Goal: Information Seeking & Learning: Learn about a topic

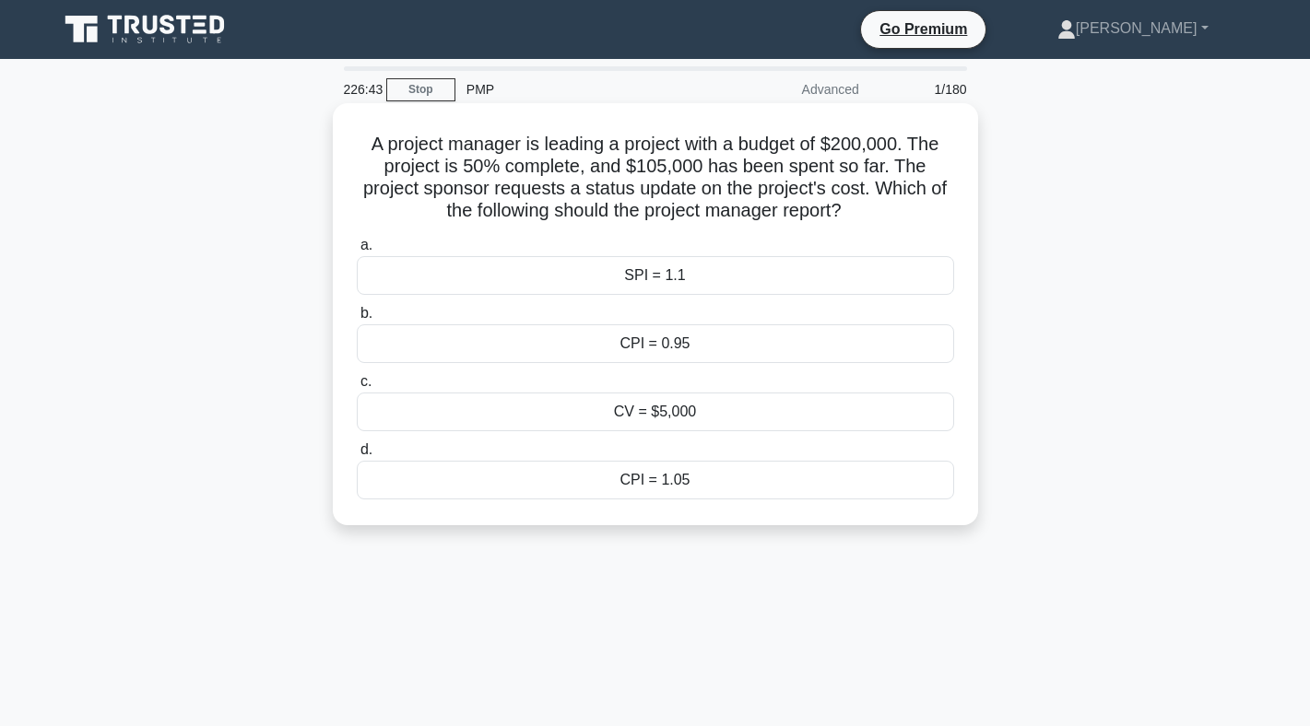
click at [646, 264] on div "SPI = 1.1" at bounding box center [655, 275] width 597 height 39
click at [357, 252] on input "a. SPI = 1.1" at bounding box center [357, 246] width 0 height 12
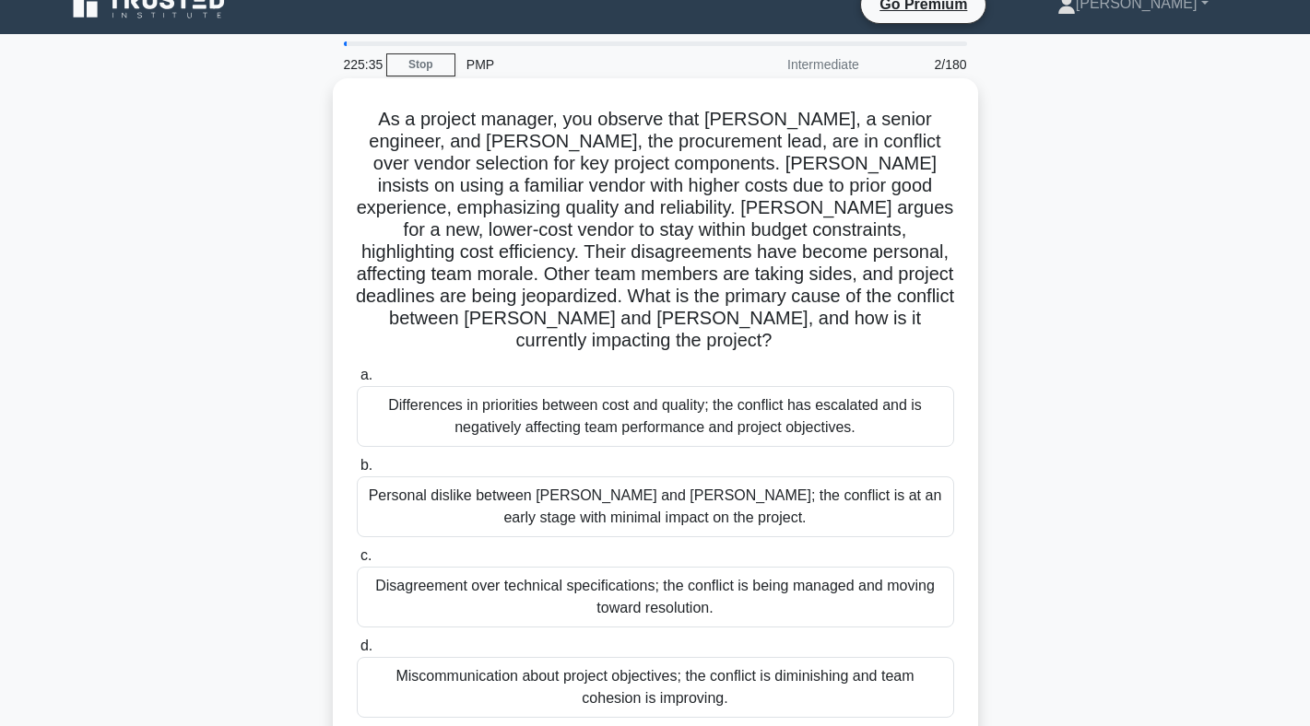
scroll to position [27, 0]
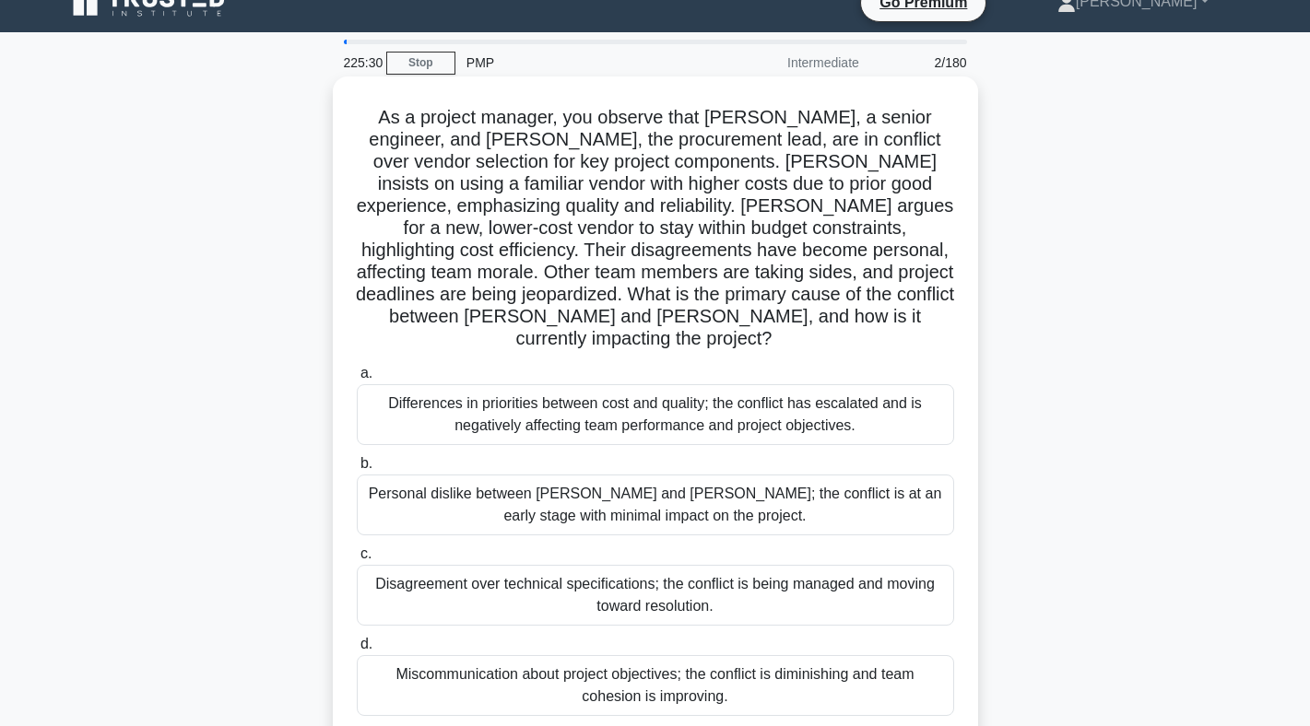
click at [622, 405] on div "Differences in priorities between cost and quality; the conflict has escalated …" at bounding box center [655, 414] width 597 height 61
click at [357, 380] on input "a. Differences in priorities between cost and quality; the conflict has escalat…" at bounding box center [357, 374] width 0 height 12
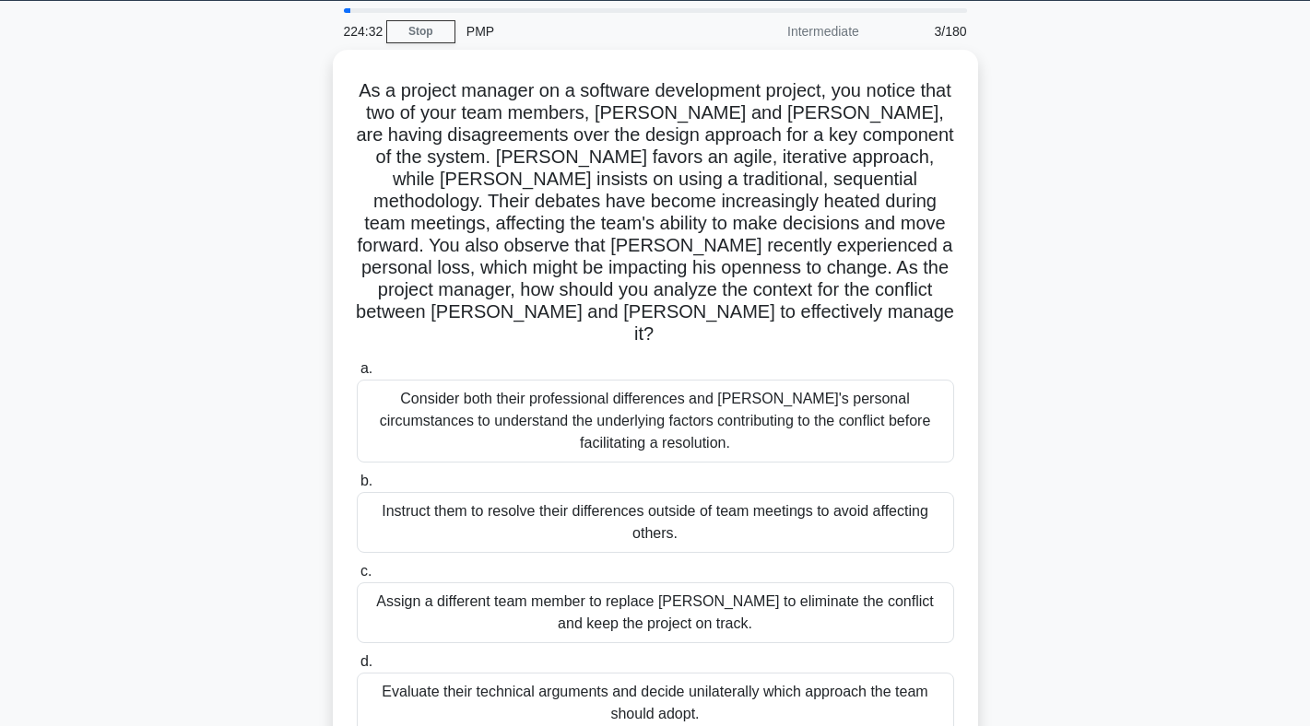
scroll to position [60, 0]
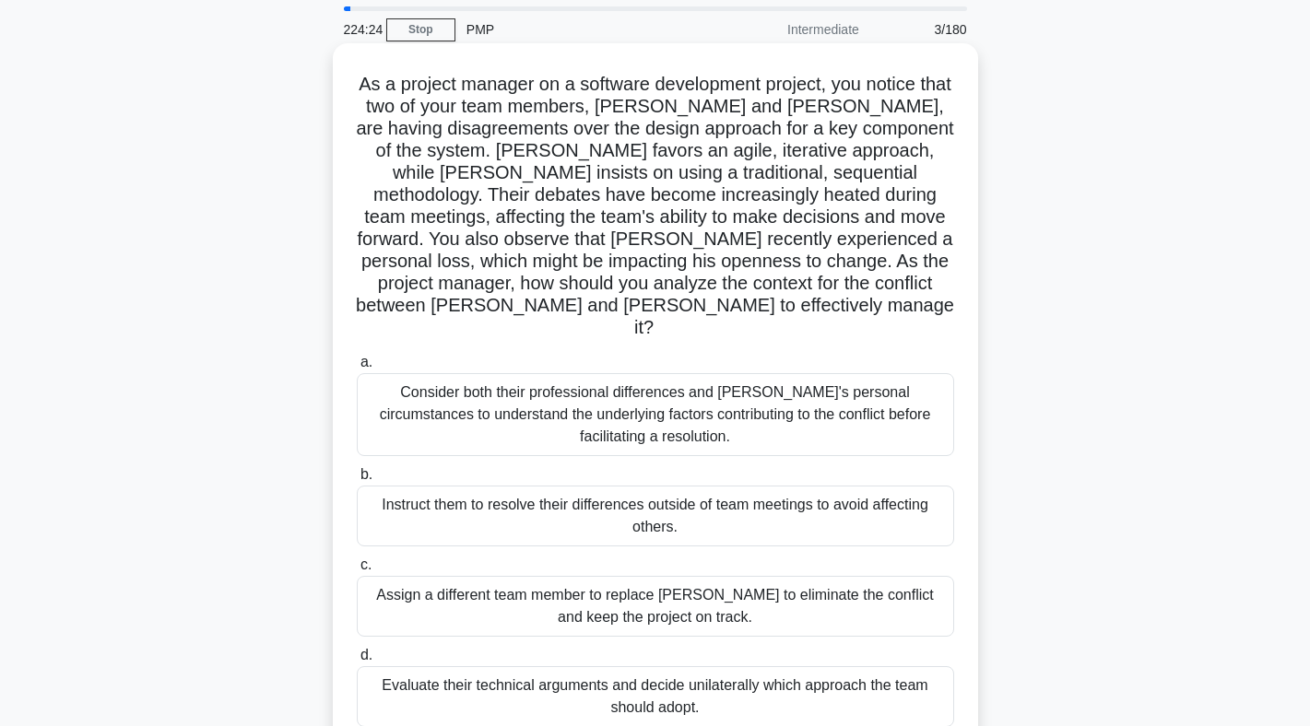
click at [634, 373] on div "Consider both their professional differences and Tom's personal circumstances t…" at bounding box center [655, 414] width 597 height 83
click at [357, 364] on input "a. Consider both their professional differences and Tom's personal circumstance…" at bounding box center [357, 363] width 0 height 12
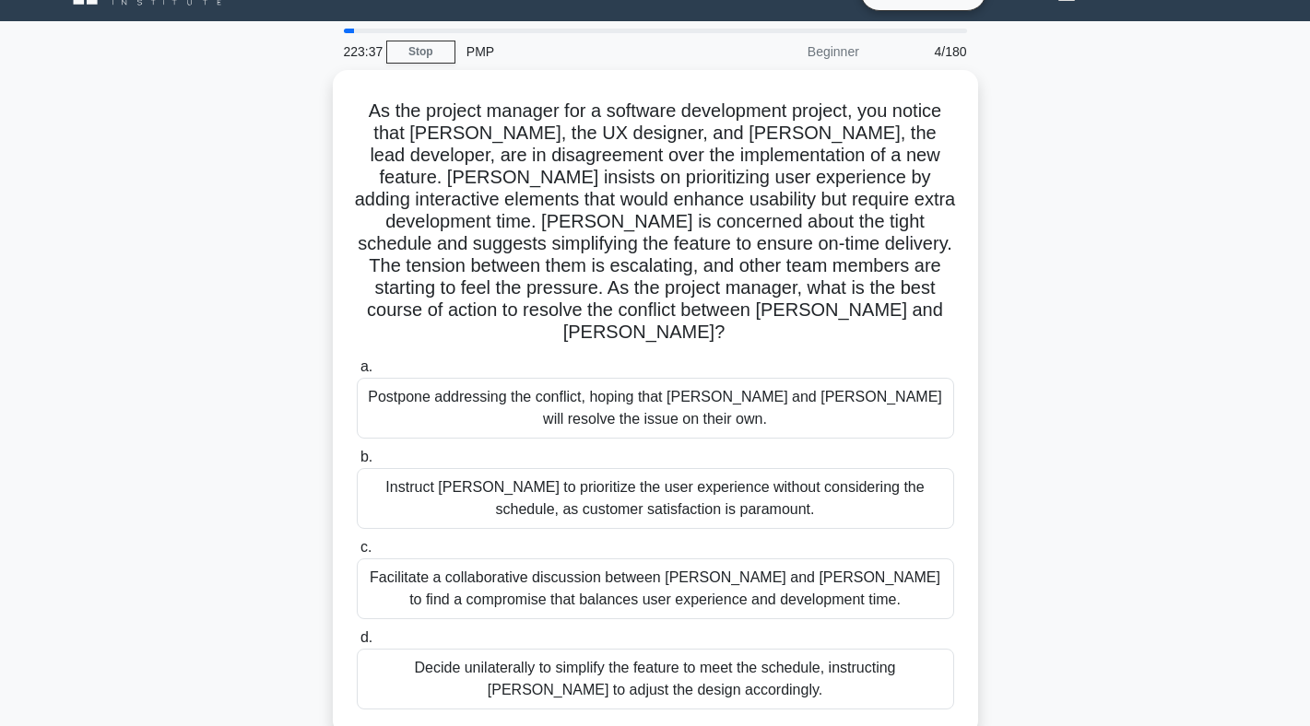
scroll to position [41, 0]
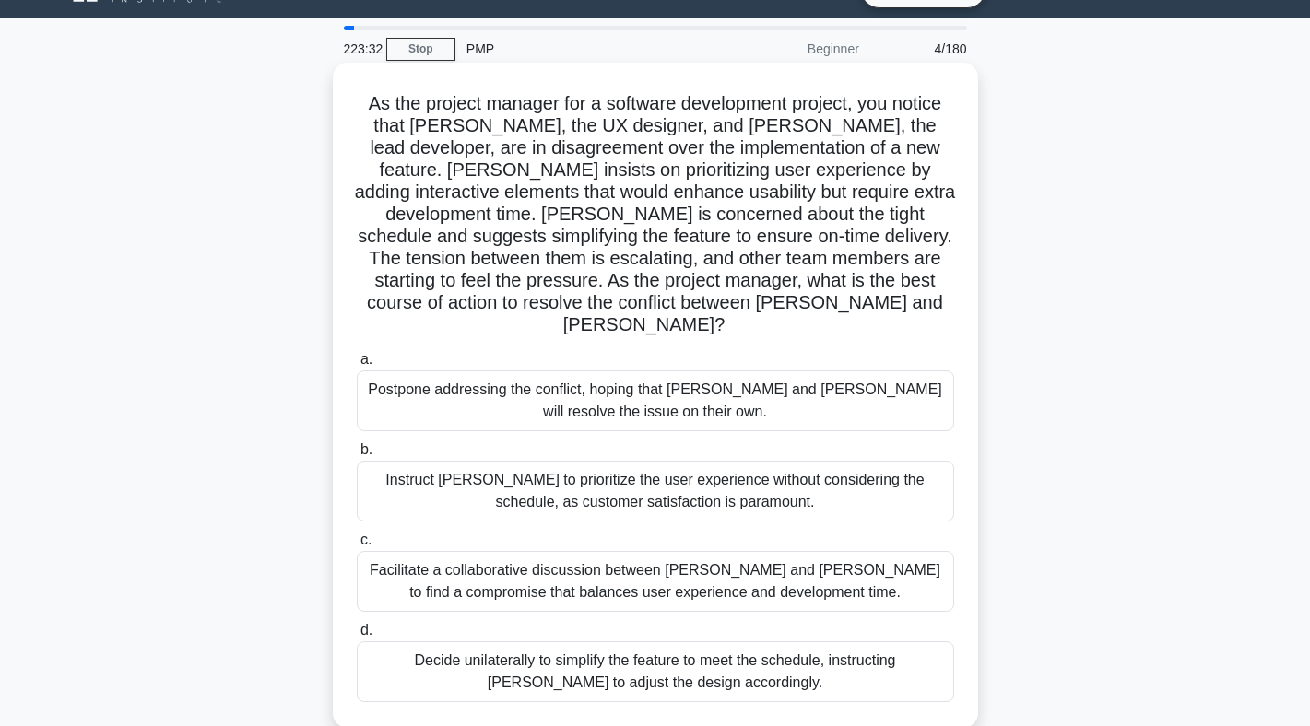
click at [617, 565] on div "Facilitate a collaborative discussion between Alex and Jamie to find a compromi…" at bounding box center [655, 581] width 597 height 61
click at [357, 547] on input "c. Facilitate a collaborative discussion between Alex and Jamie to find a compr…" at bounding box center [357, 541] width 0 height 12
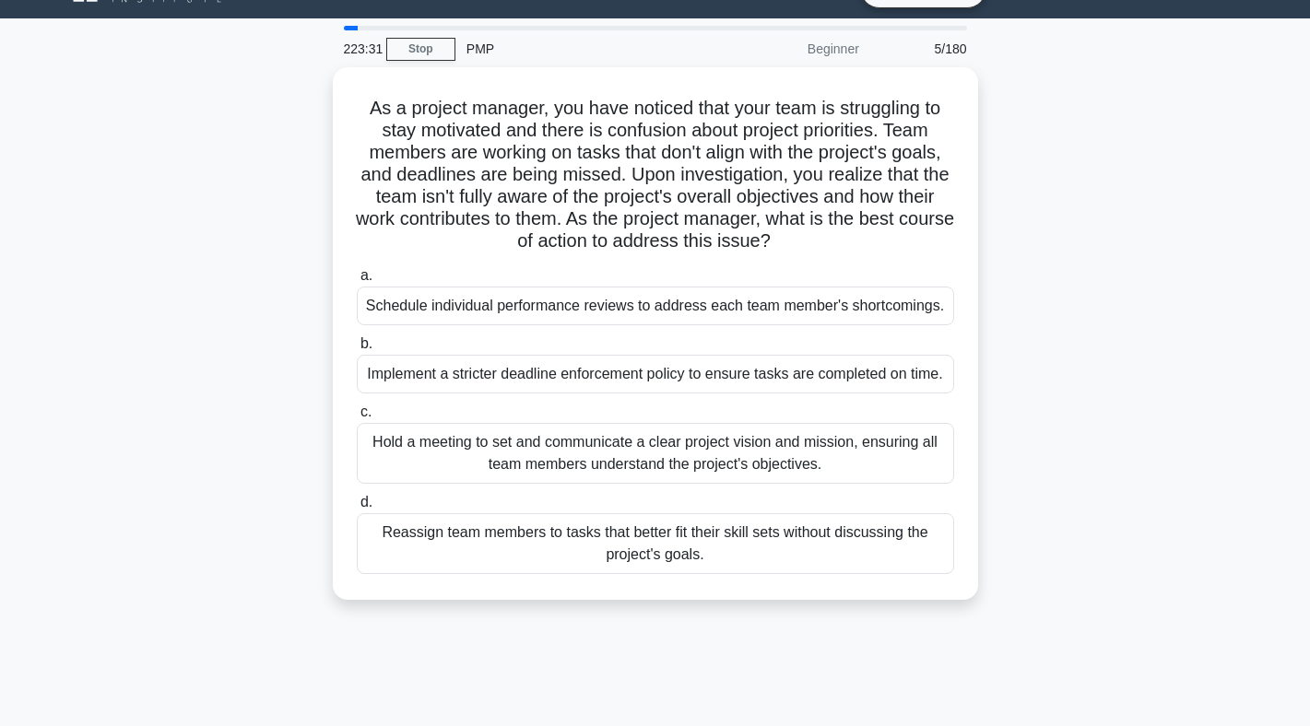
scroll to position [0, 0]
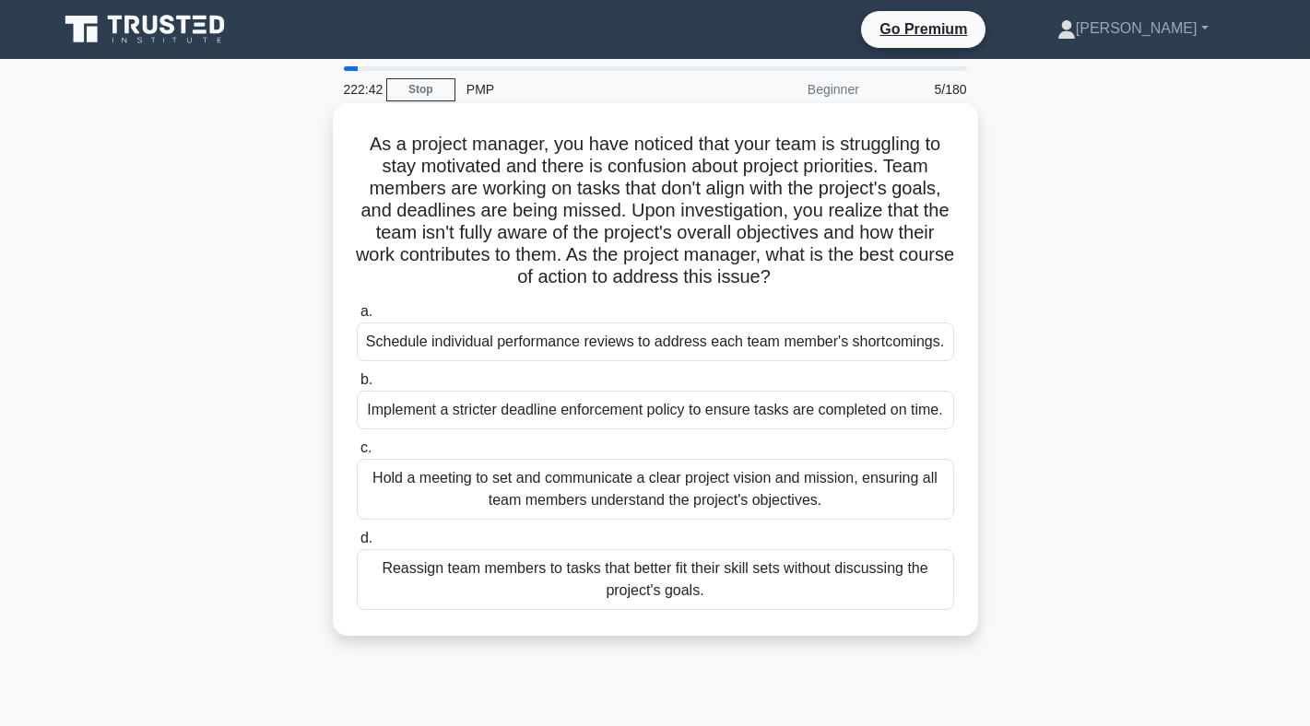
click at [648, 482] on div "Hold a meeting to set and communicate a clear project vision and mission, ensur…" at bounding box center [655, 489] width 597 height 61
click at [357, 454] on input "c. Hold a meeting to set and communicate a clear project vision and mission, en…" at bounding box center [357, 448] width 0 height 12
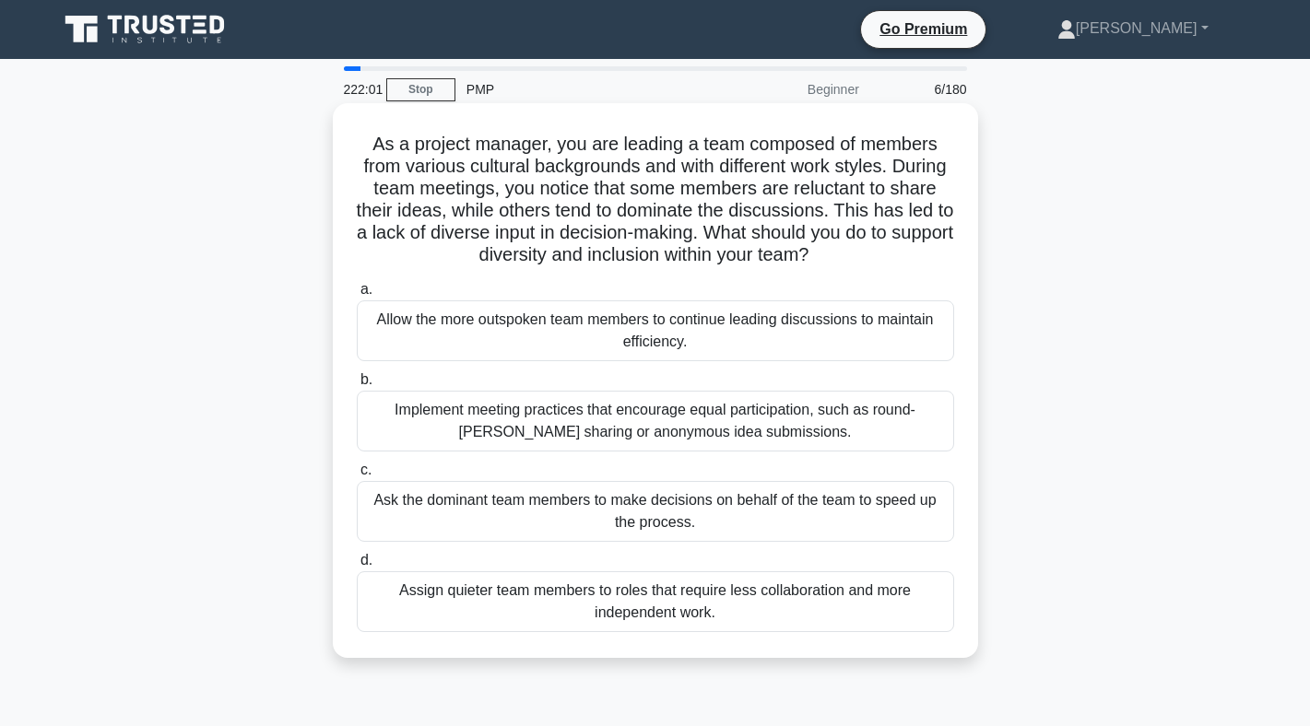
click at [668, 425] on div "Implement meeting practices that encourage equal participation, such as round-r…" at bounding box center [655, 421] width 597 height 61
click at [357, 386] on input "b. Implement meeting practices that encourage equal participation, such as roun…" at bounding box center [357, 380] width 0 height 12
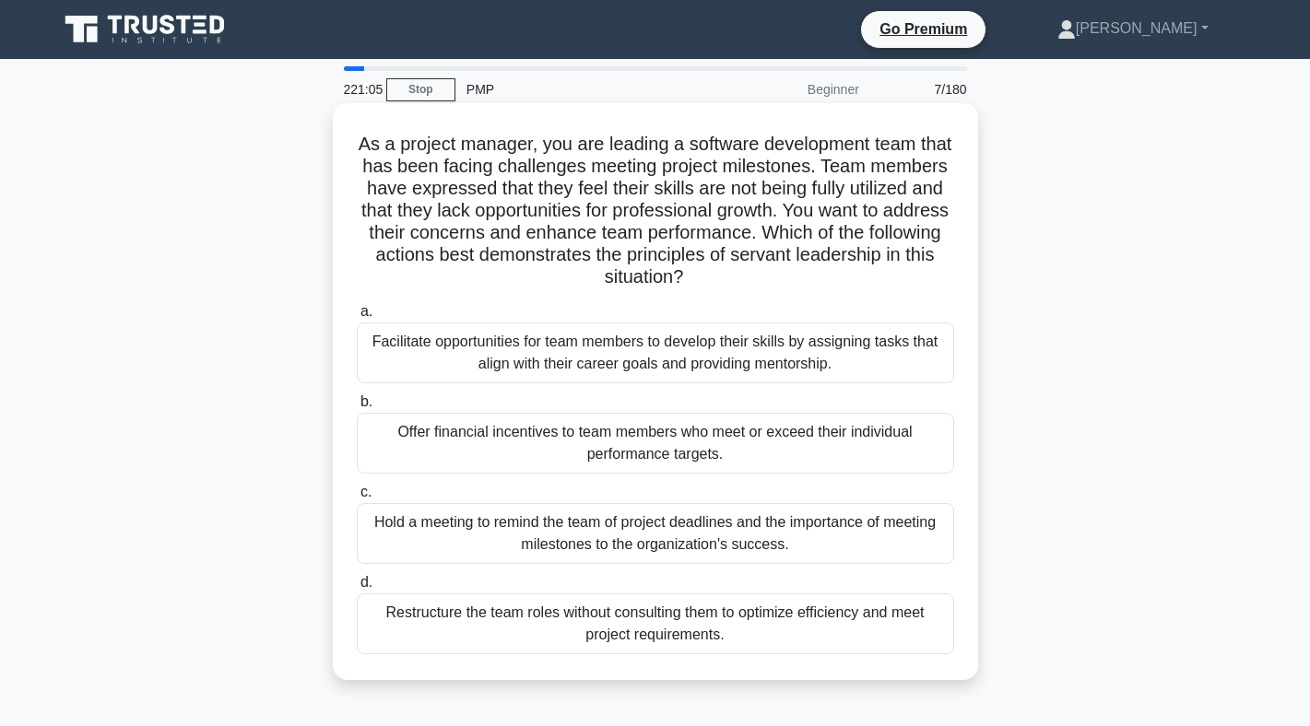
click at [659, 363] on div "Facilitate opportunities for team members to develop their skills by assigning …" at bounding box center [655, 353] width 597 height 61
click at [357, 318] on input "a. Facilitate opportunities for team members to develop their skills by assigni…" at bounding box center [357, 312] width 0 height 12
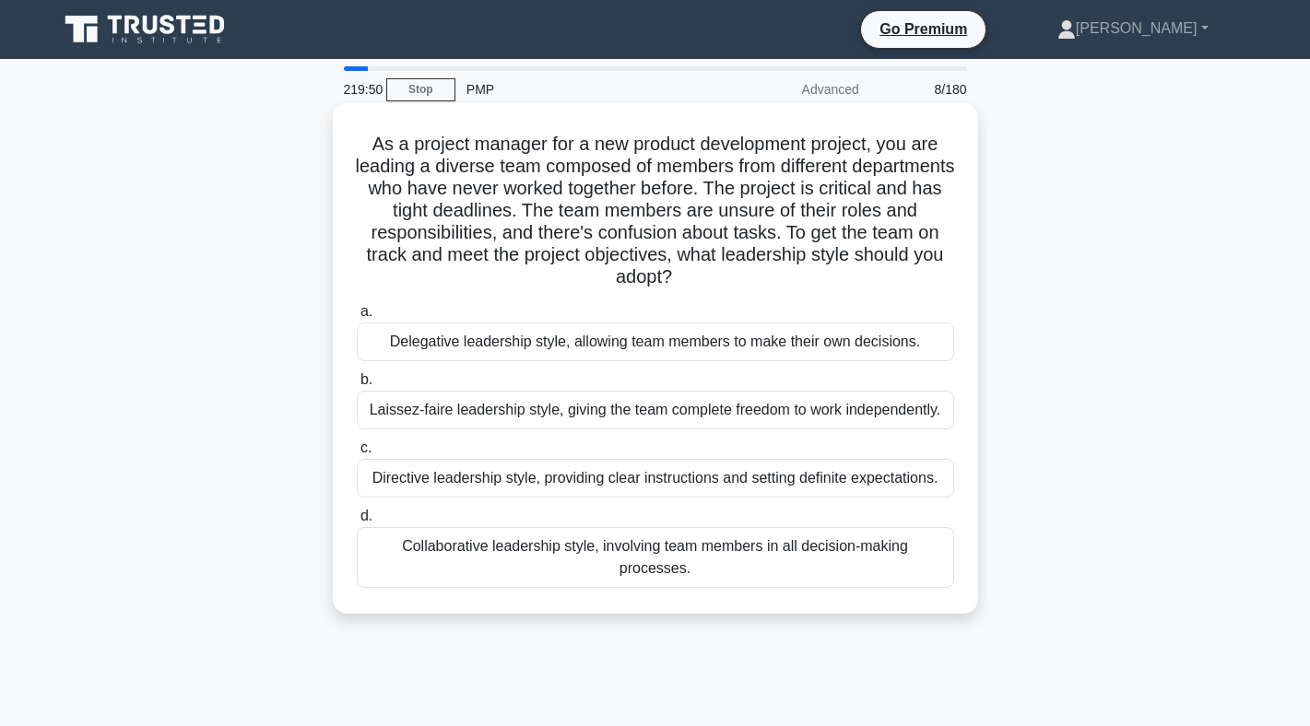
click at [669, 468] on div "Directive leadership style, providing clear instructions and setting definite e…" at bounding box center [655, 478] width 597 height 39
click at [357, 454] on input "c. Directive leadership style, providing clear instructions and setting definit…" at bounding box center [357, 448] width 0 height 12
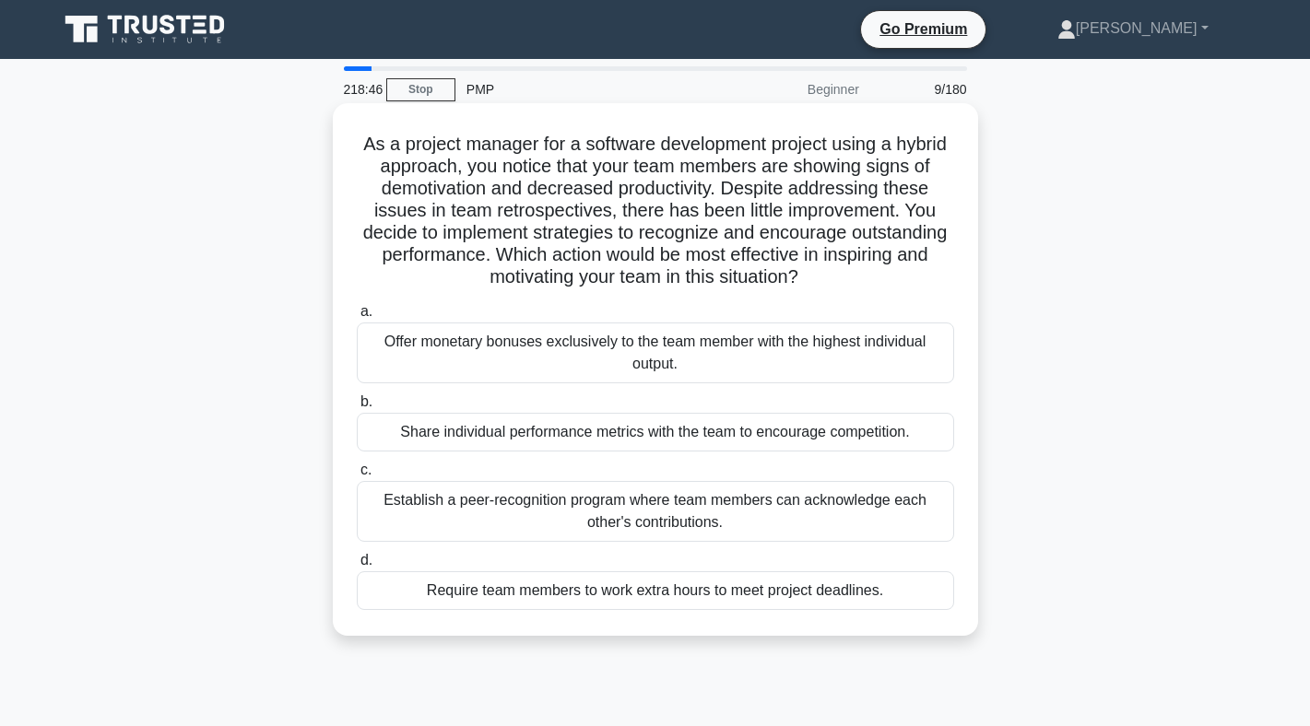
click at [544, 499] on div "Establish a peer-recognition program where team members can acknowledge each ot…" at bounding box center [655, 511] width 597 height 61
click at [357, 477] on input "c. Establish a peer-recognition program where team members can acknowledge each…" at bounding box center [357, 471] width 0 height 12
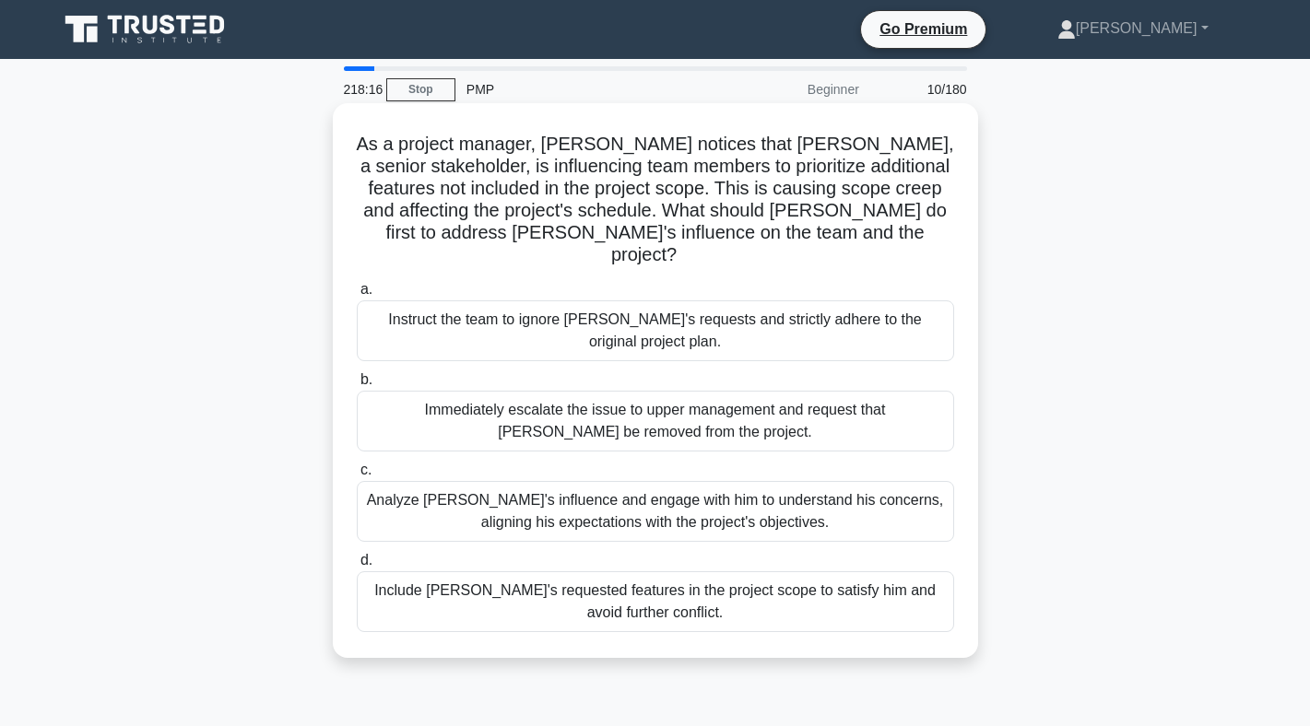
click at [542, 500] on div "Analyze John's influence and engage with him to understand his concerns, aligni…" at bounding box center [655, 511] width 597 height 61
click at [357, 477] on input "c. Analyze John's influence and engage with him to understand his concerns, ali…" at bounding box center [357, 471] width 0 height 12
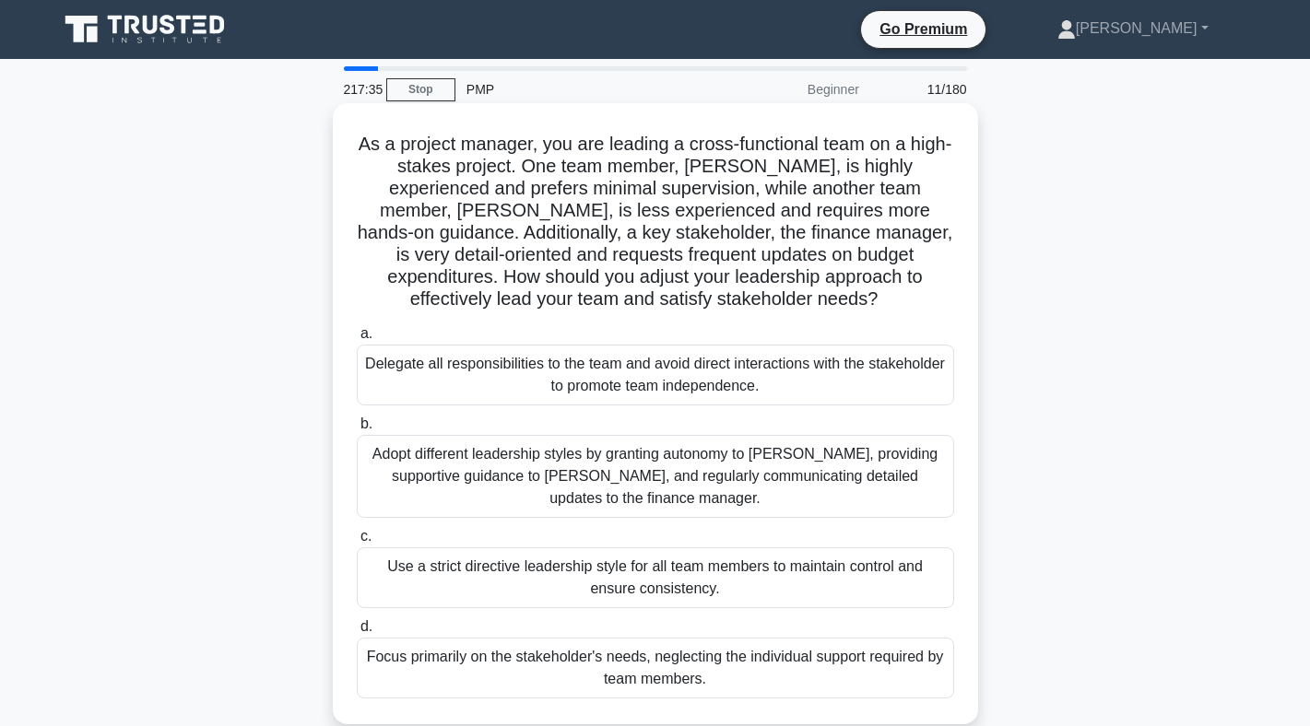
click at [540, 465] on div "Adopt different leadership styles by granting autonomy to Alex, providing suppo…" at bounding box center [655, 476] width 597 height 83
click at [357, 430] on input "b. Adopt different leadership styles by granting autonomy to Alex, providing su…" at bounding box center [357, 424] width 0 height 12
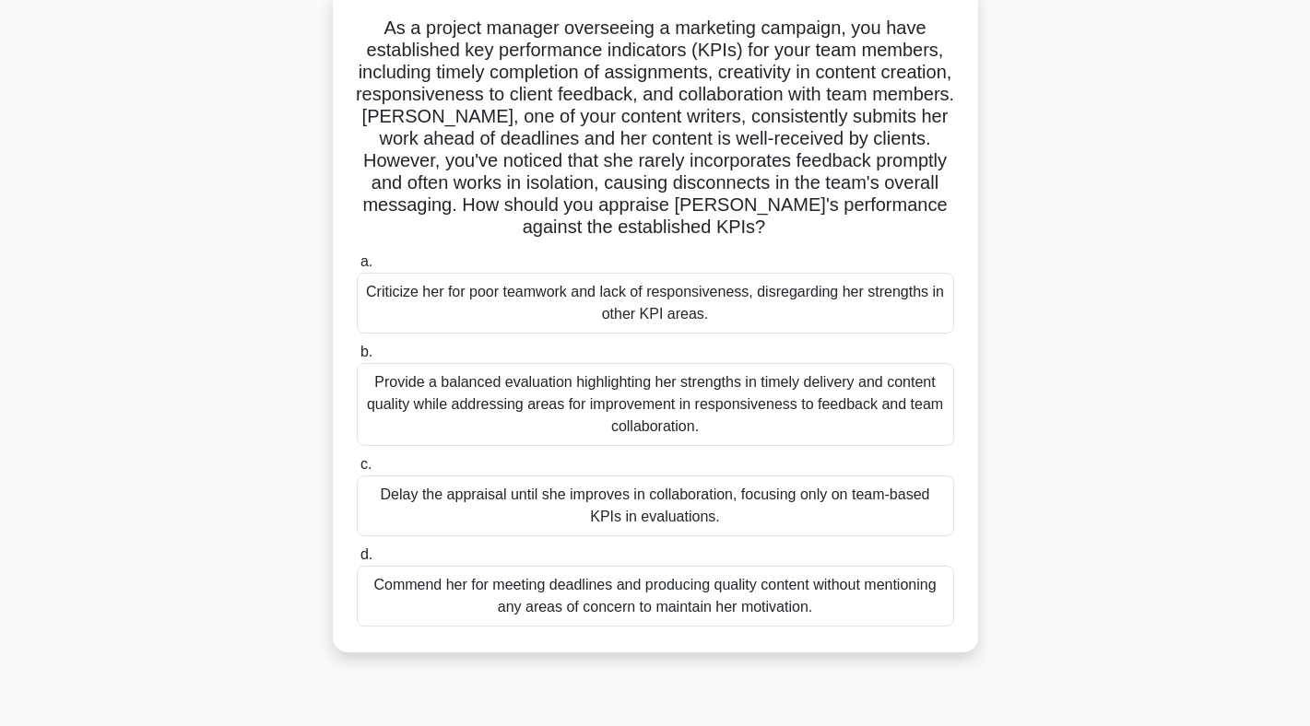
scroll to position [123, 0]
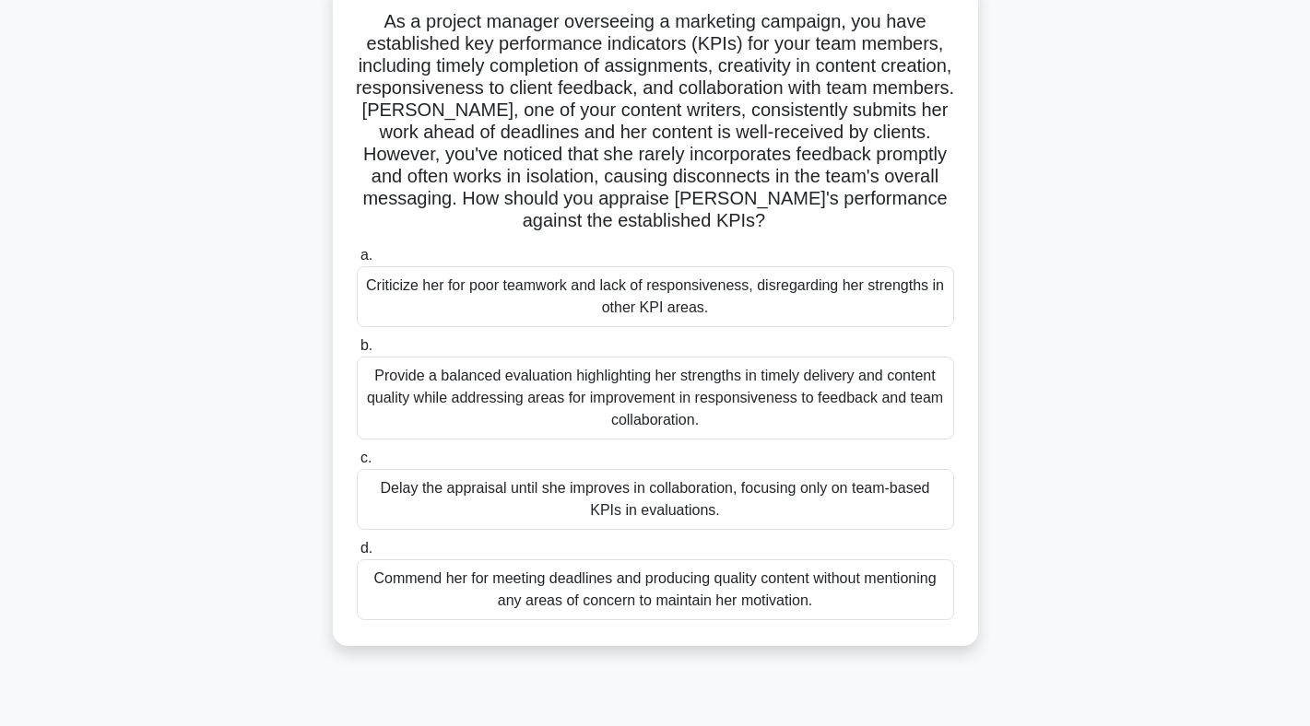
click at [599, 391] on div "Provide a balanced evaluation highlighting her strengths in timely delivery and…" at bounding box center [655, 398] width 597 height 83
click at [357, 352] on input "b. Provide a balanced evaluation highlighting her strengths in timely delivery …" at bounding box center [357, 346] width 0 height 12
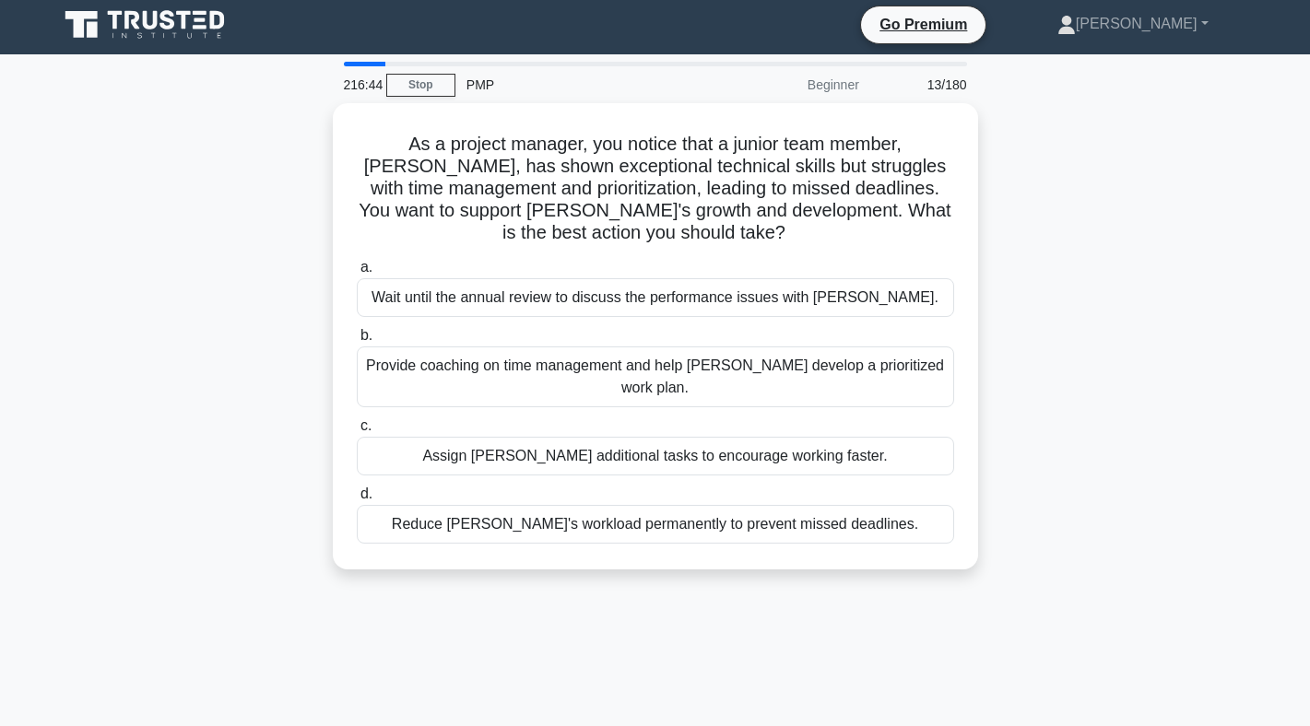
scroll to position [0, 0]
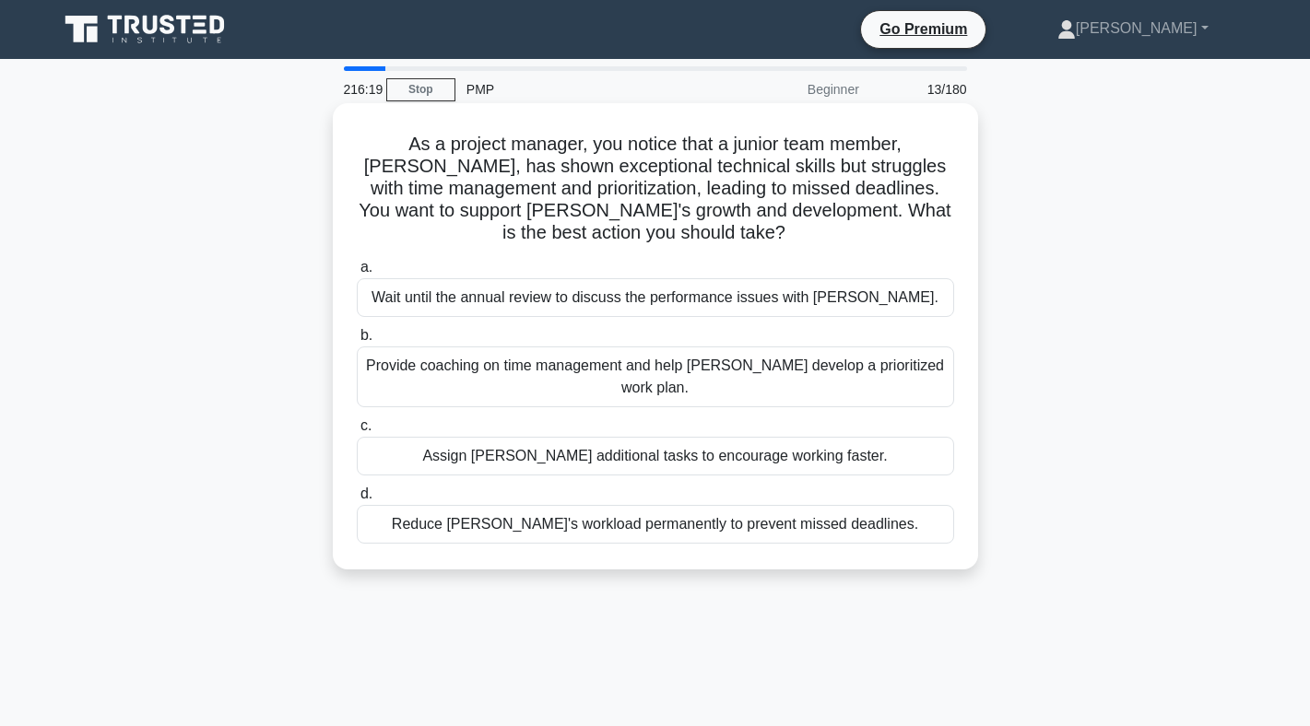
click at [576, 347] on div "Provide coaching on time management and help Alex develop a prioritized work pl…" at bounding box center [655, 377] width 597 height 61
click at [357, 342] on input "b. Provide coaching on time management and help Alex develop a prioritized work…" at bounding box center [357, 336] width 0 height 12
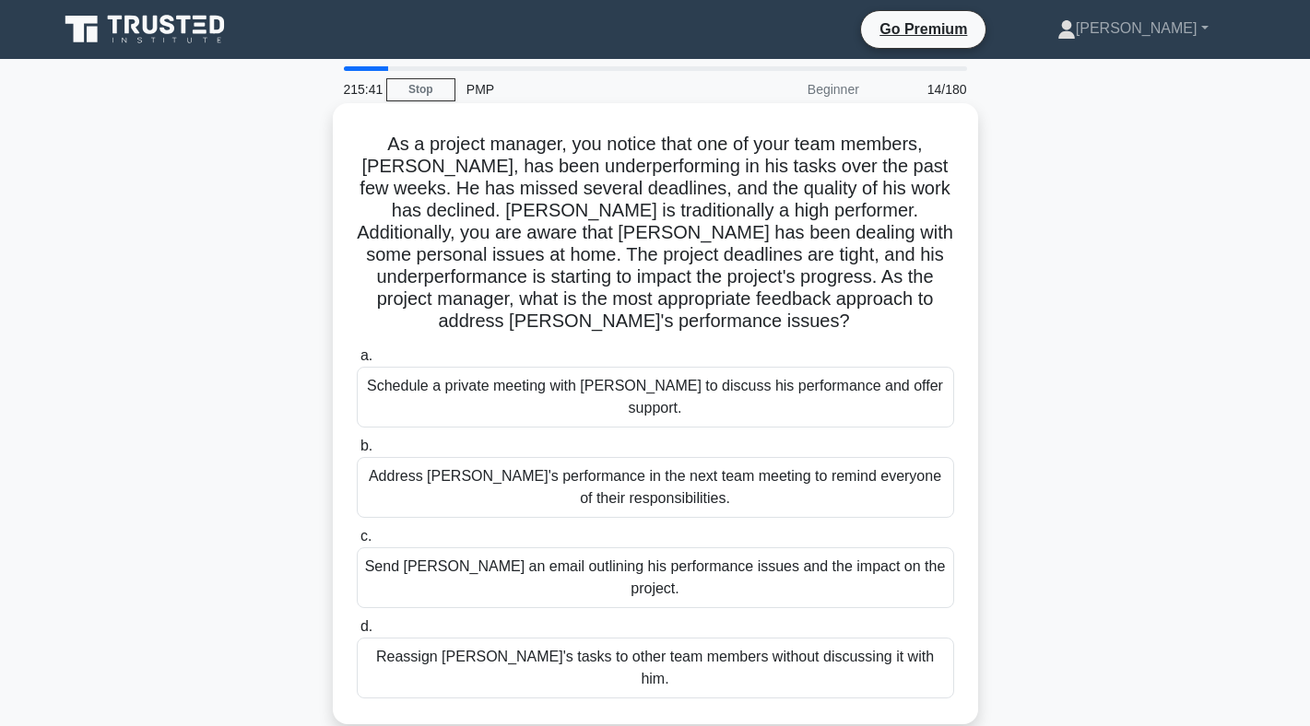
click at [618, 367] on div "Schedule a private meeting with Carlos to discuss his performance and offer sup…" at bounding box center [655, 397] width 597 height 61
click at [357, 362] on input "a. Schedule a private meeting with Carlos to discuss his performance and offer …" at bounding box center [357, 356] width 0 height 12
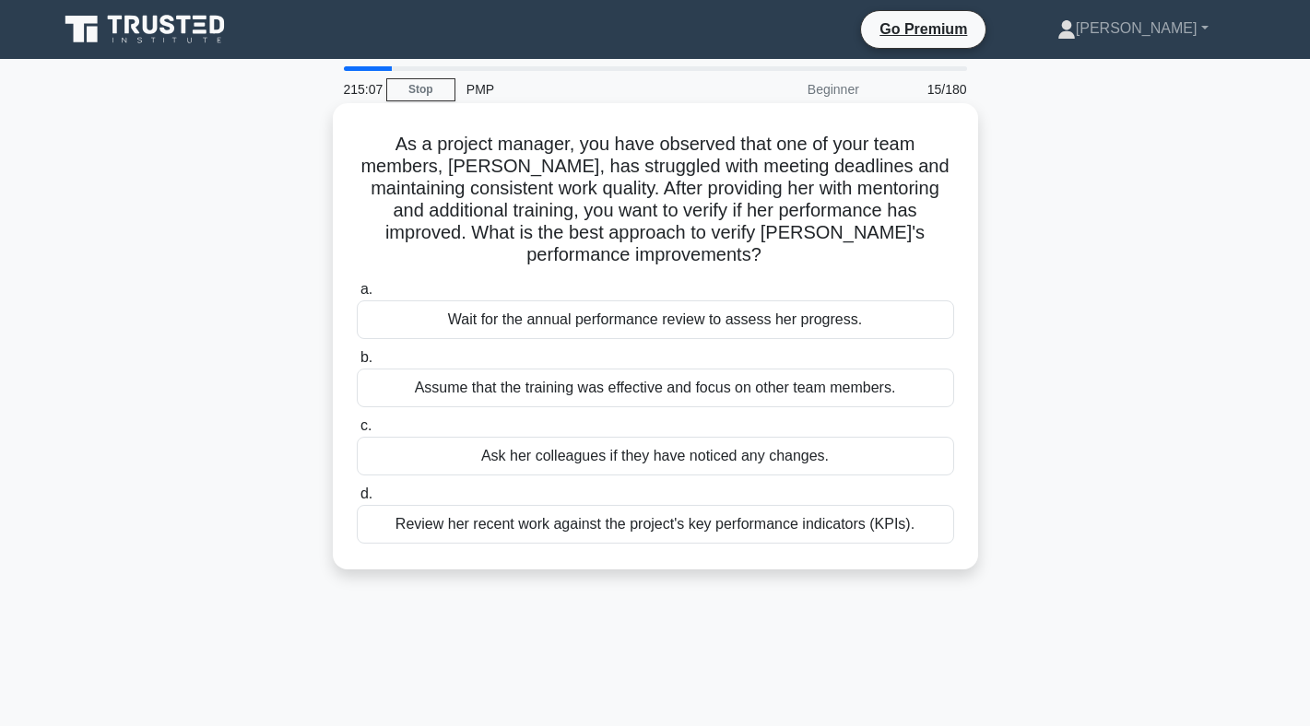
click at [608, 508] on div "Review her recent work against the project's key performance indicators (KPIs)." at bounding box center [655, 524] width 597 height 39
click at [357, 501] on input "d. Review her recent work against the project's key performance indicators (KPI…" at bounding box center [357, 495] width 0 height 12
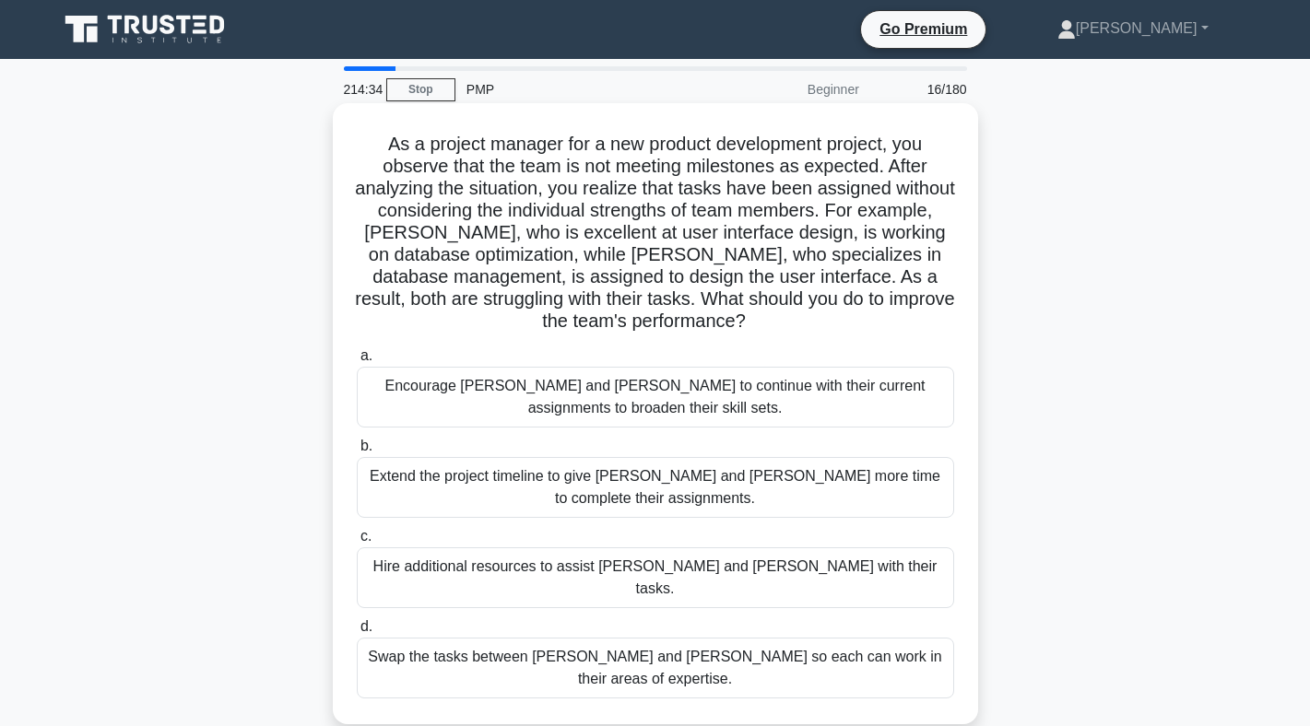
click at [637, 638] on div "Swap the tasks between Alex and Sam so each can work in their areas of expertis…" at bounding box center [655, 668] width 597 height 61
click at [357, 633] on input "d. Swap the tasks between Alex and Sam so each can work in their areas of exper…" at bounding box center [357, 627] width 0 height 12
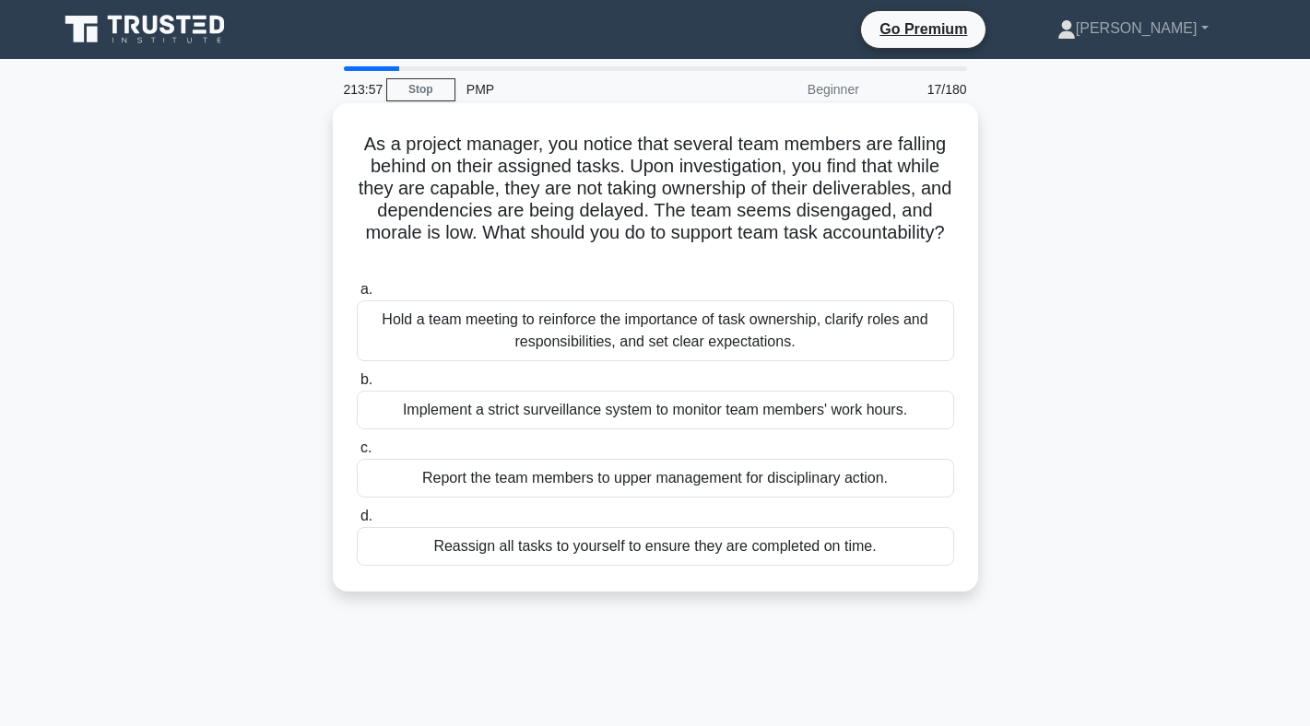
click at [666, 337] on div "Hold a team meeting to reinforce the importance of task ownership, clarify role…" at bounding box center [655, 330] width 597 height 61
click at [357, 296] on input "a. Hold a team meeting to reinforce the importance of task ownership, clarify r…" at bounding box center [357, 290] width 0 height 12
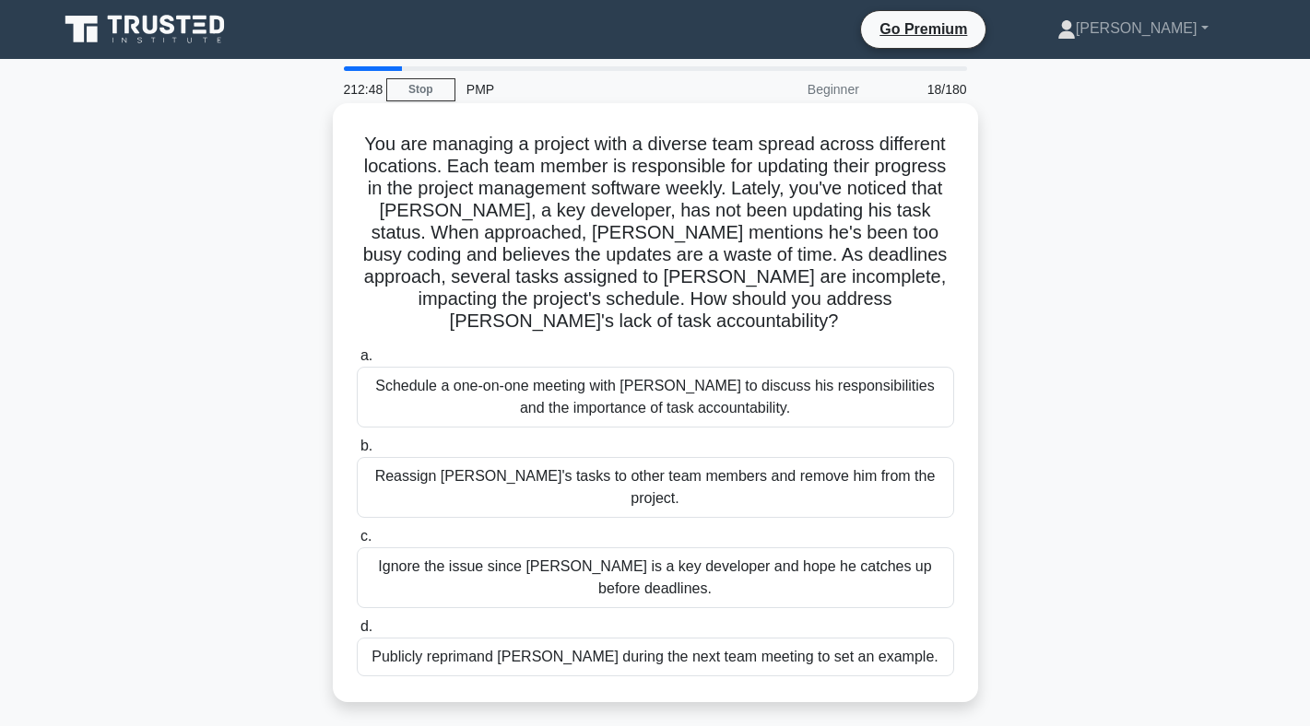
click at [653, 367] on div "Schedule a one-on-one meeting with Alex to discuss his responsibilities and the…" at bounding box center [655, 397] width 597 height 61
click at [357, 362] on input "a. Schedule a one-on-one meeting with Alex to discuss his responsibilities and …" at bounding box center [357, 356] width 0 height 12
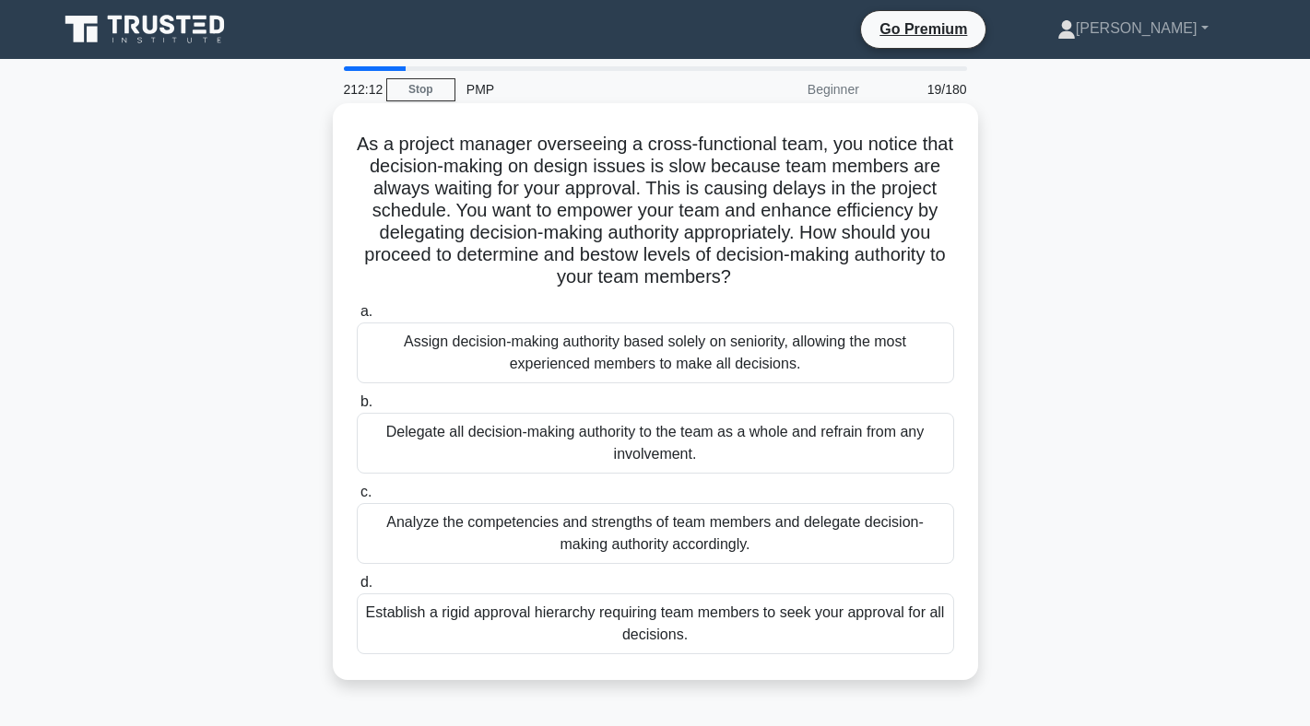
click at [653, 538] on div "Analyze the competencies and strengths of team members and delegate decision-ma…" at bounding box center [655, 533] width 597 height 61
click at [357, 499] on input "c. Analyze the competencies and strengths of team members and delegate decision…" at bounding box center [357, 493] width 0 height 12
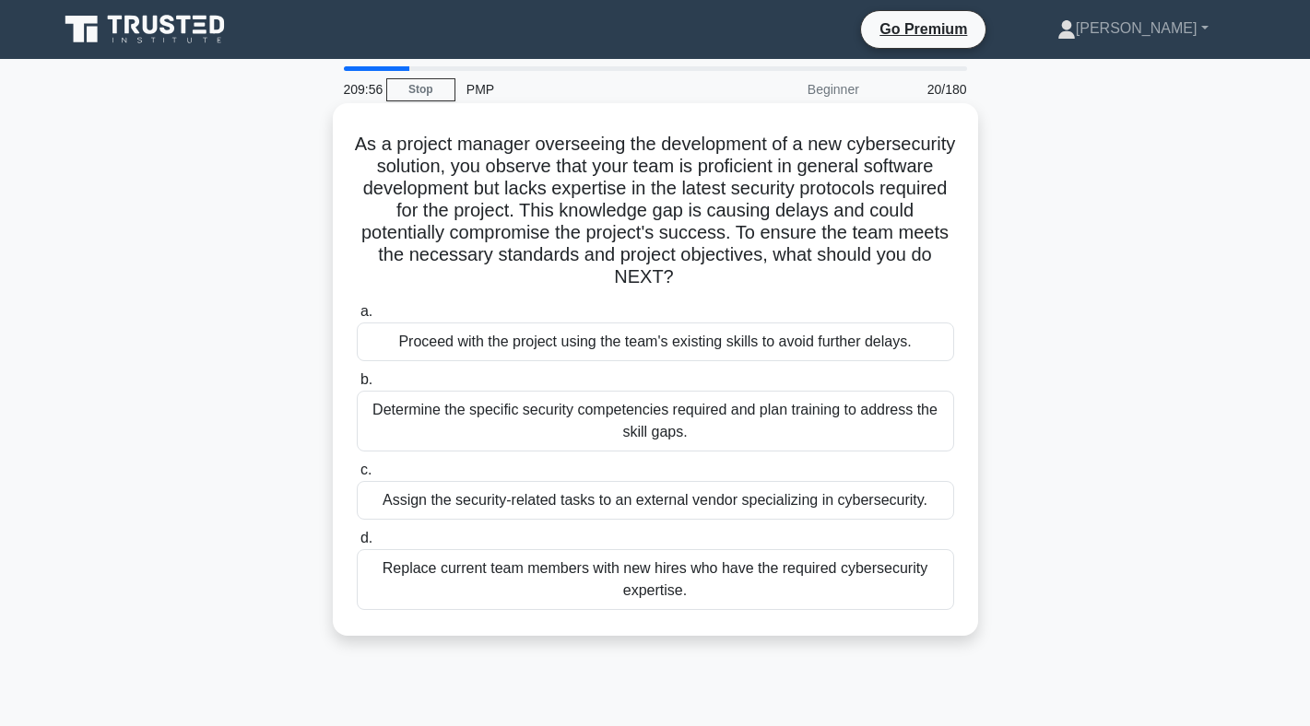
click at [647, 433] on div "Determine the specific security competencies required and plan training to addr…" at bounding box center [655, 421] width 597 height 61
click at [357, 386] on input "b. Determine the specific security competencies required and plan training to a…" at bounding box center [357, 380] width 0 height 12
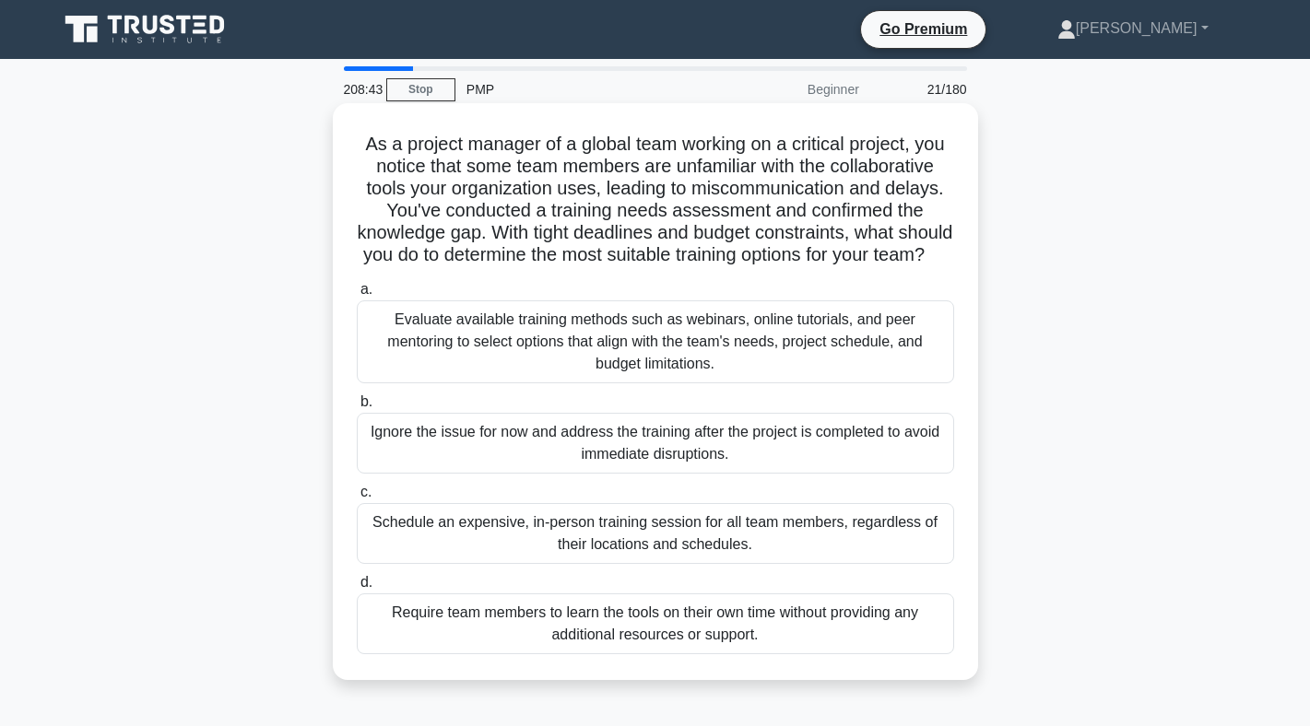
click at [822, 366] on div "Evaluate available training methods such as webinars, online tutorials, and pee…" at bounding box center [655, 341] width 597 height 83
click at [357, 296] on input "a. Evaluate available training methods such as webinars, online tutorials, and …" at bounding box center [357, 290] width 0 height 12
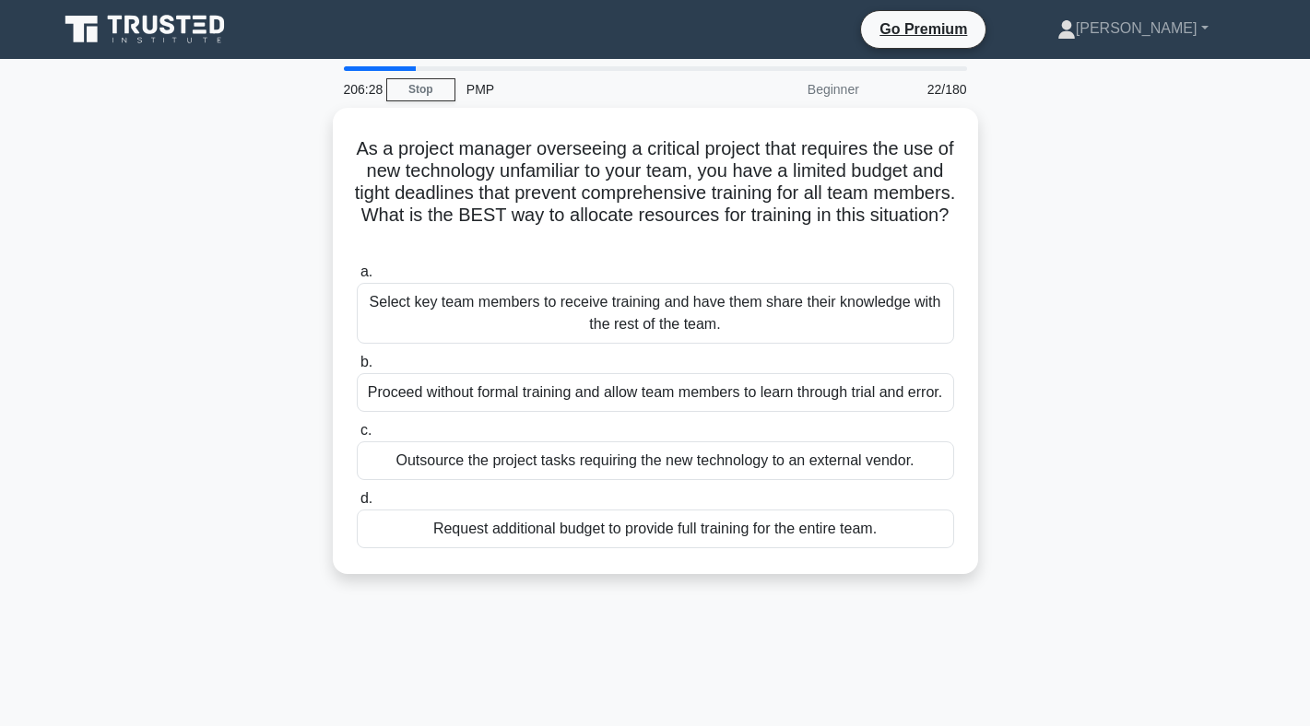
click at [822, 366] on label "b. Proceed without formal training and allow team members to learn through tria…" at bounding box center [655, 381] width 597 height 61
click at [357, 366] on input "b. Proceed without formal training and allow team members to learn through tria…" at bounding box center [357, 363] width 0 height 12
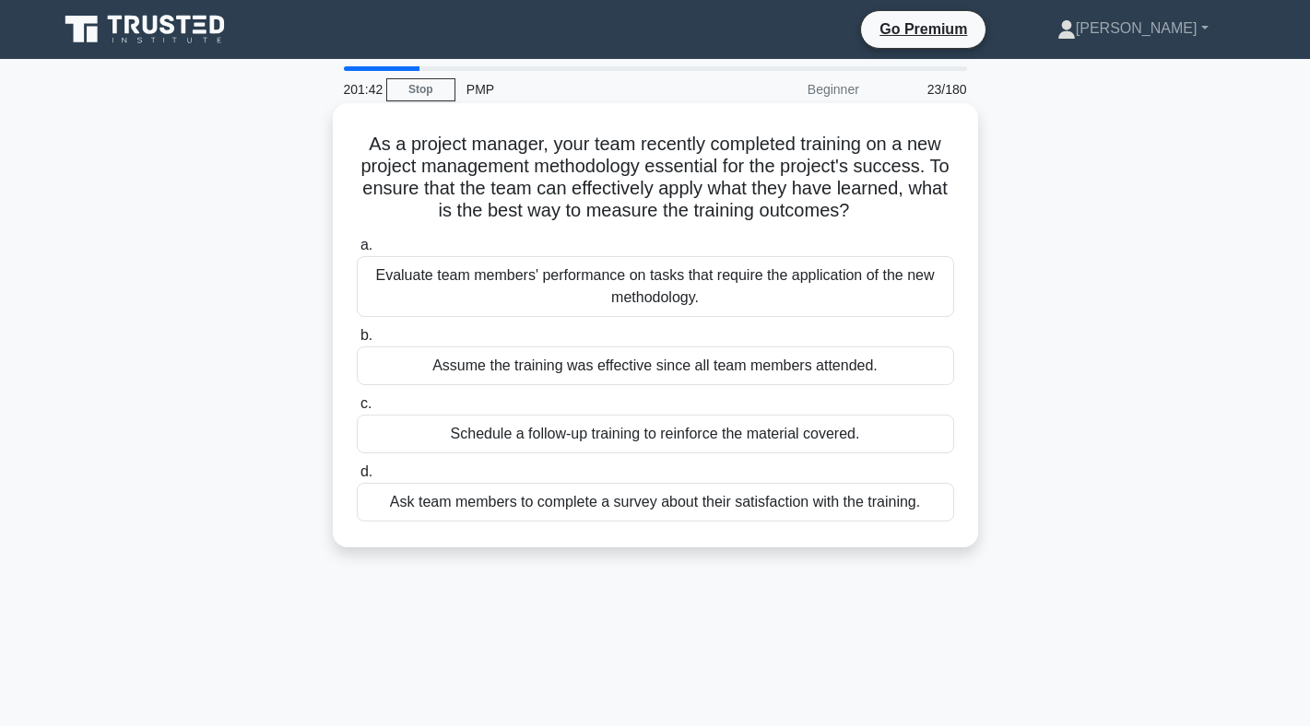
click at [660, 297] on div "Evaluate team members' performance on tasks that require the application of the…" at bounding box center [655, 286] width 597 height 61
click at [357, 252] on input "a. Evaluate team members' performance on tasks that require the application of …" at bounding box center [357, 246] width 0 height 12
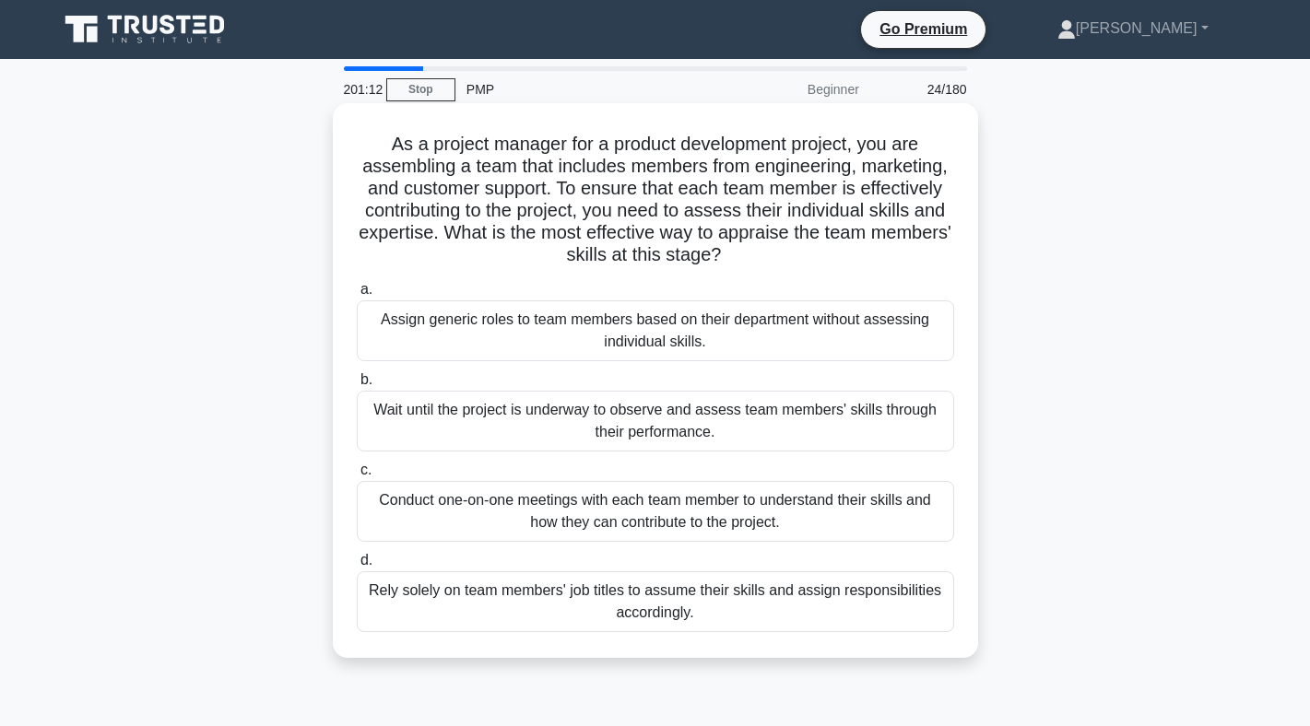
click at [638, 521] on div "Conduct one-on-one meetings with each team member to understand their skills an…" at bounding box center [655, 511] width 597 height 61
click at [357, 477] on input "c. Conduct one-on-one meetings with each team member to understand their skills…" at bounding box center [357, 471] width 0 height 12
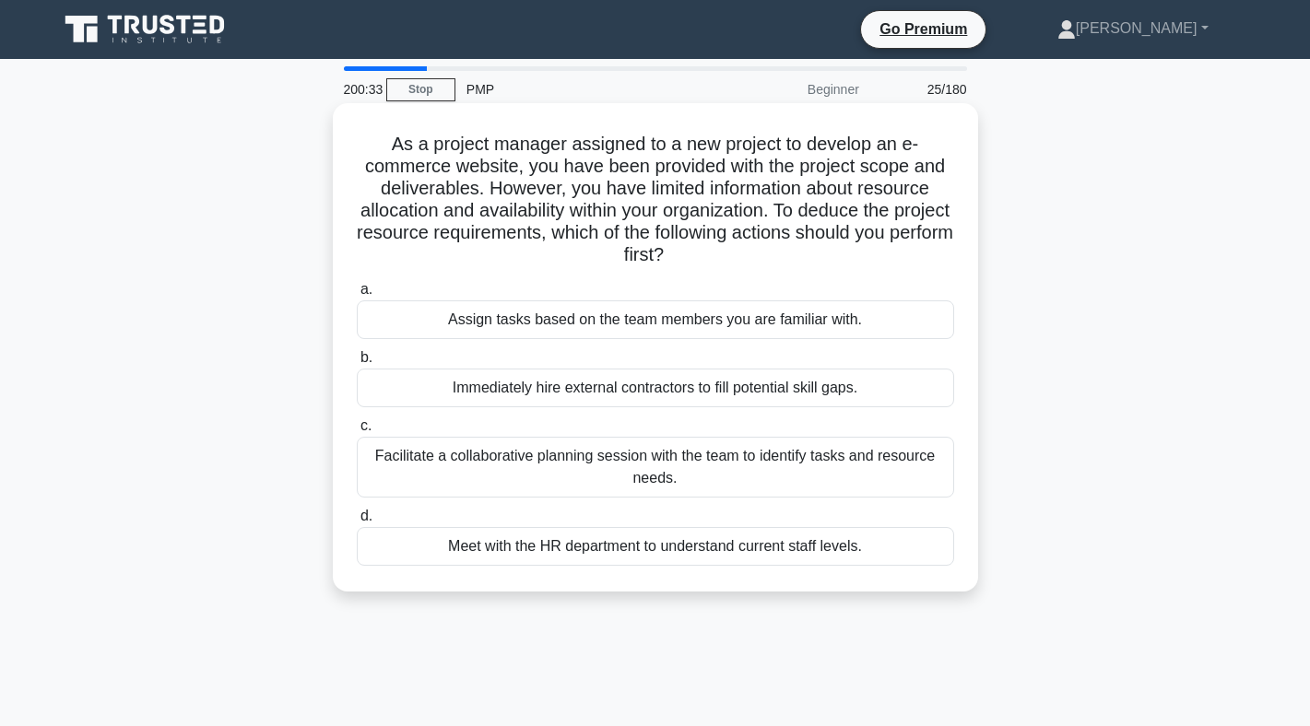
click at [677, 456] on div "Facilitate a collaborative planning session with the team to identify tasks and…" at bounding box center [655, 467] width 597 height 61
click at [357, 432] on input "c. Facilitate a collaborative planning session with the team to identify tasks …" at bounding box center [357, 426] width 0 height 12
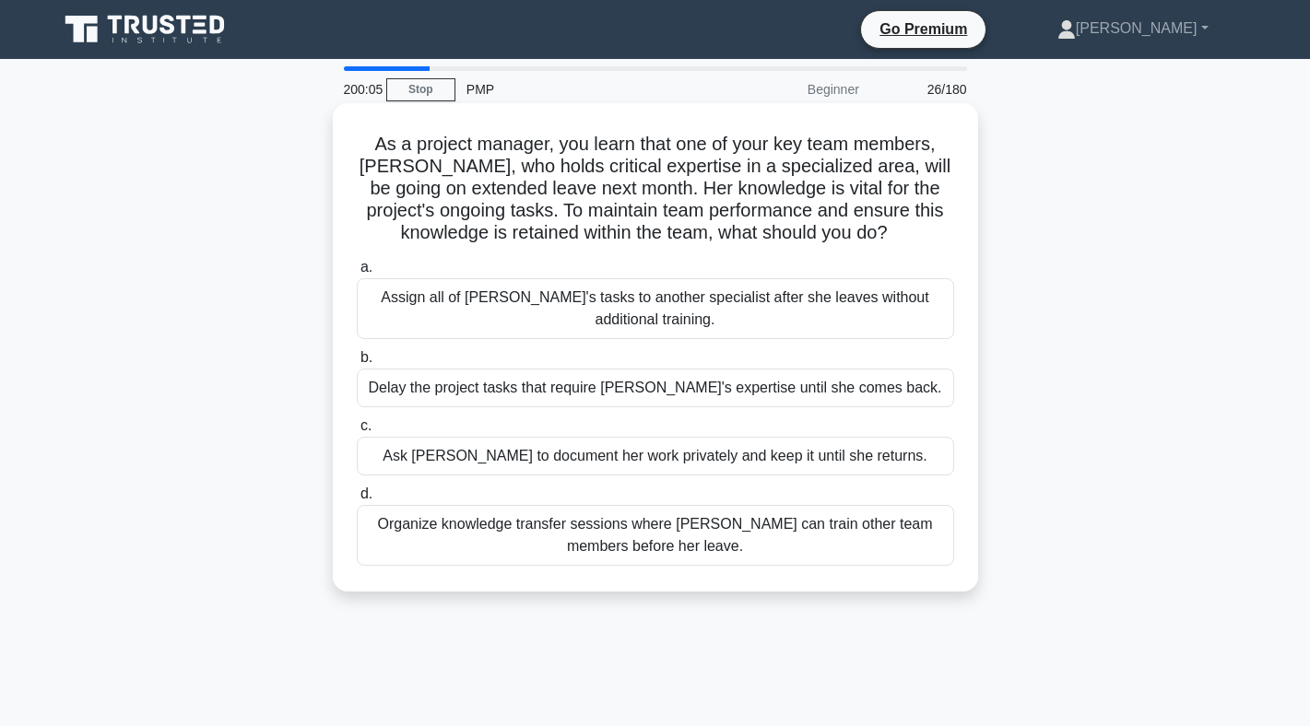
click at [584, 534] on div "Organize knowledge transfer sessions where Emma can train other team members be…" at bounding box center [655, 535] width 597 height 61
click at [357, 501] on input "d. Organize knowledge transfer sessions where Emma can train other team members…" at bounding box center [357, 495] width 0 height 12
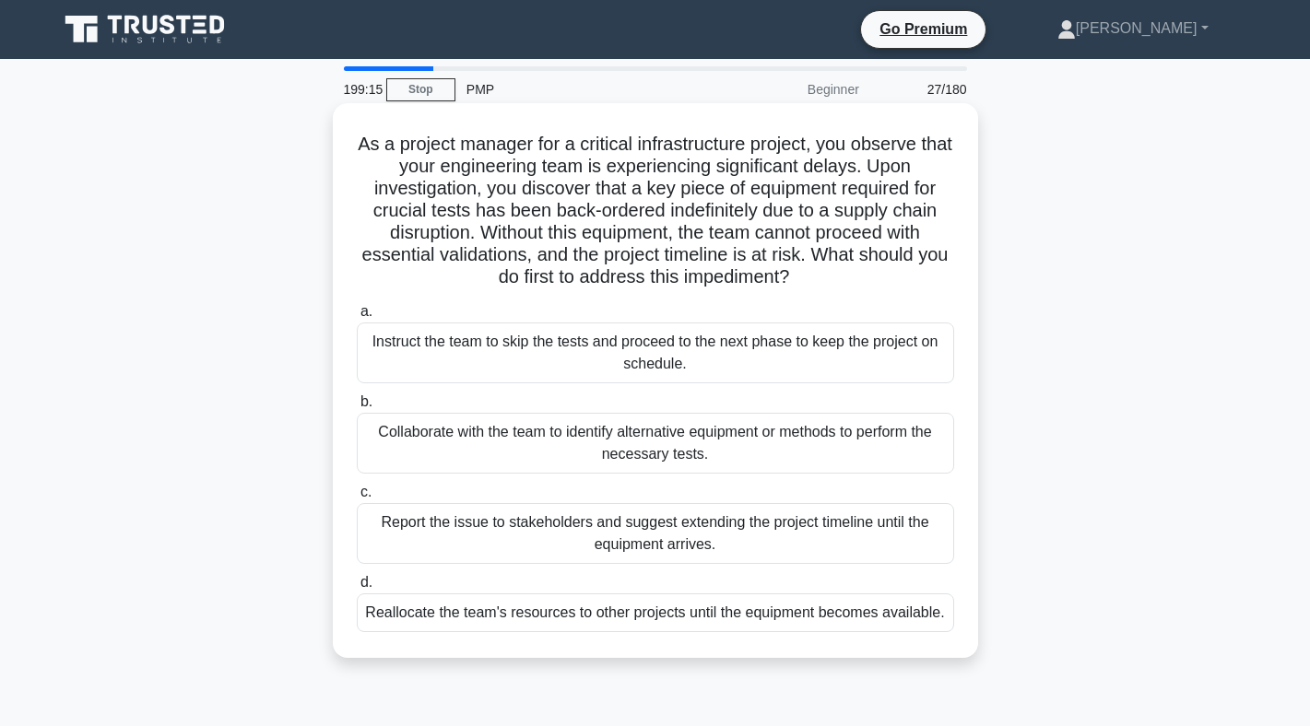
click at [557, 436] on div "Collaborate with the team to identify alternative equipment or methods to perfo…" at bounding box center [655, 443] width 597 height 61
click at [357, 408] on input "b. Collaborate with the team to identify alternative equipment or methods to pe…" at bounding box center [357, 402] width 0 height 12
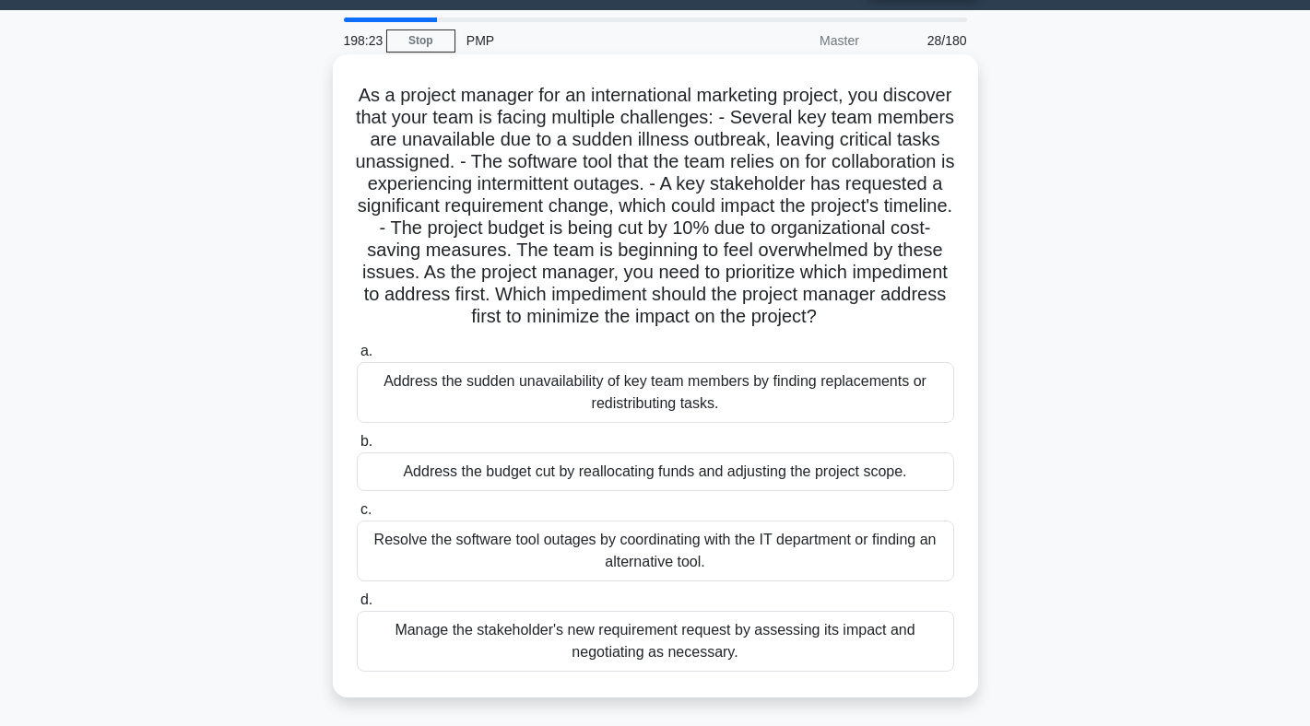
scroll to position [48, 0]
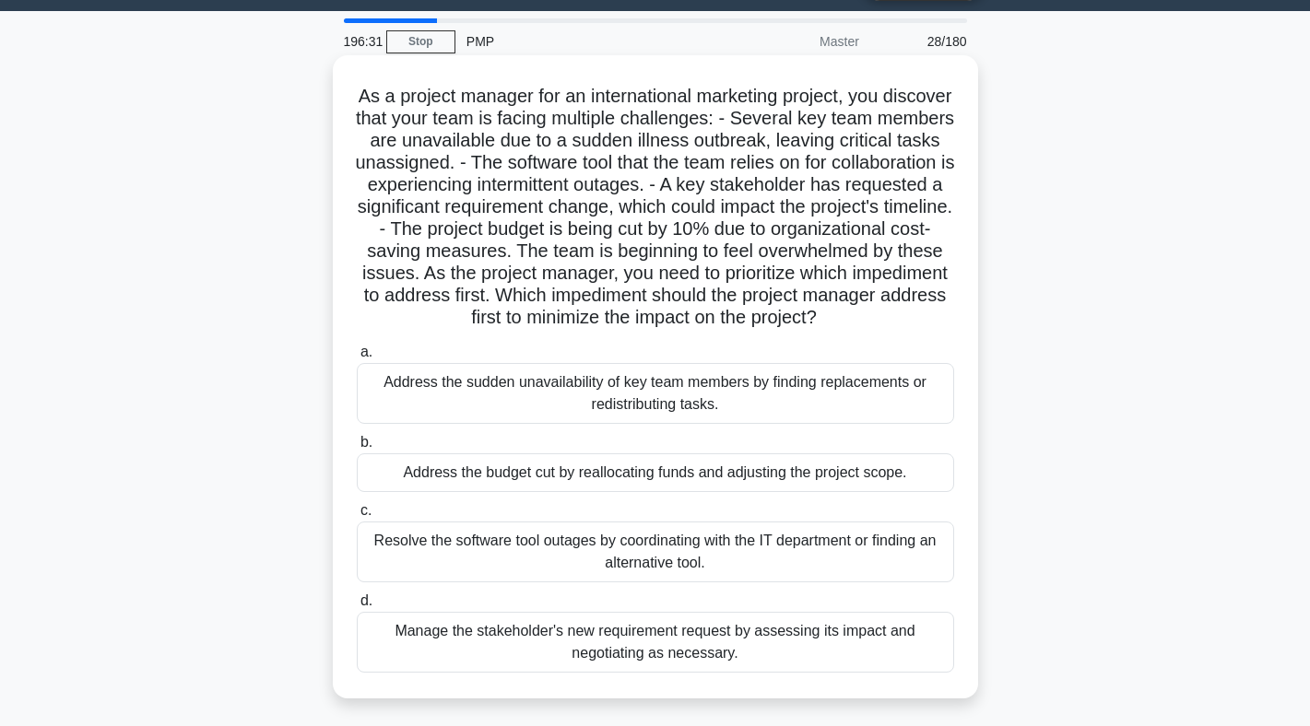
click at [518, 390] on div "Address the sudden unavailability of key team members by finding replacements o…" at bounding box center [655, 393] width 597 height 61
click at [357, 359] on input "a. Address the sudden unavailability of key team members by finding replacement…" at bounding box center [357, 353] width 0 height 12
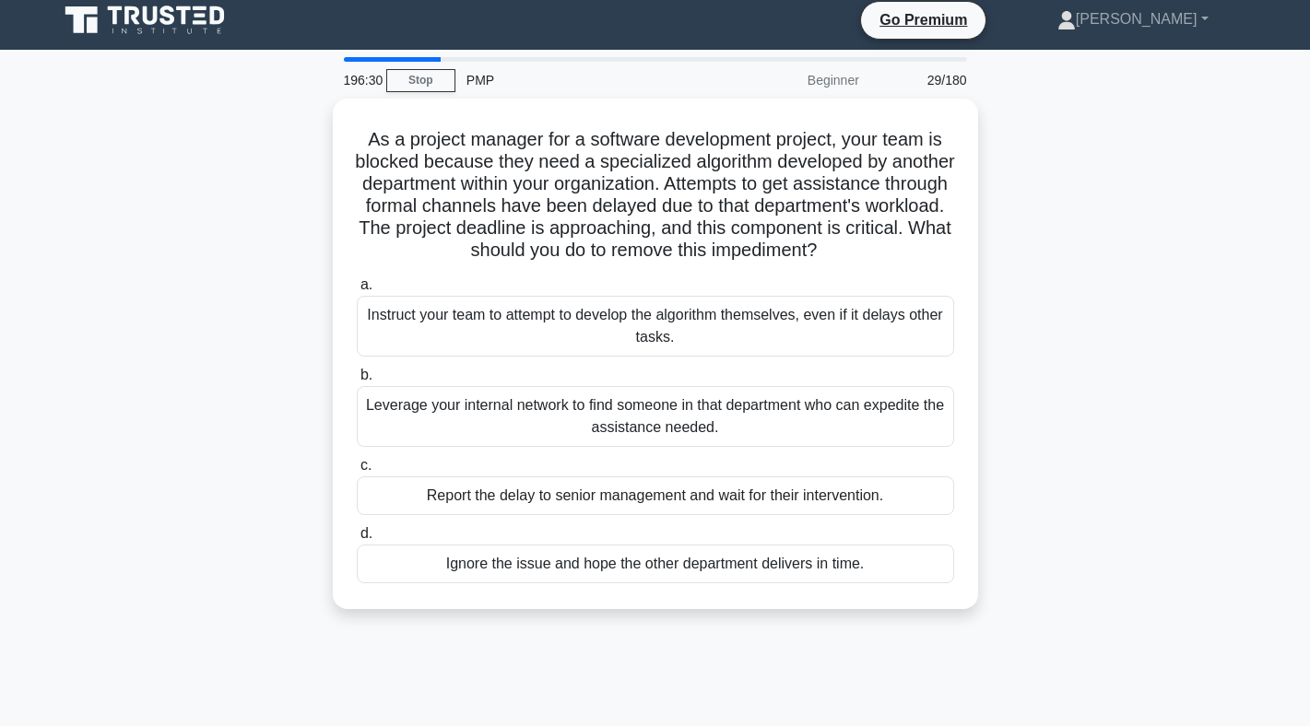
scroll to position [0, 0]
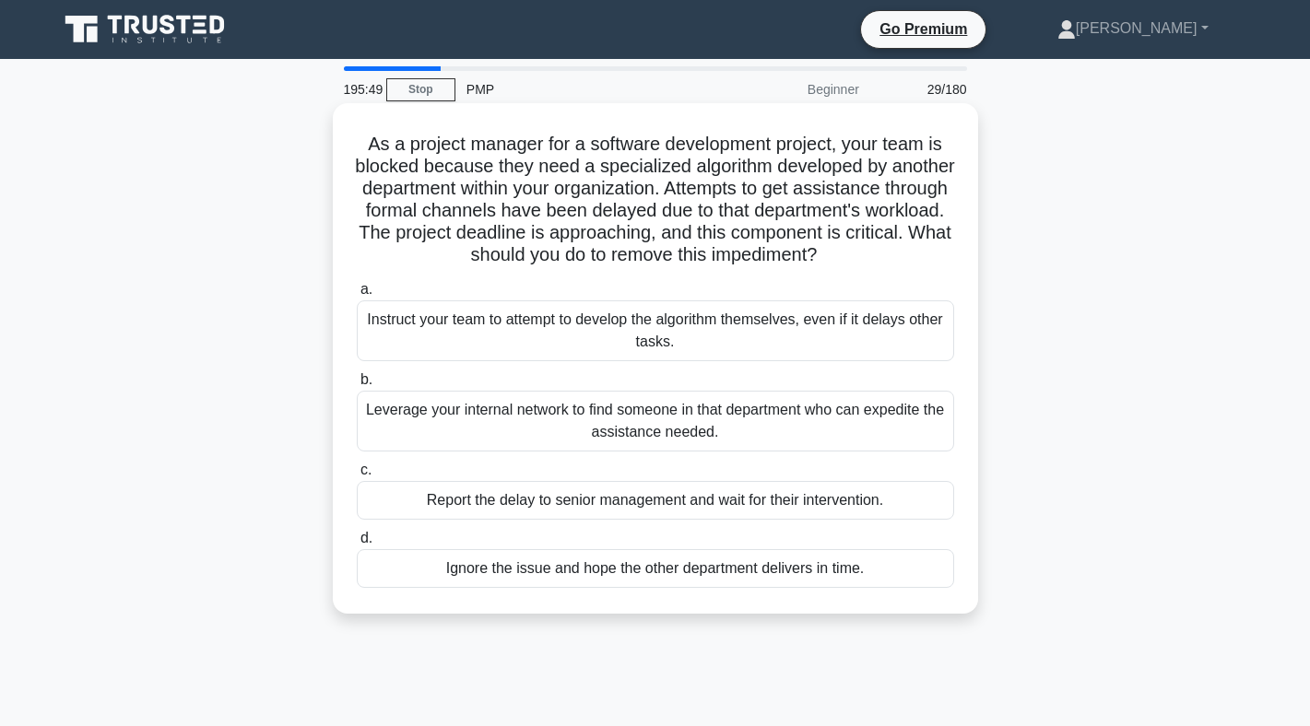
click at [668, 425] on div "Leverage your internal network to find someone in that department who can exped…" at bounding box center [655, 421] width 597 height 61
click at [357, 386] on input "b. Leverage your internal network to find someone in that department who can ex…" at bounding box center [357, 380] width 0 height 12
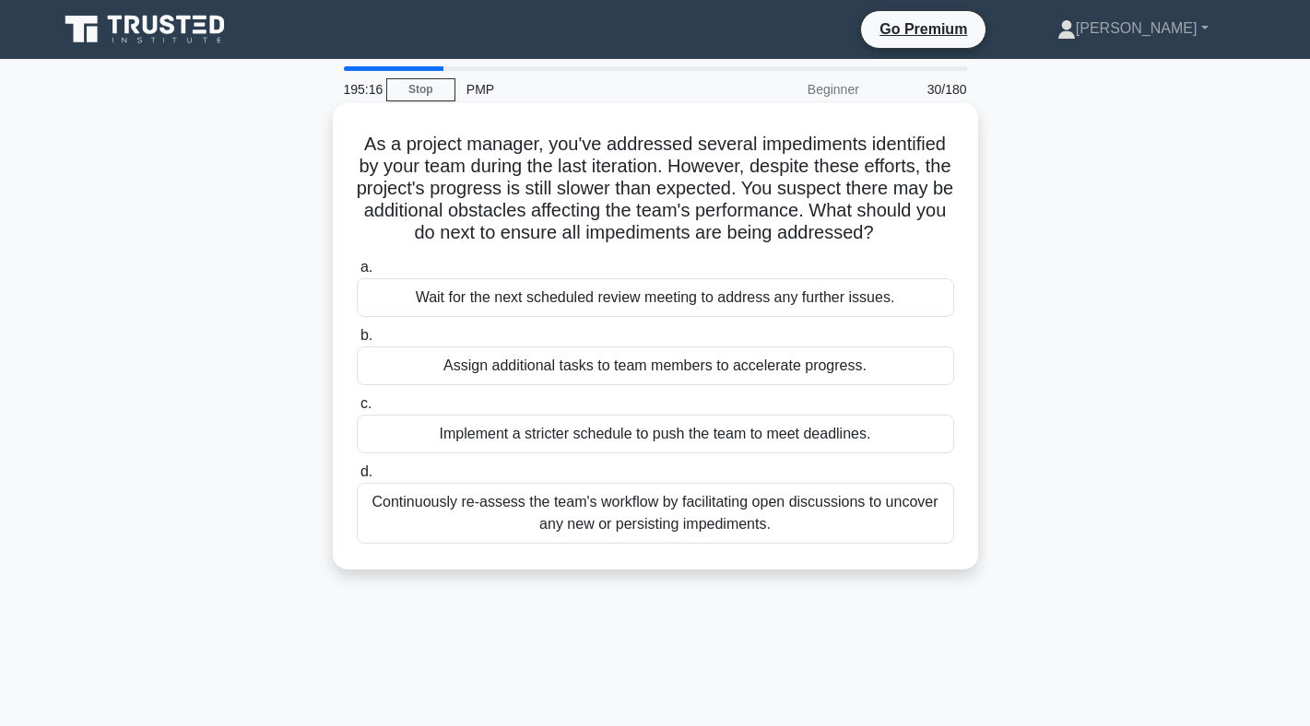
click at [621, 509] on div "Continuously re-assess the team's workflow by facilitating open discussions to …" at bounding box center [655, 513] width 597 height 61
click at [357, 478] on input "d. Continuously re-assess the team's workflow by facilitating open discussions …" at bounding box center [357, 472] width 0 height 12
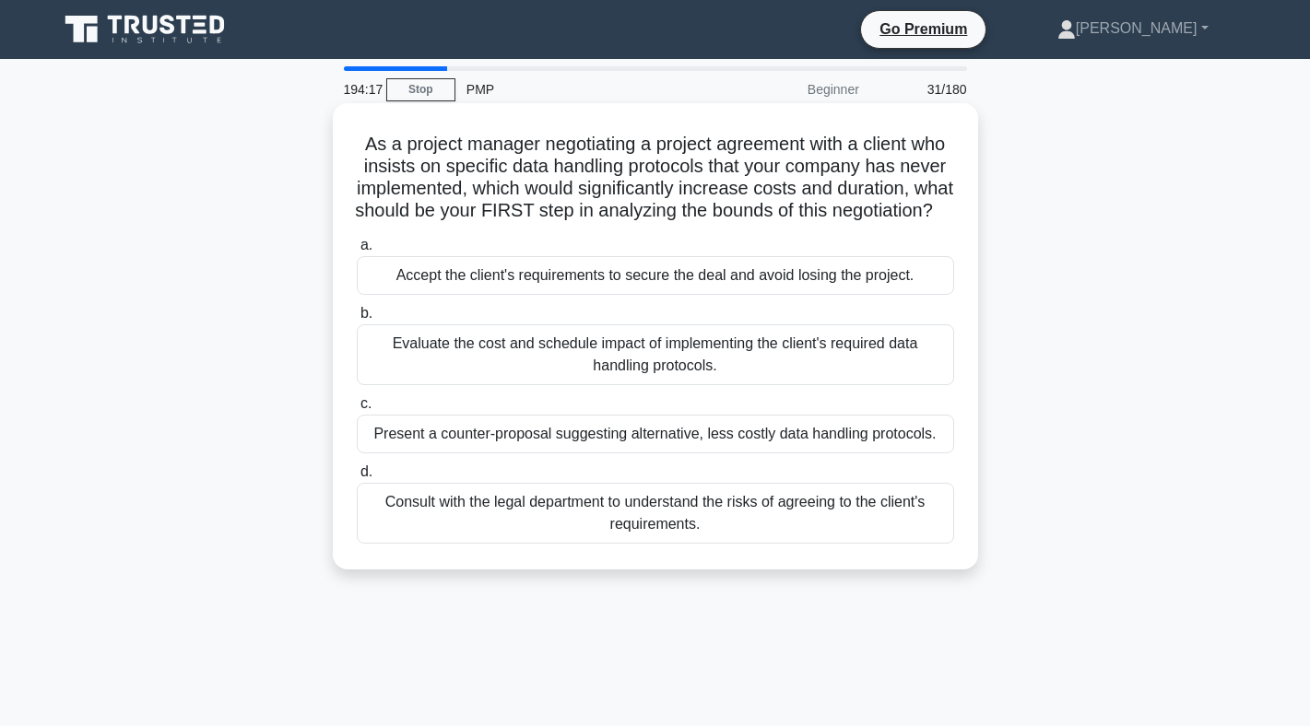
click at [649, 385] on div "Evaluate the cost and schedule impact of implementing the client's required dat…" at bounding box center [655, 354] width 597 height 61
click at [357, 320] on input "b. Evaluate the cost and schedule impact of implementing the client's required …" at bounding box center [357, 314] width 0 height 12
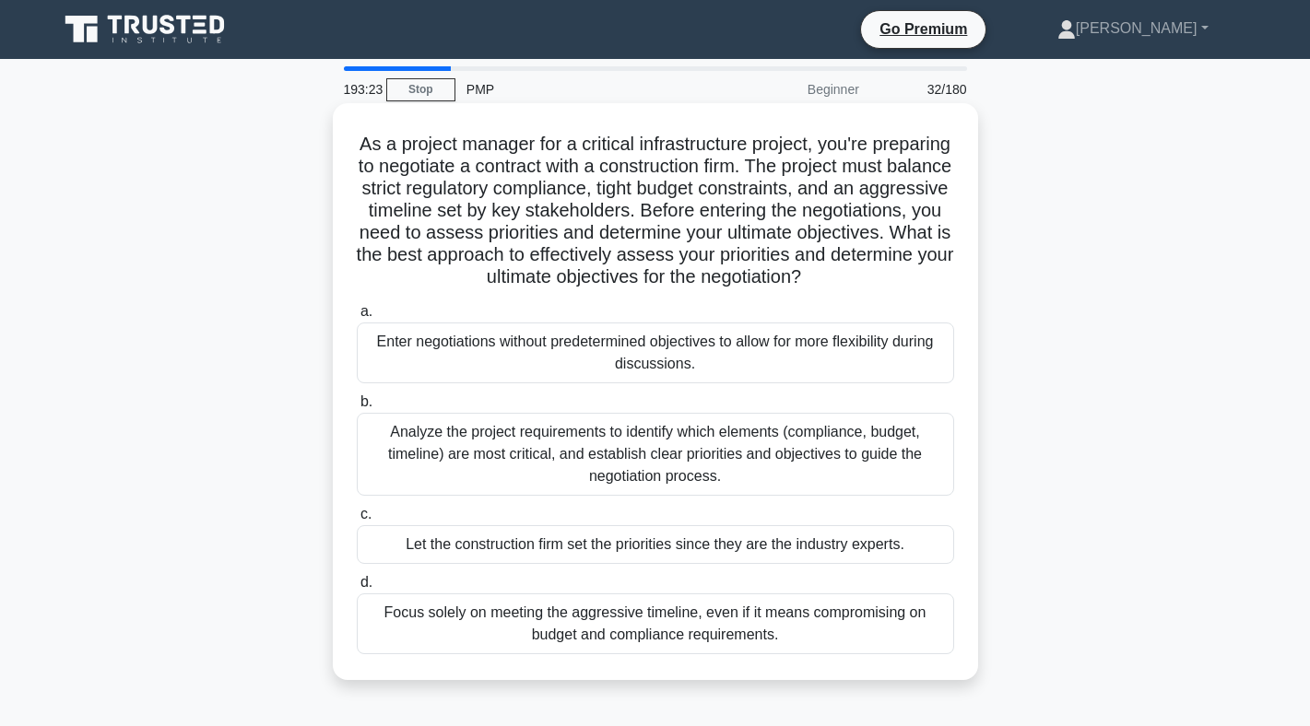
click at [640, 437] on div "Analyze the project requirements to identify which elements (compliance, budget…" at bounding box center [655, 454] width 597 height 83
click at [357, 408] on input "b. Analyze the project requirements to identify which elements (compliance, bud…" at bounding box center [357, 402] width 0 height 12
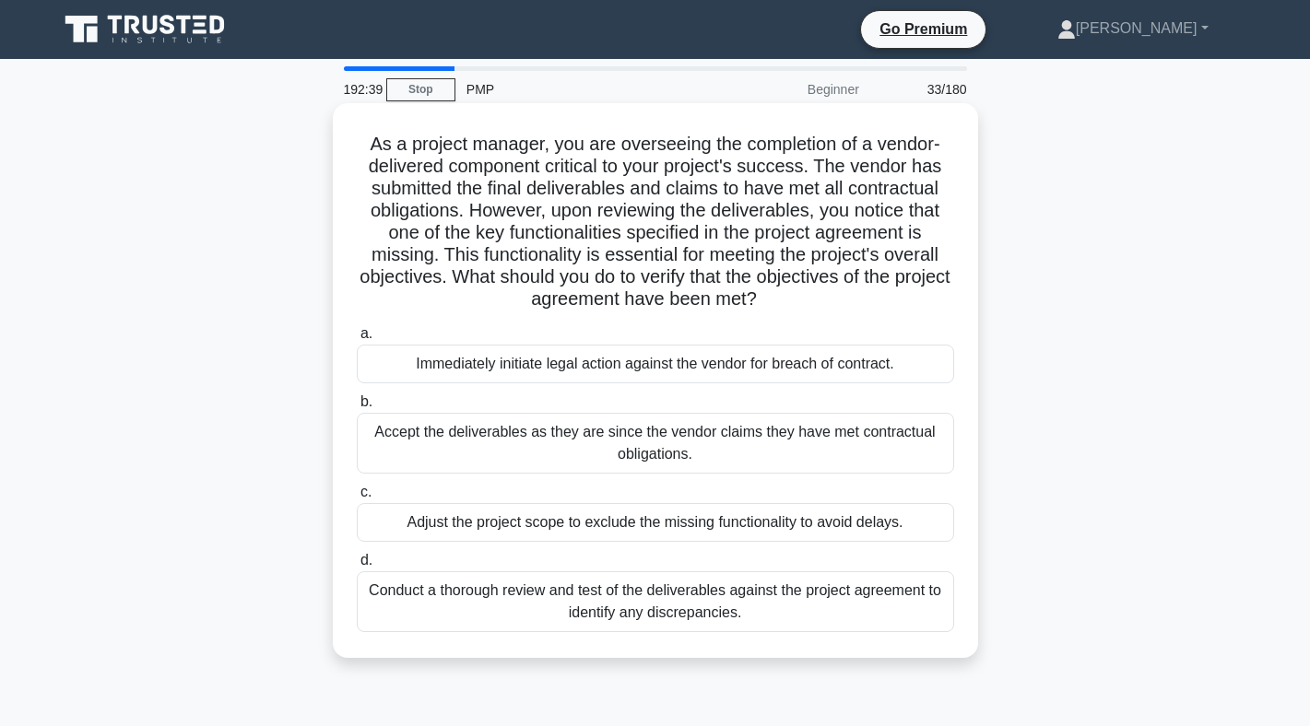
click at [773, 596] on div "Conduct a thorough review and test of the deliverables against the project agre…" at bounding box center [655, 601] width 597 height 61
click at [357, 567] on input "d. Conduct a thorough review and test of the deliverables against the project a…" at bounding box center [357, 561] width 0 height 12
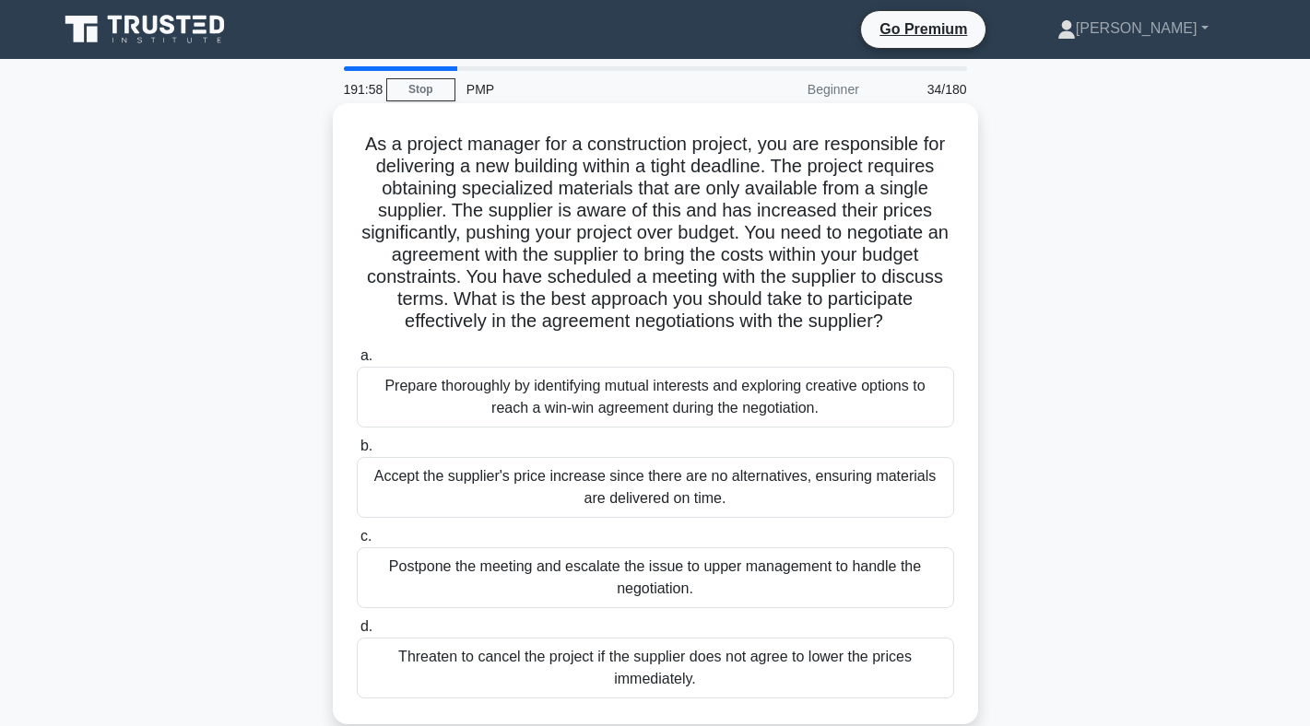
click at [674, 401] on div "Prepare thoroughly by identifying mutual interests and exploring creative optio…" at bounding box center [655, 397] width 597 height 61
click at [357, 362] on input "a. Prepare thoroughly by identifying mutual interests and exploring creative op…" at bounding box center [357, 356] width 0 height 12
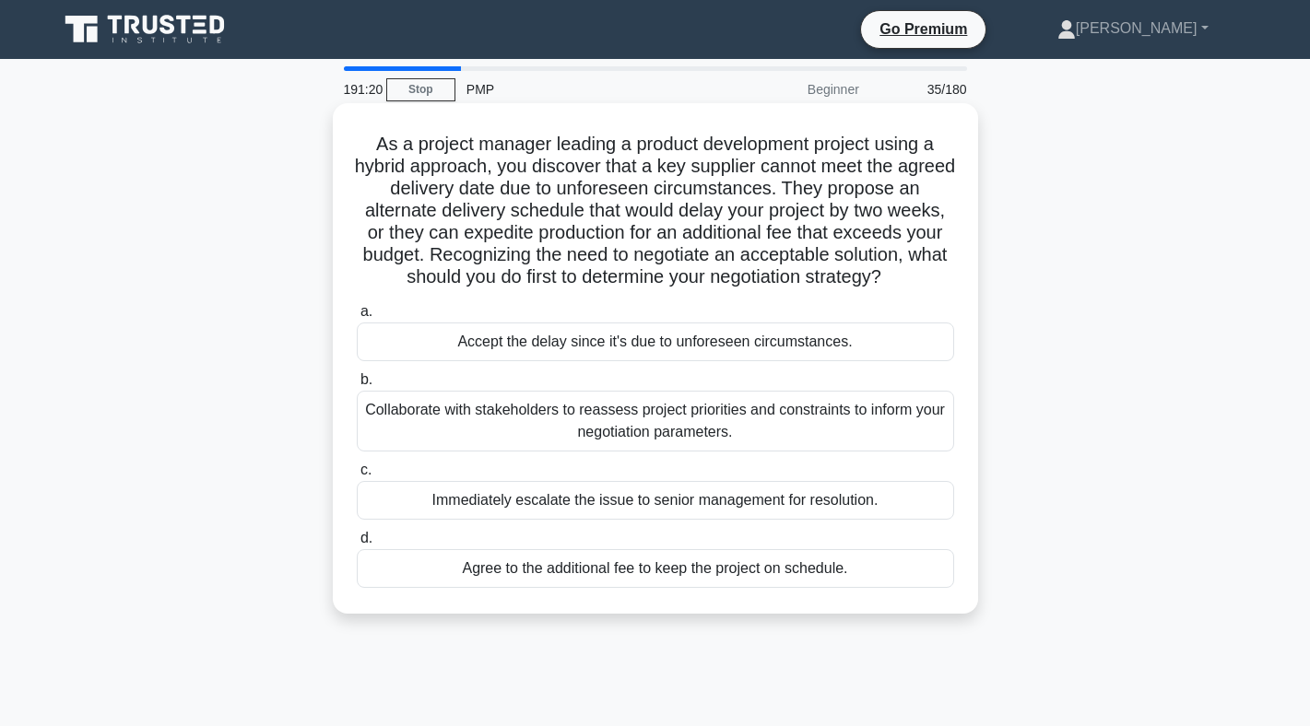
click at [680, 419] on div "Collaborate with stakeholders to reassess project priorities and constraints to…" at bounding box center [655, 421] width 597 height 61
click at [357, 386] on input "b. Collaborate with stakeholders to reassess project priorities and constraints…" at bounding box center [357, 380] width 0 height 12
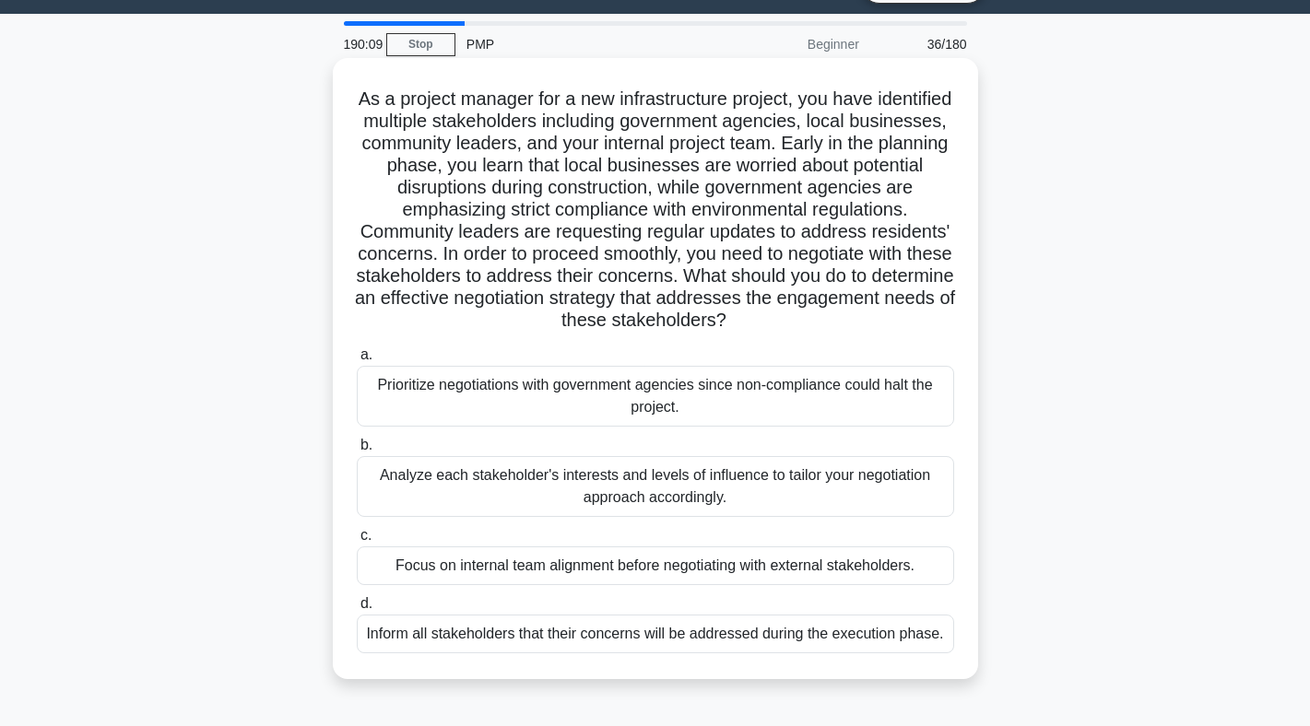
scroll to position [54, 0]
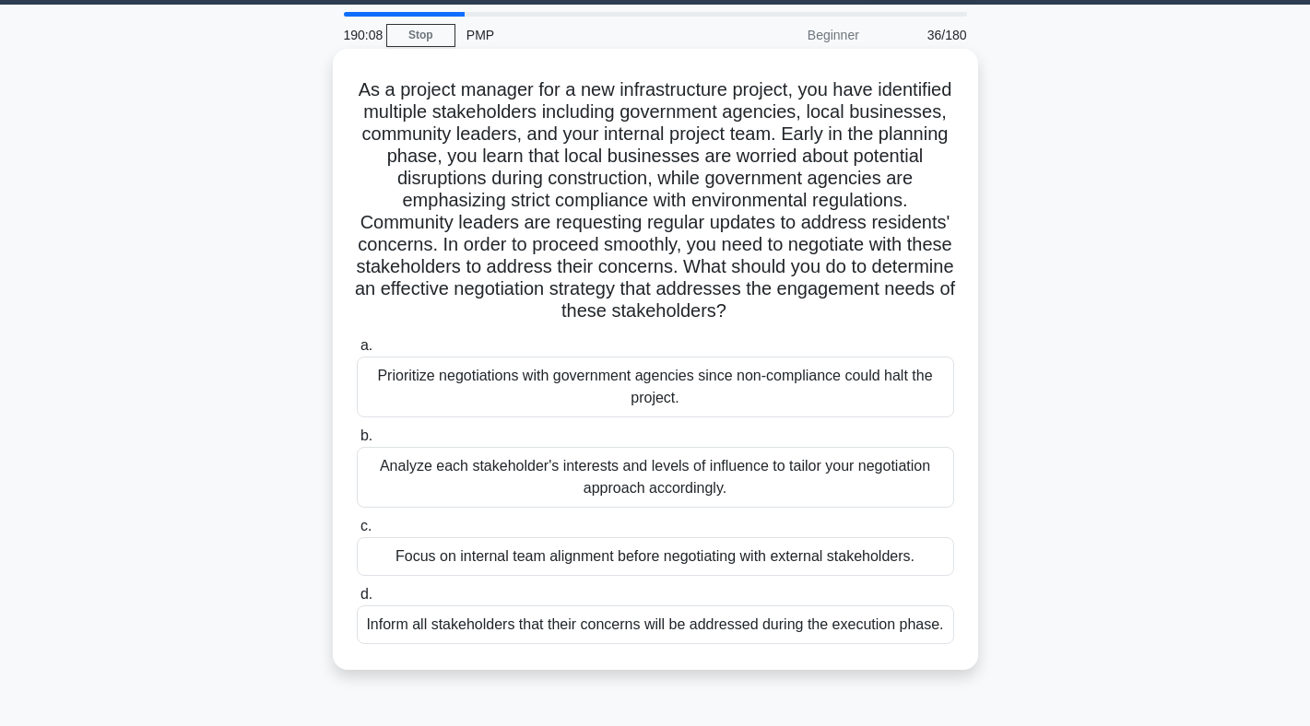
click at [659, 484] on div "Analyze each stakeholder's interests and levels of influence to tailor your neg…" at bounding box center [655, 477] width 597 height 61
click at [357, 442] on input "b. Analyze each stakeholder's interests and levels of influence to tailor your …" at bounding box center [357, 436] width 0 height 12
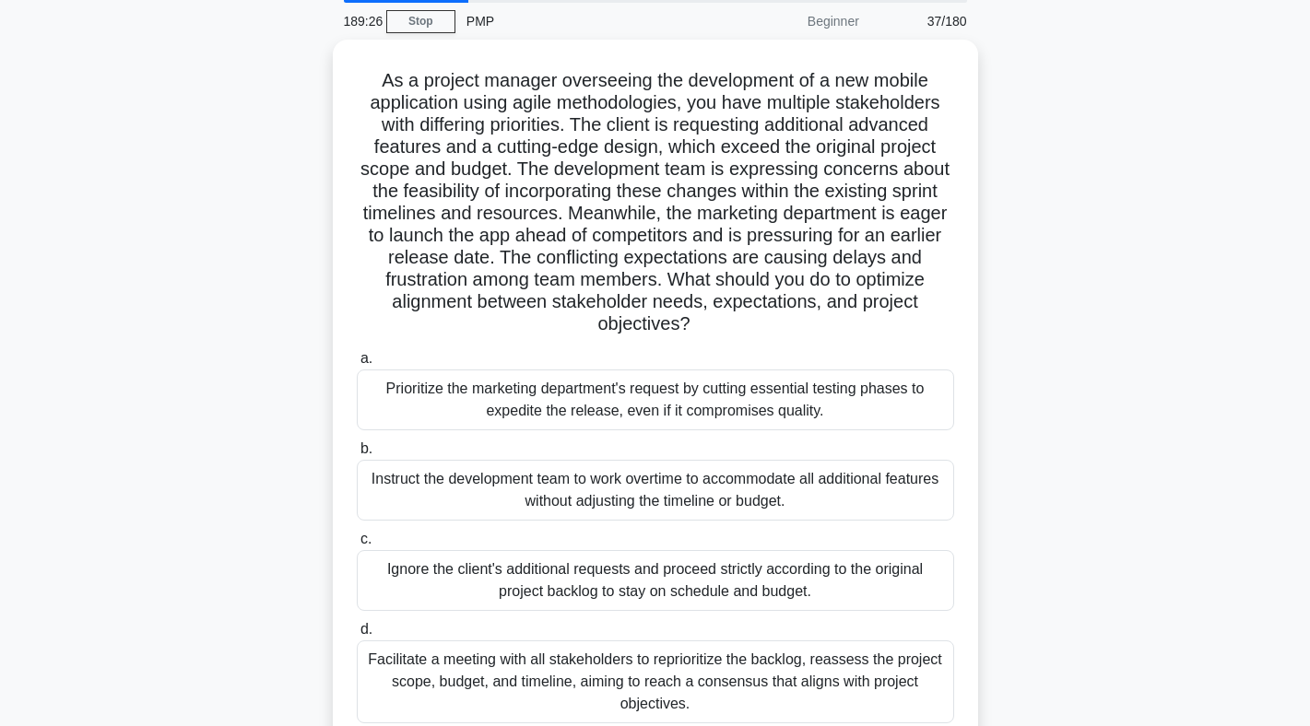
scroll to position [73, 0]
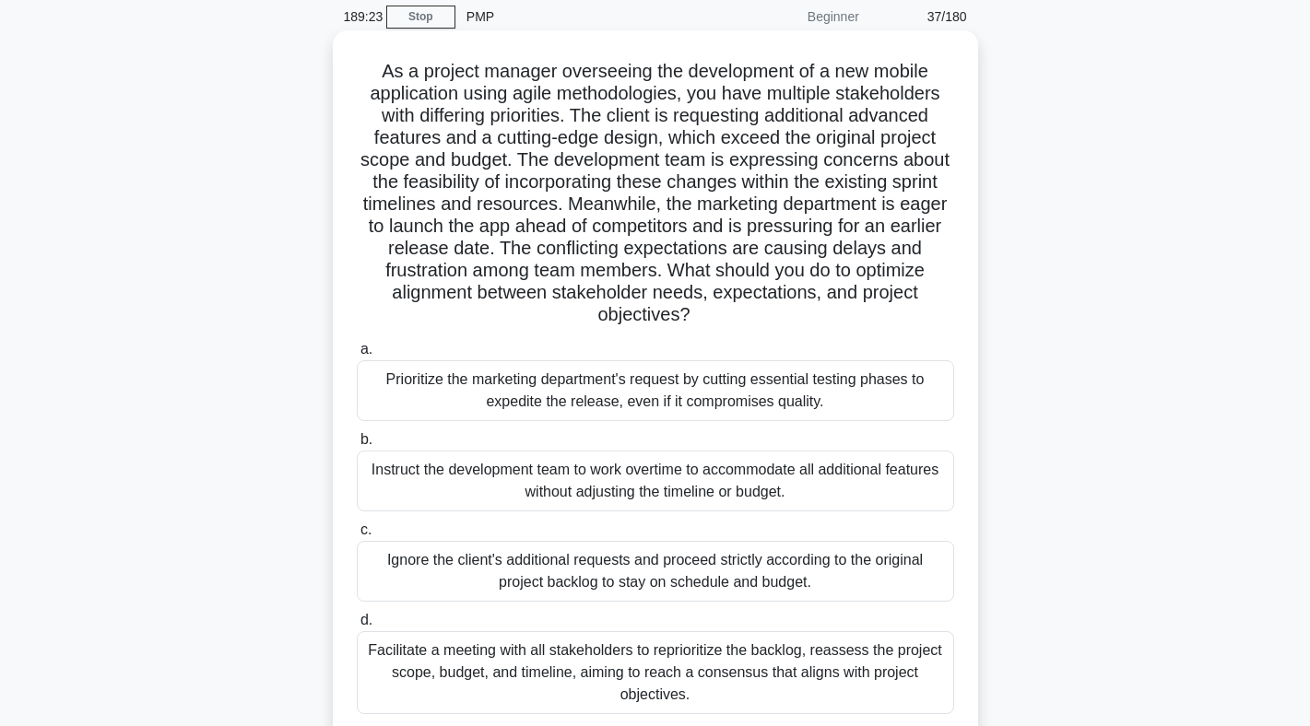
click at [660, 675] on div "Facilitate a meeting with all stakeholders to reprioritize the backlog, reasses…" at bounding box center [655, 672] width 597 height 83
click at [357, 627] on input "d. Facilitate a meeting with all stakeholders to reprioritize the backlog, reas…" at bounding box center [357, 621] width 0 height 12
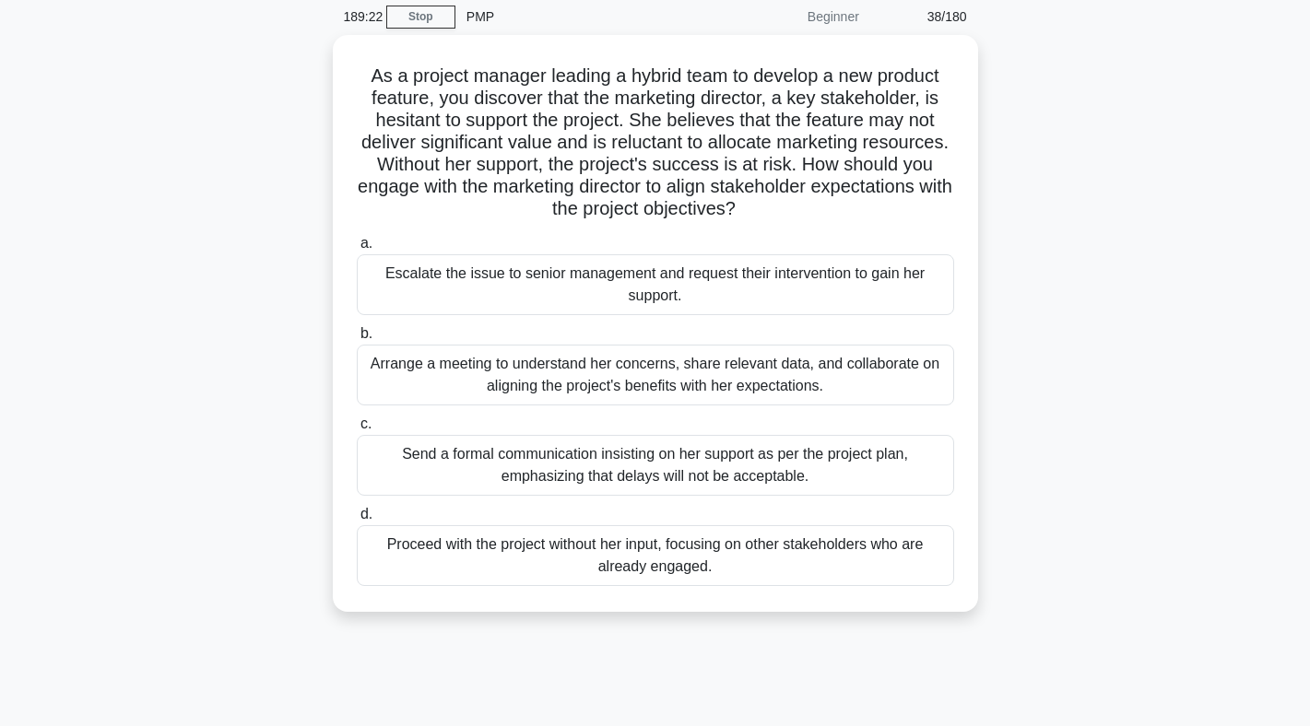
scroll to position [0, 0]
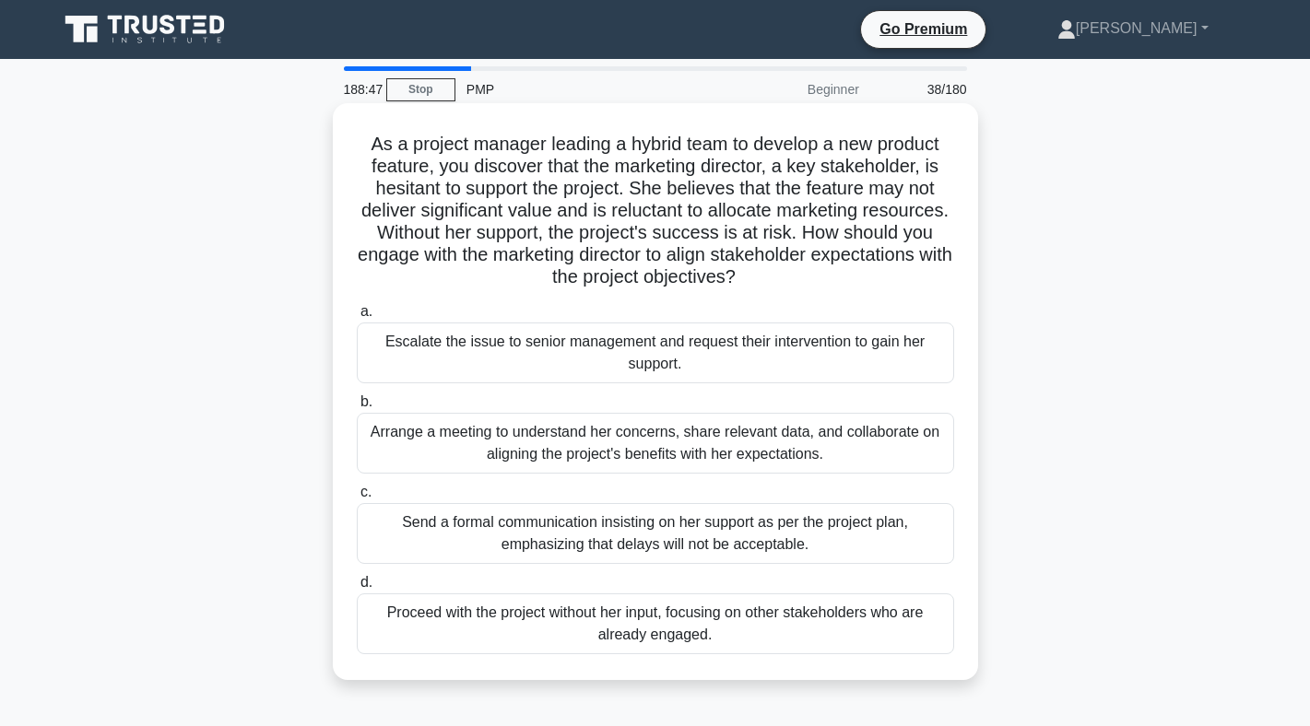
click at [692, 442] on div "Arrange a meeting to understand her concerns, share relevant data, and collabor…" at bounding box center [655, 443] width 597 height 61
click at [357, 408] on input "b. Arrange a meeting to understand her concerns, share relevant data, and colla…" at bounding box center [357, 402] width 0 height 12
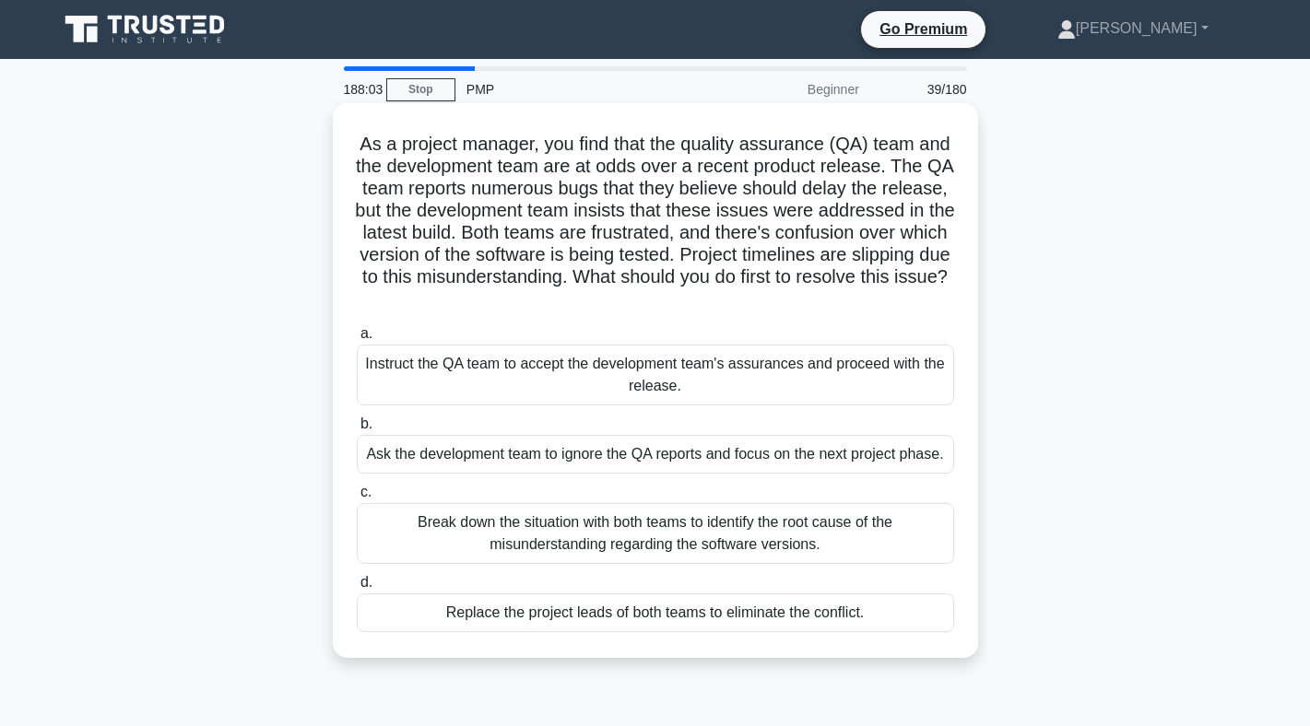
click at [651, 564] on div "Break down the situation with both teams to identify the root cause of the misu…" at bounding box center [655, 533] width 597 height 61
click at [357, 499] on input "c. Break down the situation with both teams to identify the root cause of the m…" at bounding box center [357, 493] width 0 height 12
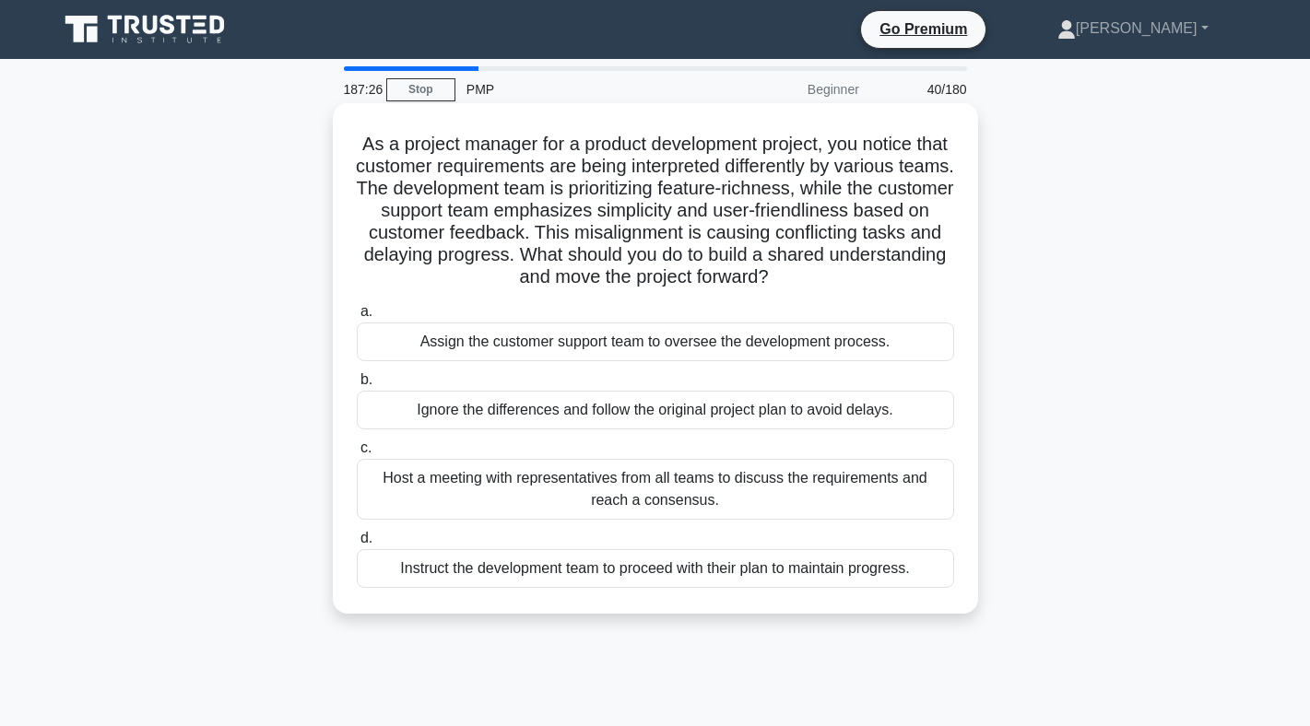
click at [634, 490] on div "Host a meeting with representatives from all teams to discuss the requirements …" at bounding box center [655, 489] width 597 height 61
click at [357, 454] on input "c. Host a meeting with representatives from all teams to discuss the requiremen…" at bounding box center [357, 448] width 0 height 12
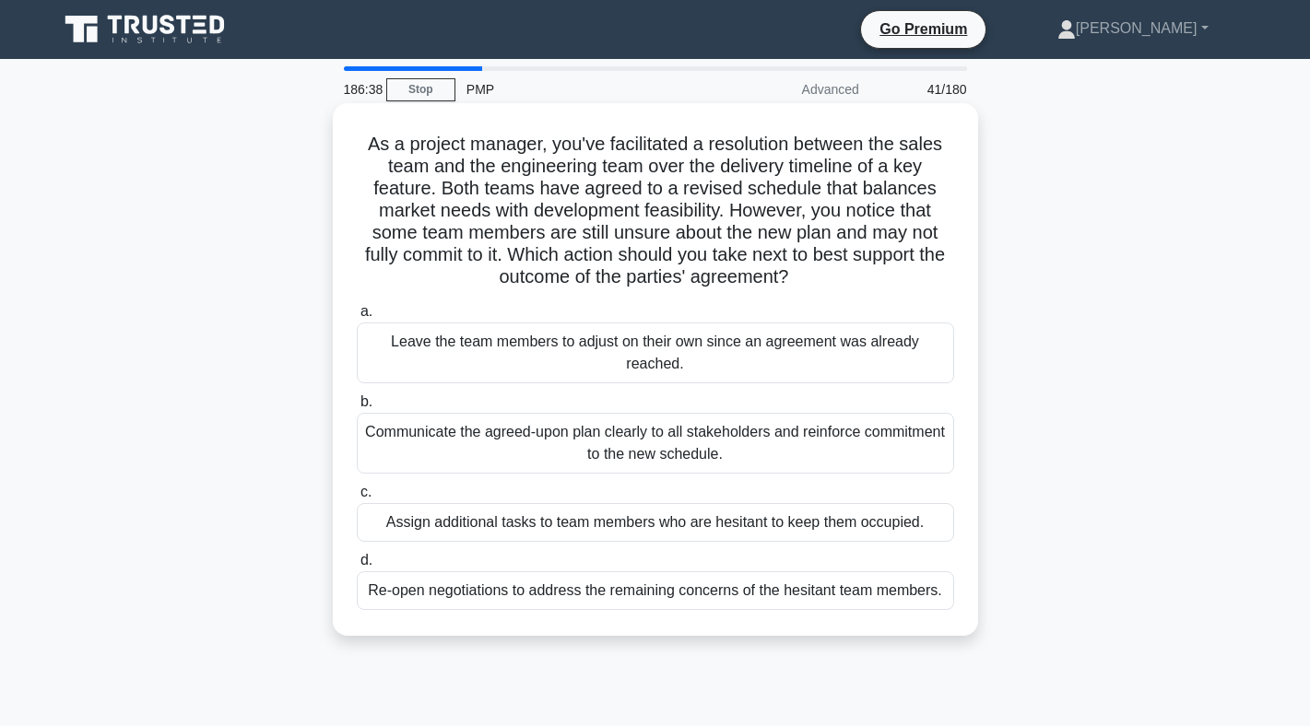
click at [645, 458] on div "Communicate the agreed-upon plan clearly to all stakeholders and reinforce comm…" at bounding box center [655, 443] width 597 height 61
click at [357, 408] on input "b. Communicate the agreed-upon plan clearly to all stakeholders and reinforce c…" at bounding box center [357, 402] width 0 height 12
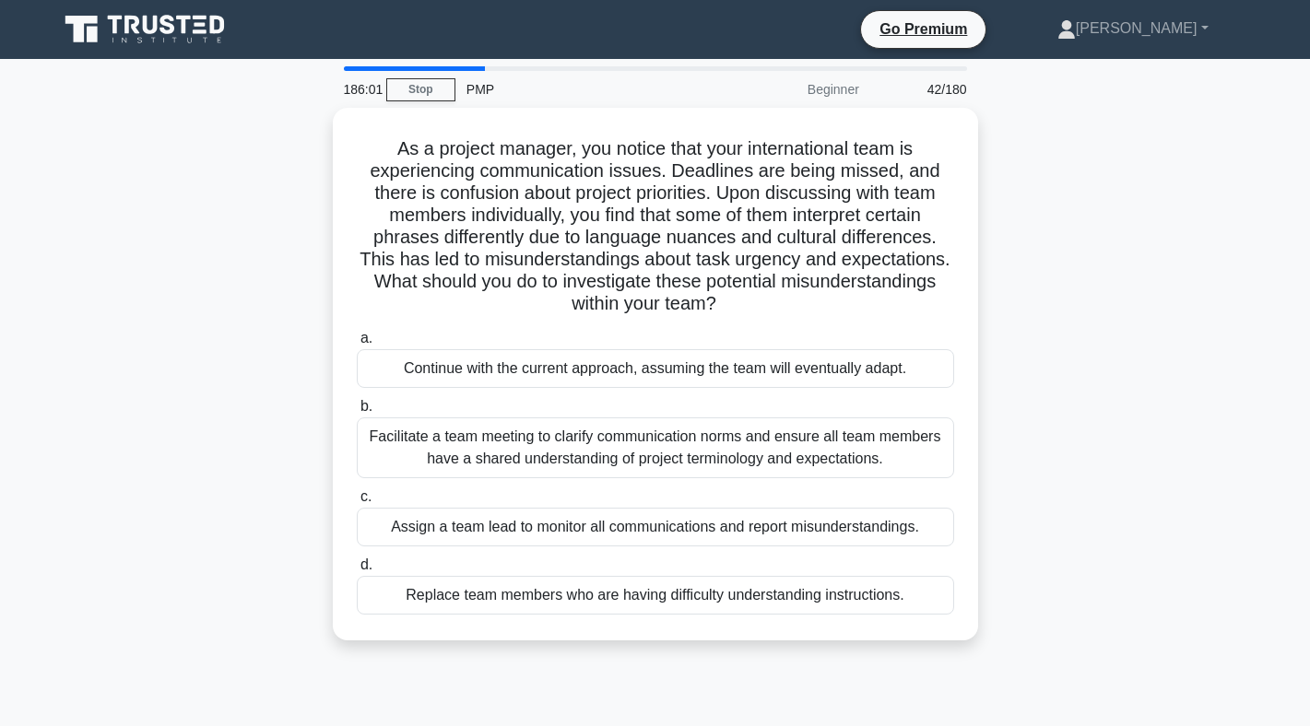
click at [645, 458] on div "Facilitate a team meeting to clarify communication norms and ensure all team me…" at bounding box center [655, 448] width 597 height 61
click at [357, 413] on input "b. Facilitate a team meeting to clarify communication norms and ensure all team…" at bounding box center [357, 407] width 0 height 12
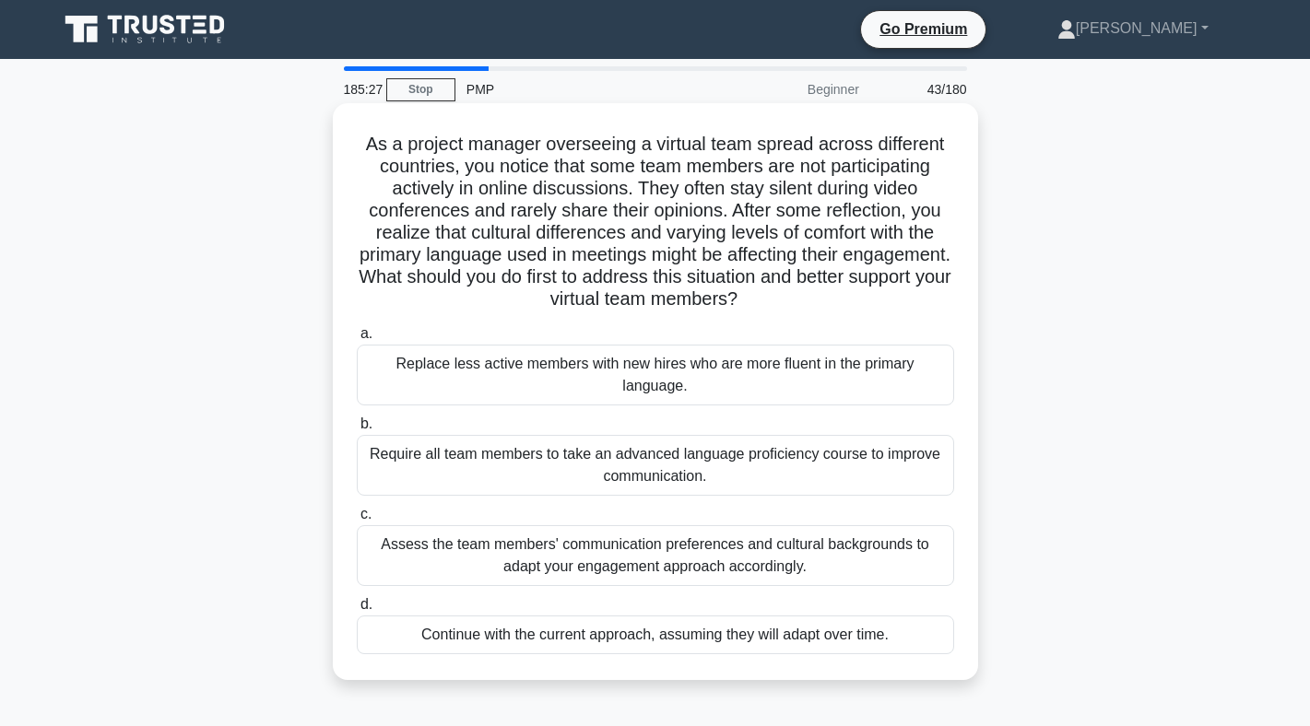
click at [596, 556] on div "Assess the team members' communication preferences and cultural backgrounds to …" at bounding box center [655, 555] width 597 height 61
click at [357, 521] on input "c. Assess the team members' communication preferences and cultural backgrounds …" at bounding box center [357, 515] width 0 height 12
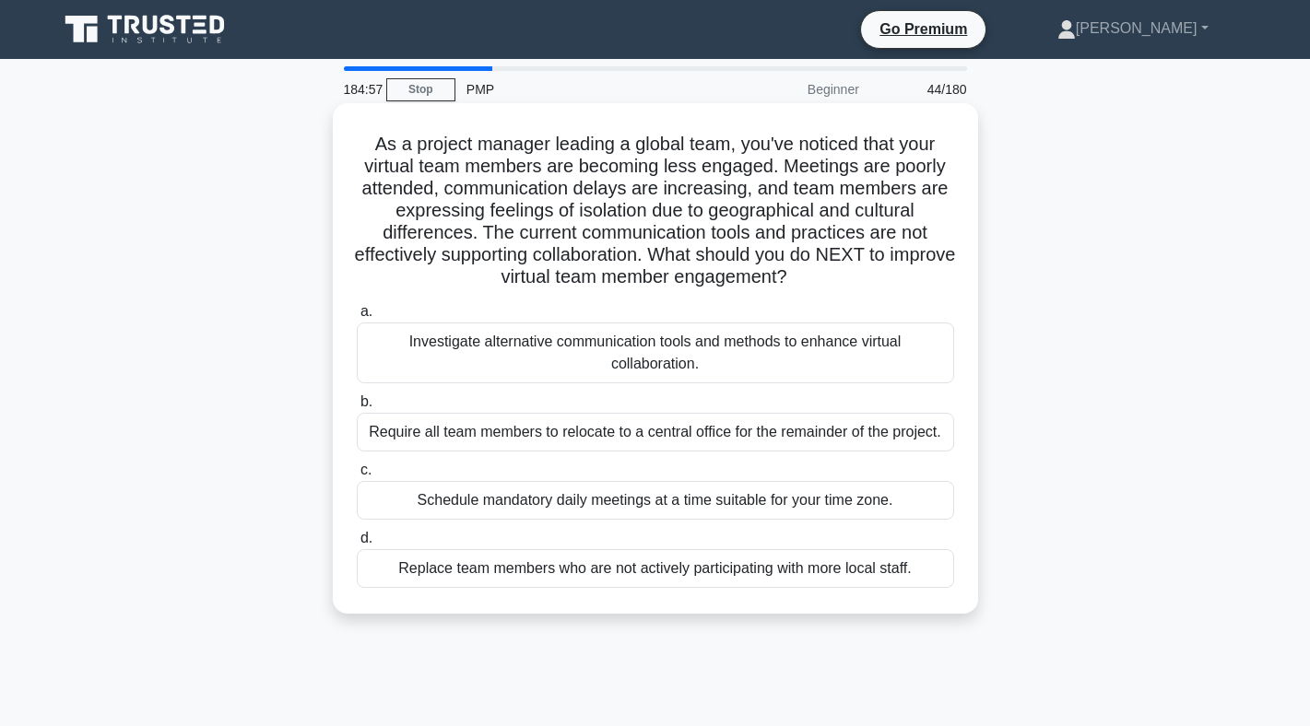
click at [668, 365] on div "Investigate alternative communication tools and methods to enhance virtual coll…" at bounding box center [655, 353] width 597 height 61
click at [357, 318] on input "a. Investigate alternative communication tools and methods to enhance virtual c…" at bounding box center [357, 312] width 0 height 12
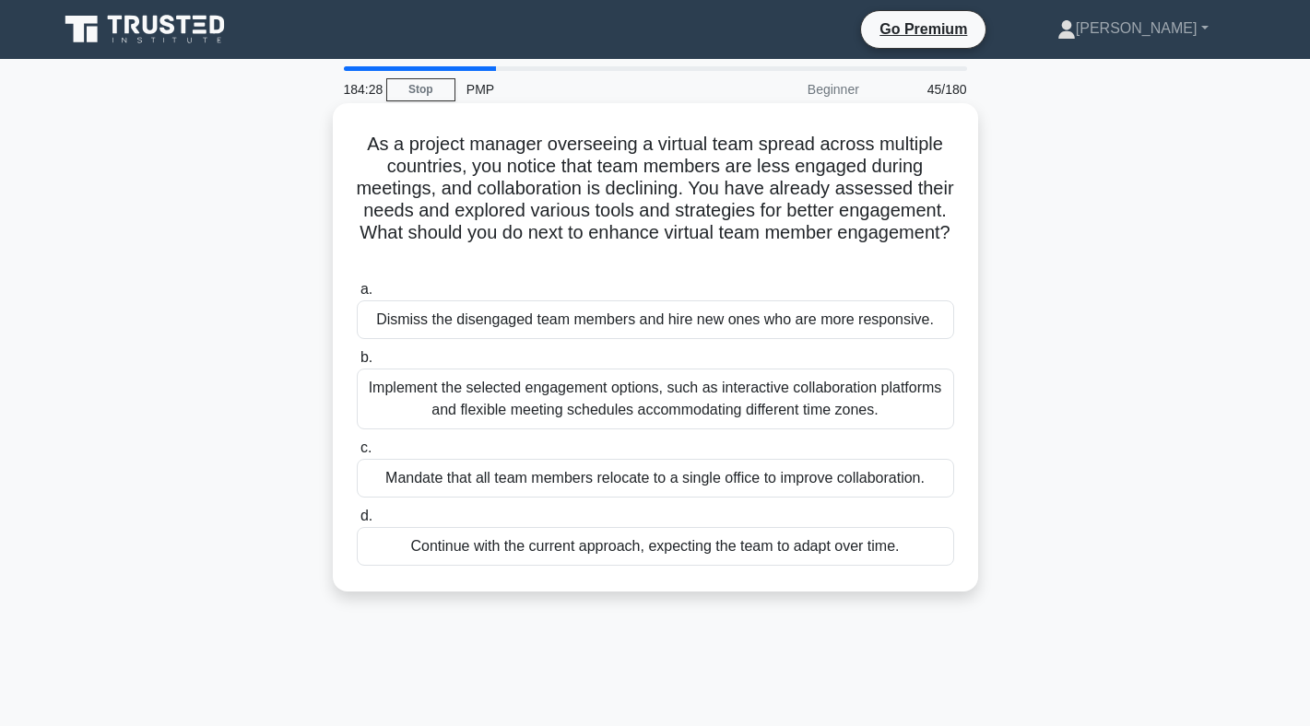
click at [655, 404] on div "Implement the selected engagement options, such as interactive collaboration pl…" at bounding box center [655, 399] width 597 height 61
click at [357, 364] on input "b. Implement the selected engagement options, such as interactive collaboration…" at bounding box center [357, 358] width 0 height 12
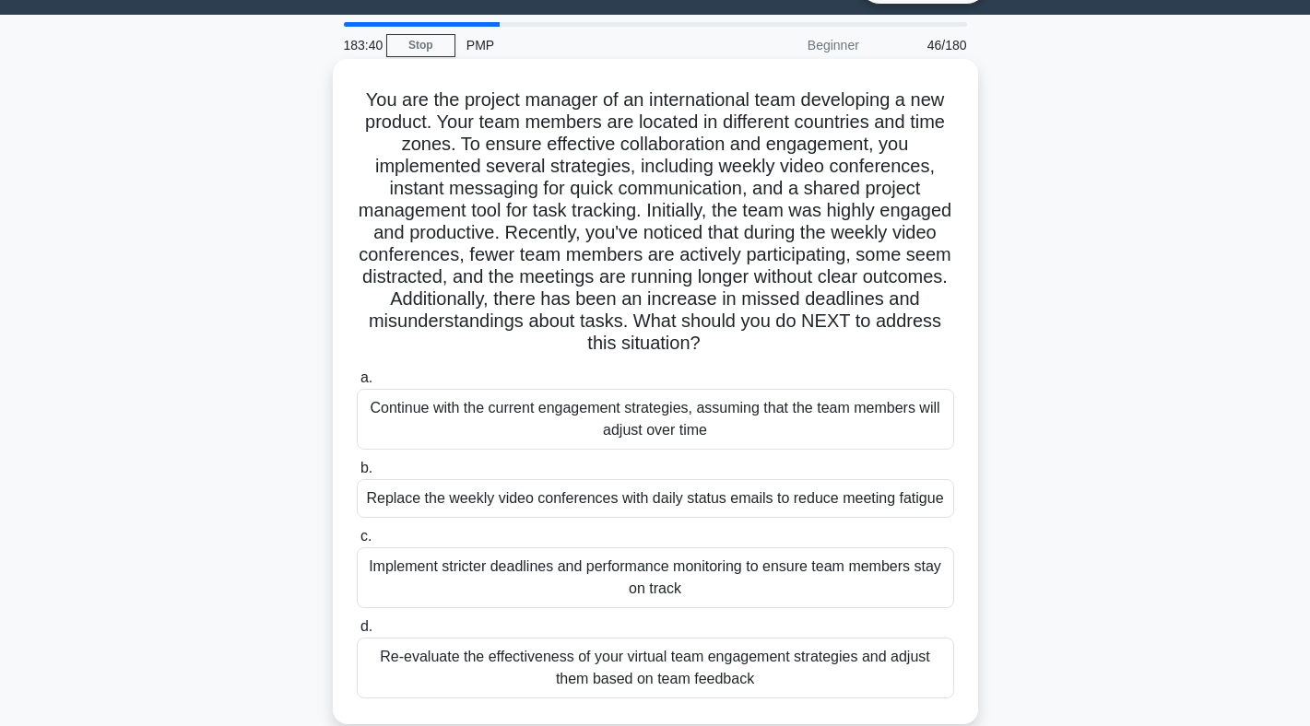
scroll to position [47, 0]
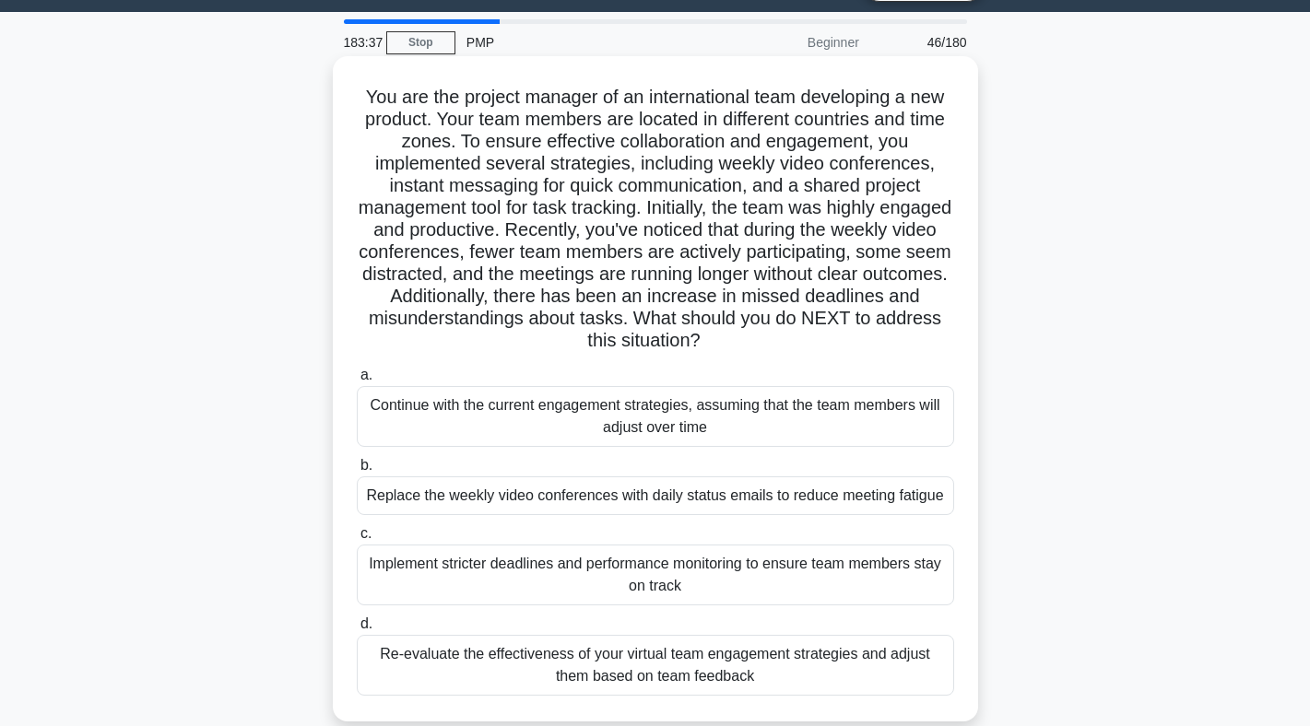
click at [644, 653] on div "Re-evaluate the effectiveness of your virtual team engagement strategies and ad…" at bounding box center [655, 665] width 597 height 61
click at [357, 630] on input "d. Re-evaluate the effectiveness of your virtual team engagement strategies and…" at bounding box center [357, 624] width 0 height 12
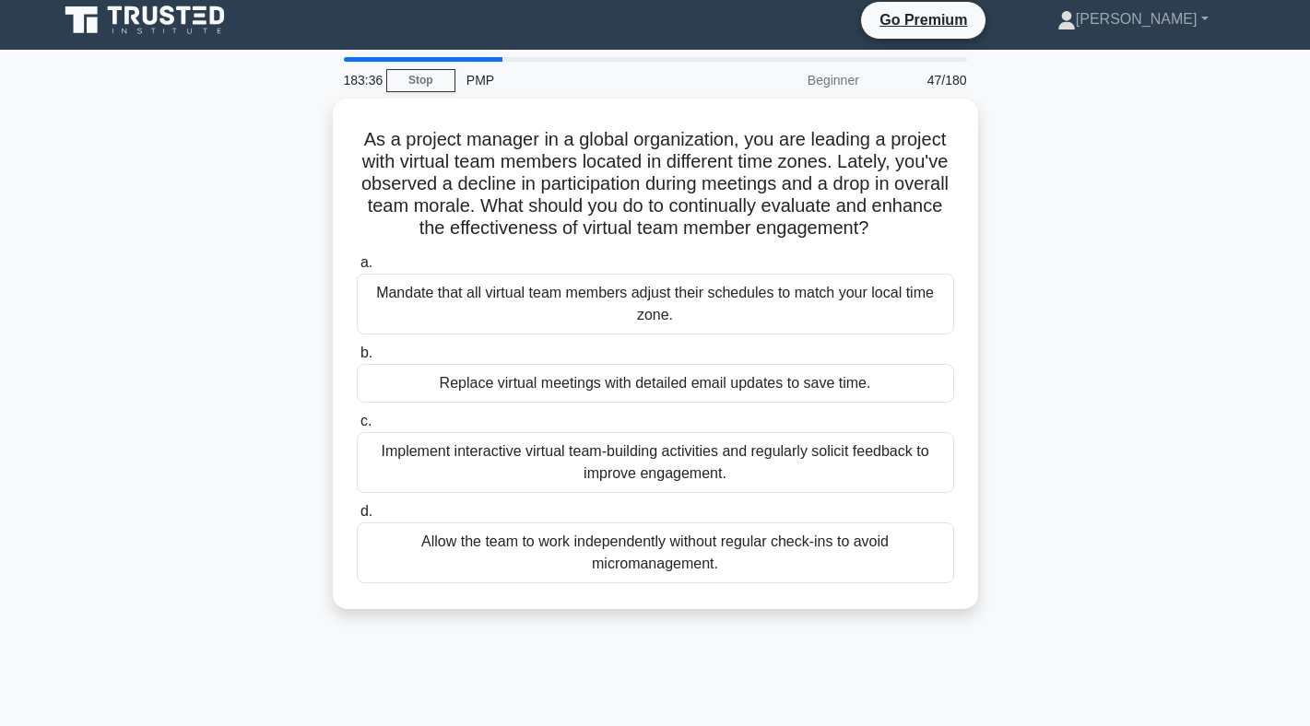
scroll to position [0, 0]
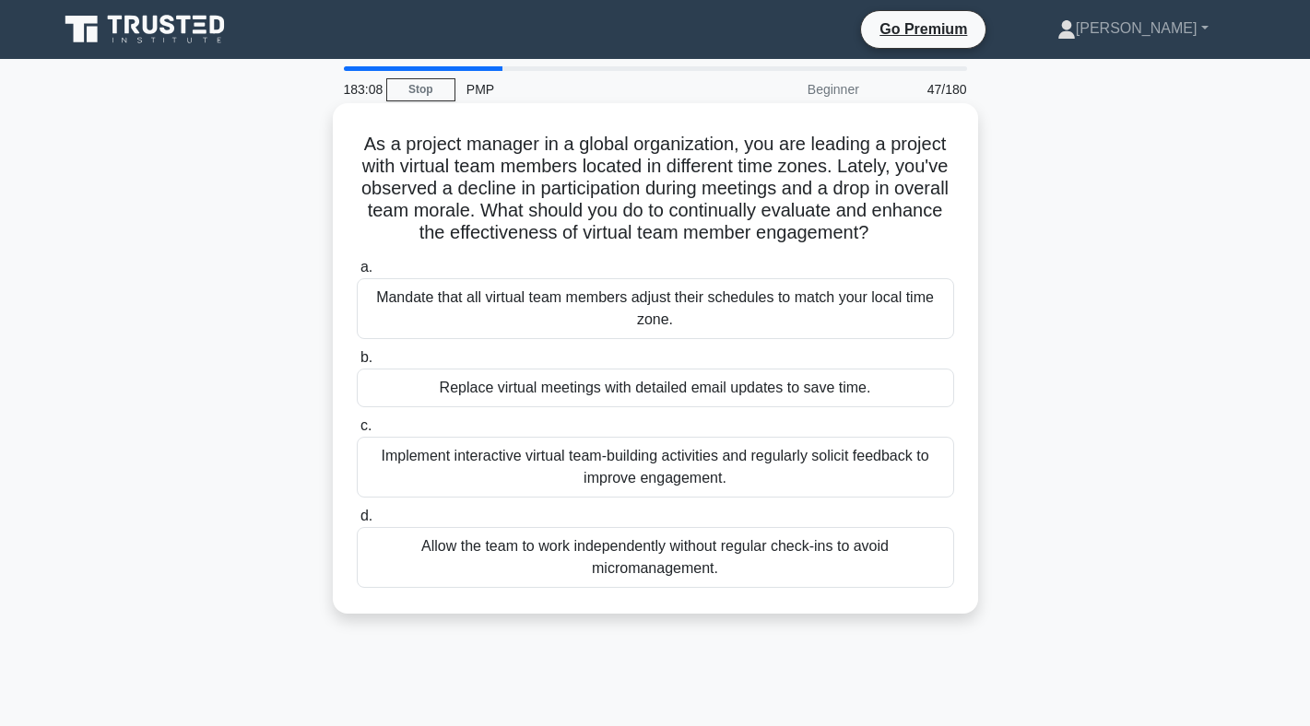
click at [641, 479] on div "Implement interactive virtual team-building activities and regularly solicit fe…" at bounding box center [655, 467] width 597 height 61
click at [357, 432] on input "c. Implement interactive virtual team-building activities and regularly solicit…" at bounding box center [357, 426] width 0 height 12
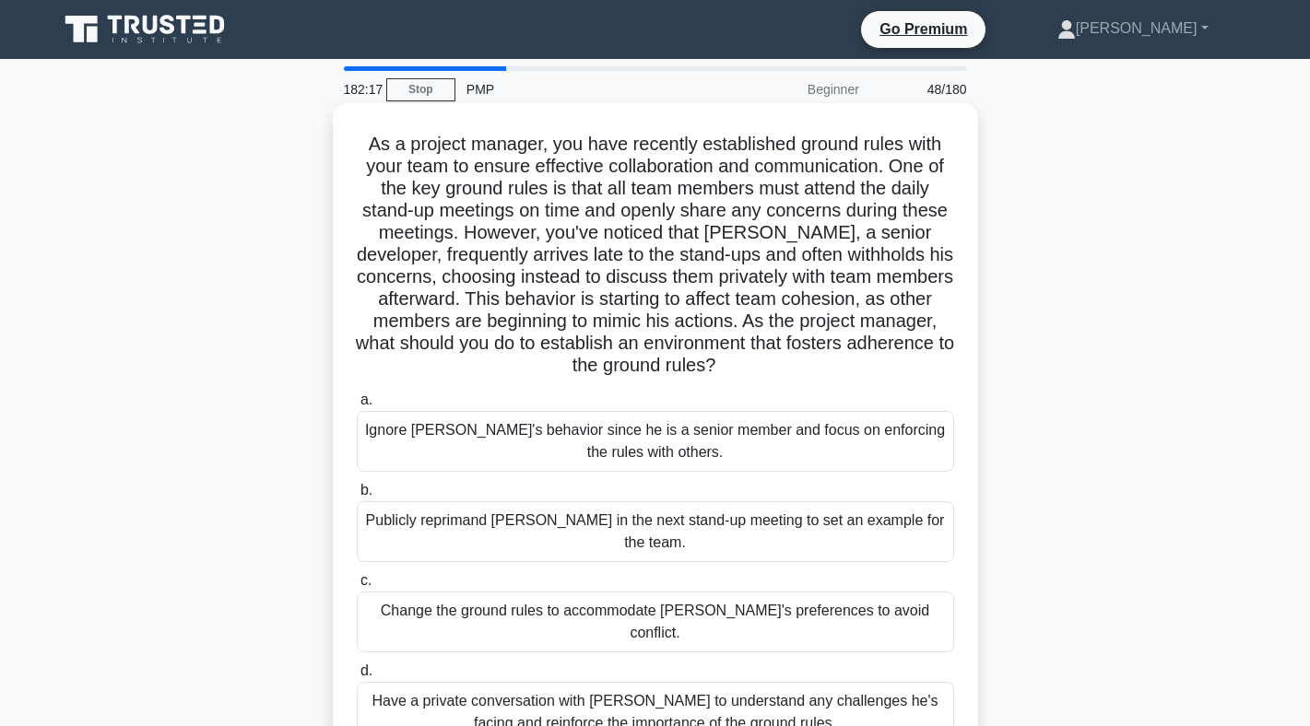
click at [620, 682] on div "Have a private conversation with Jack to understand any challenges he's facing …" at bounding box center [655, 712] width 597 height 61
click at [357, 666] on input "d. Have a private conversation with Jack to understand any challenges he's faci…" at bounding box center [357, 672] width 0 height 12
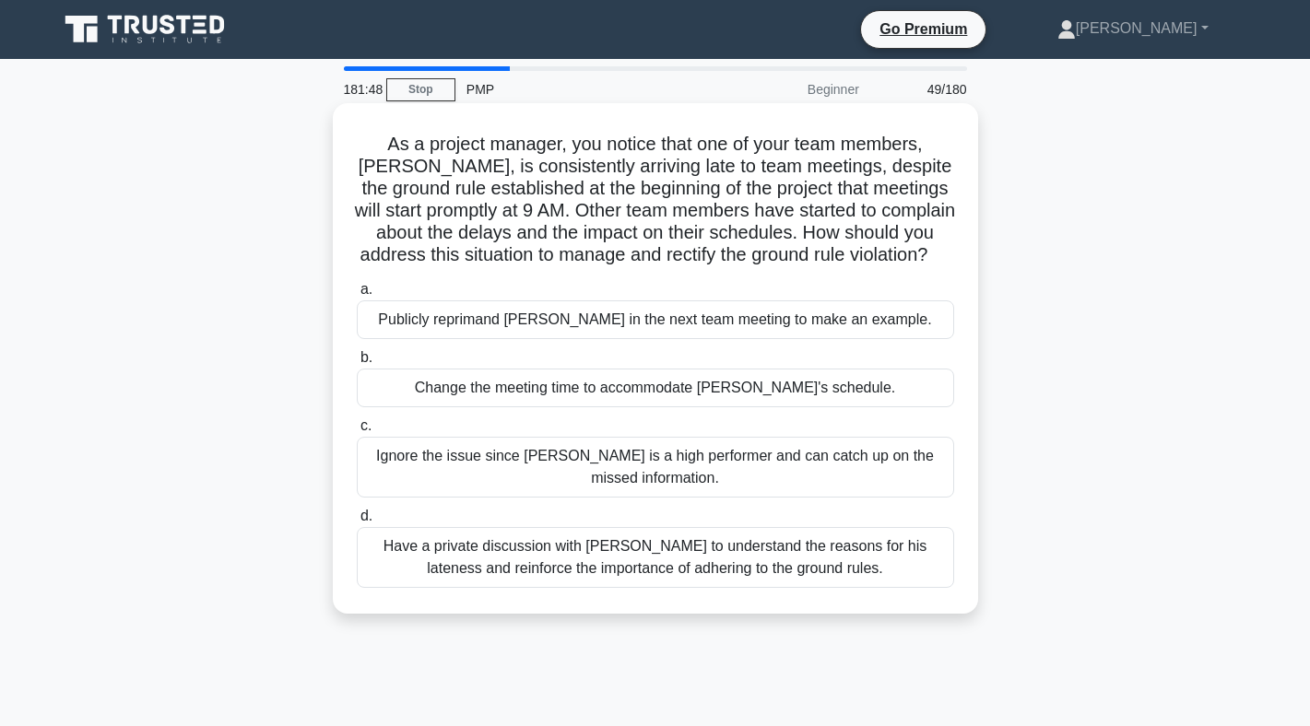
click at [662, 560] on div "Have a private discussion with Tom to understand the reasons for his lateness a…" at bounding box center [655, 557] width 597 height 61
click at [357, 523] on input "d. Have a private discussion with Tom to understand the reasons for his latenes…" at bounding box center [357, 517] width 0 height 12
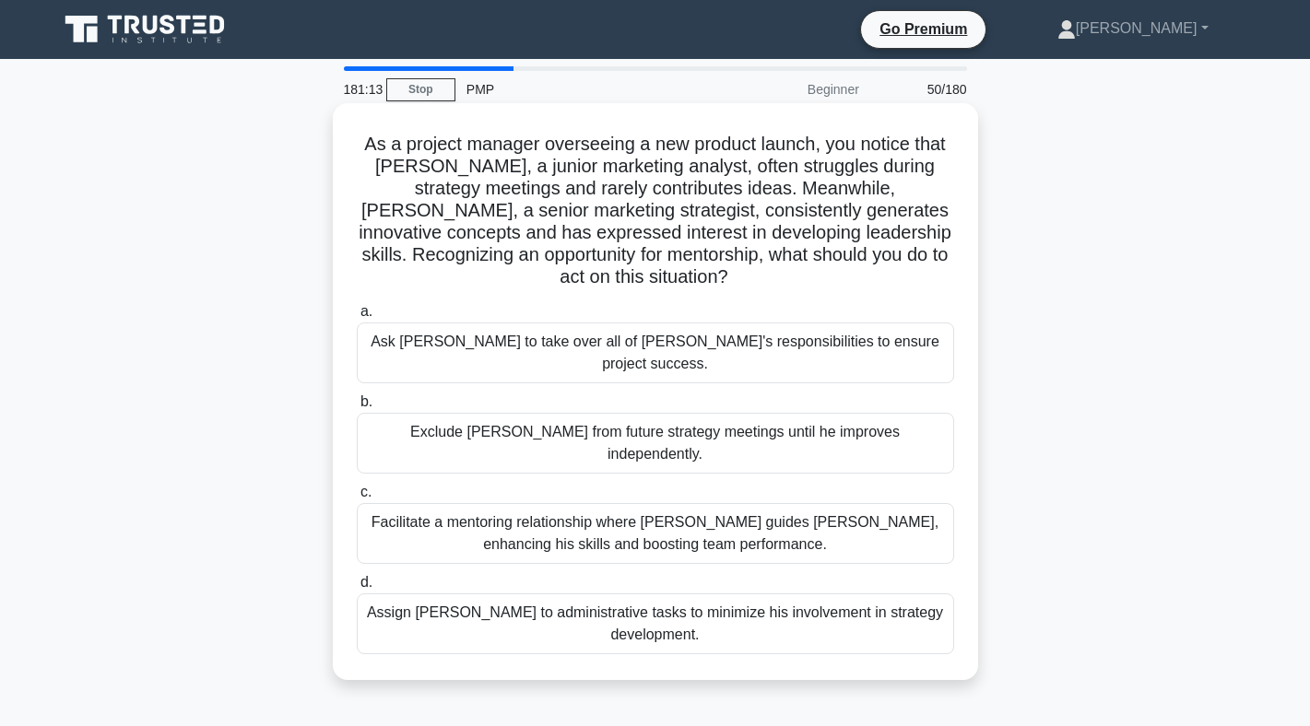
click at [676, 503] on div "Facilitate a mentoring relationship where Linda guides James, enhancing his ski…" at bounding box center [655, 533] width 597 height 61
click at [357, 487] on input "c. Facilitate a mentoring relationship where Linda guides James, enhancing his …" at bounding box center [357, 493] width 0 height 12
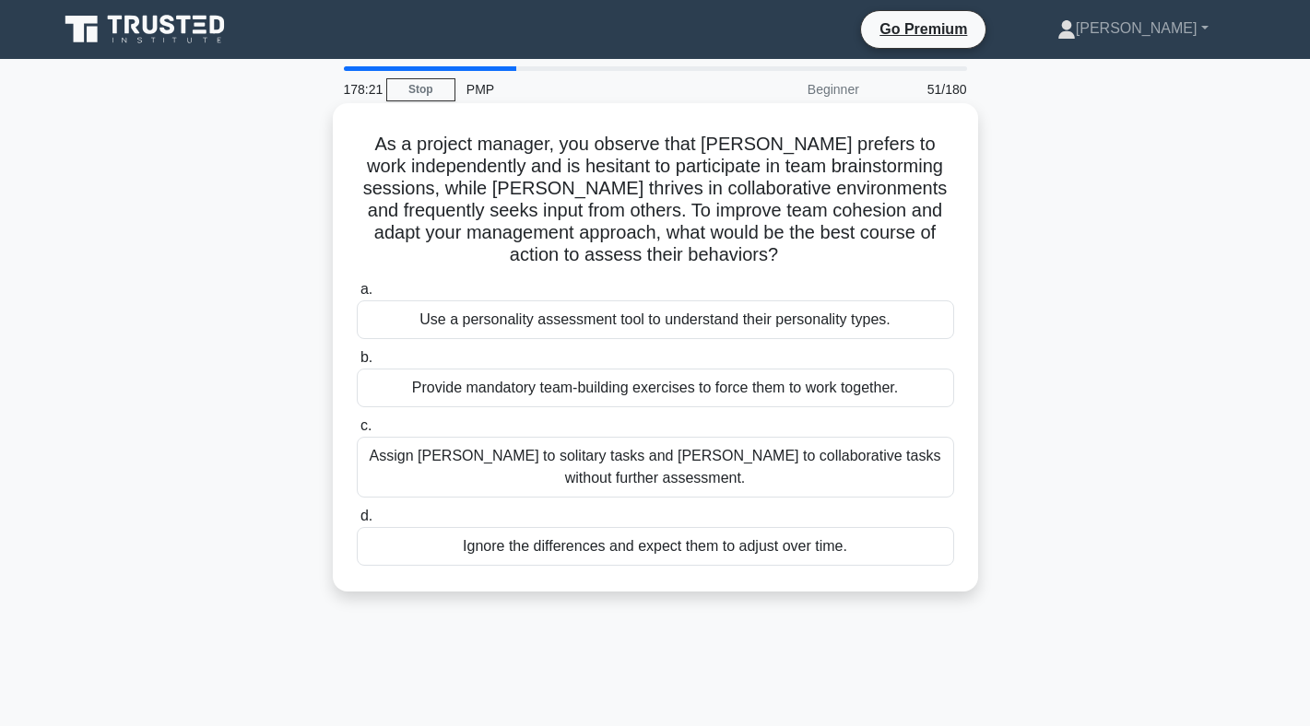
click at [635, 393] on div "Provide mandatory team-building exercises to force them to work together." at bounding box center [655, 388] width 597 height 39
click at [357, 364] on input "b. Provide mandatory team-building exercises to force them to work together." at bounding box center [357, 358] width 0 height 12
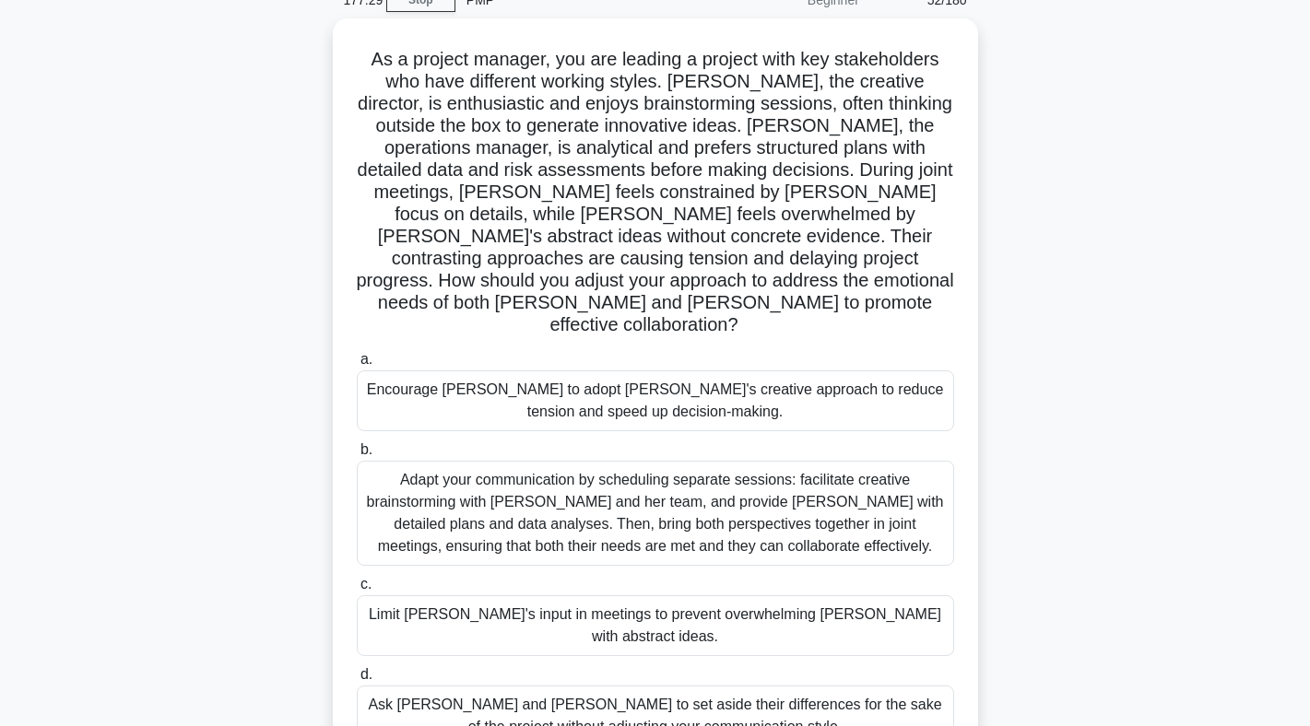
scroll to position [129, 0]
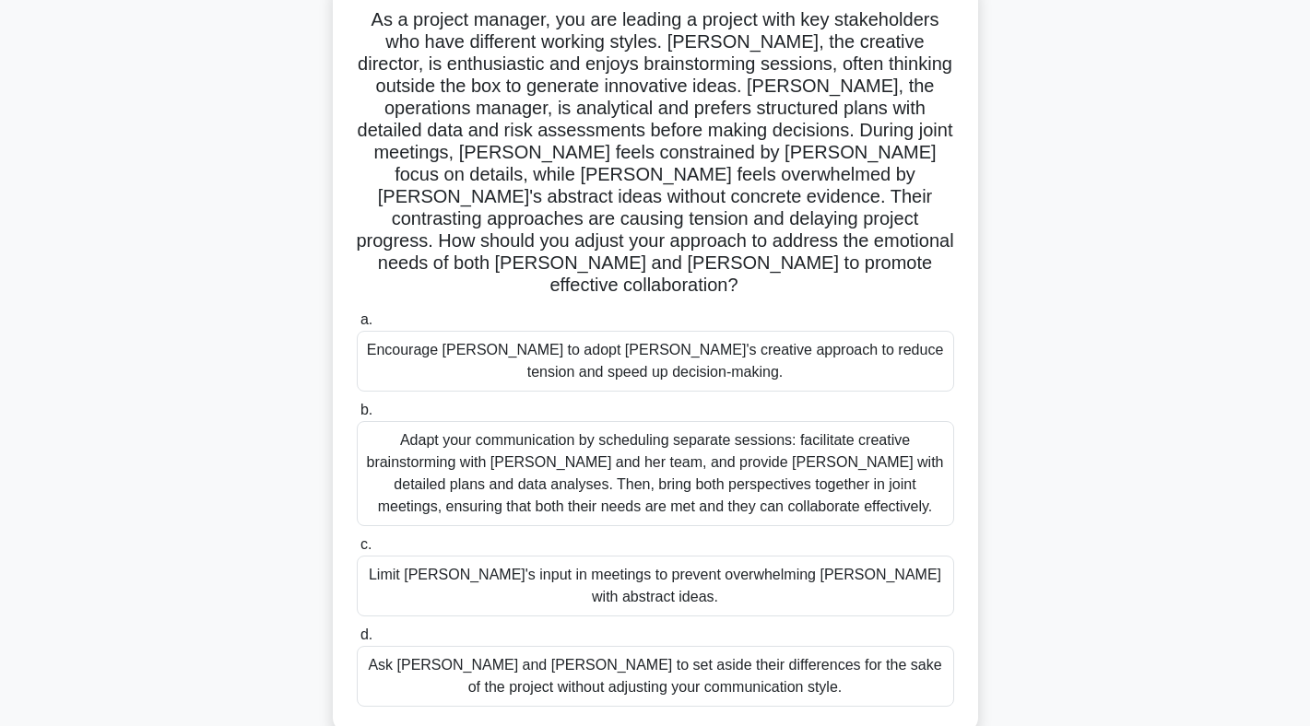
click at [635, 421] on div "Adapt your communication by scheduling separate sessions: facilitate creative b…" at bounding box center [655, 473] width 597 height 105
click at [357, 405] on input "b. Adapt your communication by scheduling separate sessions: facilitate creativ…" at bounding box center [357, 411] width 0 height 12
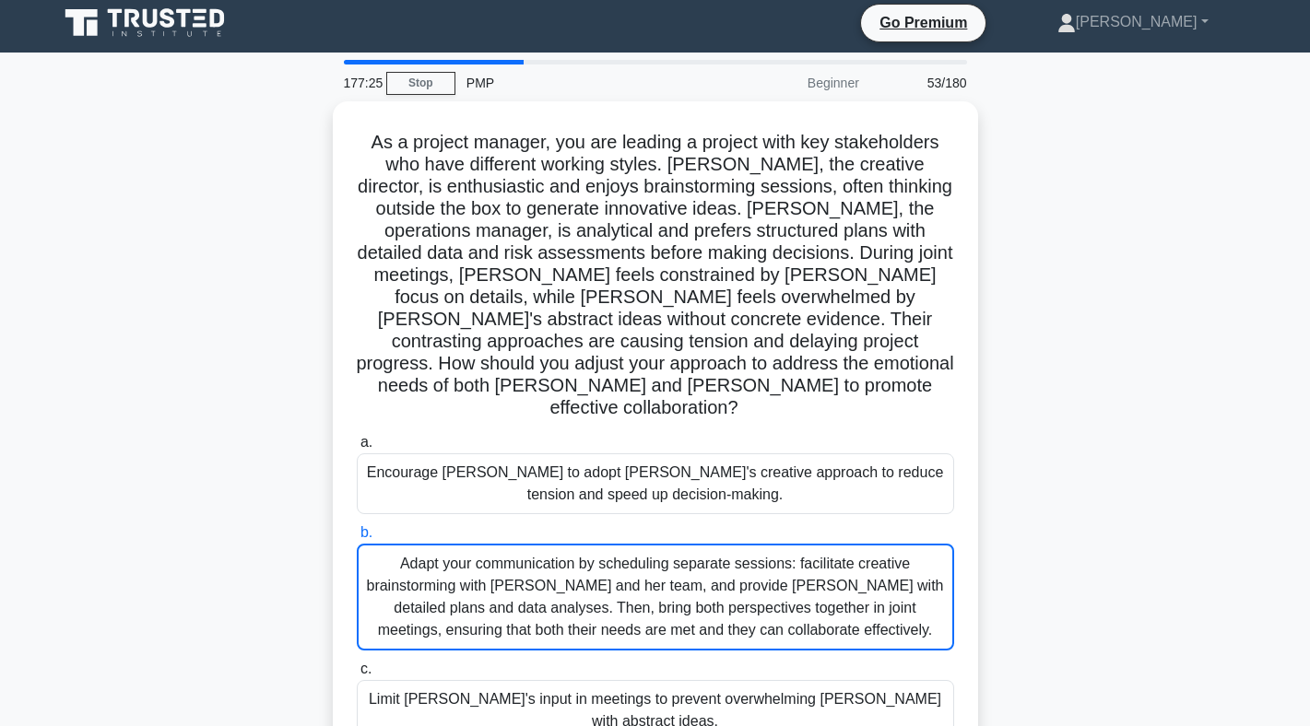
scroll to position [0, 0]
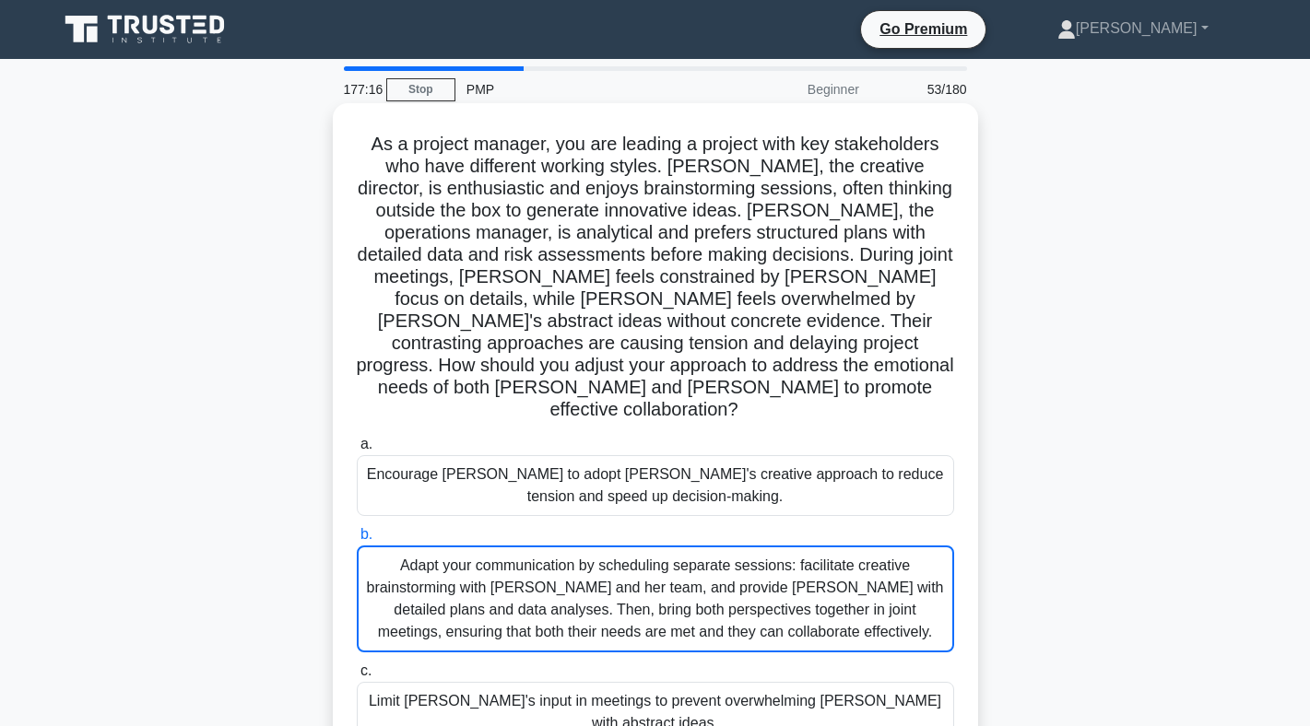
click at [437, 575] on div "Adapt your communication by scheduling separate sessions: facilitate creative b…" at bounding box center [655, 599] width 597 height 107
click at [357, 541] on input "b. Adapt your communication by scheduling separate sessions: facilitate creativ…" at bounding box center [357, 535] width 0 height 12
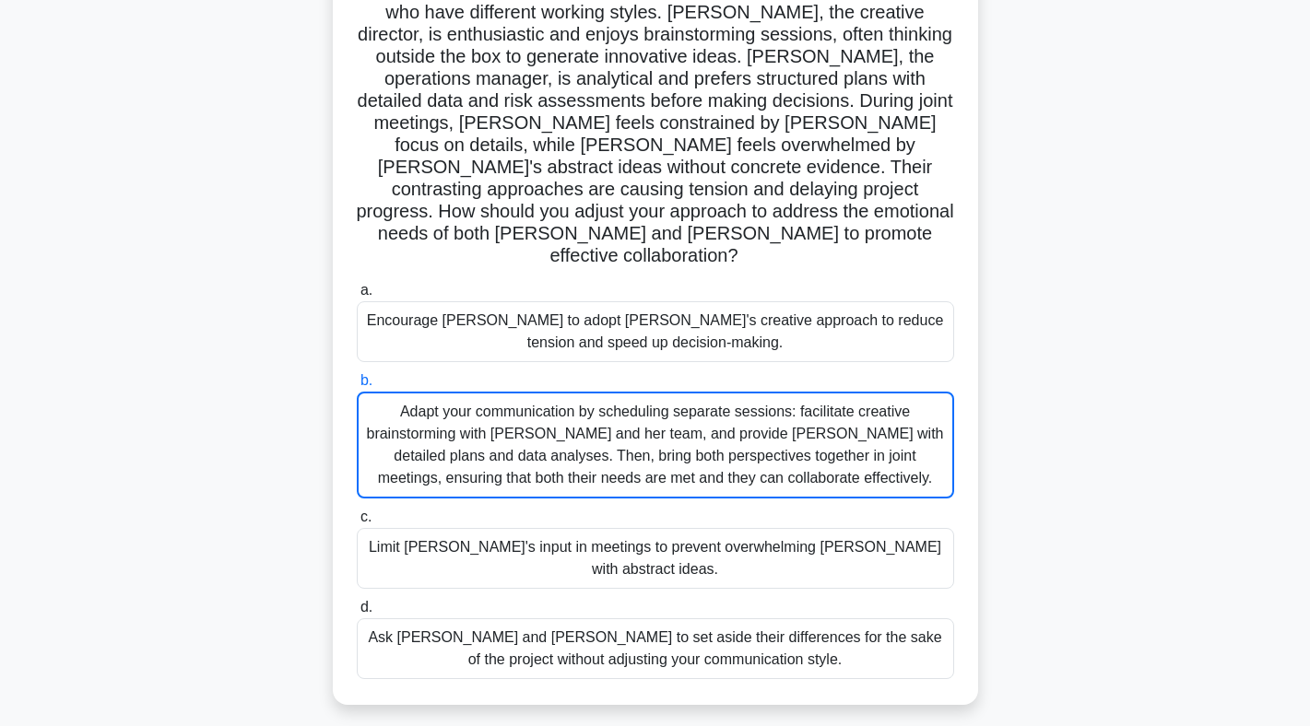
scroll to position [159, 0]
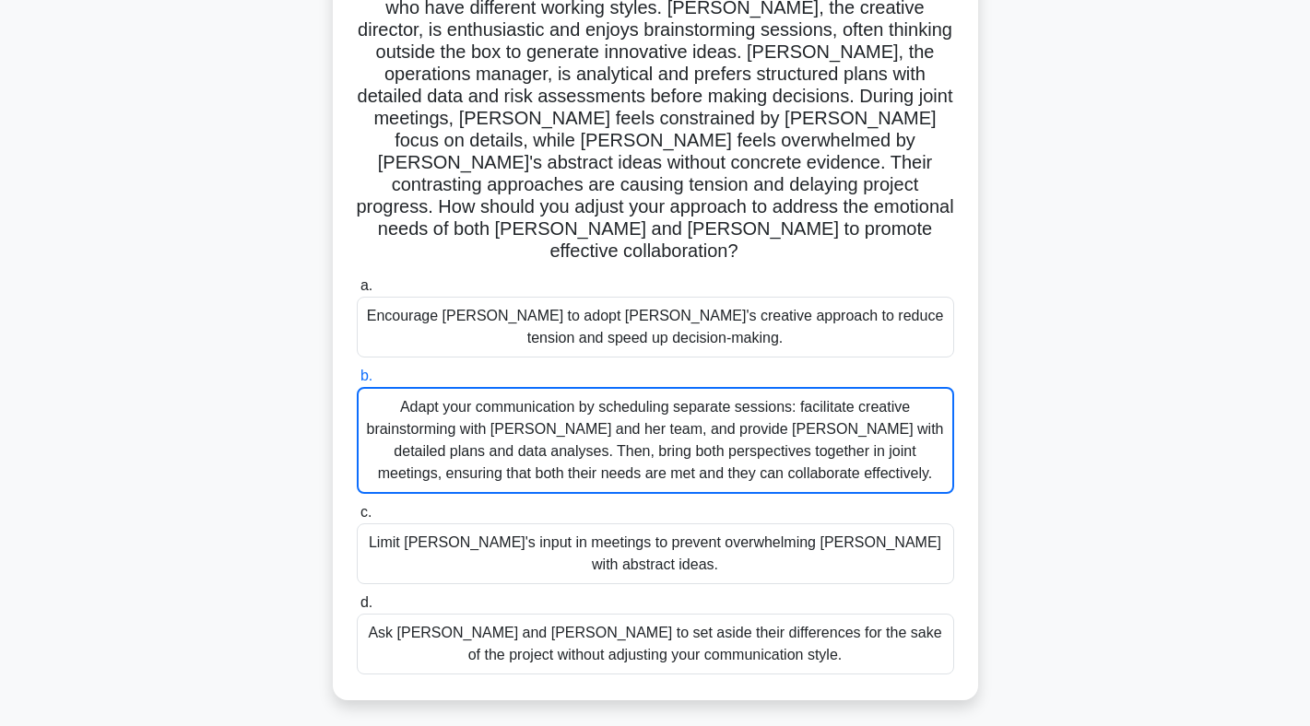
click at [781, 428] on div "Adapt your communication by scheduling separate sessions: facilitate creative b…" at bounding box center [655, 440] width 597 height 107
click at [357, 383] on input "b. Adapt your communication by scheduling separate sessions: facilitate creativ…" at bounding box center [357, 377] width 0 height 12
click at [889, 436] on div "Adapt your communication by scheduling separate sessions: facilitate creative b…" at bounding box center [655, 440] width 597 height 107
click at [357, 383] on input "b. Adapt your communication by scheduling separate sessions: facilitate creativ…" at bounding box center [357, 377] width 0 height 12
click at [892, 442] on div "Adapt your communication by scheduling separate sessions: facilitate creative b…" at bounding box center [655, 440] width 597 height 107
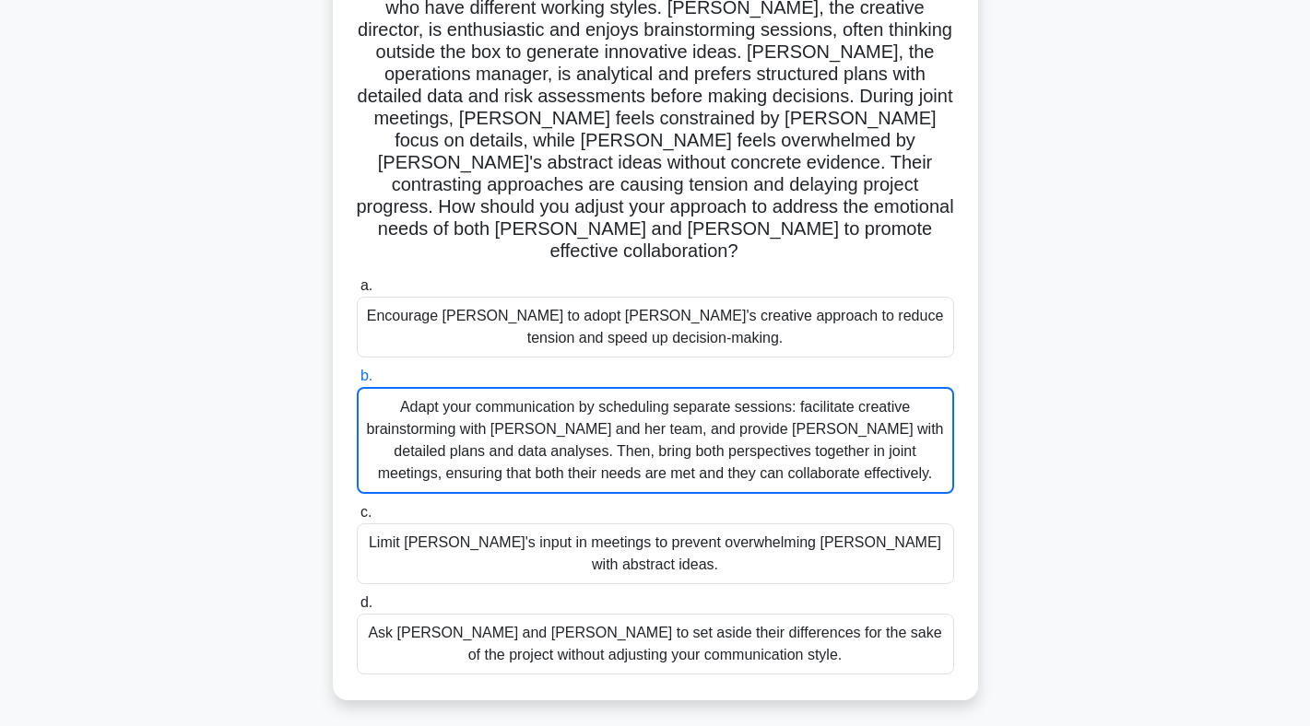
click at [357, 383] on input "b. Adapt your communication by scheduling separate sessions: facilitate creativ…" at bounding box center [357, 377] width 0 height 12
click at [892, 442] on div "Adapt your communication by scheduling separate sessions: facilitate creative b…" at bounding box center [655, 440] width 597 height 107
click at [357, 383] on input "b. Adapt your communication by scheduling separate sessions: facilitate creativ…" at bounding box center [357, 377] width 0 height 12
click at [910, 365] on label "b. Adapt your communication by scheduling separate sessions: facilitate creativ…" at bounding box center [655, 429] width 597 height 129
click at [357, 371] on input "b. Adapt your communication by scheduling separate sessions: facilitate creativ…" at bounding box center [357, 377] width 0 height 12
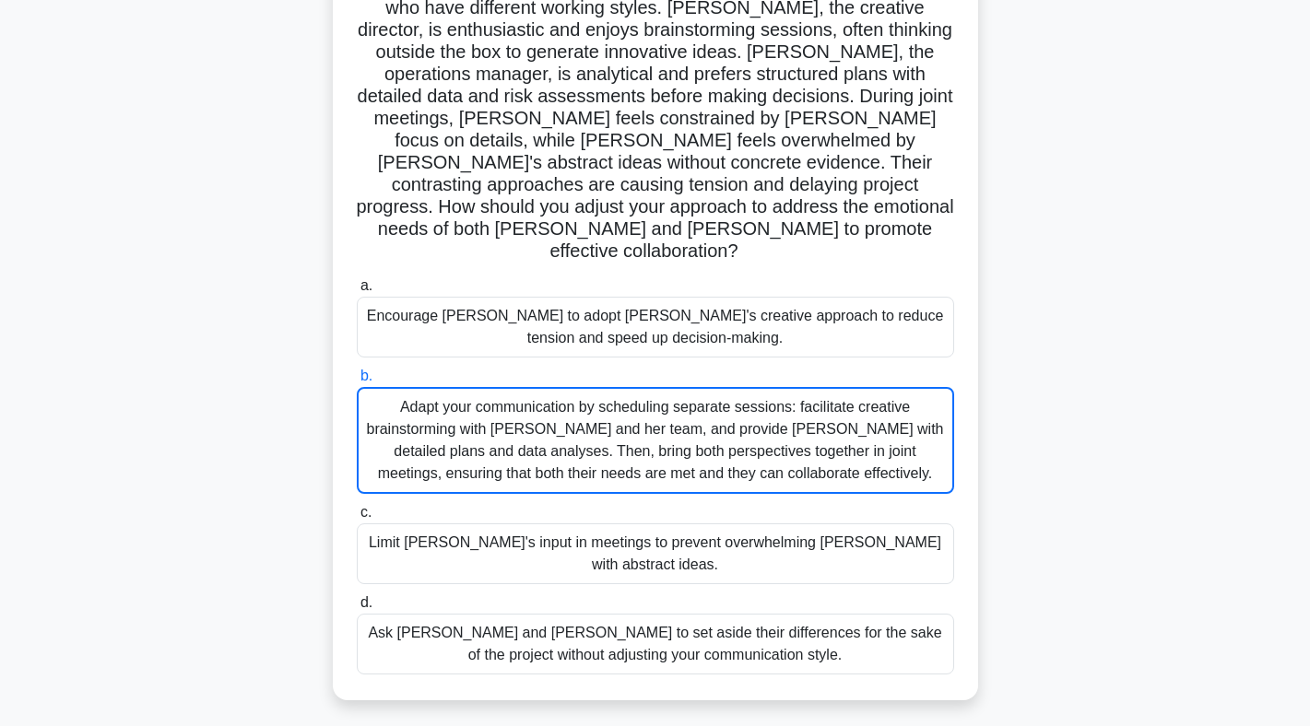
click at [910, 365] on label "b. Adapt your communication by scheduling separate sessions: facilitate creativ…" at bounding box center [655, 429] width 597 height 129
click at [357, 371] on input "b. Adapt your communication by scheduling separate sessions: facilitate creativ…" at bounding box center [357, 377] width 0 height 12
click at [910, 365] on label "b. Adapt your communication by scheduling separate sessions: facilitate creativ…" at bounding box center [655, 429] width 597 height 129
click at [357, 371] on input "b. Adapt your communication by scheduling separate sessions: facilitate creativ…" at bounding box center [357, 377] width 0 height 12
click at [910, 365] on label "b. Adapt your communication by scheduling separate sessions: facilitate creativ…" at bounding box center [655, 429] width 597 height 129
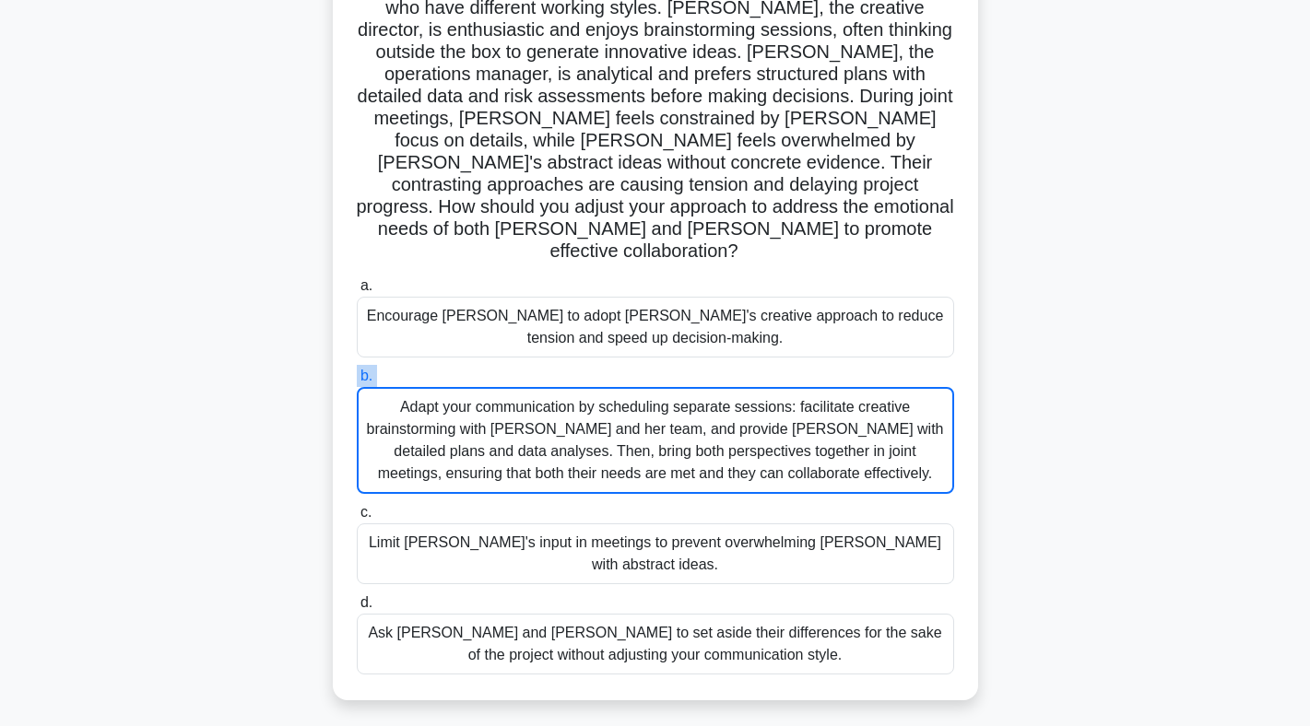
click at [357, 371] on input "b. Adapt your communication by scheduling separate sessions: facilitate creativ…" at bounding box center [357, 377] width 0 height 12
click at [369, 368] on span "b." at bounding box center [366, 376] width 12 height 16
click at [357, 371] on input "b. Adapt your communication by scheduling separate sessions: facilitate creativ…" at bounding box center [357, 377] width 0 height 12
click at [365, 368] on span "b." at bounding box center [366, 376] width 12 height 16
click at [394, 387] on div "Adapt your communication by scheduling separate sessions: facilitate creative b…" at bounding box center [655, 440] width 597 height 107
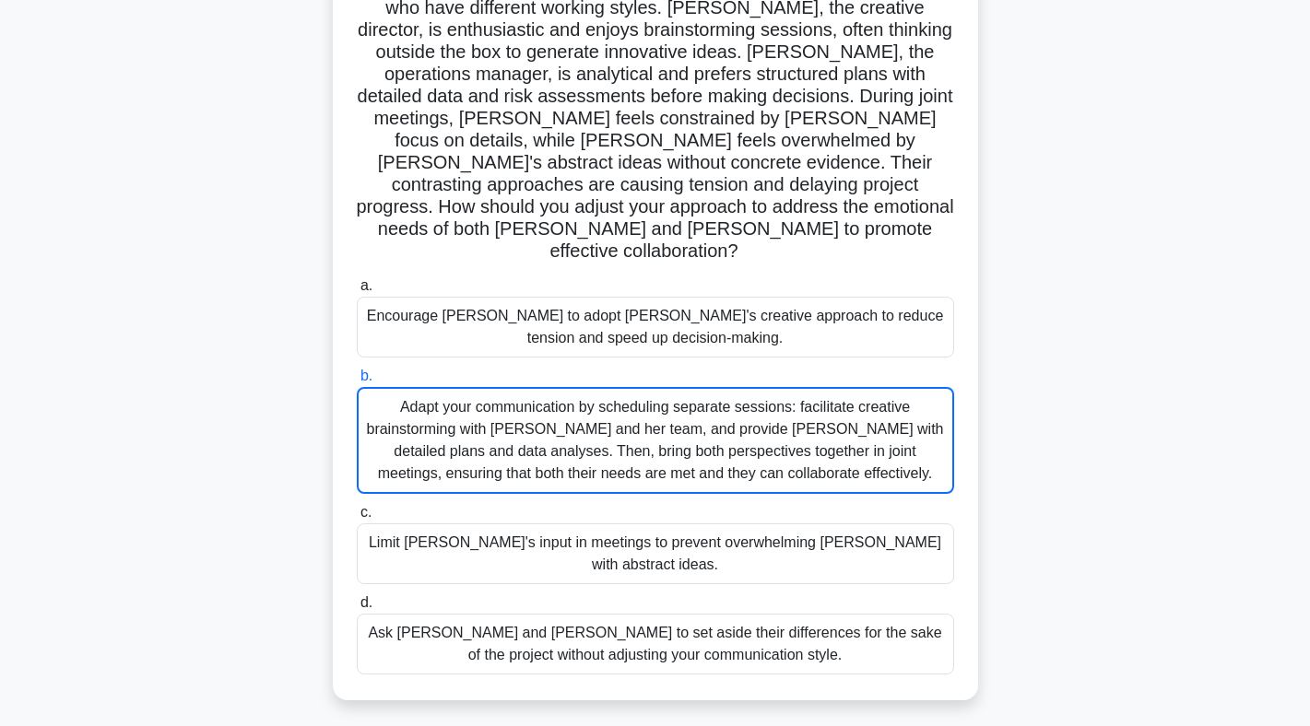
click at [357, 376] on input "b. Adapt your communication by scheduling separate sessions: facilitate creativ…" at bounding box center [357, 377] width 0 height 12
click at [394, 387] on div "Adapt your communication by scheduling separate sessions: facilitate creative b…" at bounding box center [655, 440] width 597 height 107
click at [357, 376] on input "b. Adapt your communication by scheduling separate sessions: facilitate creativ…" at bounding box center [357, 377] width 0 height 12
click at [583, 393] on div "Adapt your communication by scheduling separate sessions: facilitate creative b…" at bounding box center [655, 440] width 597 height 107
click at [357, 383] on input "b. Adapt your communication by scheduling separate sessions: facilitate creativ…" at bounding box center [357, 377] width 0 height 12
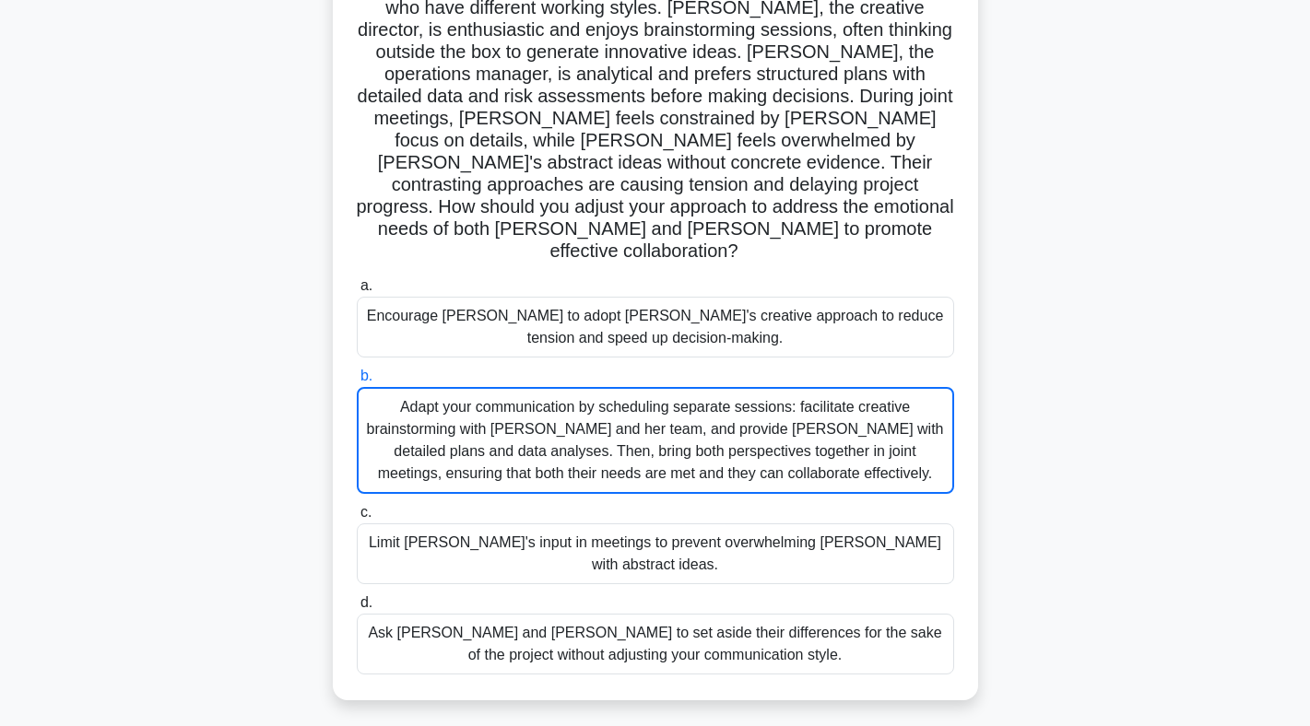
click at [583, 393] on div "Adapt your communication by scheduling separate sessions: facilitate creative b…" at bounding box center [655, 440] width 597 height 107
click at [357, 383] on input "b. Adapt your communication by scheduling separate sessions: facilitate creativ…" at bounding box center [357, 377] width 0 height 12
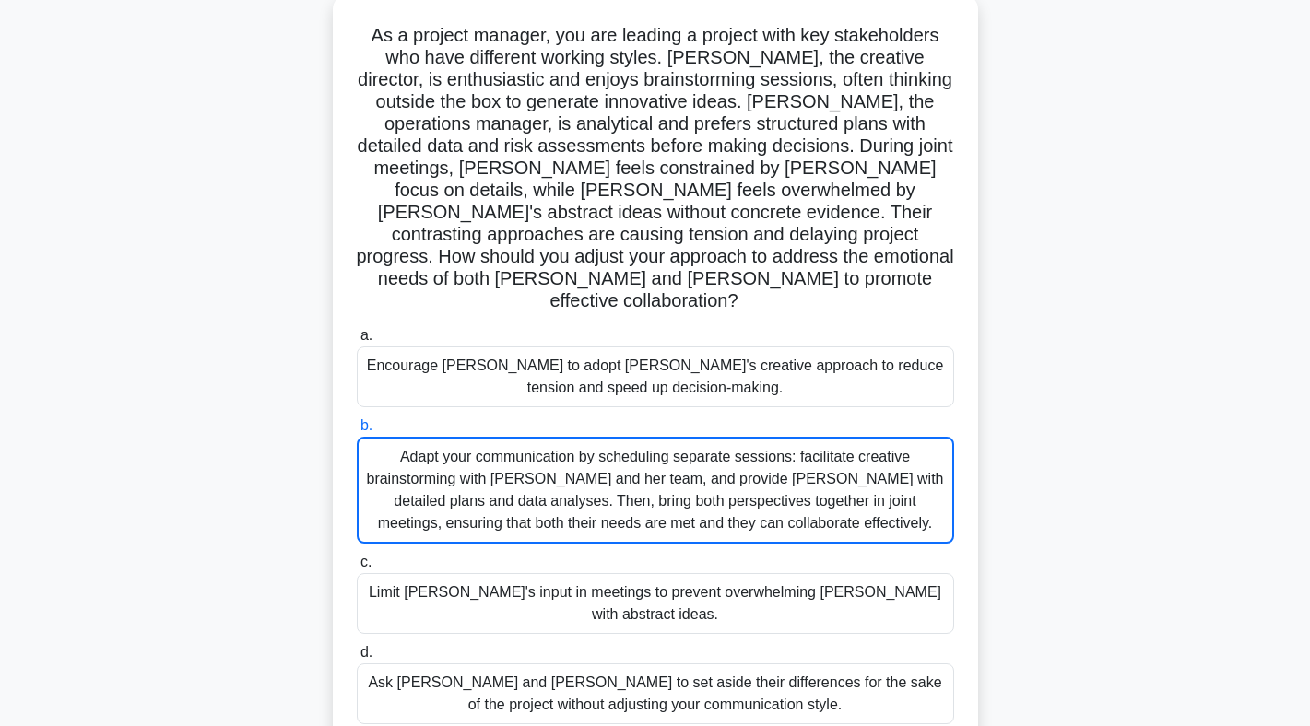
scroll to position [80, 0]
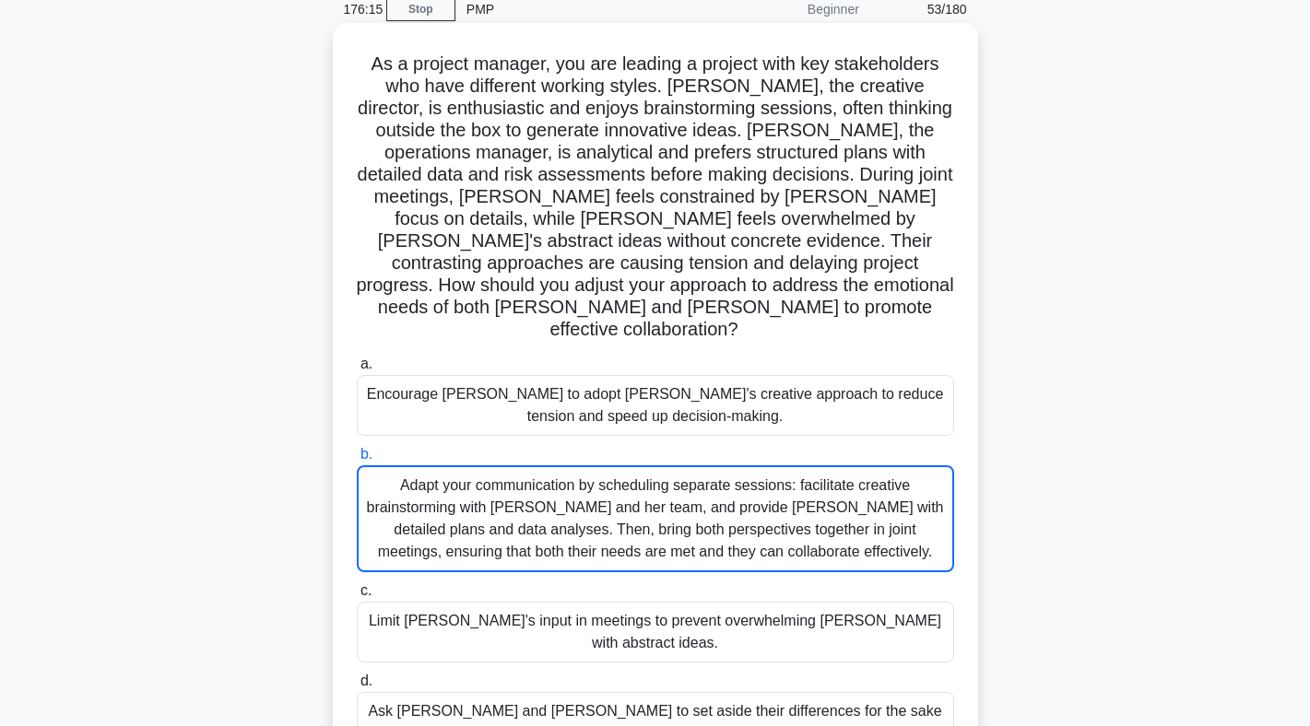
click at [582, 468] on div "Adapt your communication by scheduling separate sessions: facilitate creative b…" at bounding box center [655, 518] width 597 height 107
click at [357, 461] on input "b. Adapt your communication by scheduling separate sessions: facilitate creativ…" at bounding box center [357, 455] width 0 height 12
click at [688, 201] on h5 "As a project manager, you are leading a project with key stakeholders who have …" at bounding box center [655, 197] width 601 height 289
click at [461, 222] on h5 "As a project manager, you are leading a project with key stakeholders who have …" at bounding box center [655, 197] width 601 height 289
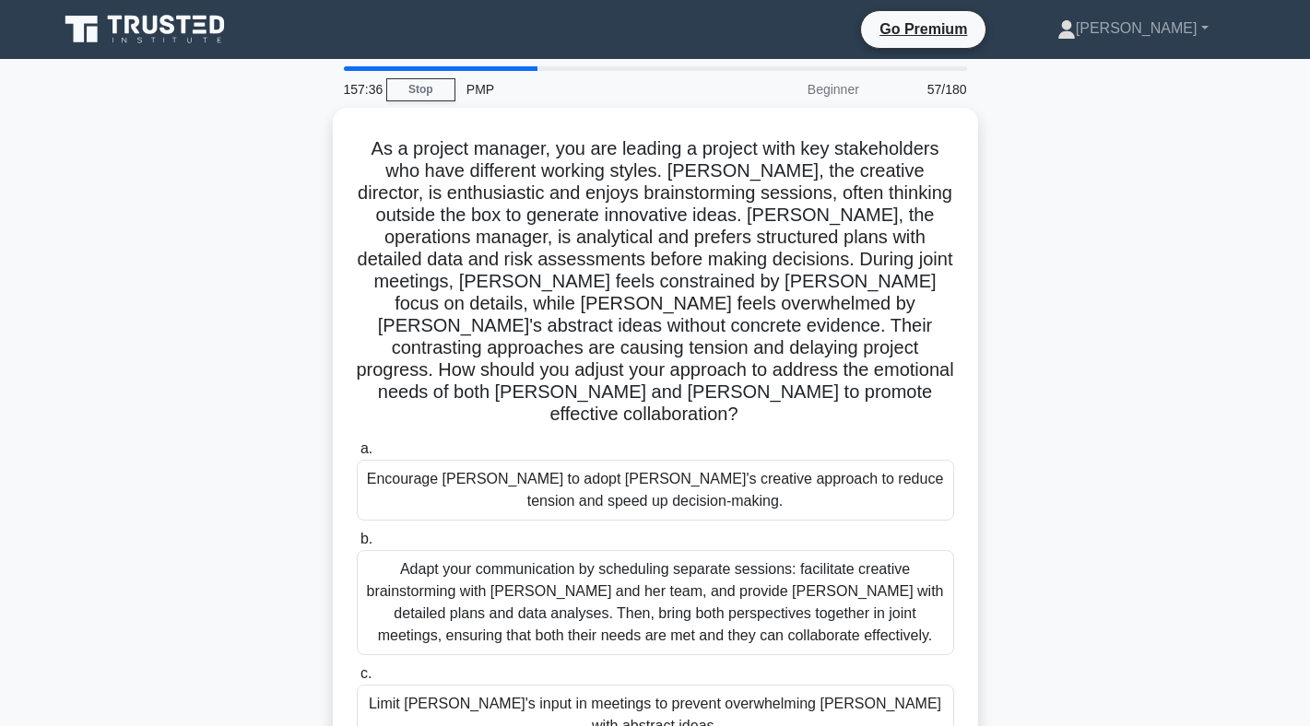
click at [1209, 218] on div "As a project manager, you are leading a project with key stakeholders who have …" at bounding box center [655, 496] width 1217 height 776
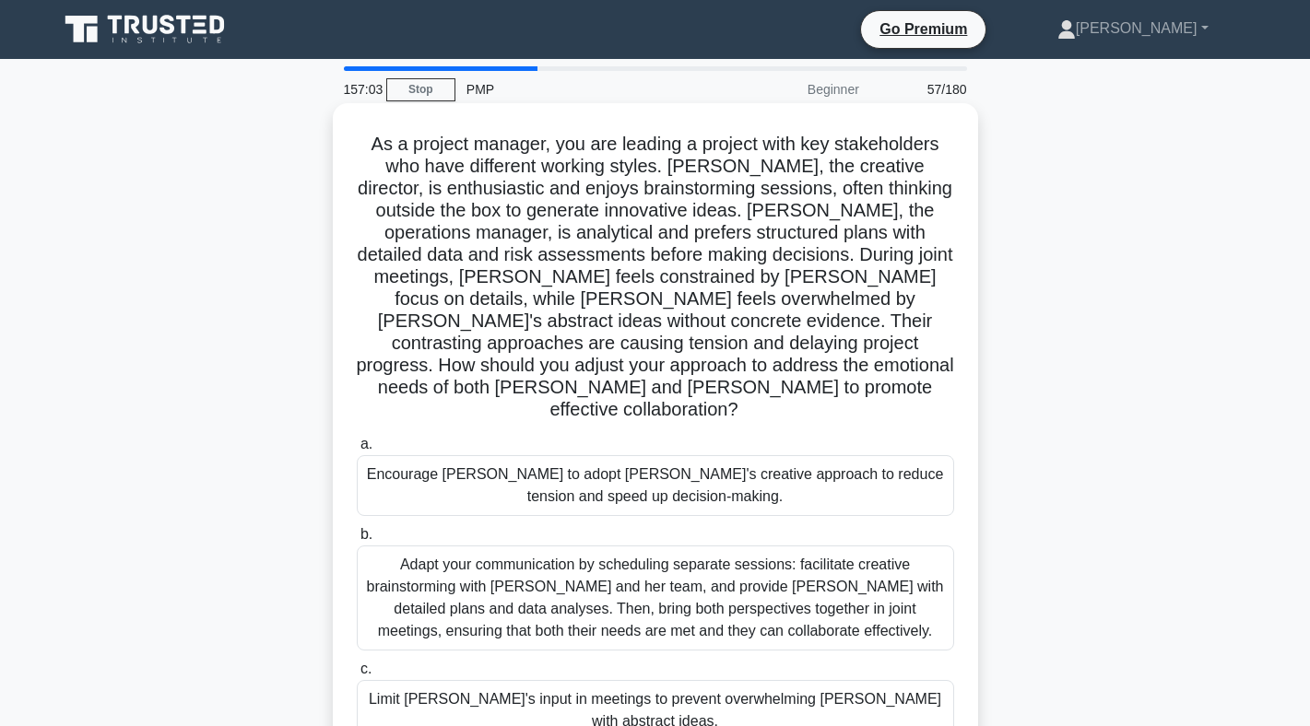
click at [517, 546] on div "Adapt your communication by scheduling separate sessions: facilitate creative b…" at bounding box center [655, 598] width 597 height 105
click at [357, 541] on input "b. Adapt your communication by scheduling separate sessions: facilitate creativ…" at bounding box center [357, 535] width 0 height 12
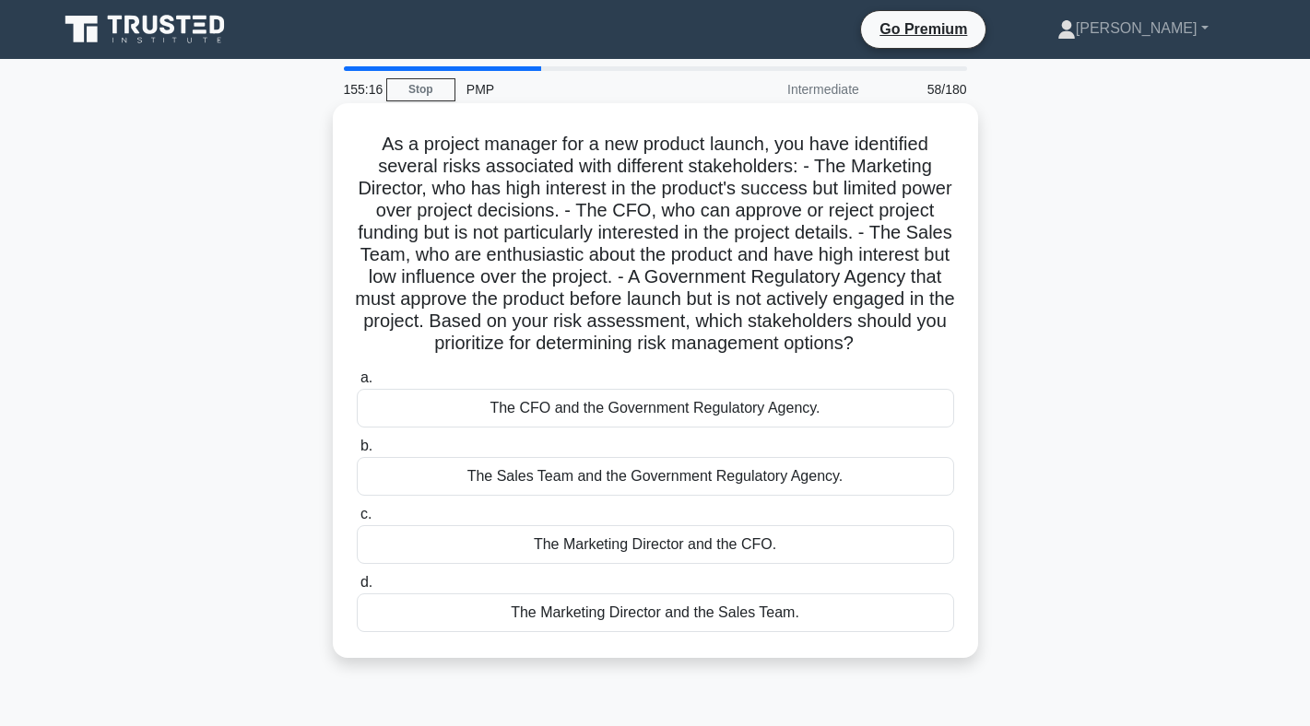
click at [704, 409] on div "The CFO and the Government Regulatory Agency." at bounding box center [655, 408] width 597 height 39
click at [357, 384] on input "a. The CFO and the Government Regulatory Agency." at bounding box center [357, 378] width 0 height 12
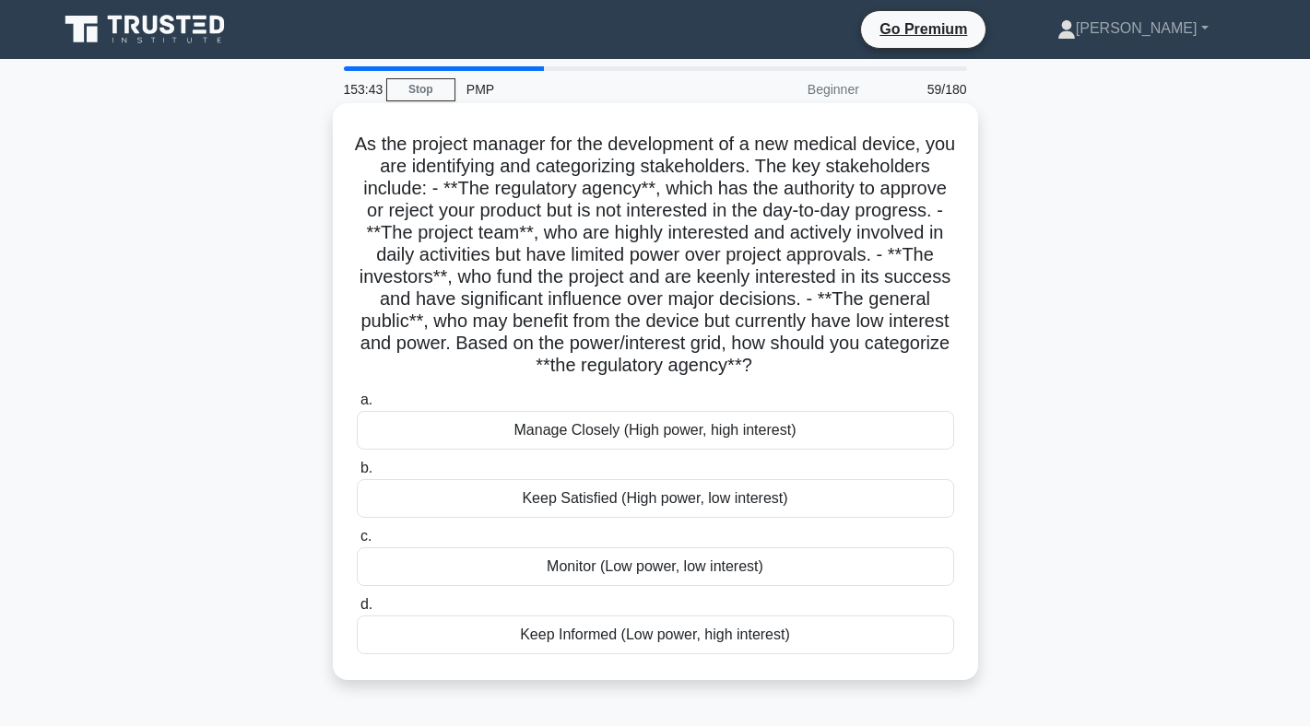
click at [626, 499] on div "Keep Satisfied (High power, low interest)" at bounding box center [655, 498] width 597 height 39
click at [357, 475] on input "b. Keep Satisfied (High power, low interest)" at bounding box center [357, 469] width 0 height 12
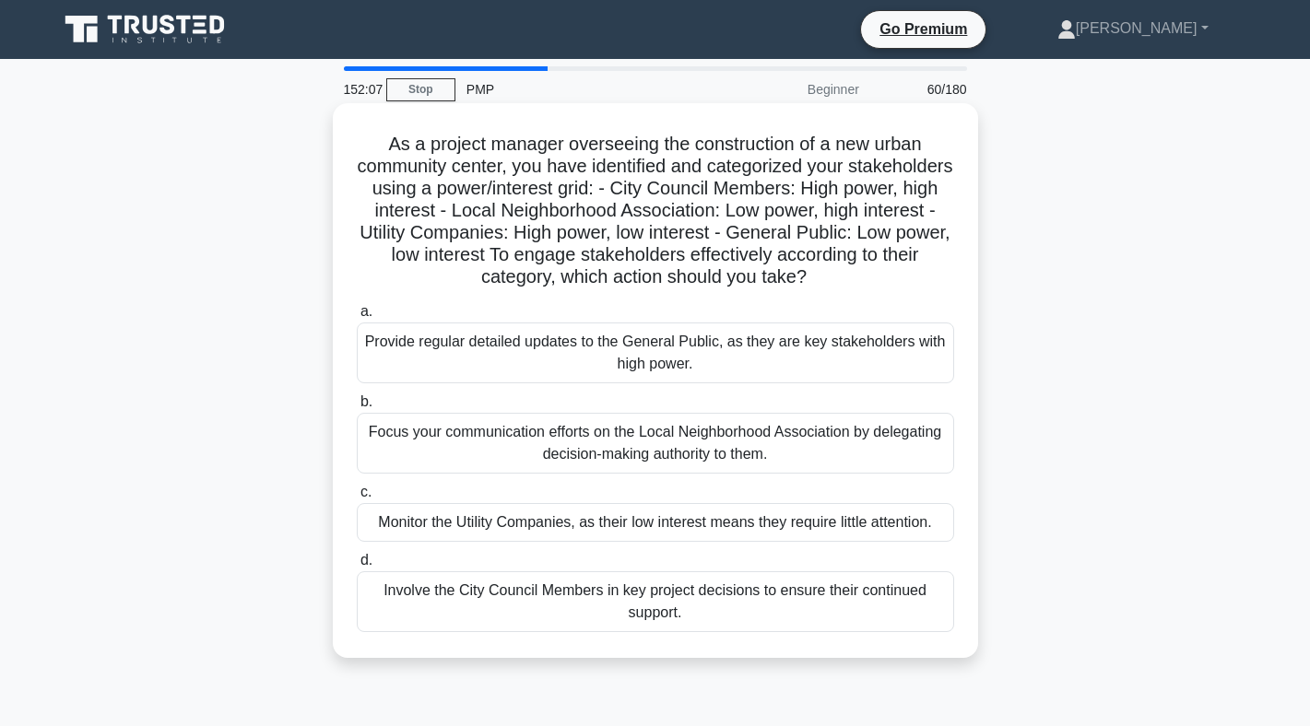
click at [639, 620] on div "Involve the City Council Members in key project decisions to ensure their conti…" at bounding box center [655, 601] width 597 height 61
click at [357, 567] on input "d. Involve the City Council Members in key project decisions to ensure their co…" at bounding box center [357, 561] width 0 height 12
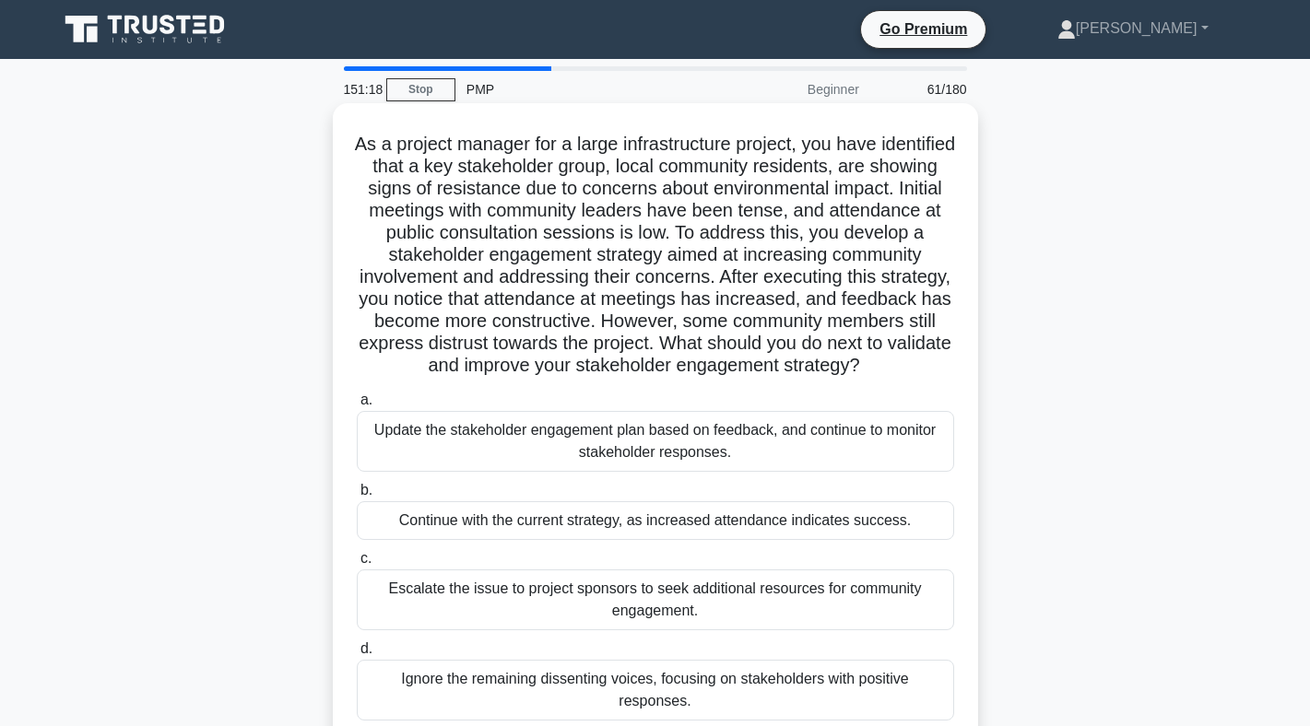
click at [726, 450] on div "Update the stakeholder engagement plan based on feedback, and continue to monit…" at bounding box center [655, 441] width 597 height 61
click at [357, 406] on input "a. Update the stakeholder engagement plan based on feedback, and continue to mo…" at bounding box center [357, 401] width 0 height 12
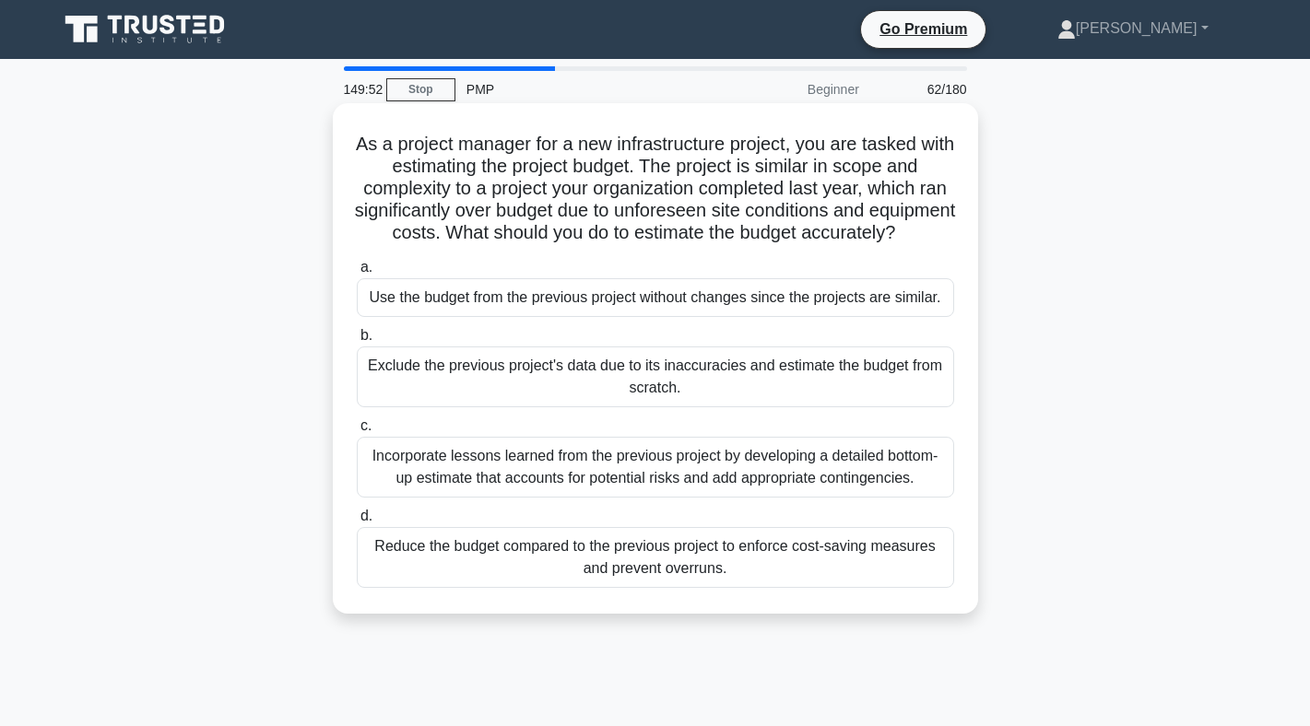
click at [700, 488] on div "Incorporate lessons learned from the previous project by developing a detailed …" at bounding box center [655, 467] width 597 height 61
click at [357, 432] on input "c. Incorporate lessons learned from the previous project by developing a detail…" at bounding box center [357, 426] width 0 height 12
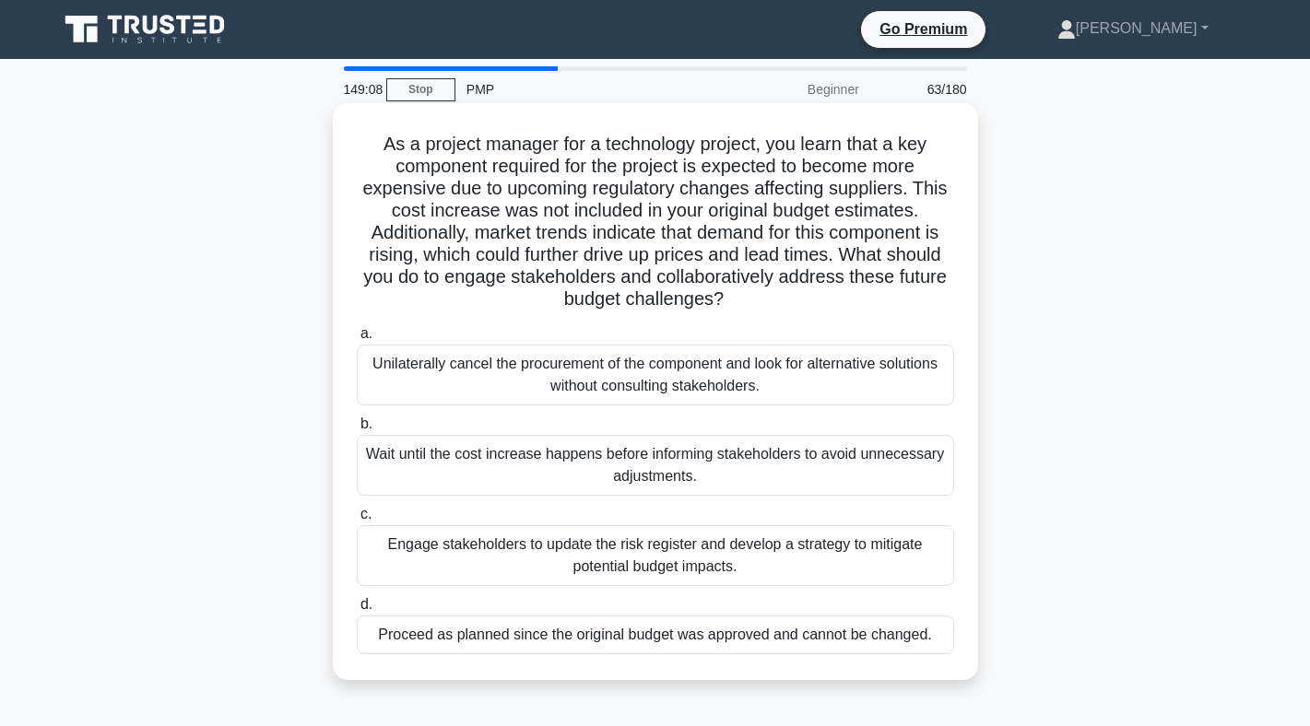
click at [622, 563] on div "Engage stakeholders to update the risk register and develop a strategy to mitig…" at bounding box center [655, 555] width 597 height 61
click at [357, 521] on input "c. Engage stakeholders to update the risk register and develop a strategy to mi…" at bounding box center [357, 515] width 0 height 12
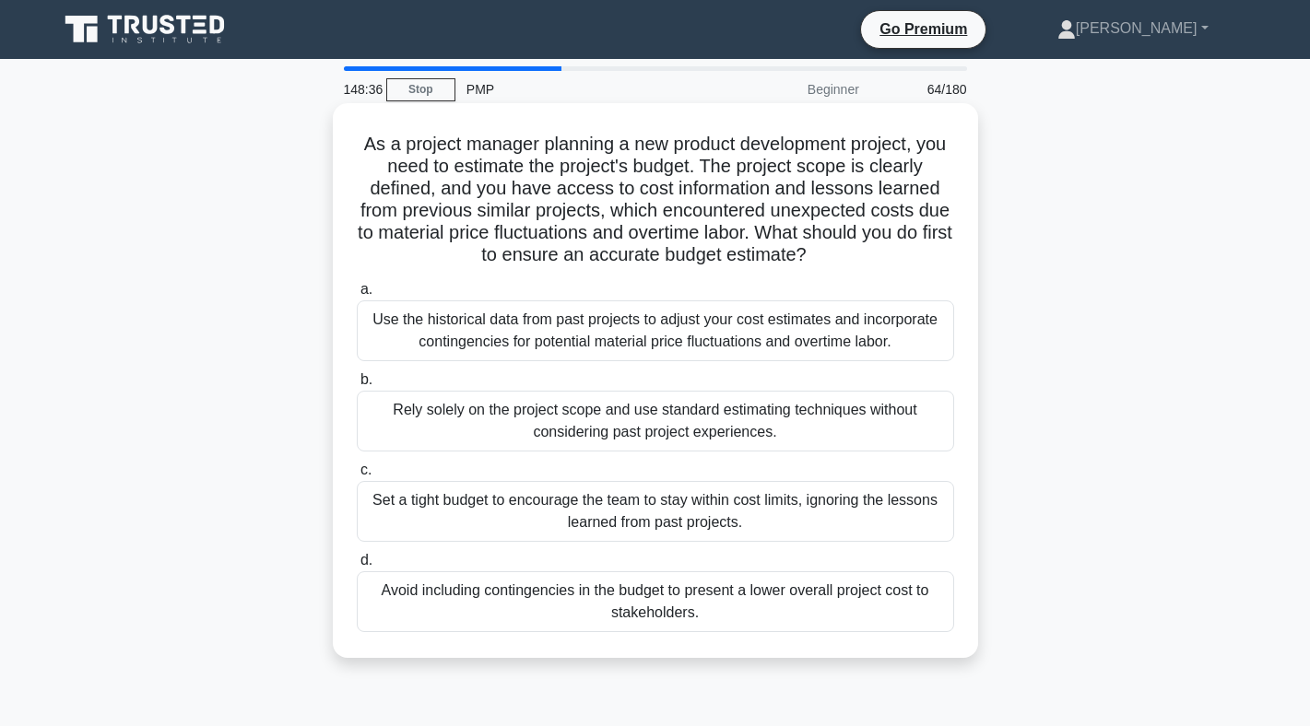
click at [662, 429] on div "Rely solely on the project scope and use standard estimating techniques without…" at bounding box center [655, 421] width 597 height 61
click at [357, 386] on input "b. Rely solely on the project scope and use standard estimating techniques with…" at bounding box center [357, 380] width 0 height 12
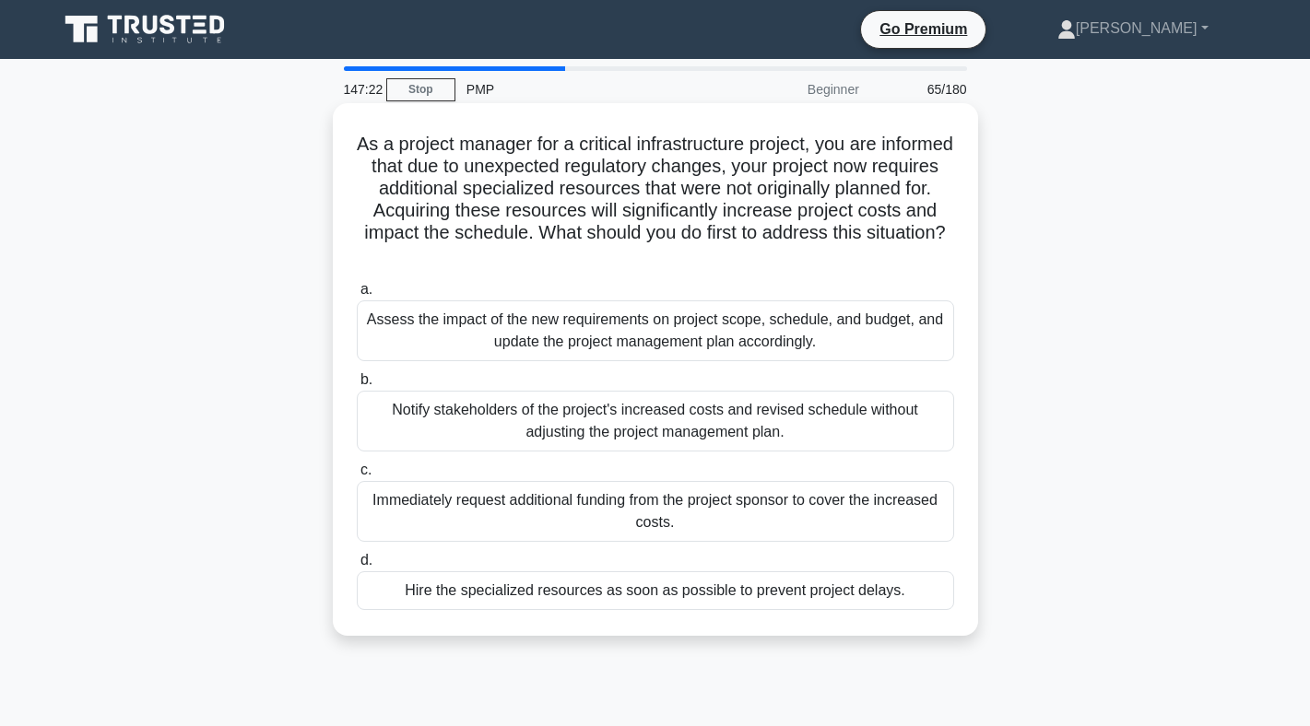
click at [597, 337] on div "Assess the impact of the new requirements on project scope, schedule, and budge…" at bounding box center [655, 330] width 597 height 61
click at [357, 296] on input "a. Assess the impact of the new requirements on project scope, schedule, and bu…" at bounding box center [357, 290] width 0 height 12
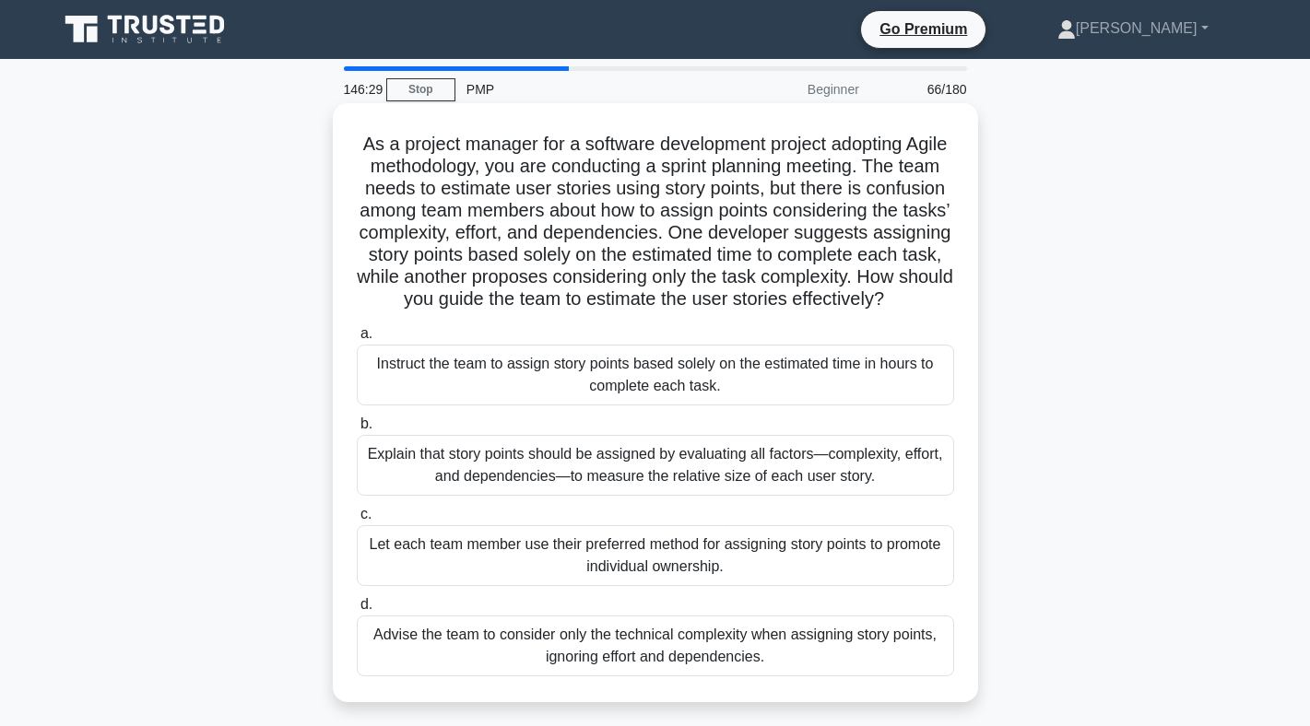
click at [599, 463] on div "Explain that story points should be assigned by evaluating all factors—complexi…" at bounding box center [655, 465] width 597 height 61
click at [357, 430] on input "b. Explain that story points should be assigned by evaluating all factors—compl…" at bounding box center [357, 424] width 0 height 12
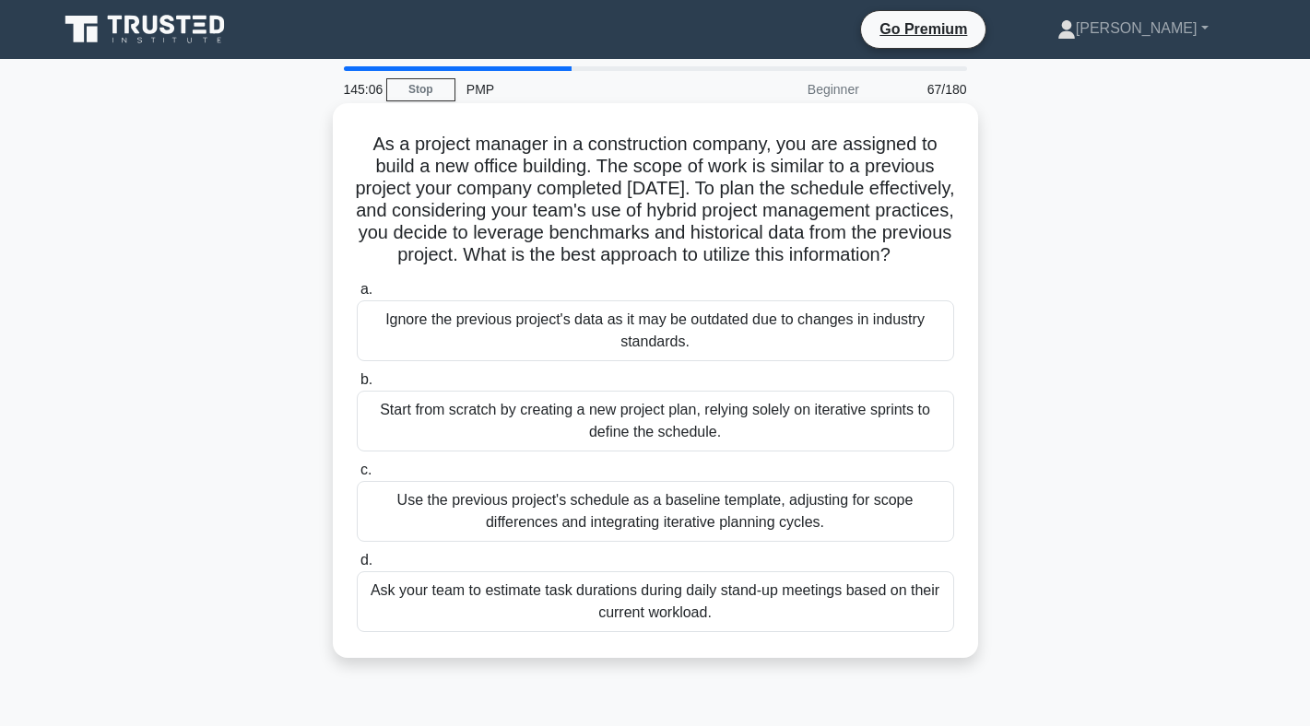
click at [597, 542] on div "Use the previous project's schedule as a baseline template, adjusting for scope…" at bounding box center [655, 511] width 597 height 61
click at [357, 477] on input "c. Use the previous project's schedule as a baseline template, adjusting for sc…" at bounding box center [357, 471] width 0 height 12
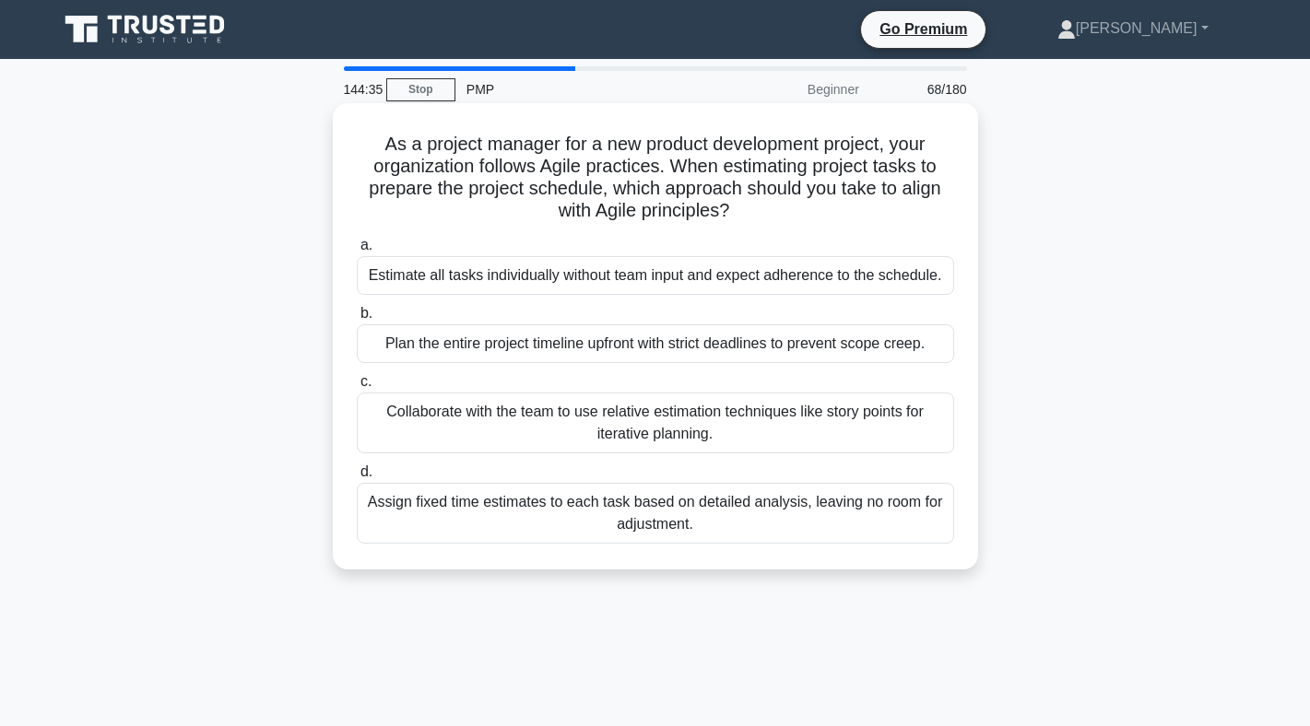
click at [603, 430] on div "Collaborate with the team to use relative estimation techniques like story poin…" at bounding box center [655, 423] width 597 height 61
click at [357, 388] on input "c. Collaborate with the team to use relative estimation techniques like story p…" at bounding box center [357, 382] width 0 height 12
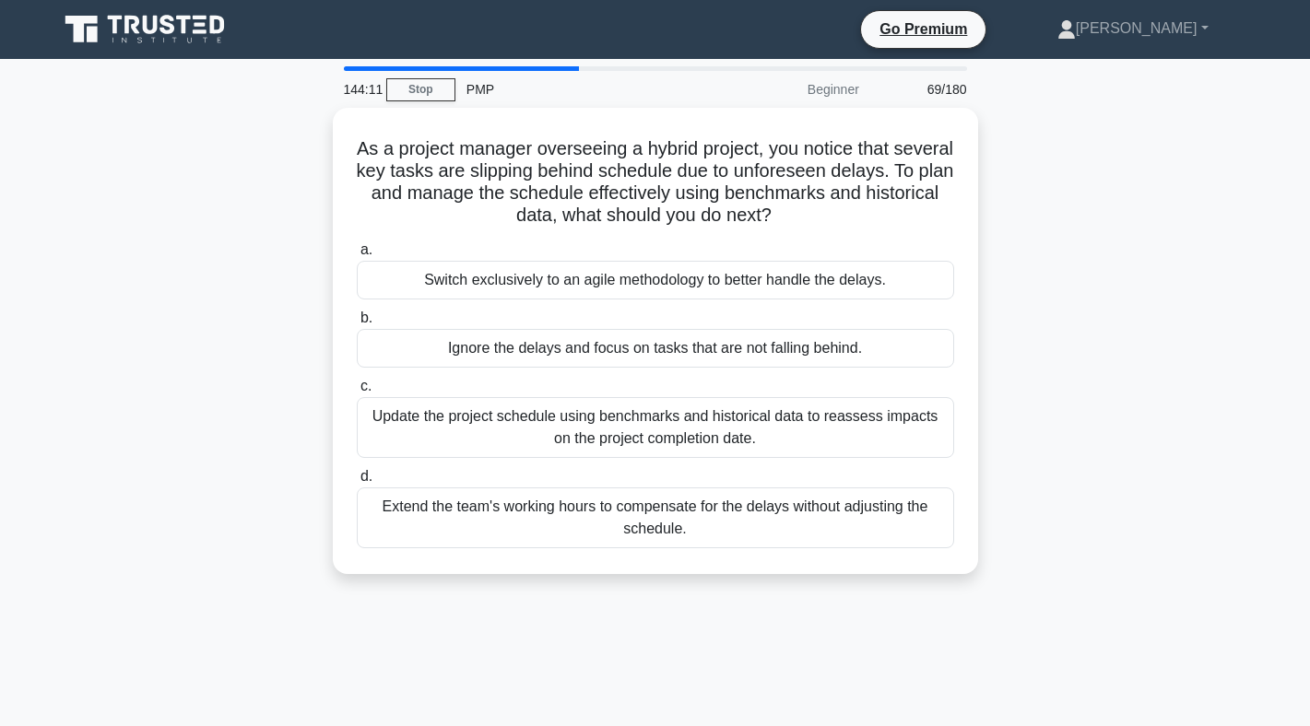
click at [603, 430] on div "Update the project schedule using benchmarks and historical data to reassess im…" at bounding box center [655, 427] width 597 height 61
click at [357, 393] on input "c. Update the project schedule using benchmarks and historical data to reassess…" at bounding box center [357, 387] width 0 height 12
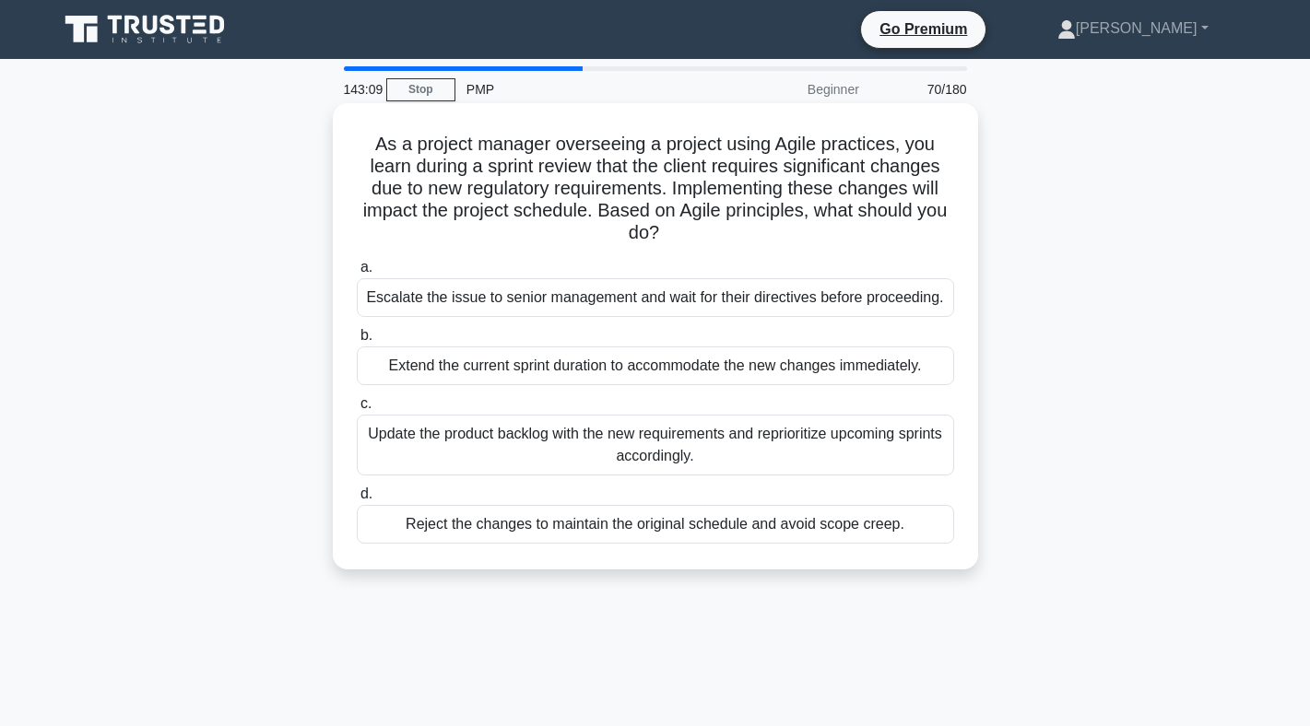
click at [604, 436] on div "Update the product backlog with the new requirements and reprioritize upcoming …" at bounding box center [655, 445] width 597 height 61
click at [357, 410] on input "c. Update the product backlog with the new requirements and reprioritize upcomi…" at bounding box center [357, 404] width 0 height 12
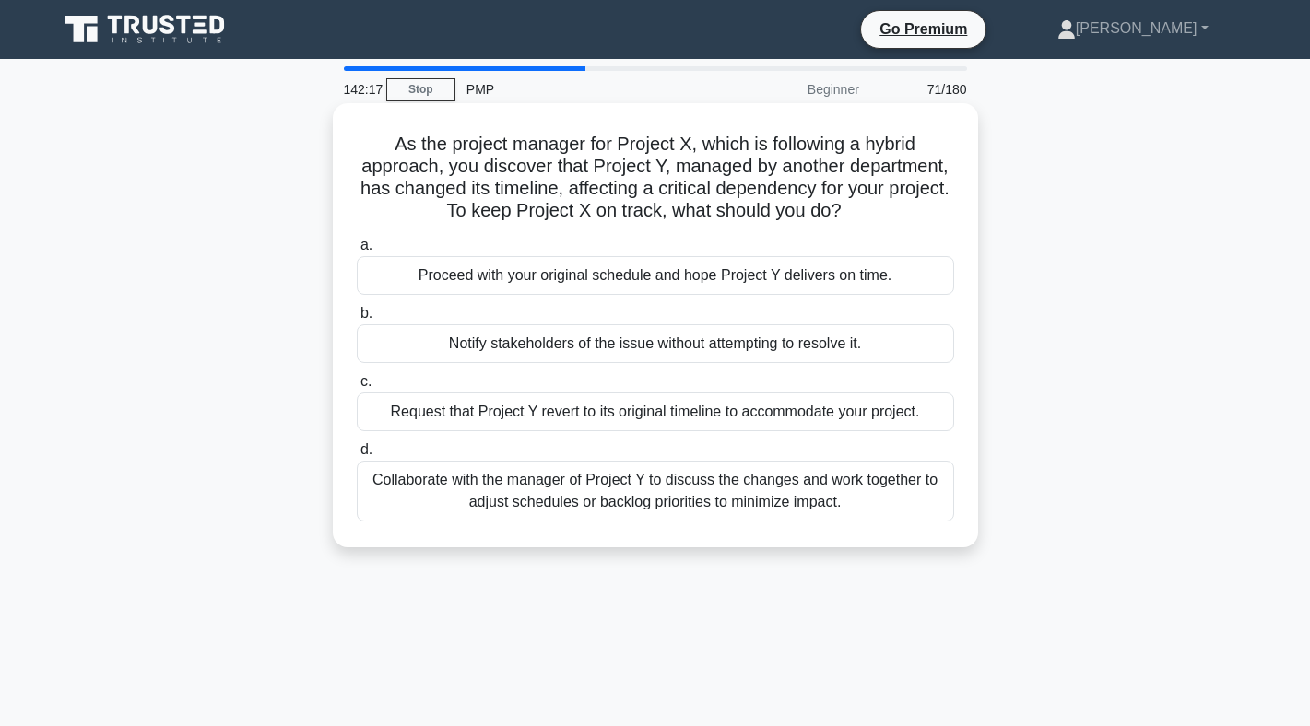
click at [643, 501] on div "Collaborate with the manager of Project Y to discuss the changes and work toget…" at bounding box center [655, 491] width 597 height 61
click at [357, 456] on input "d. Collaborate with the manager of Project Y to discuss the changes and work to…" at bounding box center [357, 450] width 0 height 12
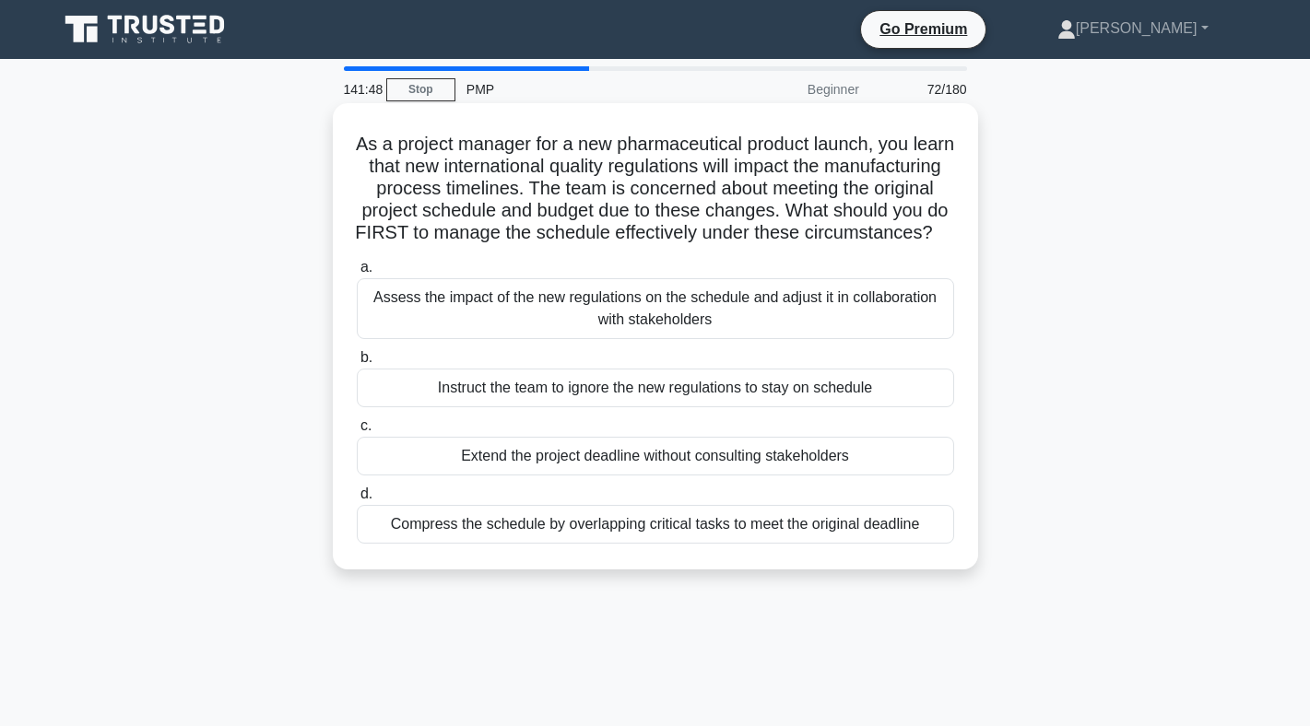
click at [591, 323] on div "Assess the impact of the new regulations on the schedule and adjust it in colla…" at bounding box center [655, 308] width 597 height 61
click at [357, 274] on input "a. Assess the impact of the new regulations on the schedule and adjust it in co…" at bounding box center [357, 268] width 0 height 12
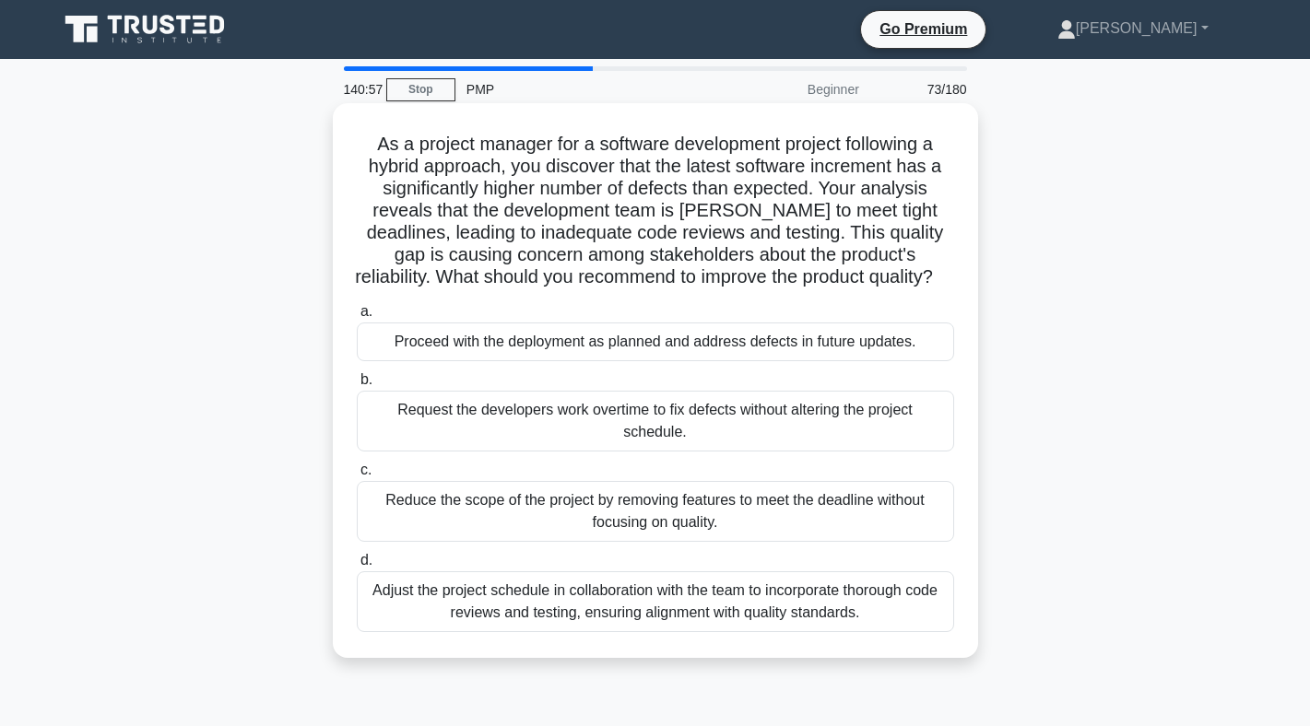
click at [586, 591] on div "Adjust the project schedule in collaboration with the team to incorporate thoro…" at bounding box center [655, 601] width 597 height 61
click at [357, 567] on input "d. Adjust the project schedule in collaboration with the team to incorporate th…" at bounding box center [357, 561] width 0 height 12
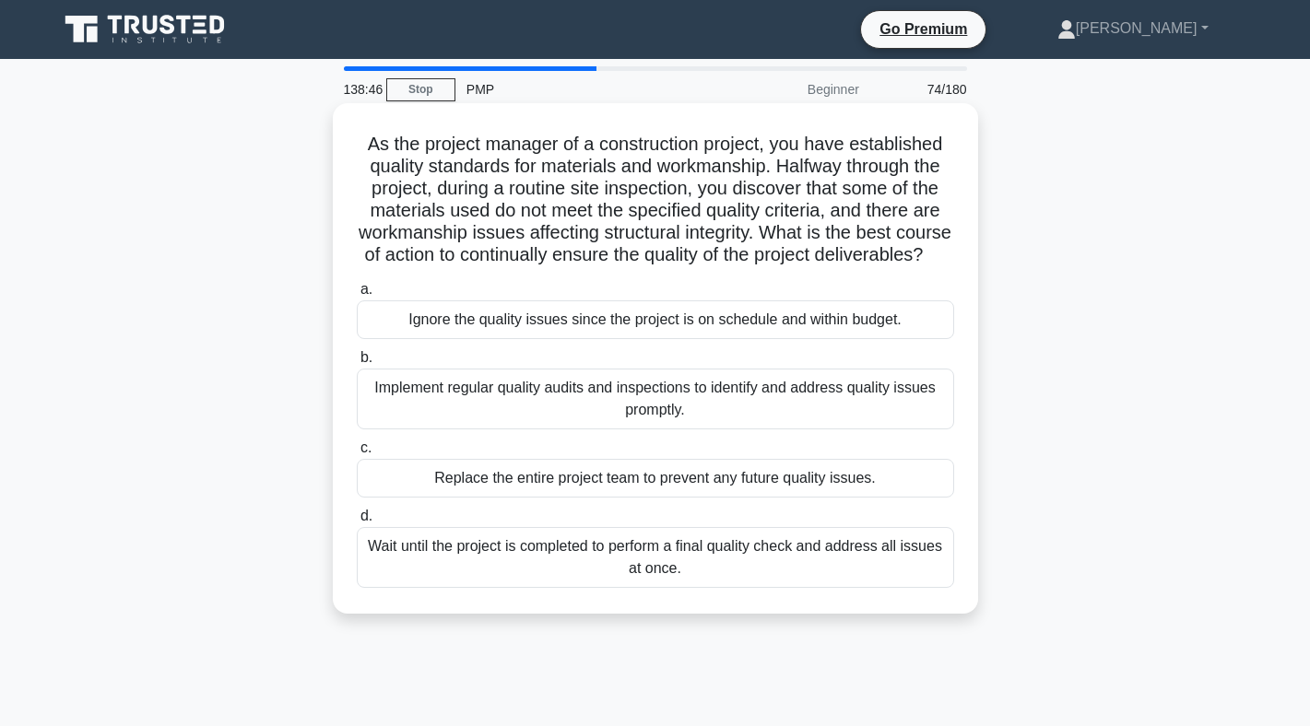
click at [591, 398] on div "Implement regular quality audits and inspections to identify and address qualit…" at bounding box center [655, 399] width 597 height 61
click at [357, 364] on input "b. Implement regular quality audits and inspections to identify and address qua…" at bounding box center [357, 358] width 0 height 12
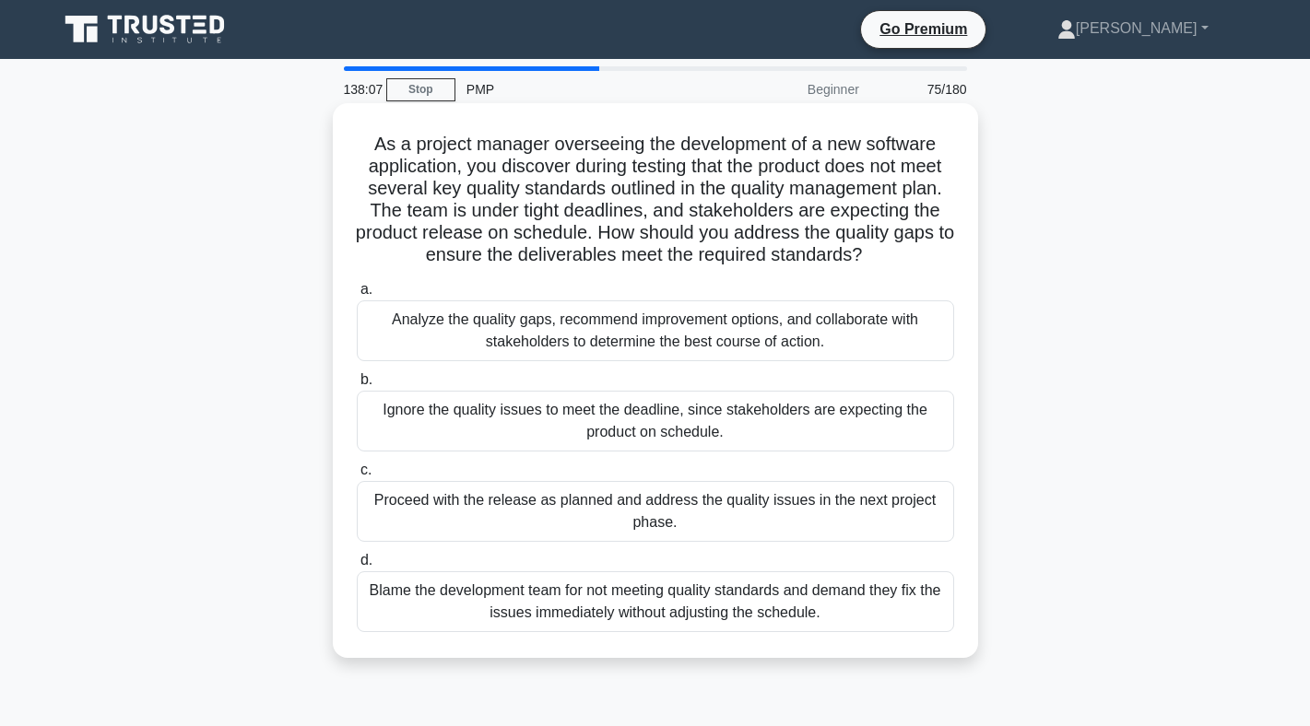
click at [587, 336] on div "Analyze the quality gaps, recommend improvement options, and collaborate with s…" at bounding box center [655, 330] width 597 height 61
click at [357, 296] on input "a. Analyze the quality gaps, recommend improvement options, and collaborate wit…" at bounding box center [357, 290] width 0 height 12
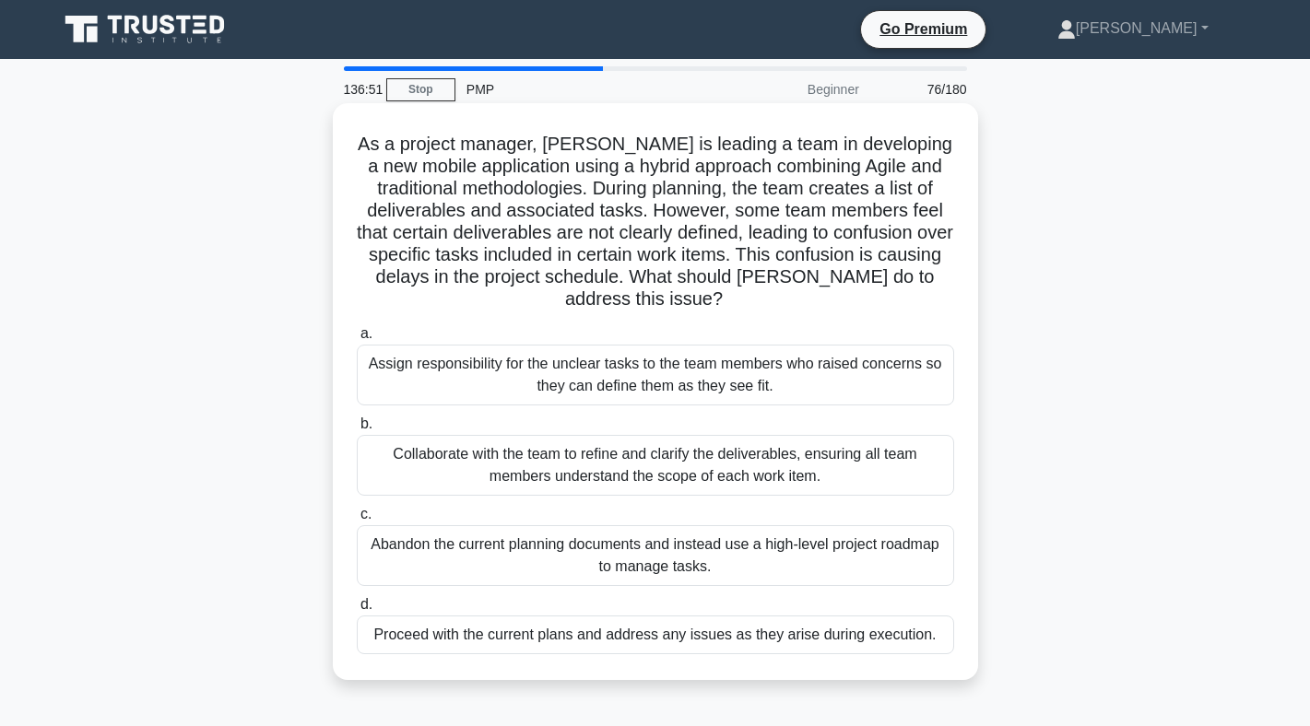
click at [560, 503] on label "c. Abandon the current planning documents and instead use a high-level project …" at bounding box center [655, 544] width 597 height 83
click at [357, 509] on input "c. Abandon the current planning documents and instead use a high-level project …" at bounding box center [357, 515] width 0 height 12
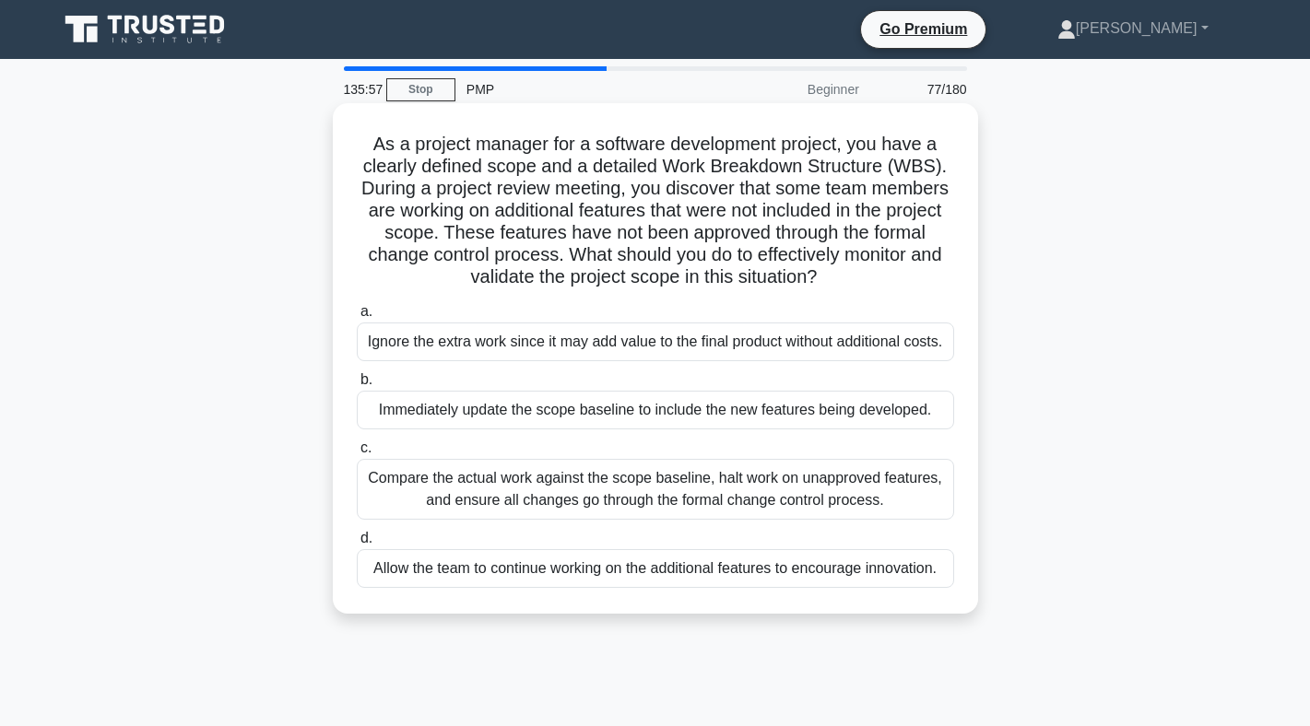
click at [565, 512] on div "Compare the actual work against the scope baseline, halt work on unapproved fea…" at bounding box center [655, 489] width 597 height 61
click at [357, 454] on input "c. Compare the actual work against the scope baseline, halt work on unapproved …" at bounding box center [357, 448] width 0 height 12
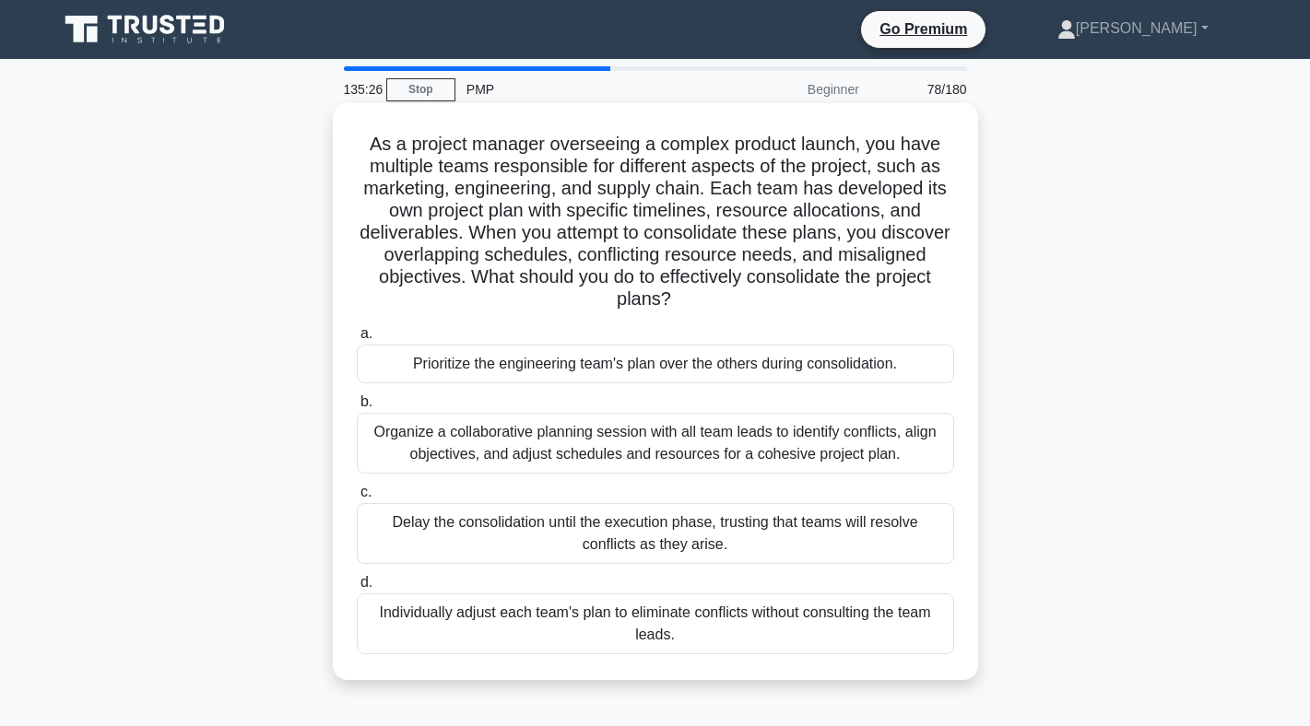
click at [574, 452] on div "Organize a collaborative planning session with all team leads to identify confl…" at bounding box center [655, 443] width 597 height 61
click at [357, 408] on input "b. Organize a collaborative planning session with all team leads to identify co…" at bounding box center [357, 402] width 0 height 12
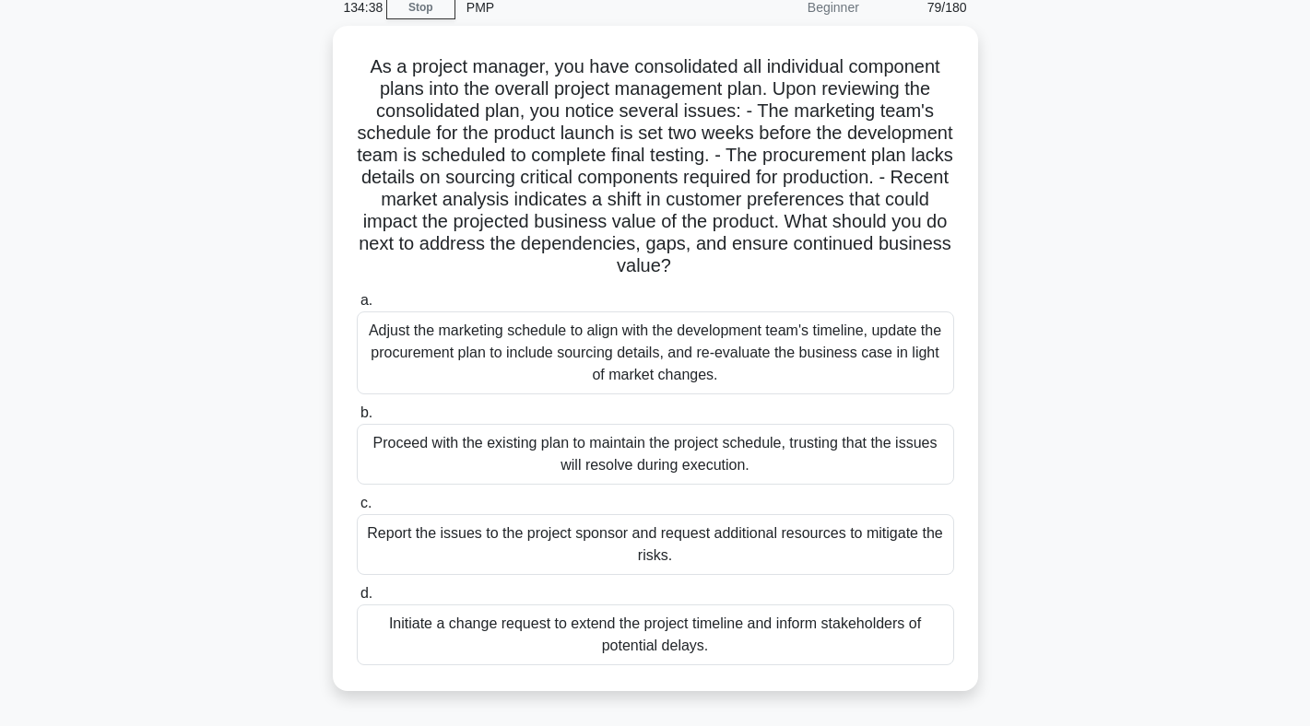
scroll to position [86, 0]
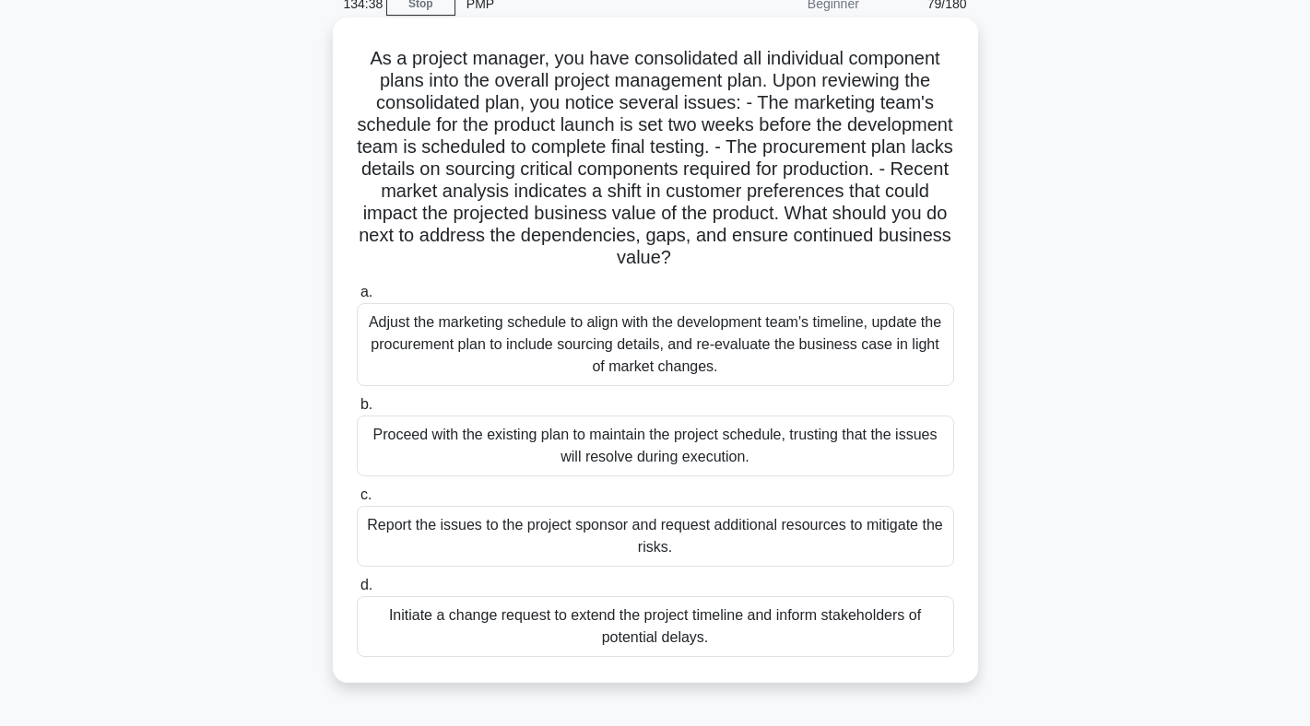
click at [616, 353] on div "Adjust the marketing schedule to align with the development team's timeline, up…" at bounding box center [655, 344] width 597 height 83
click at [357, 299] on input "a. Adjust the marketing schedule to align with the development team's timeline,…" at bounding box center [357, 293] width 0 height 12
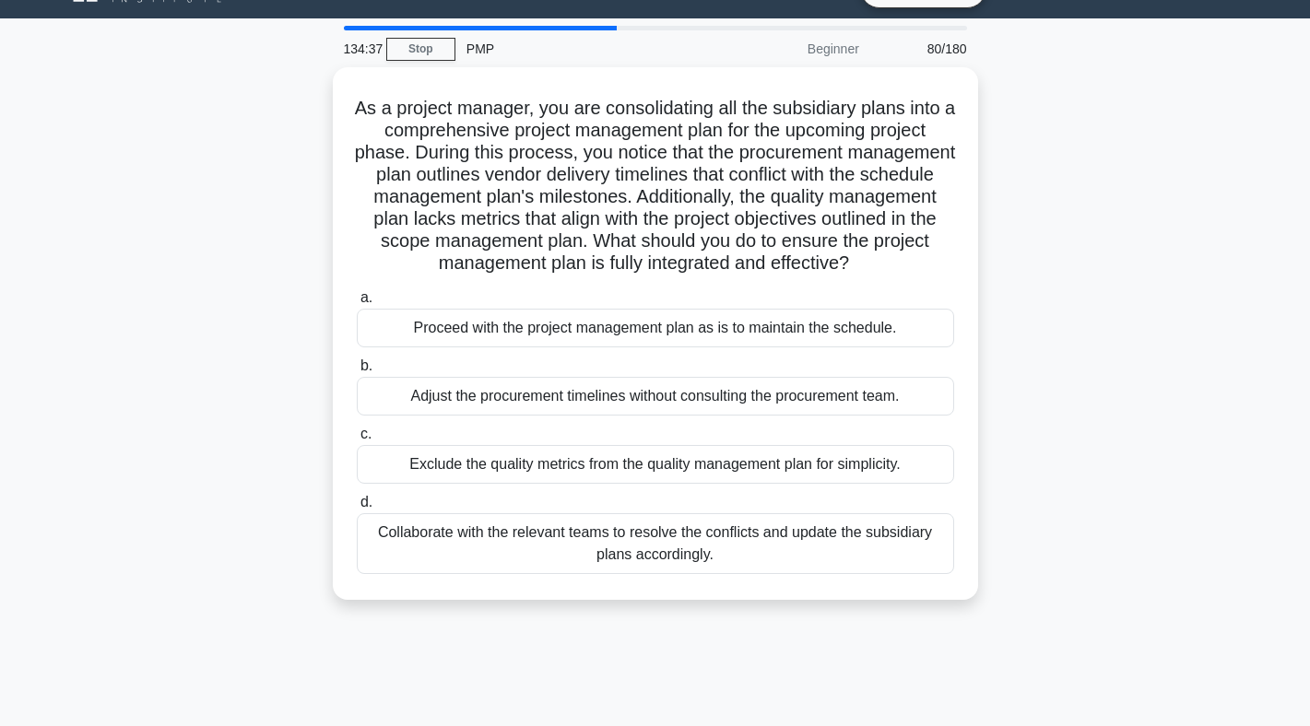
scroll to position [0, 0]
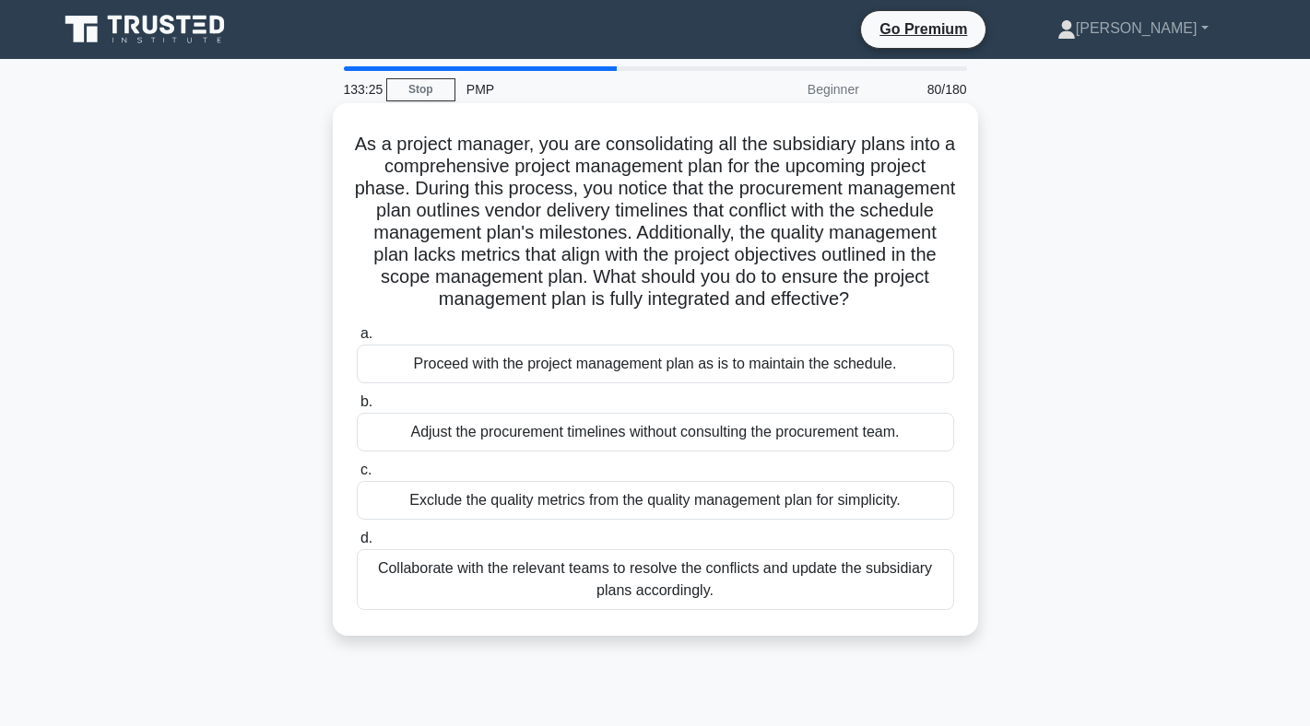
click at [652, 590] on div "Collaborate with the relevant teams to resolve the conflicts and update the sub…" at bounding box center [655, 579] width 597 height 61
click at [357, 545] on input "d. Collaborate with the relevant teams to resolve the conflicts and update the …" at bounding box center [357, 539] width 0 height 12
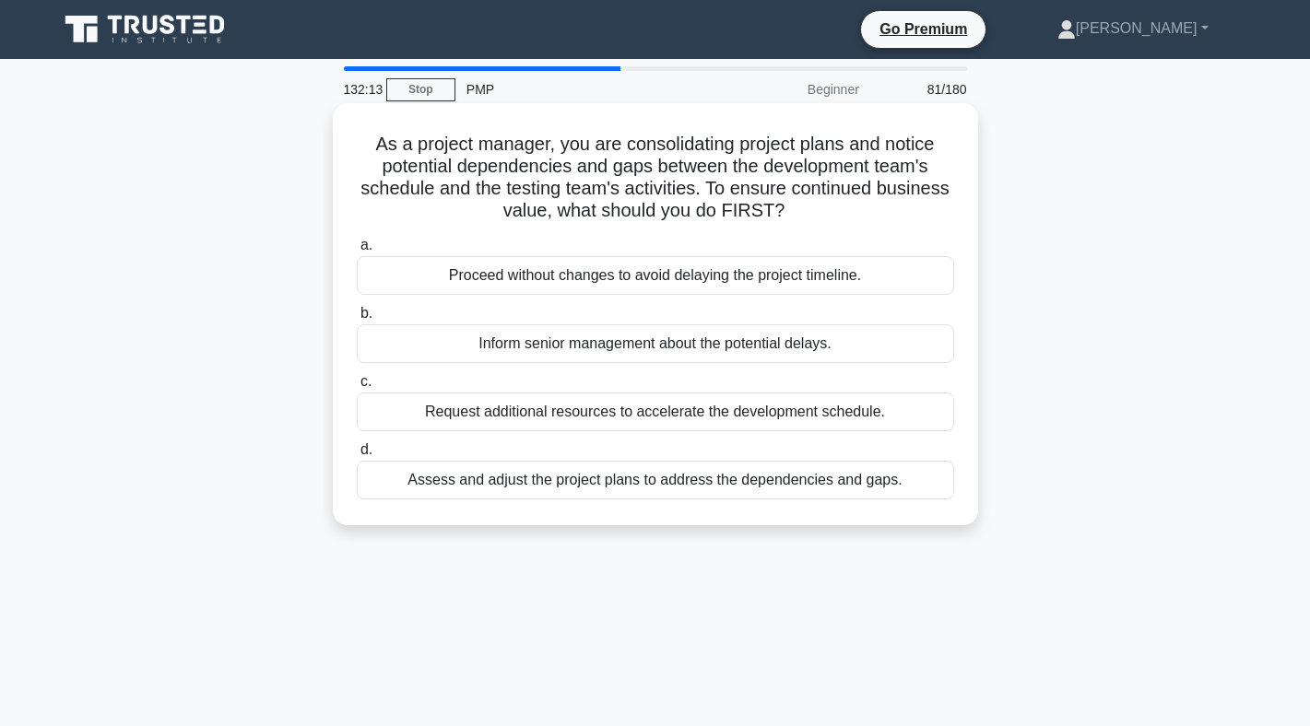
click at [671, 487] on div "Assess and adjust the project plans to address the dependencies and gaps." at bounding box center [655, 480] width 597 height 39
click at [357, 456] on input "d. Assess and adjust the project plans to address the dependencies and gaps." at bounding box center [357, 450] width 0 height 12
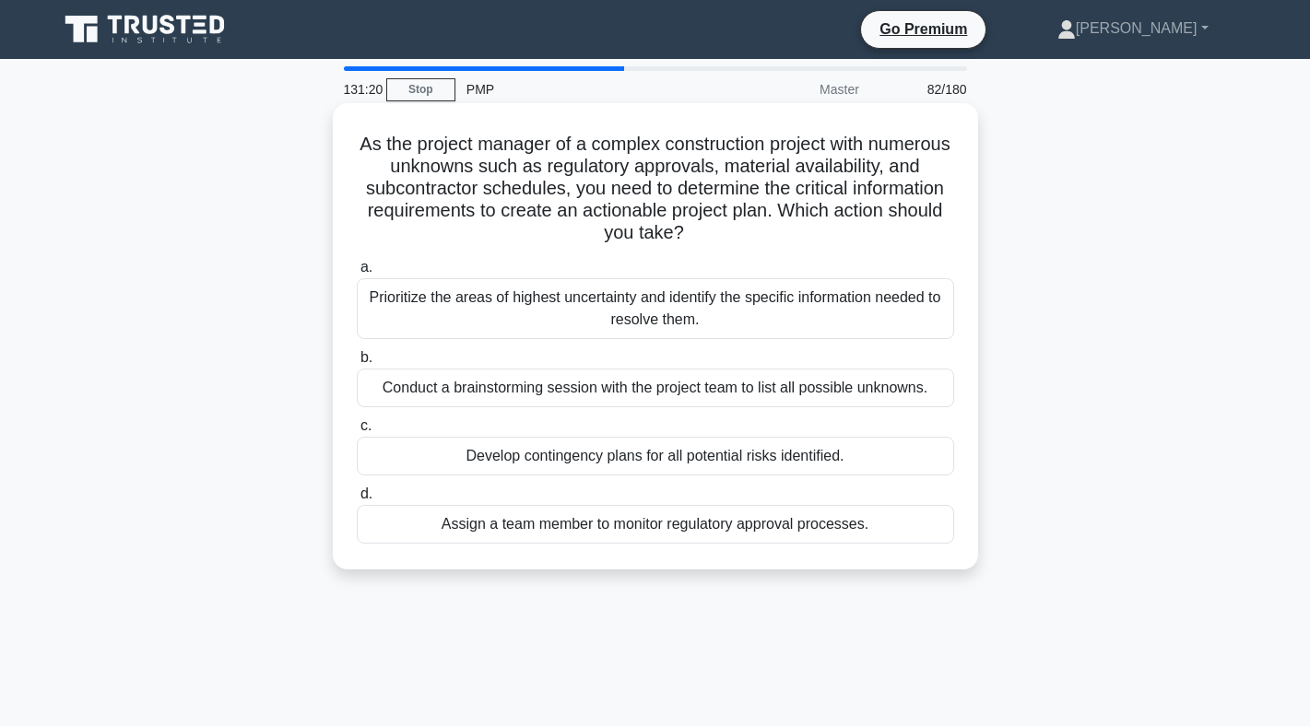
click at [677, 323] on div "Prioritize the areas of highest uncertainty and identify the specific informati…" at bounding box center [655, 308] width 597 height 61
click at [357, 274] on input "a. Prioritize the areas of highest uncertainty and identify the specific inform…" at bounding box center [357, 268] width 0 height 12
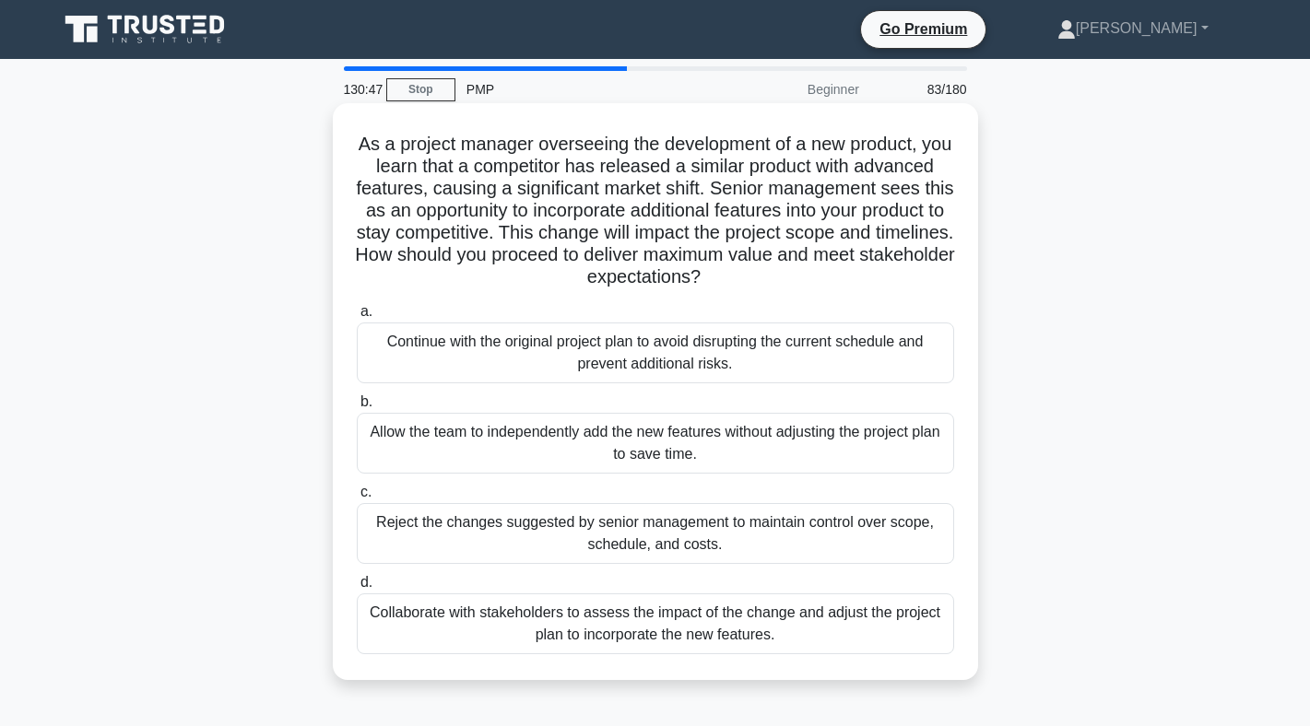
click at [609, 639] on div "Collaborate with stakeholders to assess the impact of the change and adjust the…" at bounding box center [655, 624] width 597 height 61
click at [357, 589] on input "d. Collaborate with stakeholders to assess the impact of the change and adjust …" at bounding box center [357, 583] width 0 height 12
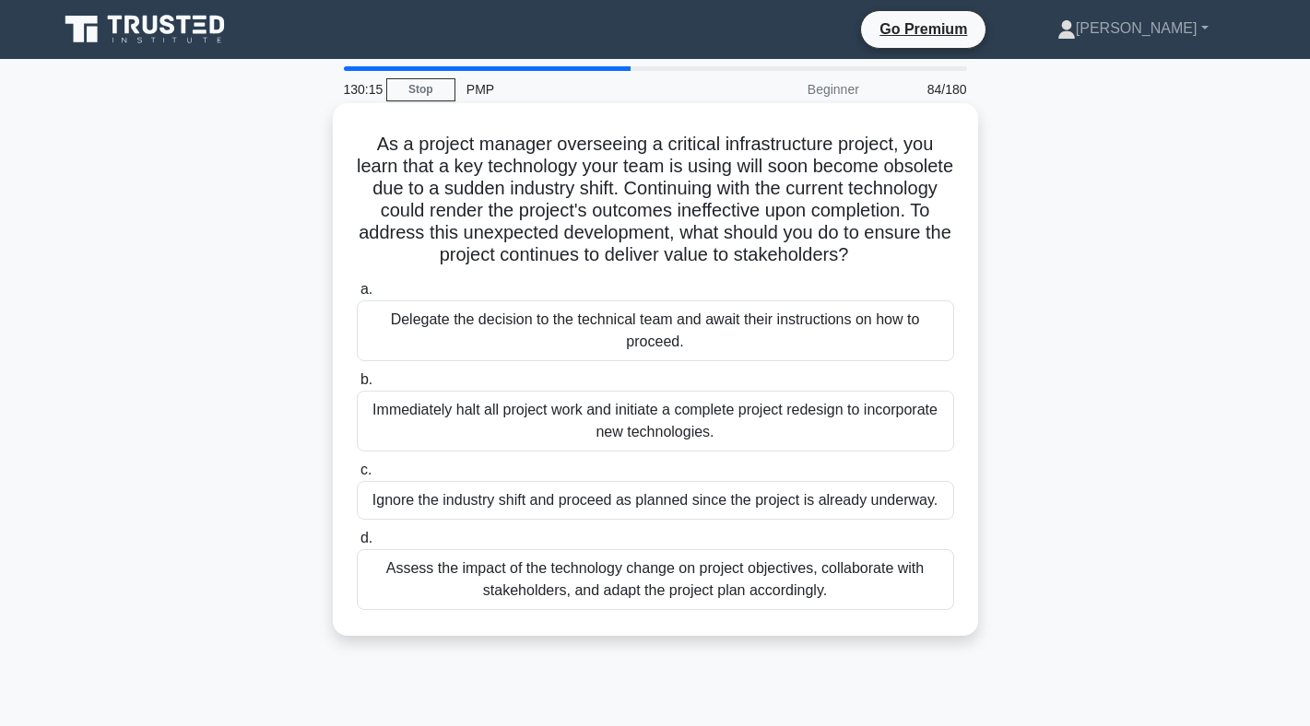
click at [766, 577] on div "Assess the impact of the technology change on project objectives, collaborate w…" at bounding box center [655, 579] width 597 height 61
click at [357, 545] on input "d. Assess the impact of the technology change on project objectives, collaborat…" at bounding box center [357, 539] width 0 height 12
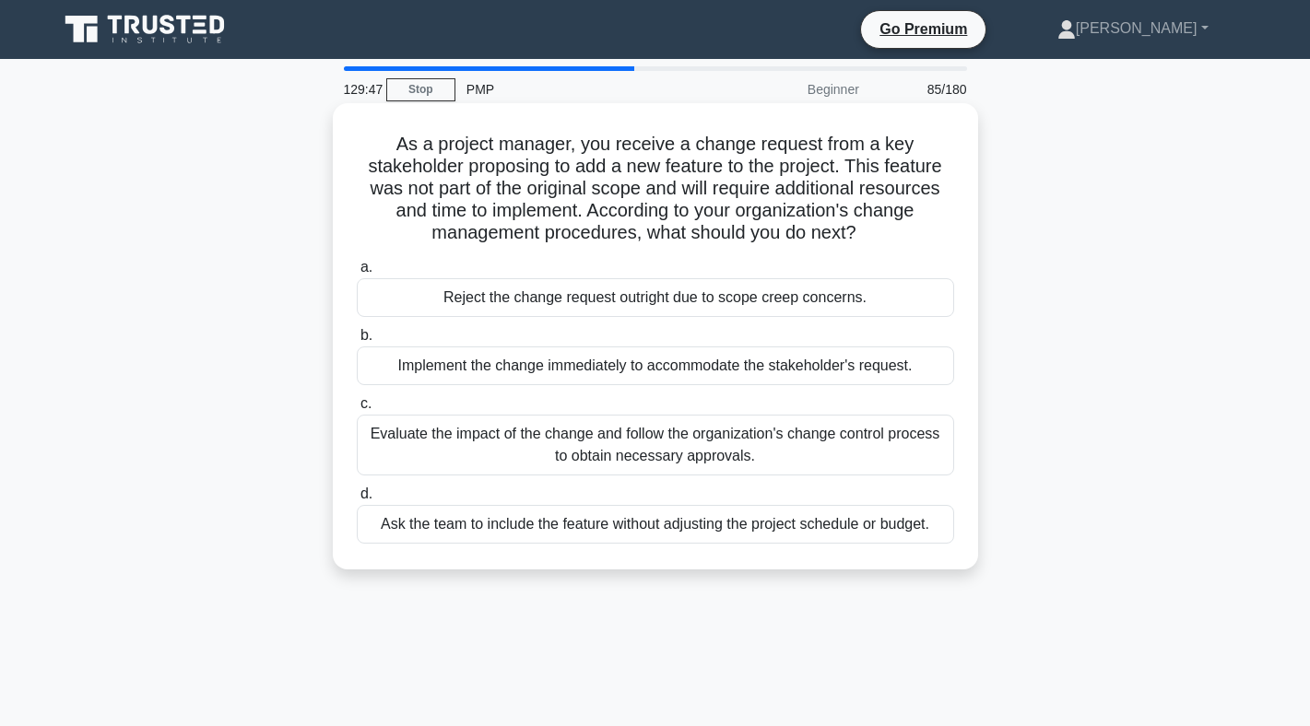
click at [690, 437] on div "Evaluate the impact of the change and follow the organization's change control …" at bounding box center [655, 445] width 597 height 61
click at [357, 410] on input "c. Evaluate the impact of the change and follow the organization's change contr…" at bounding box center [357, 404] width 0 height 12
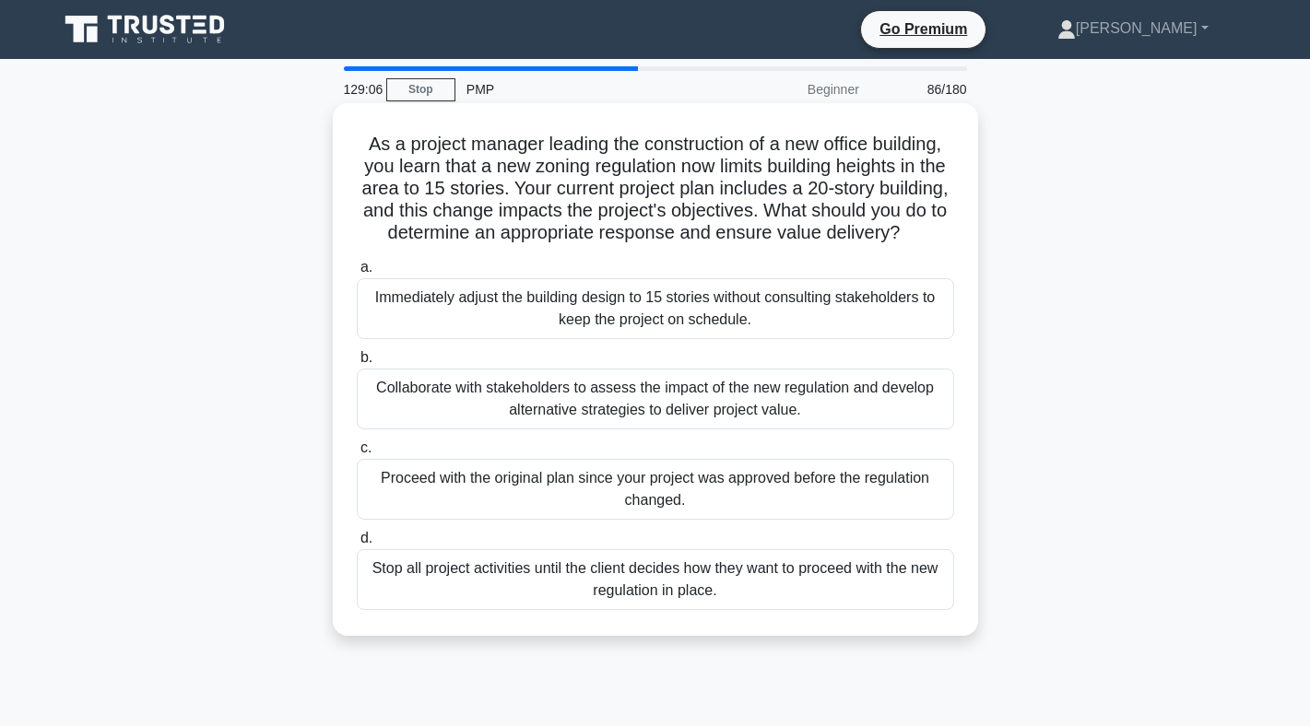
click at [676, 402] on div "Collaborate with stakeholders to assess the impact of the new regulation and de…" at bounding box center [655, 399] width 597 height 61
click at [357, 364] on input "b. Collaborate with stakeholders to assess the impact of the new regulation and…" at bounding box center [357, 358] width 0 height 12
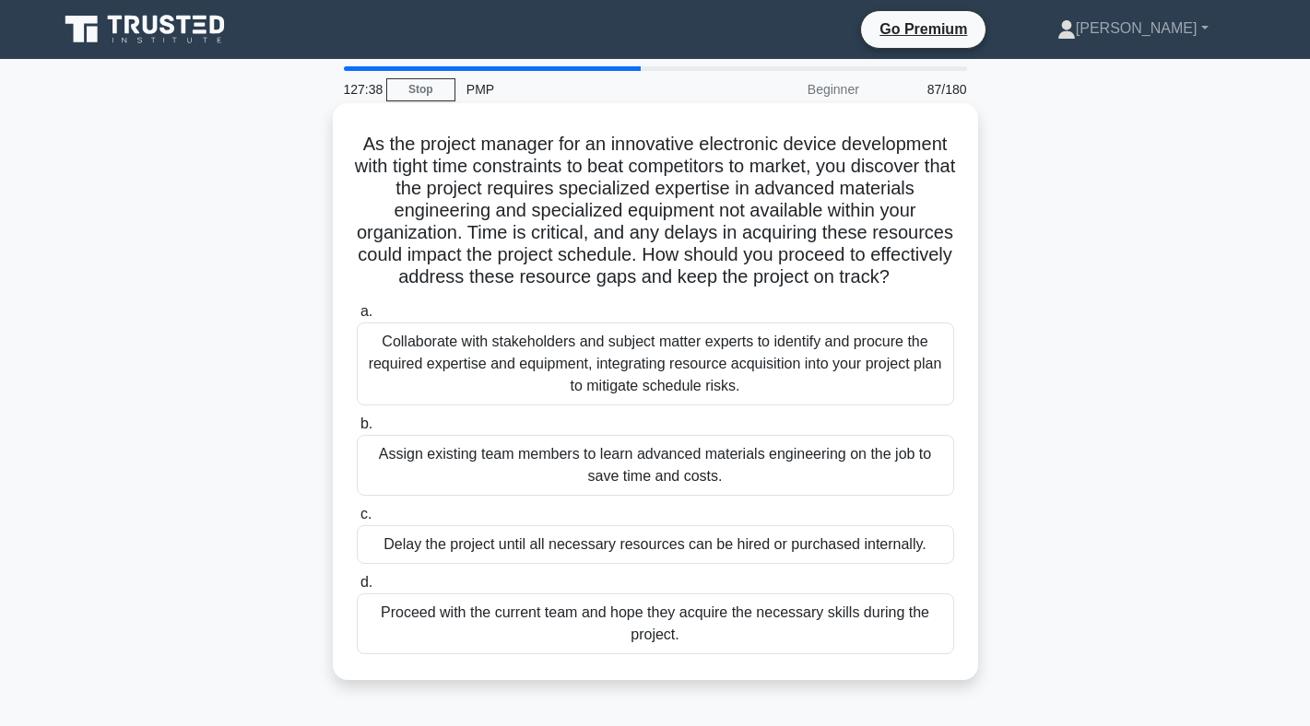
click at [684, 371] on div "Collaborate with stakeholders and subject matter experts to identify and procur…" at bounding box center [655, 364] width 597 height 83
click at [357, 318] on input "a. Collaborate with stakeholders and subject matter experts to identify and pro…" at bounding box center [357, 312] width 0 height 12
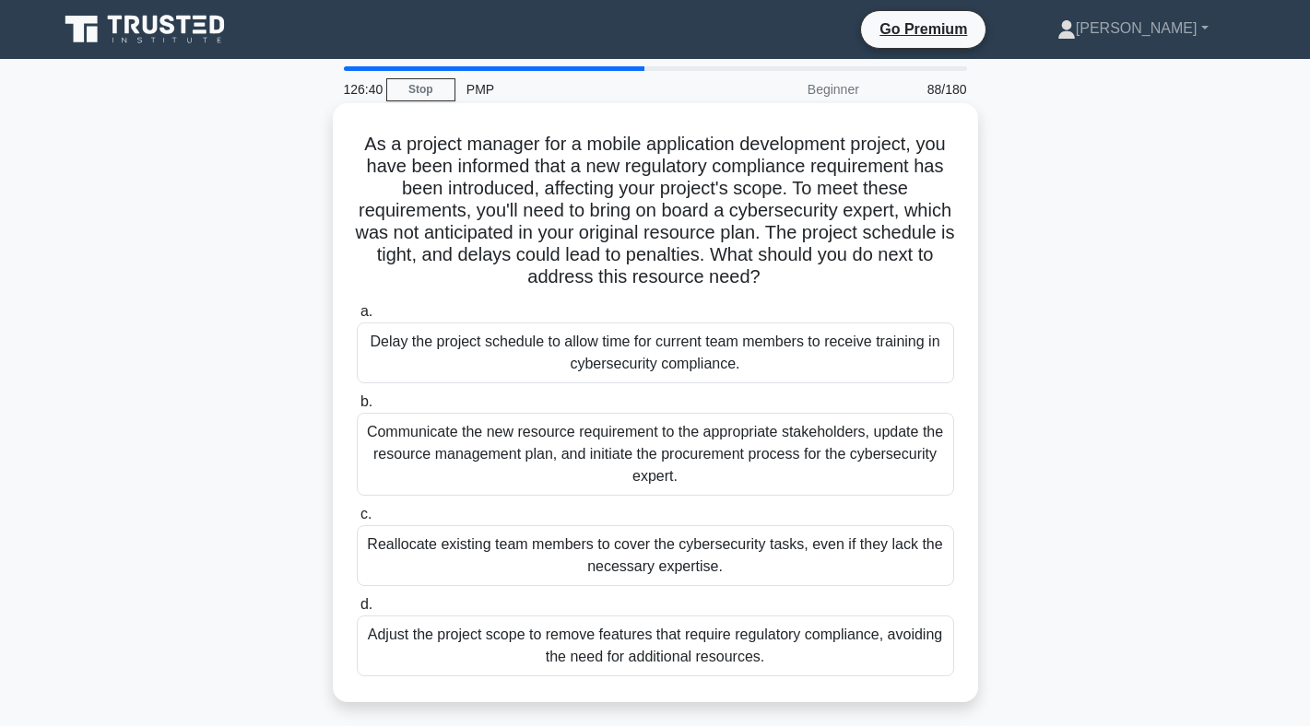
click at [637, 430] on div "Communicate the new resource requirement to the appropriate stakeholders, updat…" at bounding box center [655, 454] width 597 height 83
click at [357, 408] on input "b. Communicate the new resource requirement to the appropriate stakeholders, up…" at bounding box center [357, 402] width 0 height 12
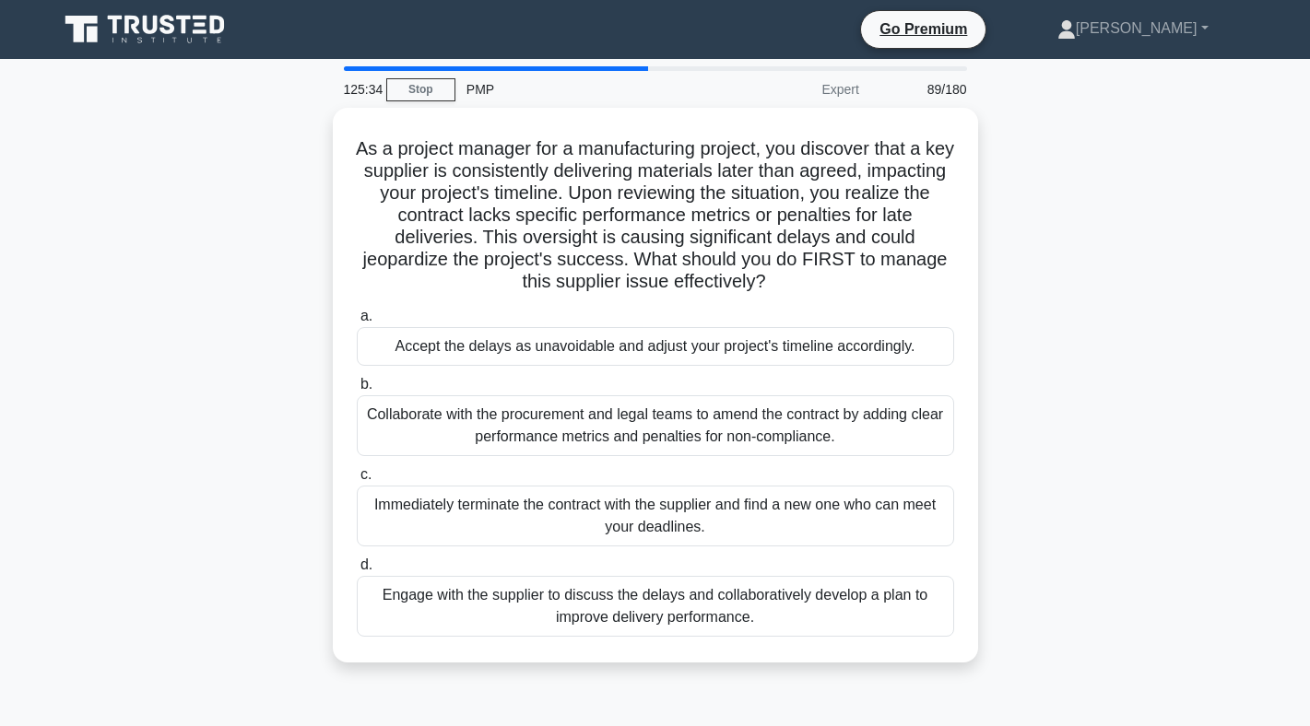
click at [637, 430] on div "Collaborate with the procurement and legal teams to amend the contract by addin…" at bounding box center [655, 425] width 597 height 61
click at [357, 391] on input "b. Collaborate with the procurement and legal teams to amend the contract by ad…" at bounding box center [357, 385] width 0 height 12
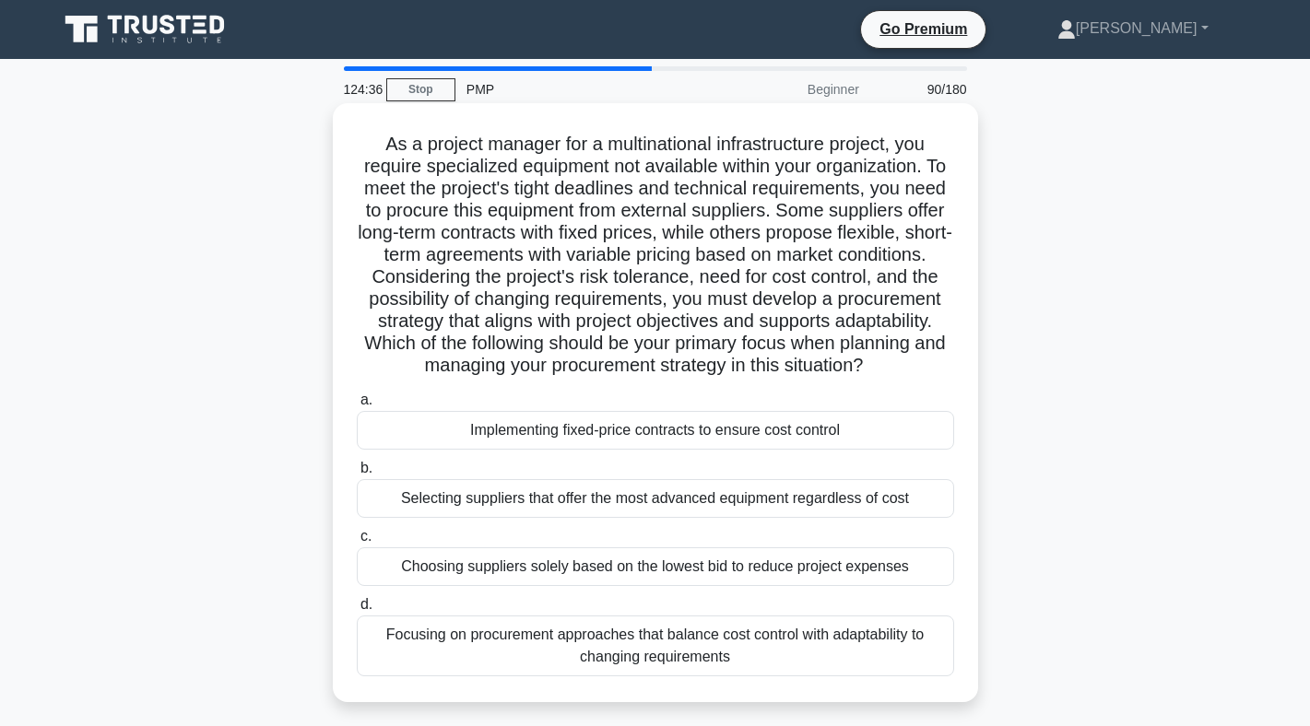
click at [658, 644] on div "Focusing on procurement approaches that balance cost control with adaptability …" at bounding box center [655, 646] width 597 height 61
click at [357, 611] on input "d. Focusing on procurement approaches that balance cost control with adaptabili…" at bounding box center [357, 605] width 0 height 12
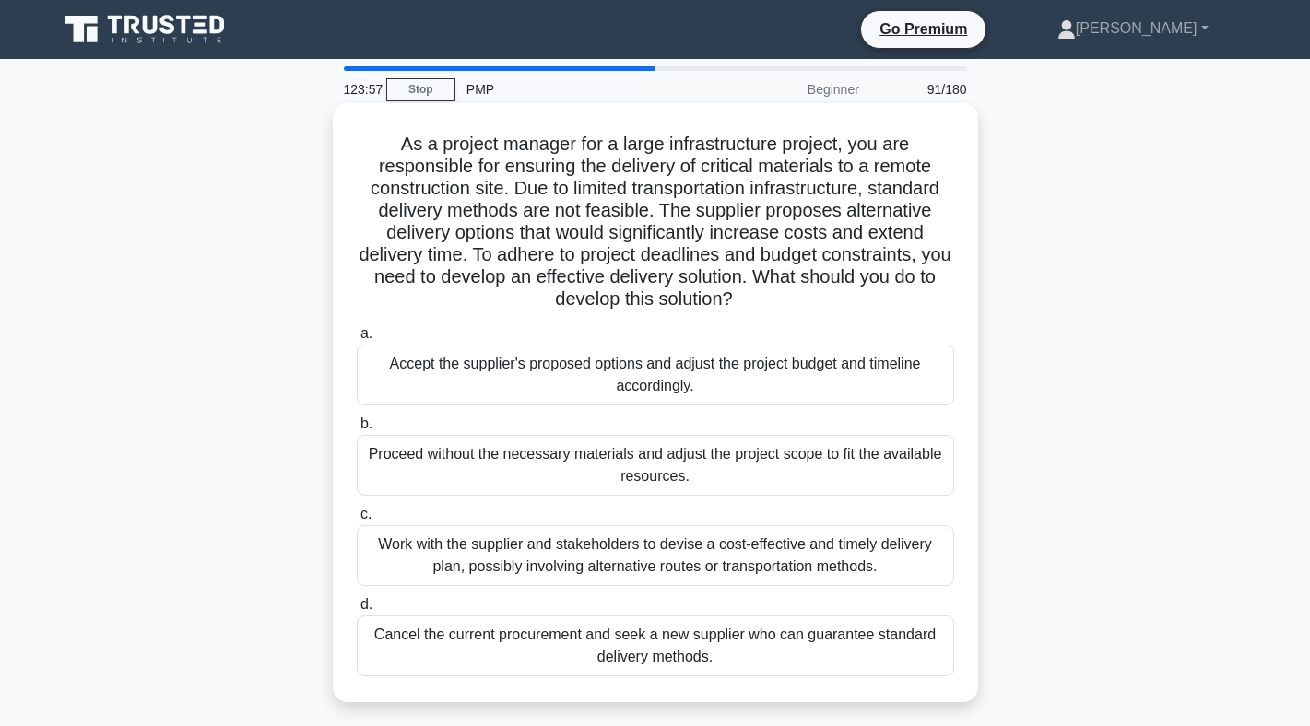
click at [542, 550] on div "Work with the supplier and stakeholders to devise a cost-effective and timely d…" at bounding box center [655, 555] width 597 height 61
click at [357, 521] on input "c. Work with the supplier and stakeholders to devise a cost-effective and timel…" at bounding box center [357, 515] width 0 height 12
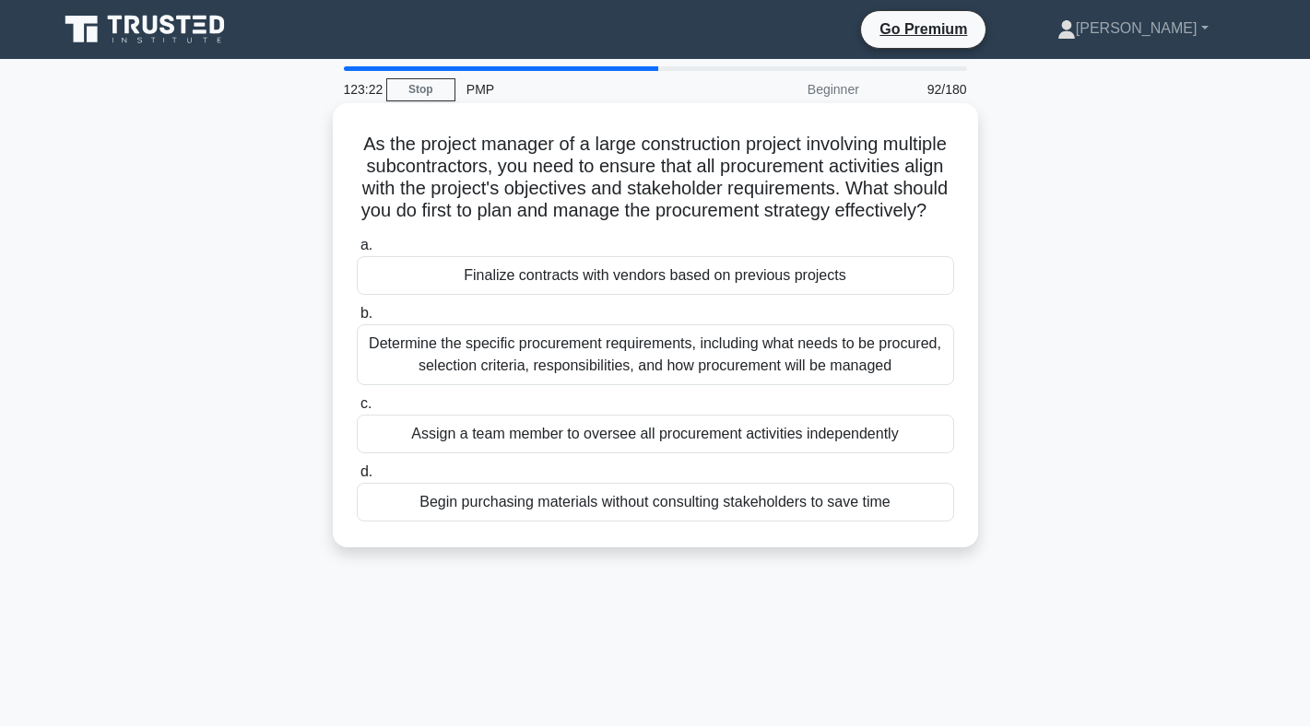
click at [816, 343] on div "Determine the specific procurement requirements, including what needs to be pro…" at bounding box center [655, 354] width 597 height 61
click at [357, 320] on input "b. Determine the specific procurement requirements, including what needs to be …" at bounding box center [357, 314] width 0 height 12
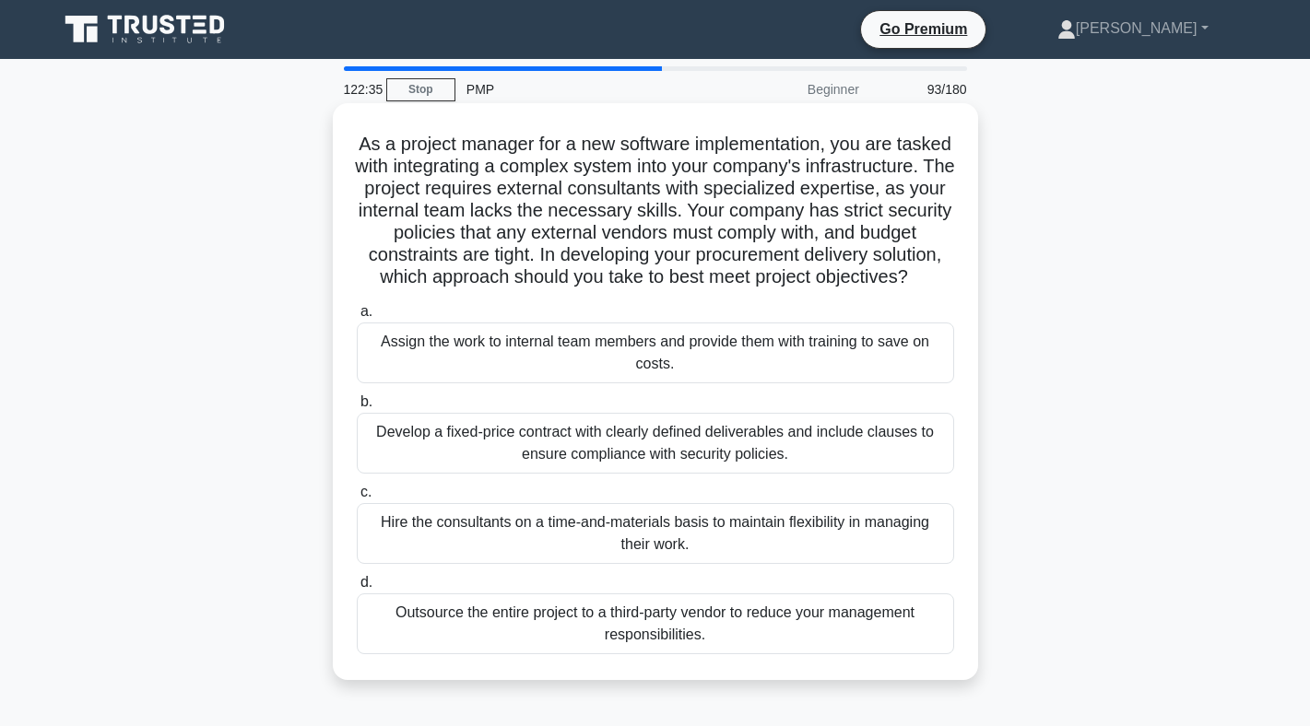
click at [720, 458] on div "Develop a fixed-price contract with clearly defined deliverables and include cl…" at bounding box center [655, 443] width 597 height 61
click at [357, 408] on input "b. Develop a fixed-price contract with clearly defined deliverables and include…" at bounding box center [357, 402] width 0 height 12
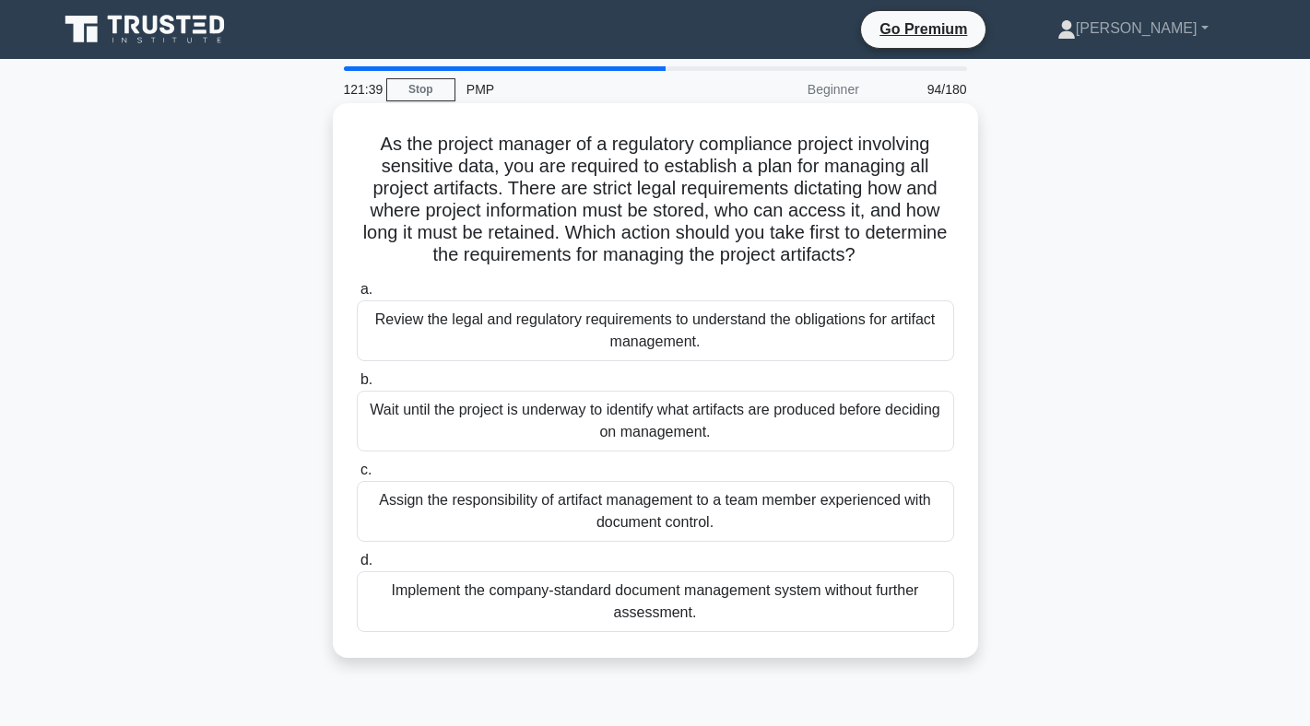
click at [621, 343] on div "Review the legal and regulatory requirements to understand the obligations for …" at bounding box center [655, 330] width 597 height 61
click at [357, 296] on input "a. Review the legal and regulatory requirements to understand the obligations f…" at bounding box center [357, 290] width 0 height 12
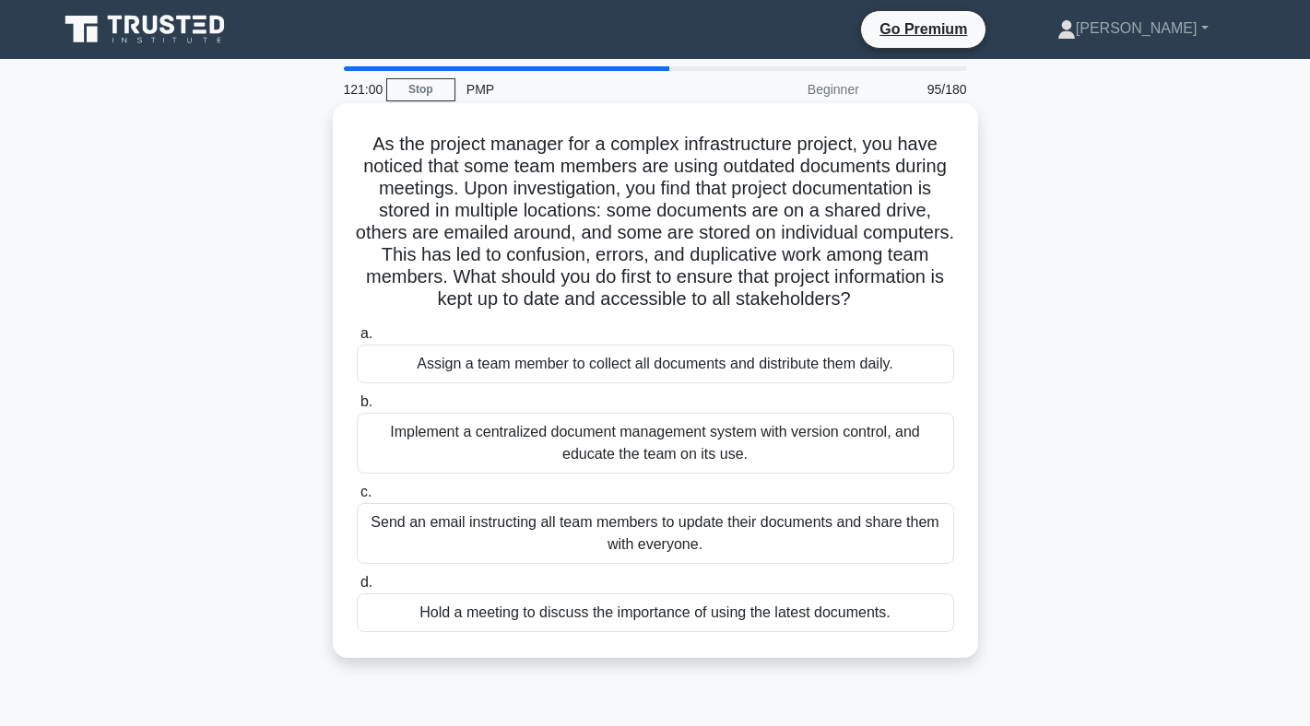
click at [642, 459] on div "Implement a centralized document management system with version control, and ed…" at bounding box center [655, 443] width 597 height 61
click at [357, 408] on input "b. Implement a centralized document management system with version control, and…" at bounding box center [357, 402] width 0 height 12
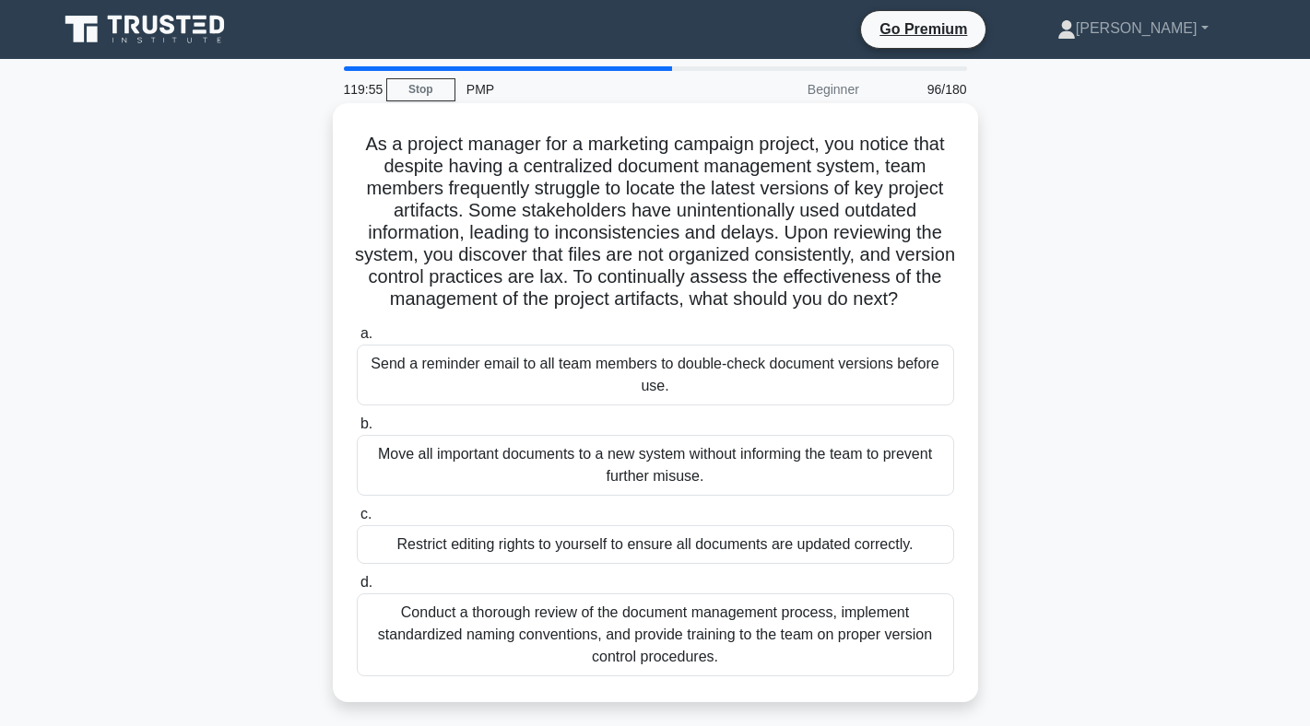
click at [646, 628] on div "Conduct a thorough review of the document management process, implement standar…" at bounding box center [655, 635] width 597 height 83
click at [357, 589] on input "d. Conduct a thorough review of the document management process, implement stan…" at bounding box center [357, 583] width 0 height 12
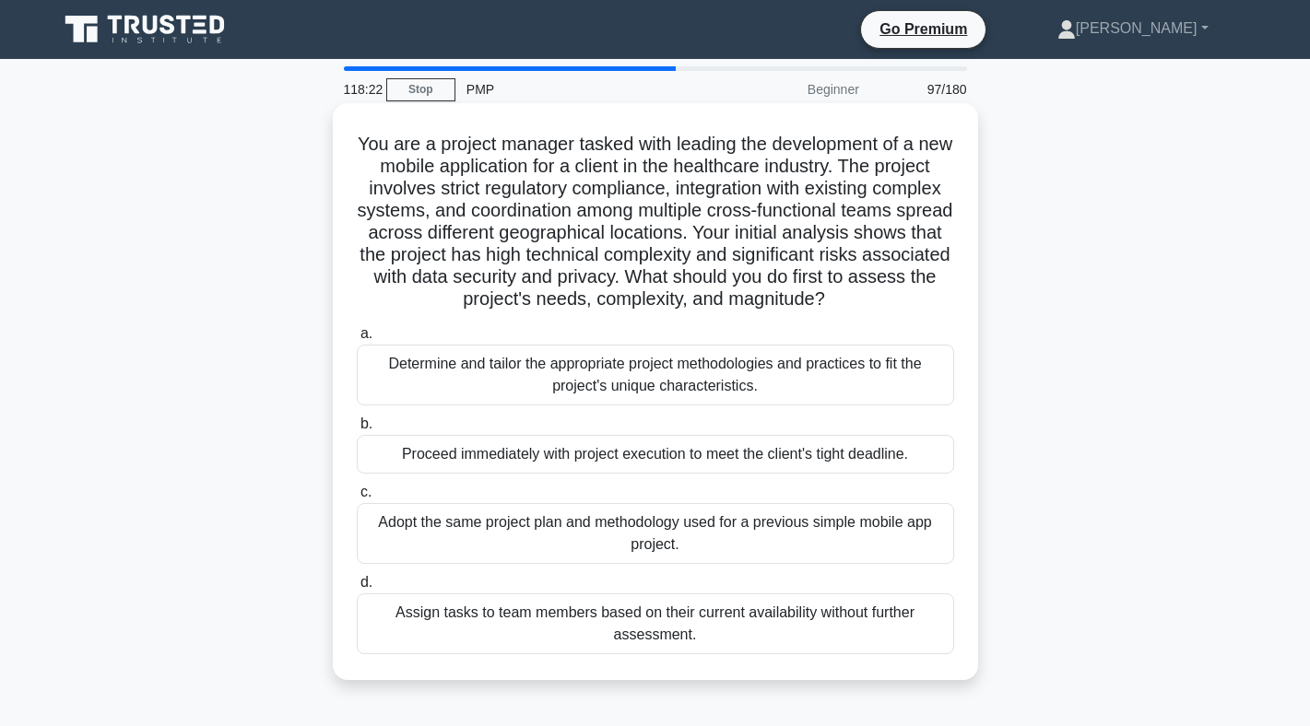
click at [565, 387] on div "Determine and tailor the appropriate project methodologies and practices to fit…" at bounding box center [655, 375] width 597 height 61
click at [357, 340] on input "a. Determine and tailor the appropriate project methodologies and practices to …" at bounding box center [357, 334] width 0 height 12
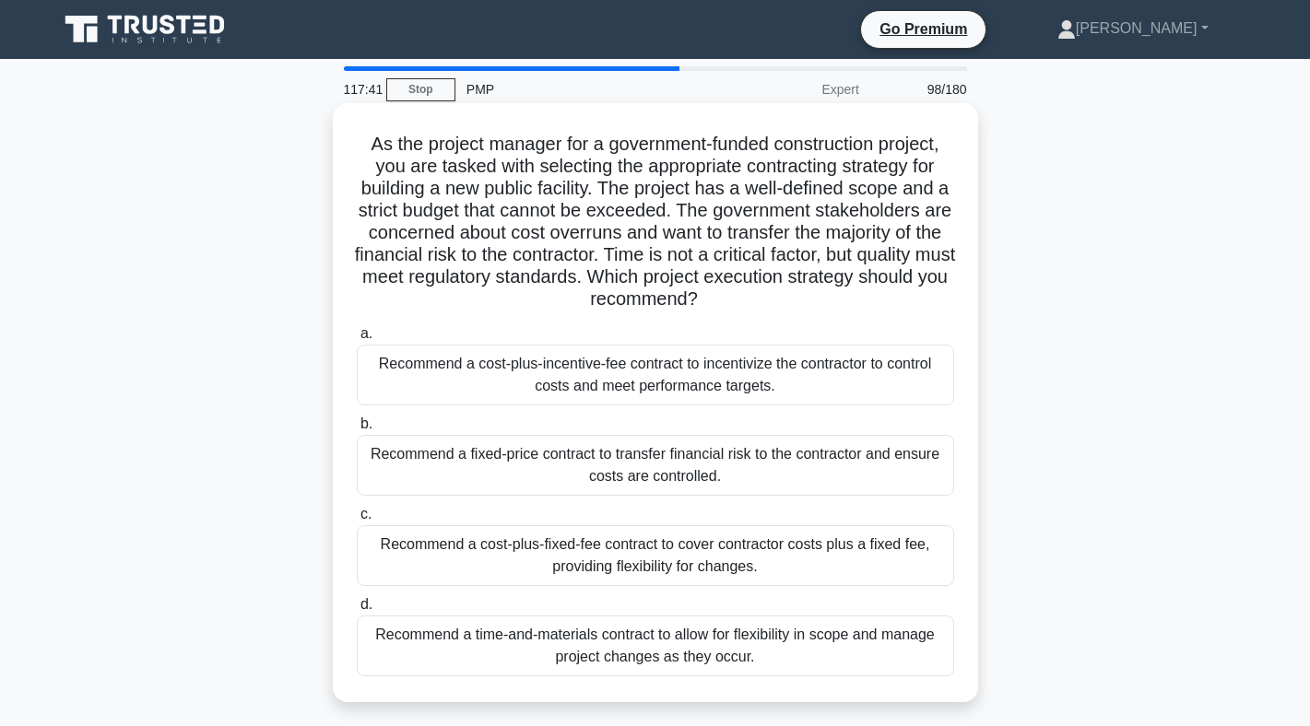
click at [523, 452] on div "Recommend a fixed-price contract to transfer financial risk to the contractor a…" at bounding box center [655, 465] width 597 height 61
click at [357, 430] on input "b. Recommend a fixed-price contract to transfer financial risk to the contracto…" at bounding box center [357, 424] width 0 height 12
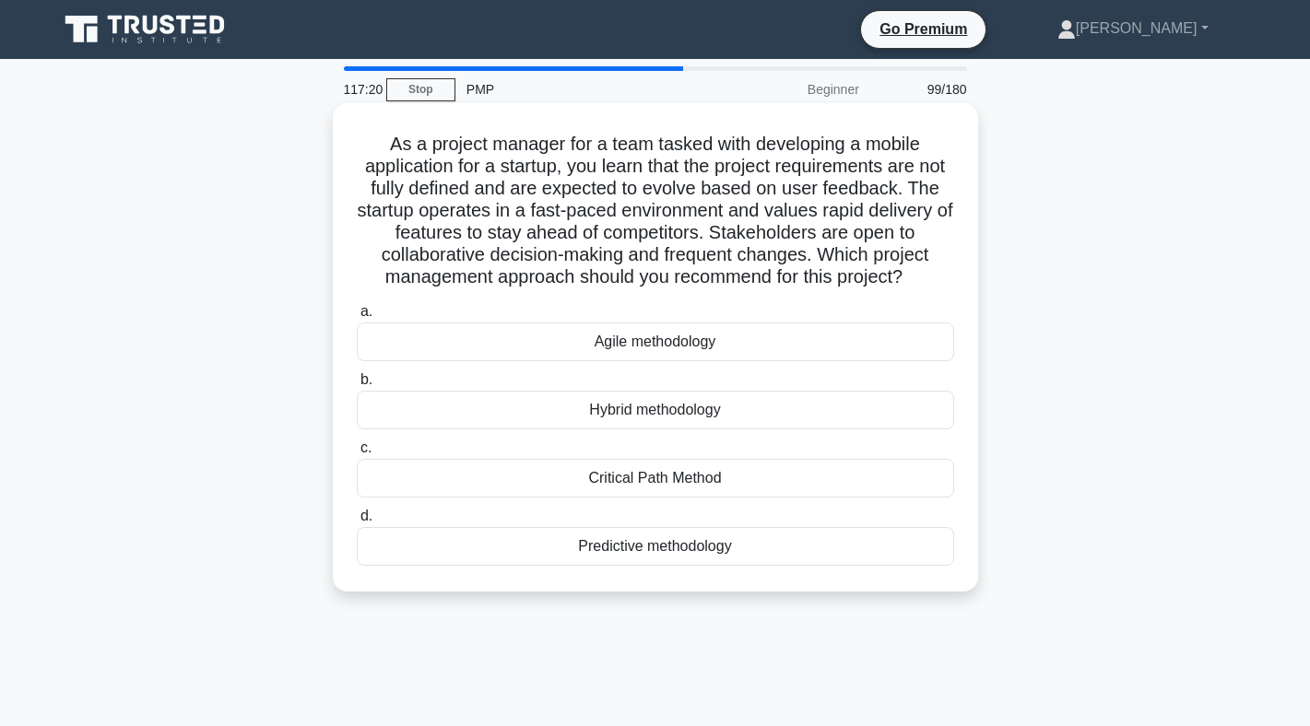
click at [601, 335] on div "Agile methodology" at bounding box center [655, 342] width 597 height 39
click at [357, 318] on input "a. Agile methodology" at bounding box center [357, 312] width 0 height 12
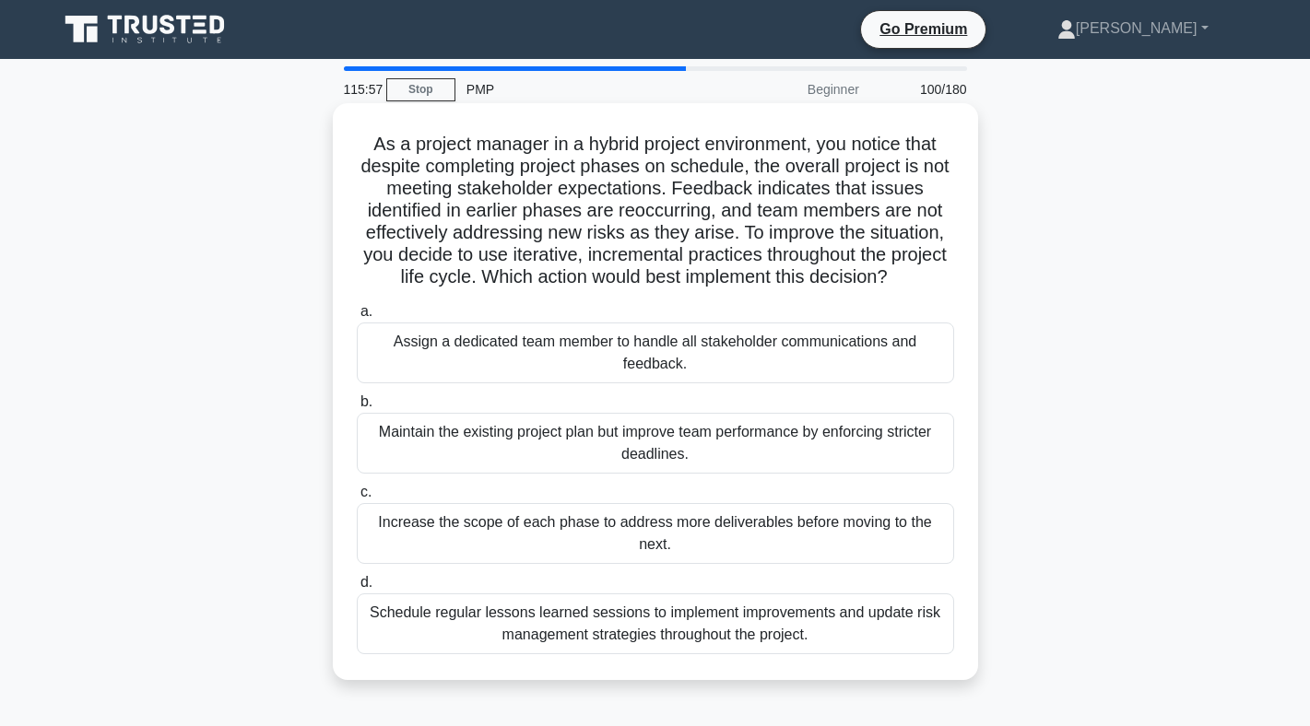
click at [650, 621] on div "Schedule regular lessons learned sessions to implement improvements and update …" at bounding box center [655, 624] width 597 height 61
click at [357, 589] on input "d. Schedule regular lessons learned sessions to implement improvements and upda…" at bounding box center [357, 583] width 0 height 12
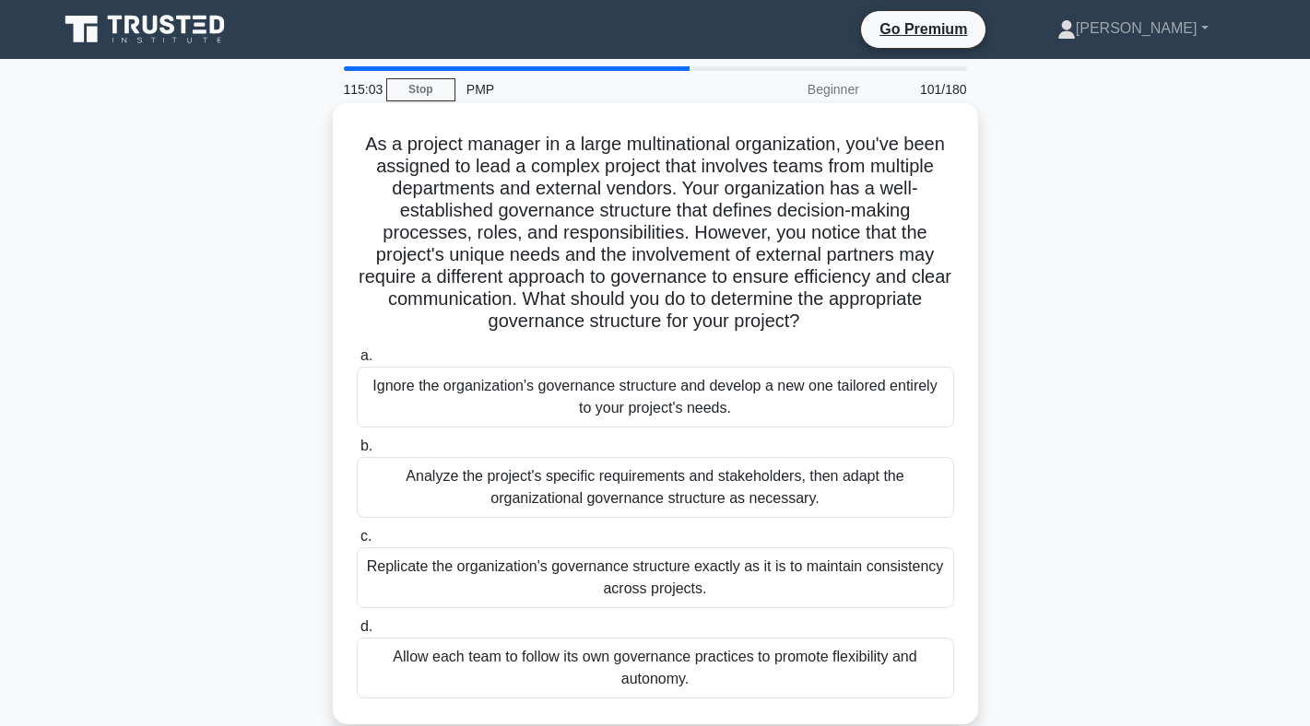
click at [670, 456] on label "b. Analyze the project's specific requirements and stakeholders, then adapt the…" at bounding box center [655, 476] width 597 height 83
click at [357, 453] on input "b. Analyze the project's specific requirements and stakeholders, then adapt the…" at bounding box center [357, 447] width 0 height 12
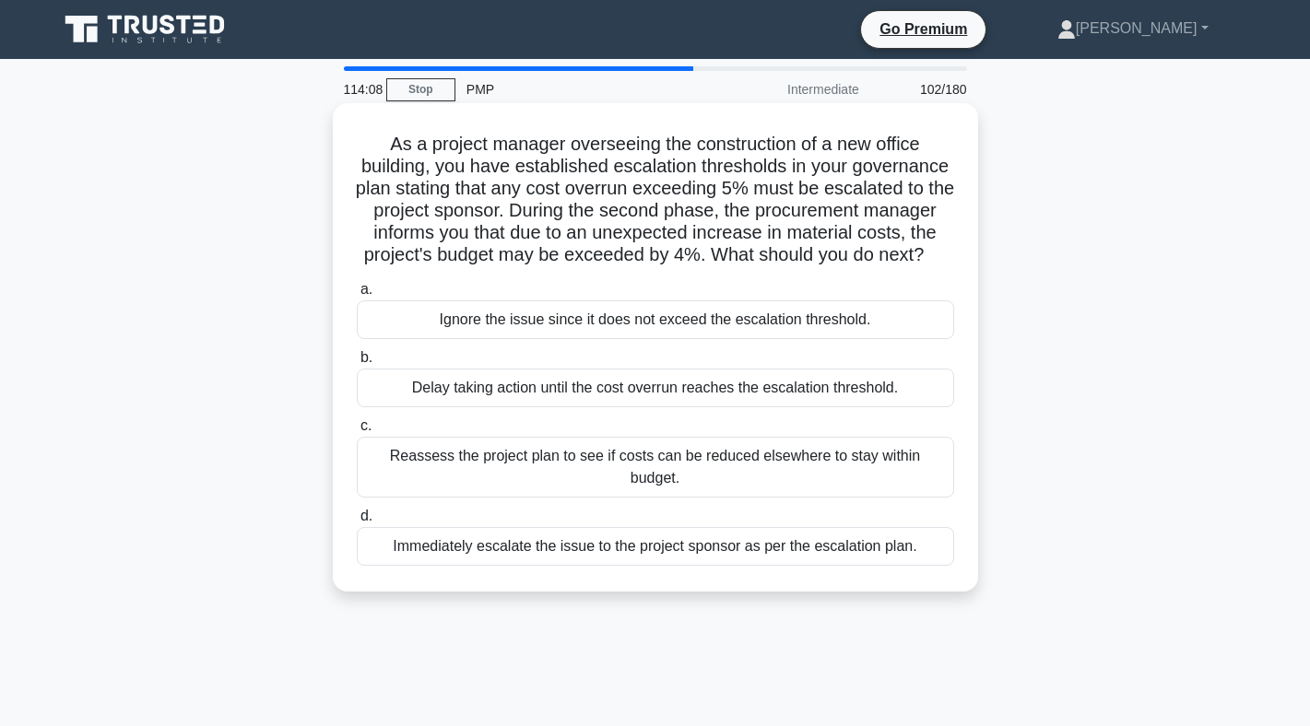
click at [805, 470] on div "Reassess the project plan to see if costs can be reduced elsewhere to stay with…" at bounding box center [655, 467] width 597 height 61
click at [357, 432] on input "c. Reassess the project plan to see if costs can be reduced elsewhere to stay w…" at bounding box center [357, 426] width 0 height 12
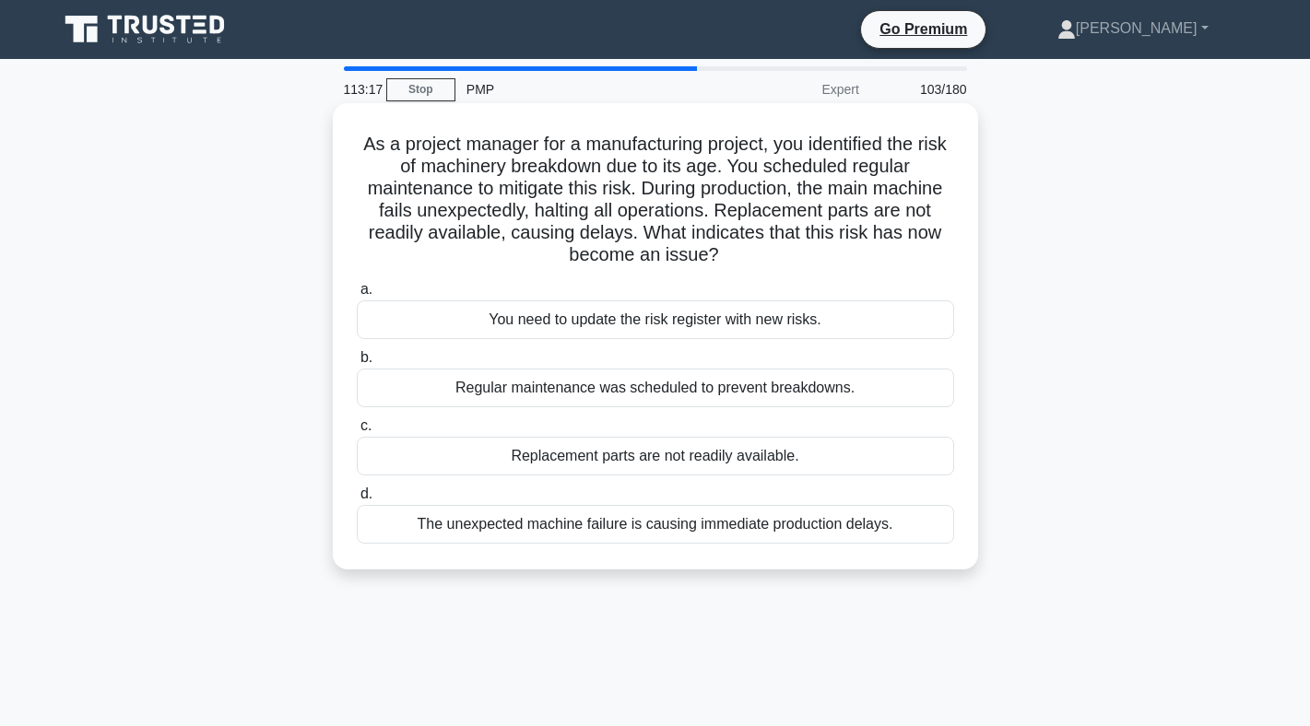
click at [793, 524] on div "The unexpected machine failure is causing immediate production delays." at bounding box center [655, 524] width 597 height 39
click at [357, 501] on input "d. The unexpected machine failure is causing immediate production delays." at bounding box center [357, 495] width 0 height 12
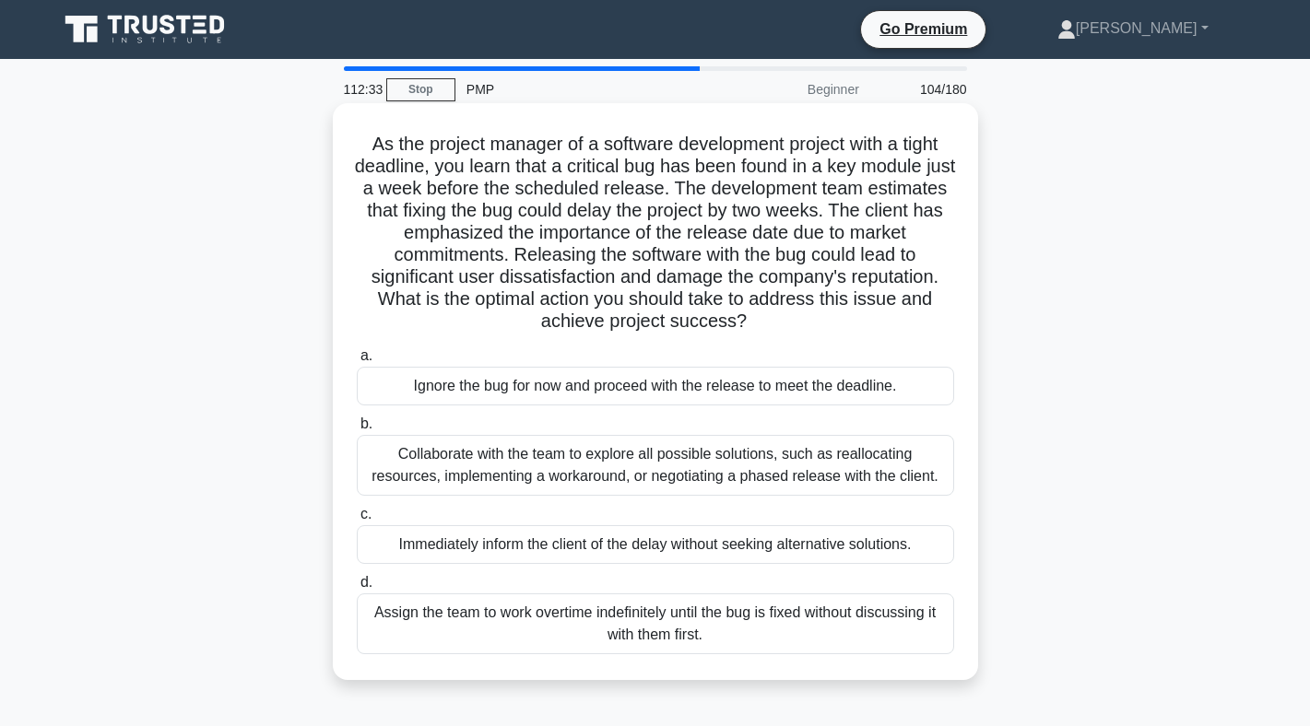
click at [776, 466] on div "Collaborate with the team to explore all possible solutions, such as reallocati…" at bounding box center [655, 465] width 597 height 61
click at [357, 430] on input "b. Collaborate with the team to explore all possible solutions, such as realloc…" at bounding box center [357, 424] width 0 height 12
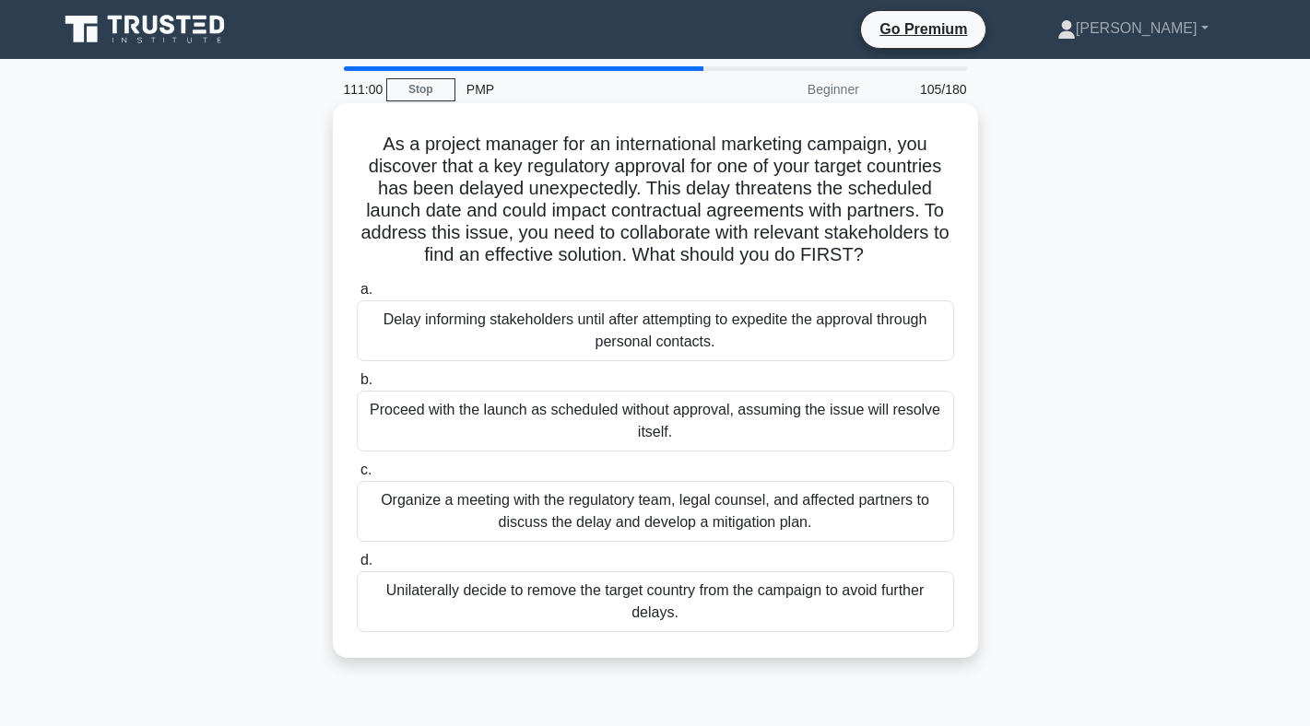
click at [745, 516] on div "Organize a meeting with the regulatory team, legal counsel, and affected partne…" at bounding box center [655, 511] width 597 height 61
click at [357, 477] on input "c. Organize a meeting with the regulatory team, legal counsel, and affected par…" at bounding box center [357, 471] width 0 height 12
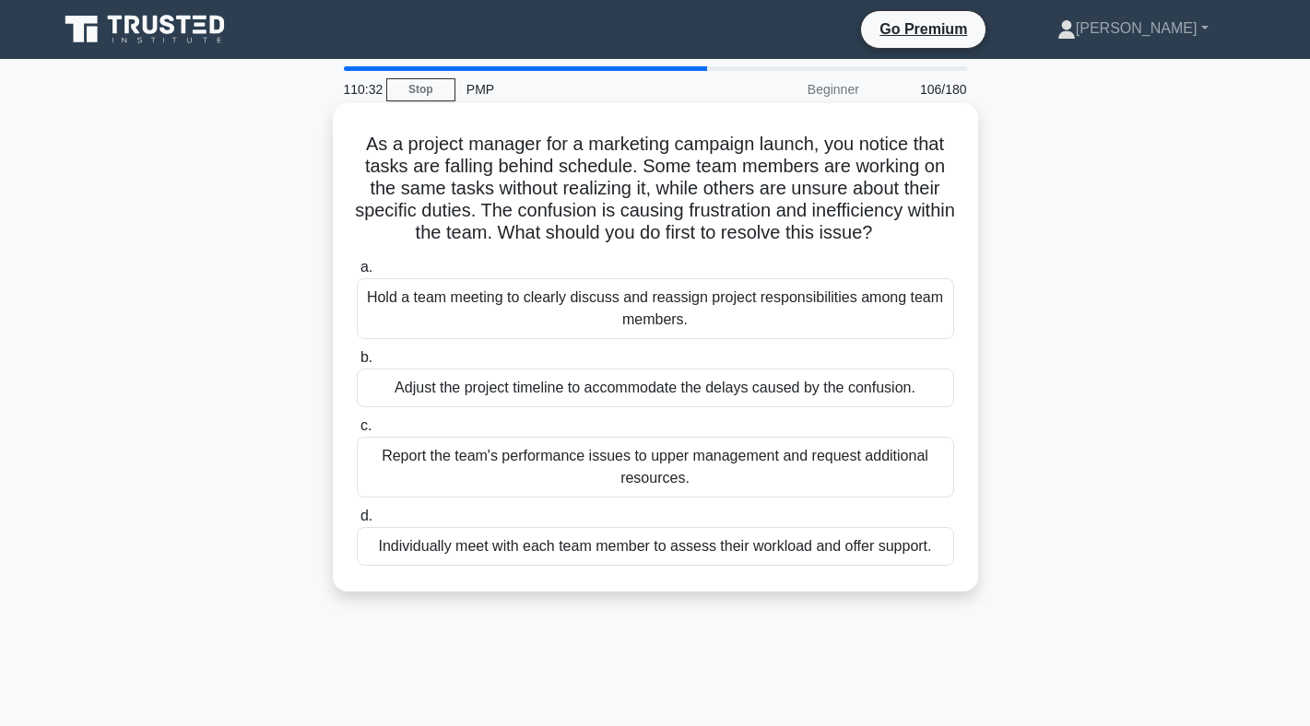
click at [748, 313] on div "Hold a team meeting to clearly discuss and reassign project responsibilities am…" at bounding box center [655, 308] width 597 height 61
click at [357, 274] on input "a. Hold a team meeting to clearly discuss and reassign project responsibilities…" at bounding box center [357, 268] width 0 height 12
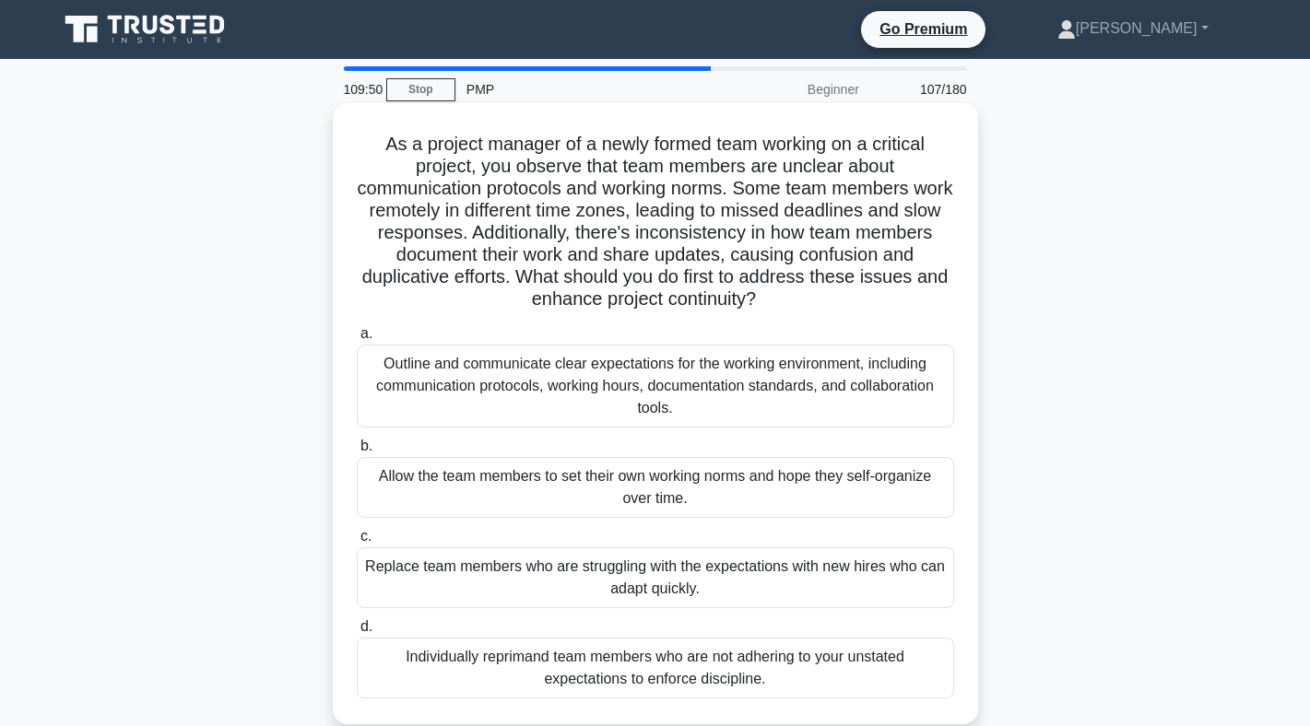
click at [742, 392] on div "Outline and communicate clear expectations for the working environment, includi…" at bounding box center [655, 386] width 597 height 83
click at [357, 340] on input "a. Outline and communicate clear expectations for the working environment, incl…" at bounding box center [357, 334] width 0 height 12
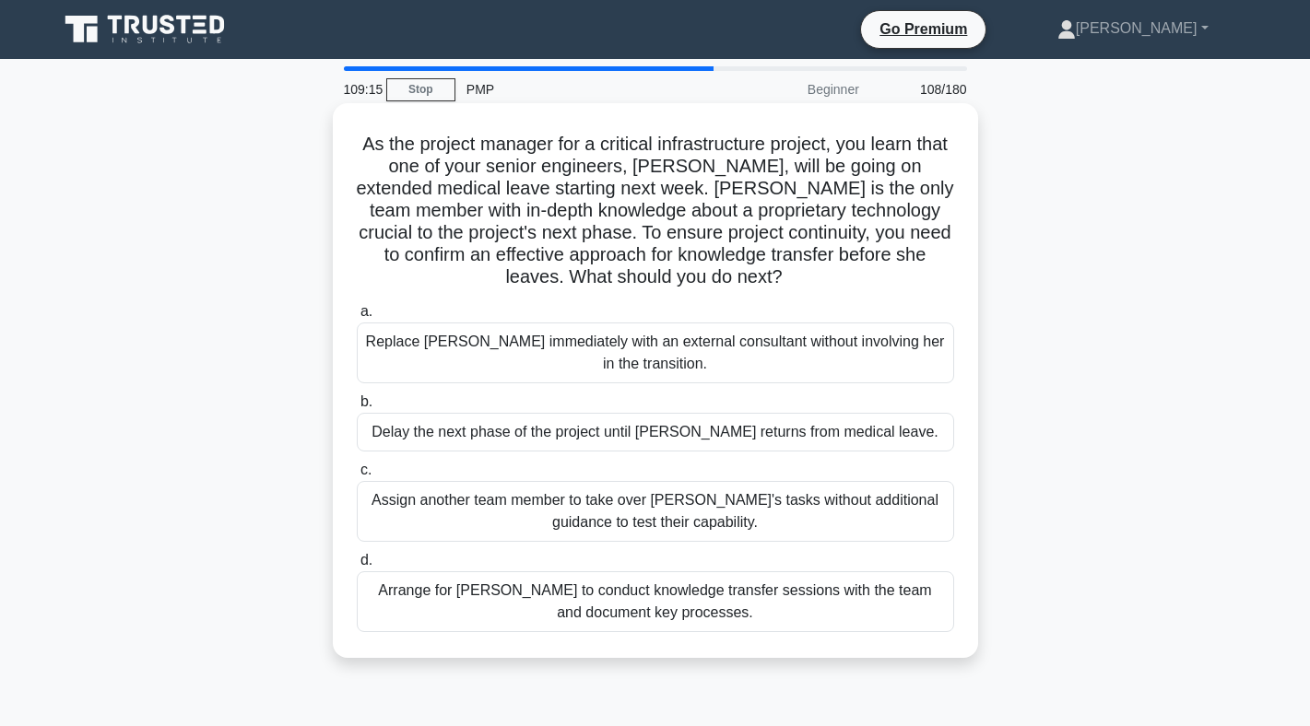
click at [701, 617] on div "Arrange for [PERSON_NAME] to conduct knowledge transfer sessions with the team …" at bounding box center [655, 601] width 597 height 61
click at [357, 567] on input "d. Arrange for [PERSON_NAME] to conduct knowledge transfer sessions with the te…" at bounding box center [357, 561] width 0 height 12
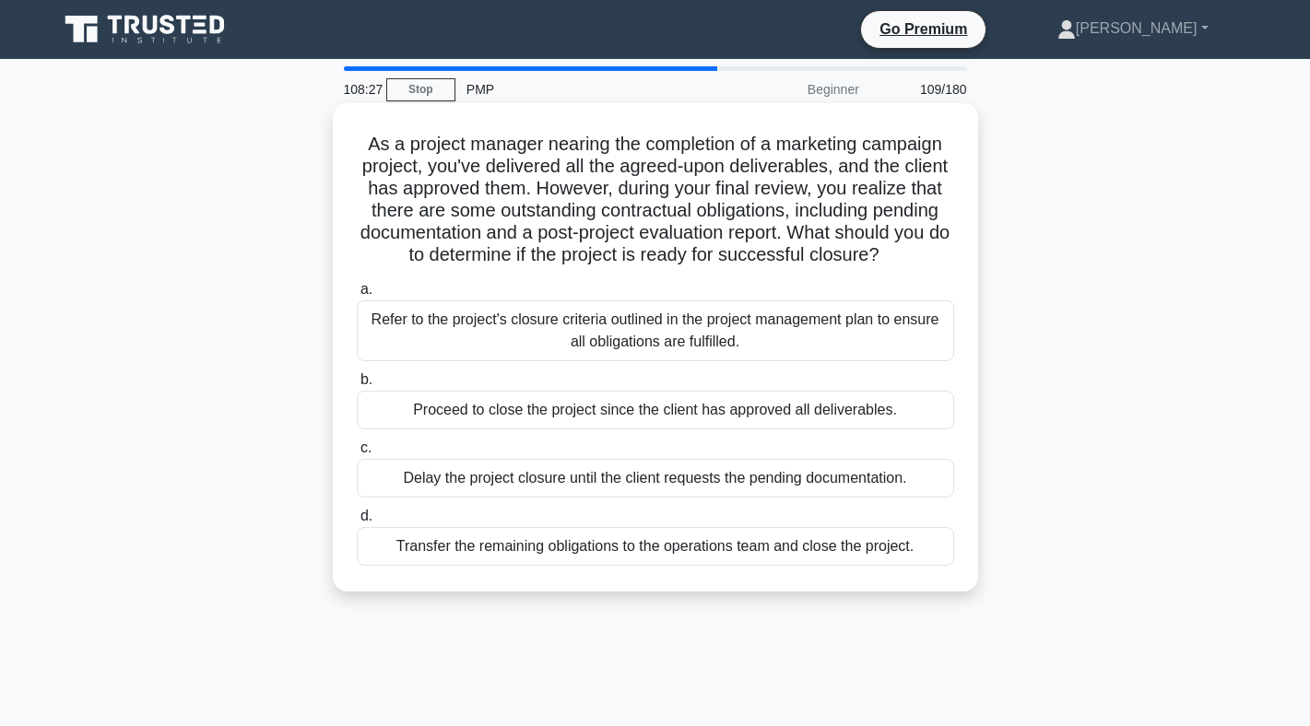
click at [722, 339] on div "Refer to the project's closure criteria outlined in the project management plan…" at bounding box center [655, 330] width 597 height 61
click at [357, 296] on input "a. Refer to the project's closure criteria outlined in the project management p…" at bounding box center [357, 290] width 0 height 12
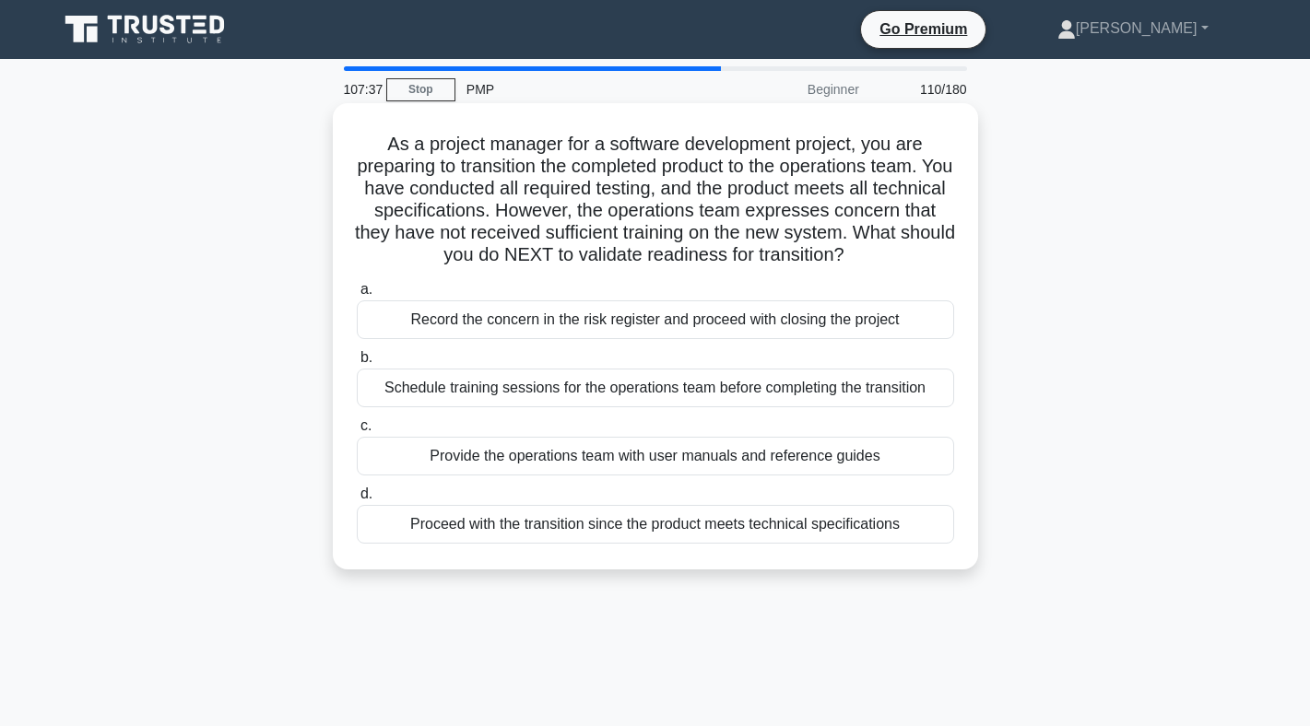
click at [700, 392] on div "Schedule training sessions for the operations team before completing the transi…" at bounding box center [655, 388] width 597 height 39
click at [357, 364] on input "b. Schedule training sessions for the operations team before completing the tra…" at bounding box center [357, 358] width 0 height 12
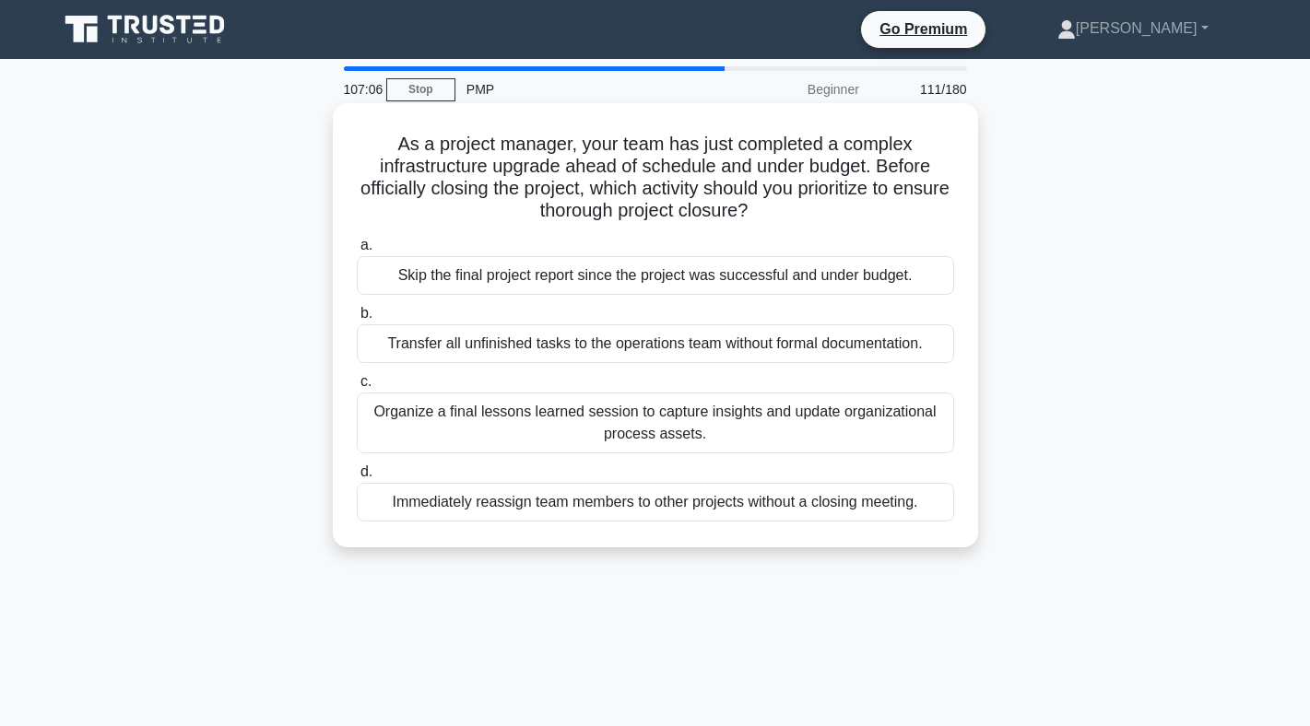
click at [695, 411] on div "Organize a final lessons learned session to capture insights and update organiz…" at bounding box center [655, 423] width 597 height 61
click at [357, 388] on input "c. Organize a final lessons learned session to capture insights and update orga…" at bounding box center [357, 382] width 0 height 12
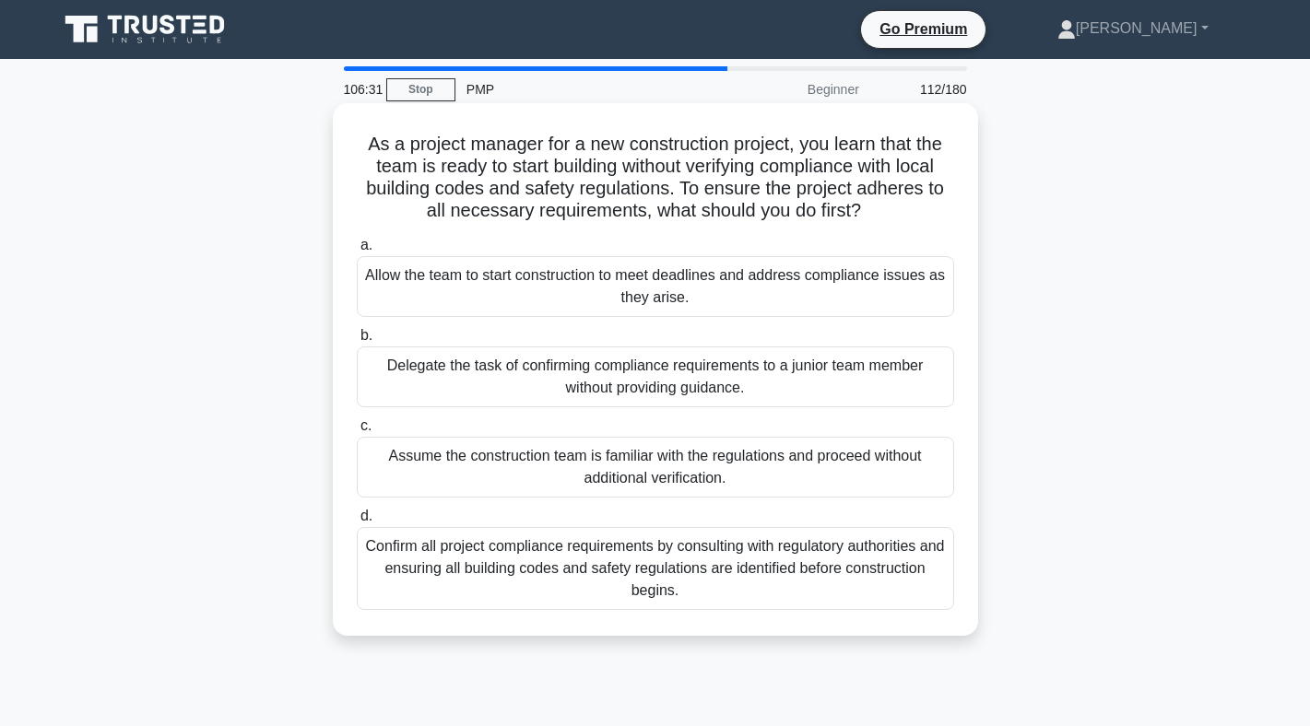
click at [670, 571] on div "Confirm all project compliance requirements by consulting with regulatory autho…" at bounding box center [655, 568] width 597 height 83
click at [357, 523] on input "d. Confirm all project compliance requirements by consulting with regulatory au…" at bounding box center [357, 517] width 0 height 12
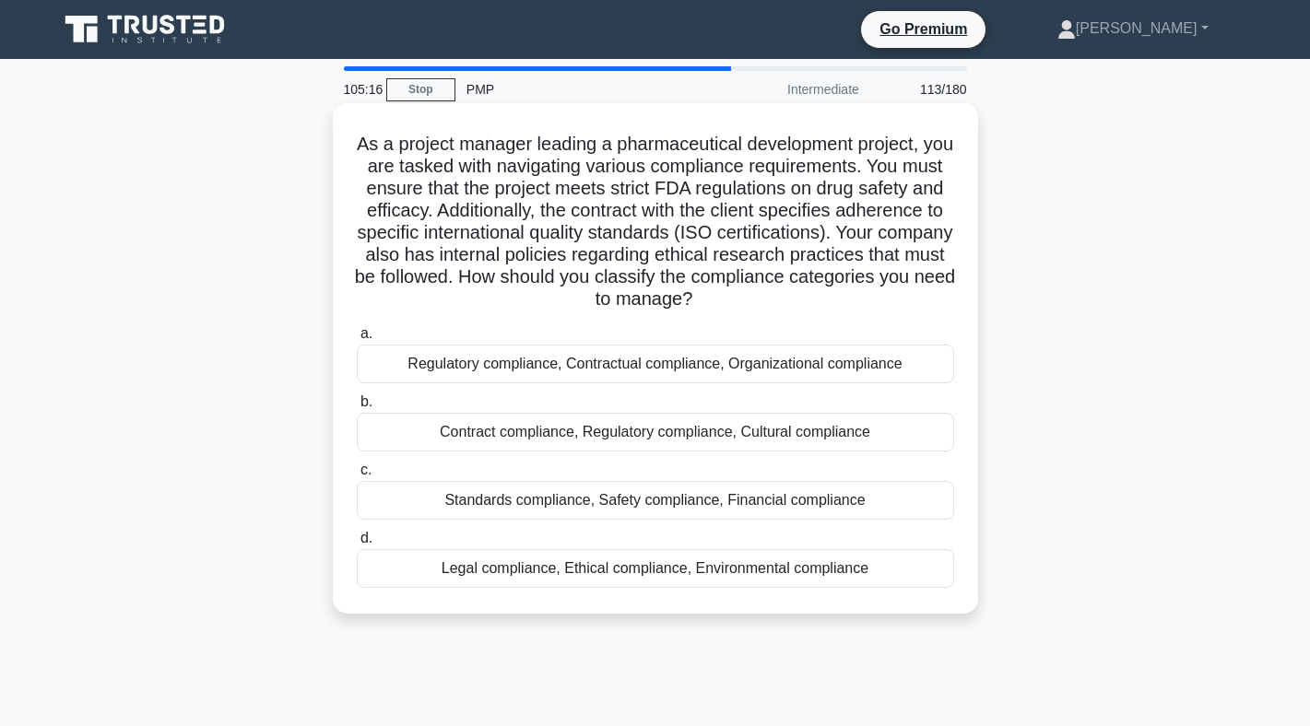
click at [444, 371] on div "Regulatory compliance, Contractual compliance, Organizational compliance" at bounding box center [655, 364] width 597 height 39
click at [357, 340] on input "a. Regulatory compliance, Contractual compliance, Organizational compliance" at bounding box center [357, 334] width 0 height 12
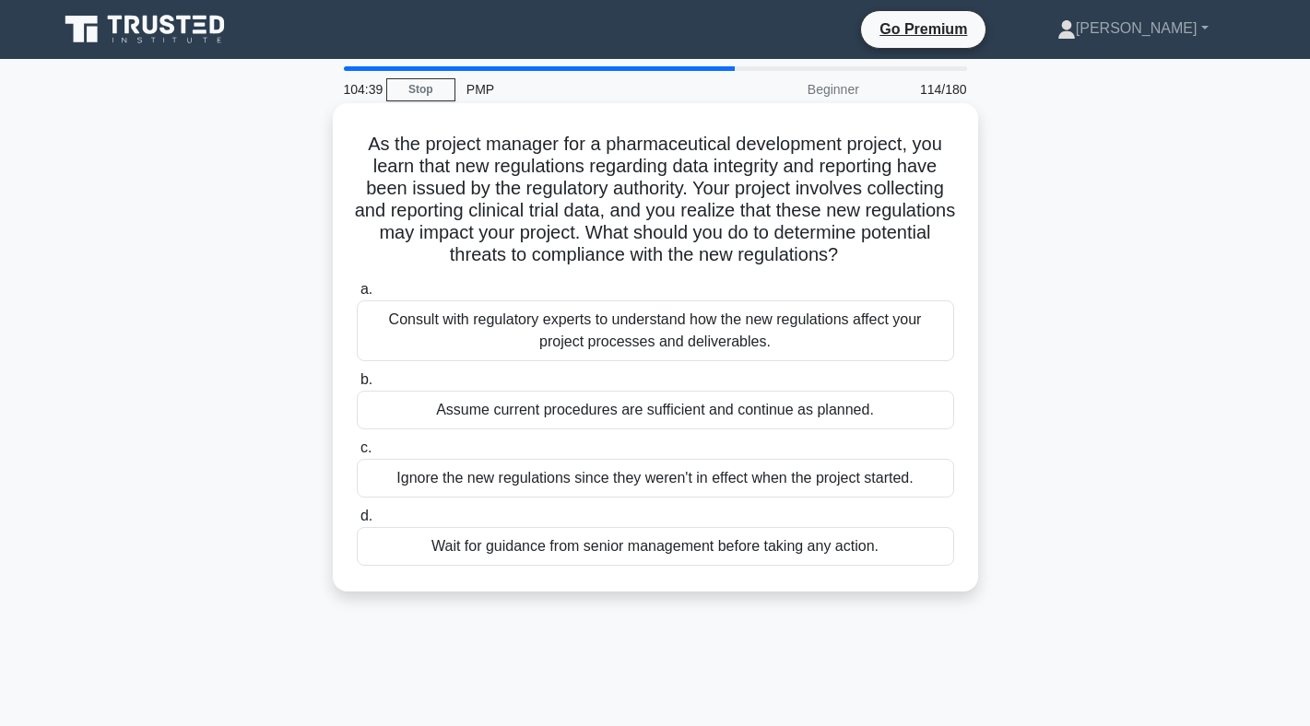
click at [533, 304] on div "Consult with regulatory experts to understand how the new regulations affect yo…" at bounding box center [655, 330] width 597 height 61
click at [357, 296] on input "a. Consult with regulatory experts to understand how the new regulations affect…" at bounding box center [357, 290] width 0 height 12
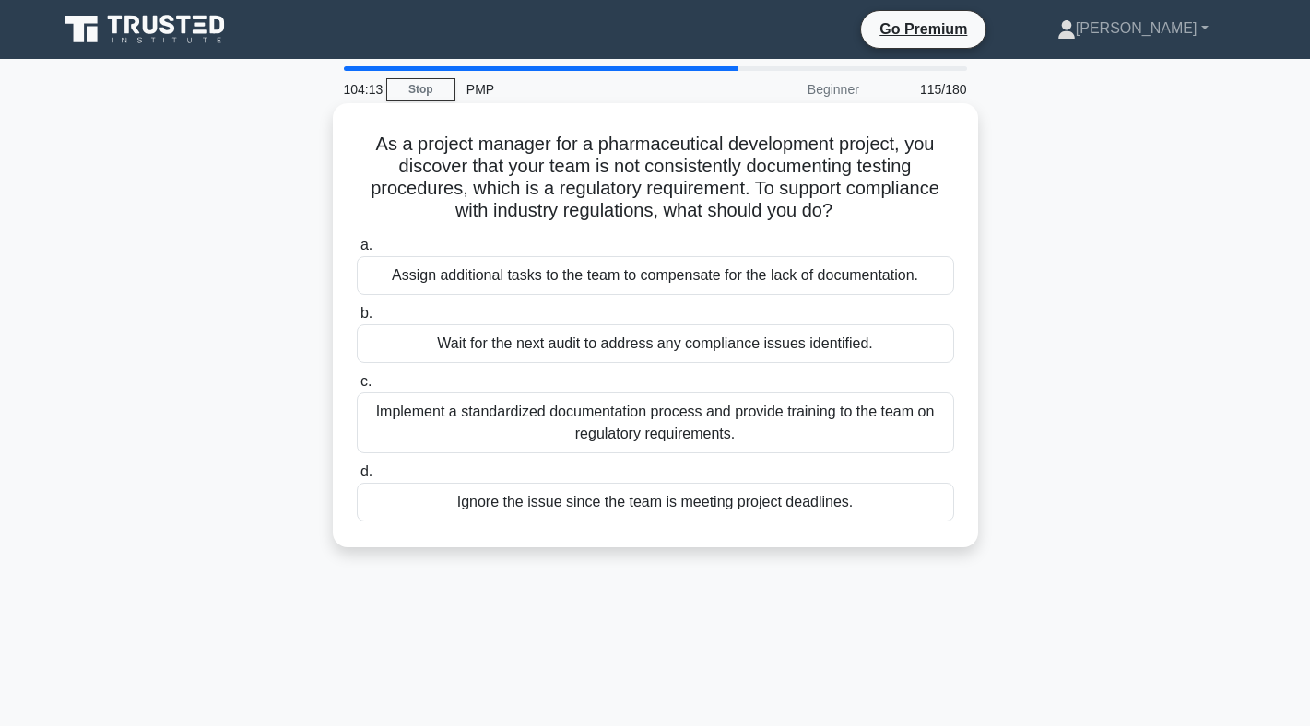
click at [556, 431] on div "Implement a standardized documentation process and provide training to the team…" at bounding box center [655, 423] width 597 height 61
click at [357, 388] on input "c. Implement a standardized documentation process and provide training to the t…" at bounding box center [357, 382] width 0 height 12
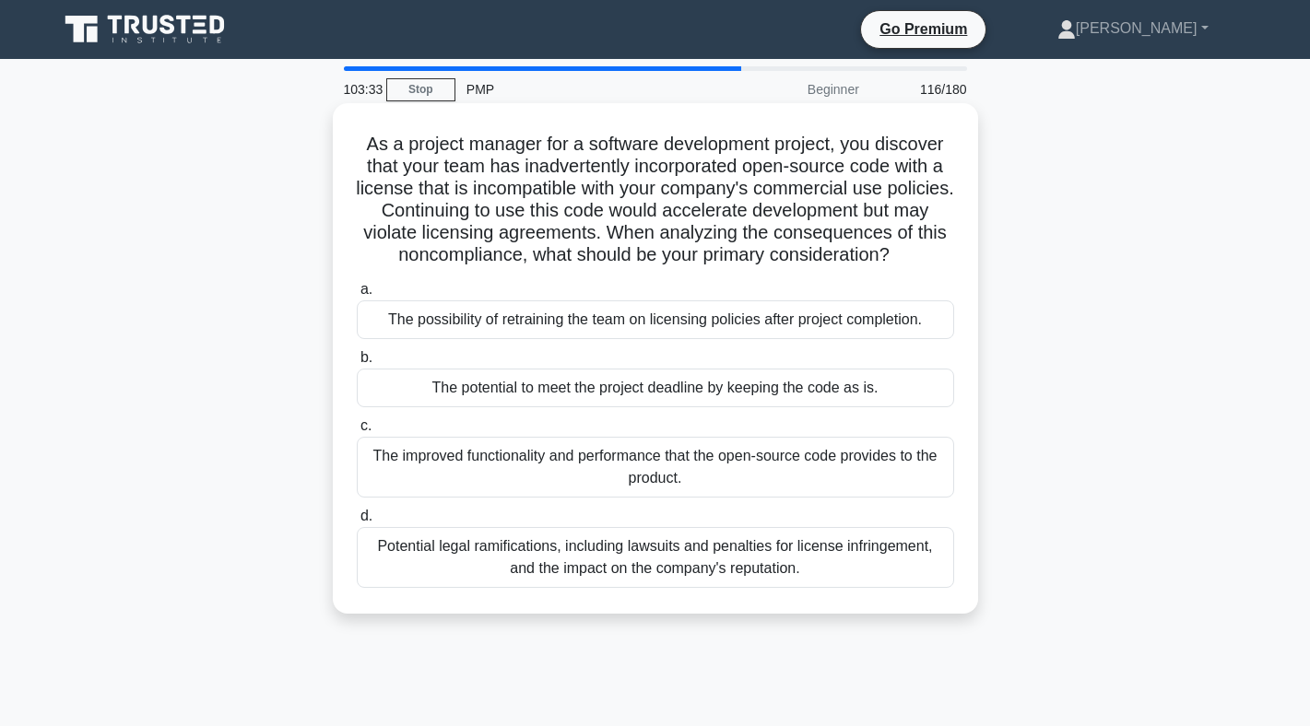
click at [587, 554] on div "Potential legal ramifications, including lawsuits and penalties for license inf…" at bounding box center [655, 557] width 597 height 61
click at [357, 523] on input "d. Potential legal ramifications, including lawsuits and penalties for license …" at bounding box center [357, 517] width 0 height 12
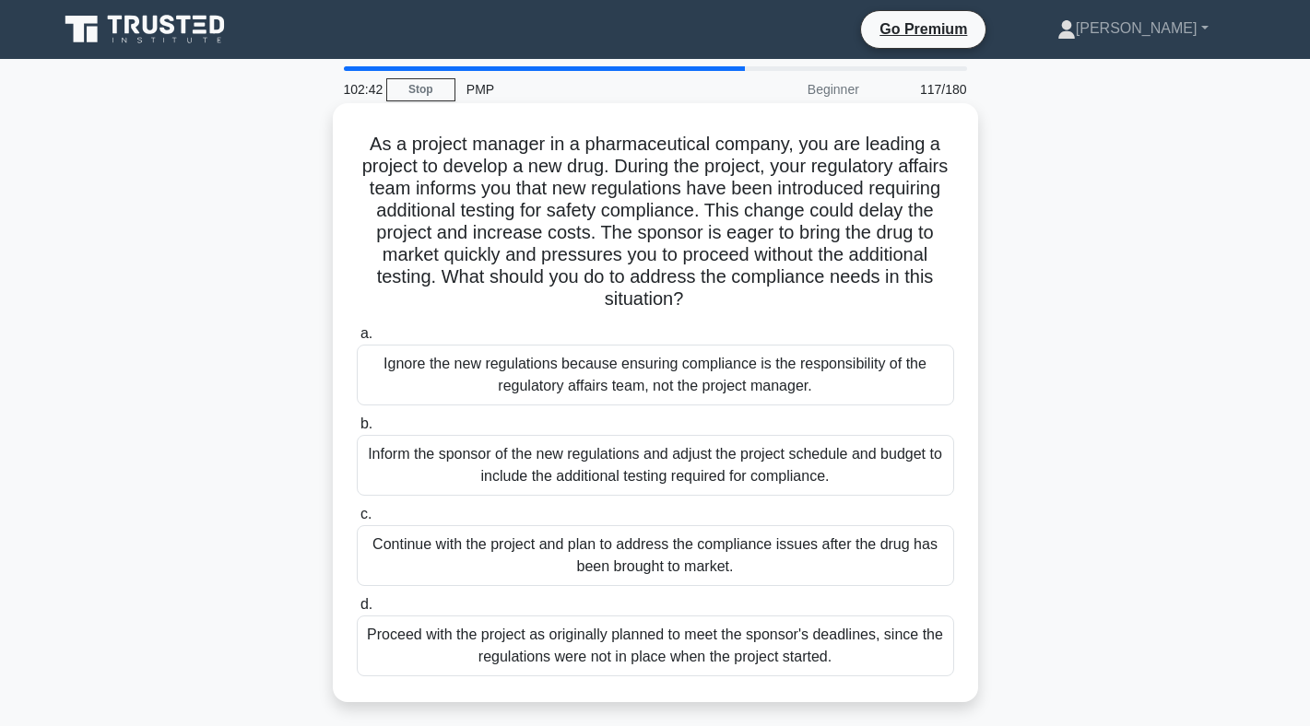
click at [645, 467] on div "Inform the sponsor of the new regulations and adjust the project schedule and b…" at bounding box center [655, 465] width 597 height 61
click at [357, 430] on input "b. Inform the sponsor of the new regulations and adjust the project schedule an…" at bounding box center [357, 424] width 0 height 12
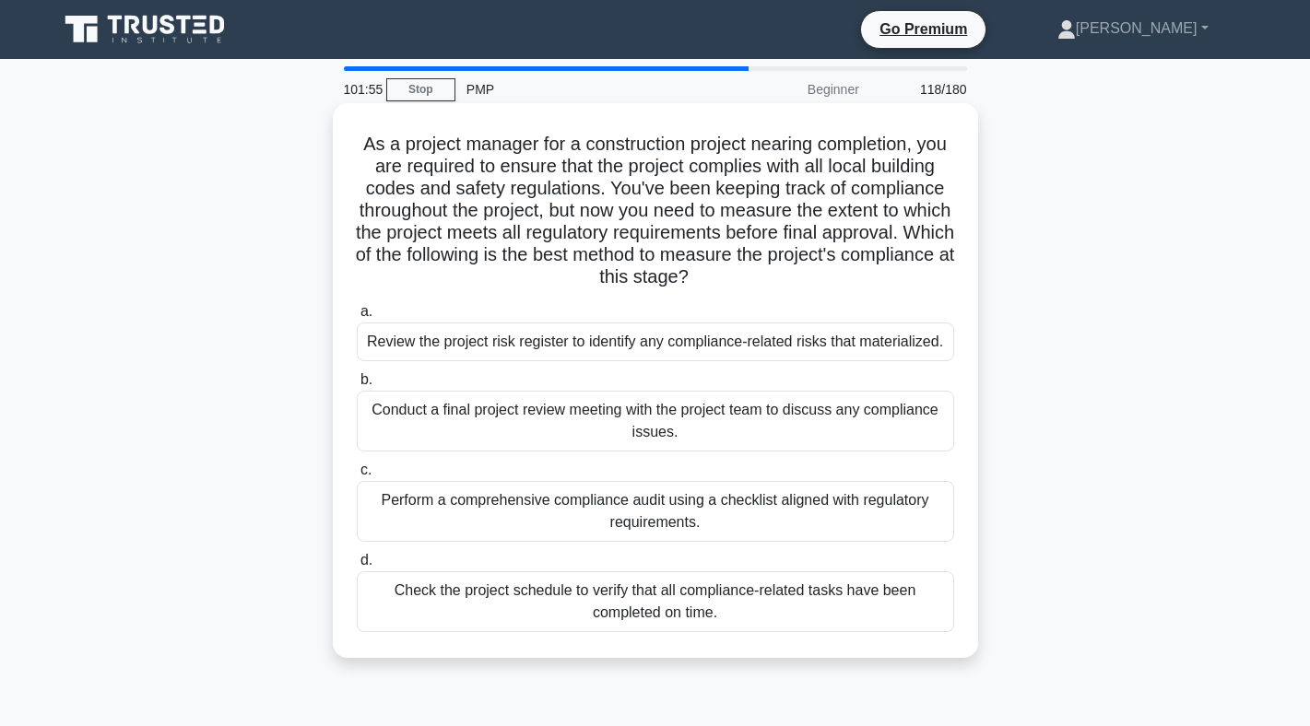
click at [652, 512] on div "Perform a comprehensive compliance audit using a checklist aligned with regulat…" at bounding box center [655, 511] width 597 height 61
click at [357, 477] on input "c. Perform a comprehensive compliance audit using a checklist aligned with regu…" at bounding box center [357, 471] width 0 height 12
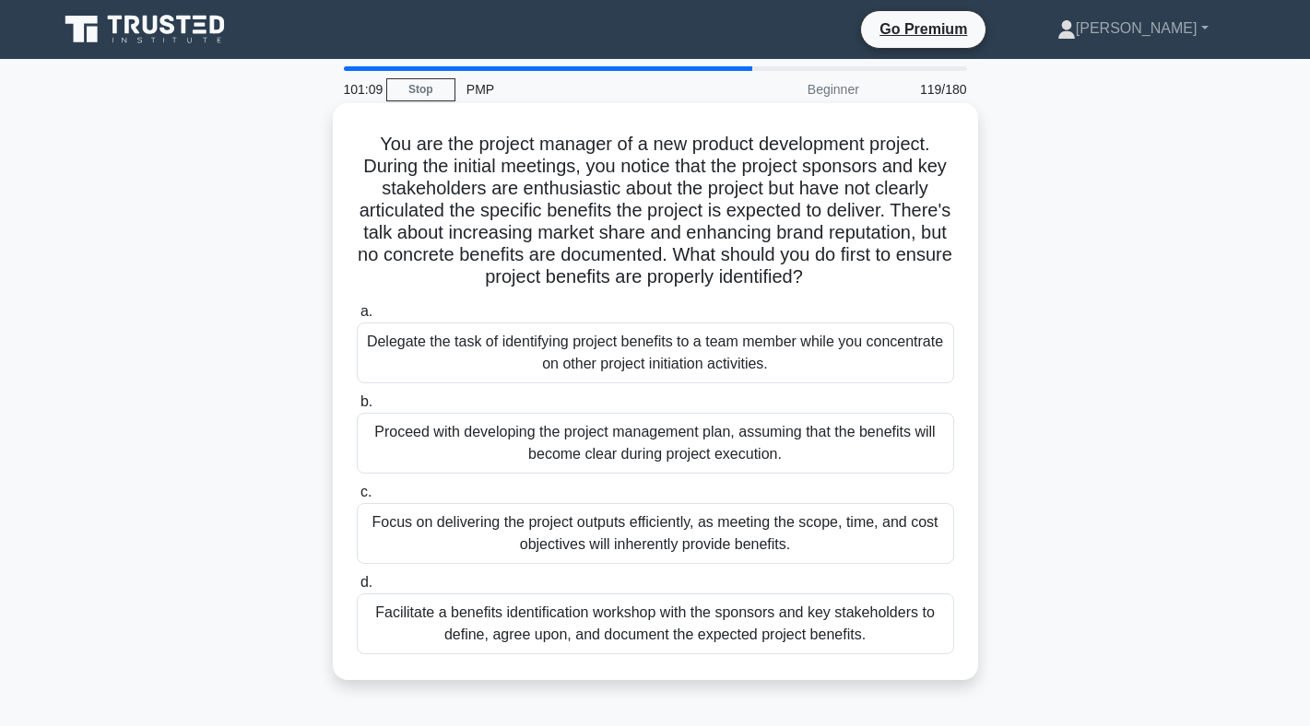
click at [592, 624] on div "Facilitate a benefits identification workshop with the sponsors and key stakeho…" at bounding box center [655, 624] width 597 height 61
click at [357, 589] on input "d. Facilitate a benefits identification workshop with the sponsors and key stak…" at bounding box center [357, 583] width 0 height 12
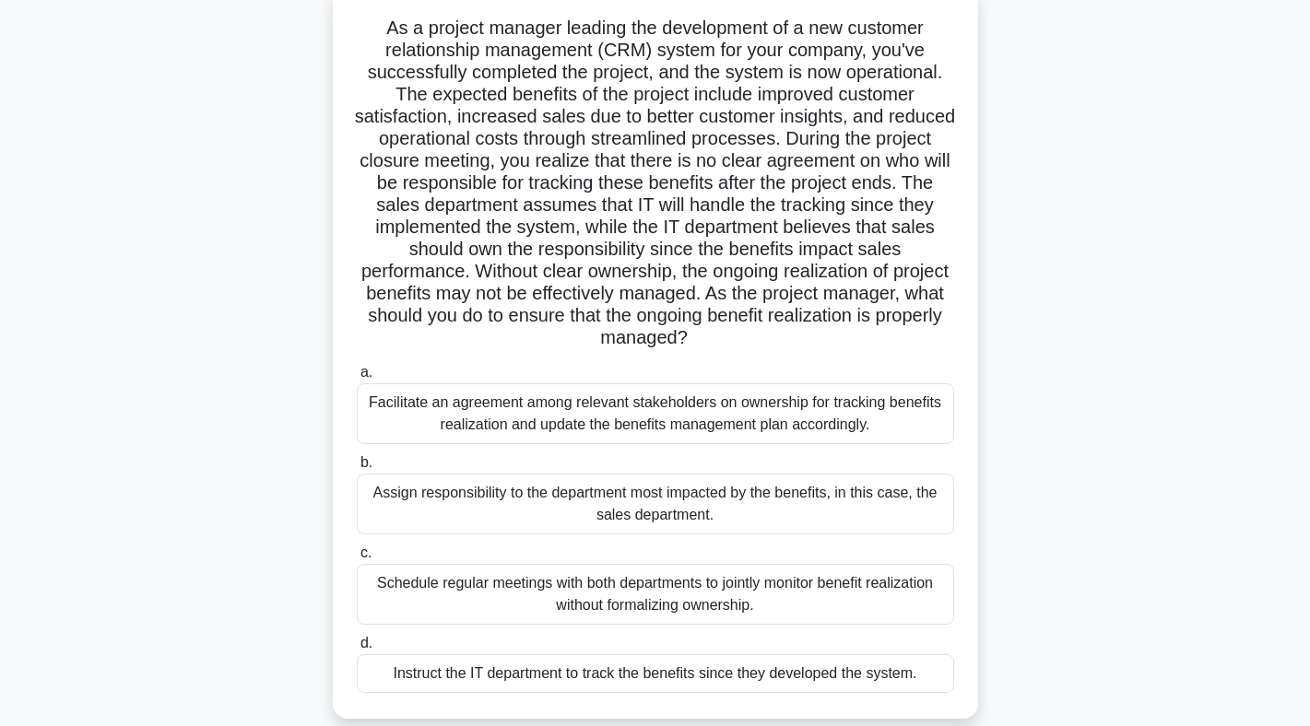
scroll to position [122, 0]
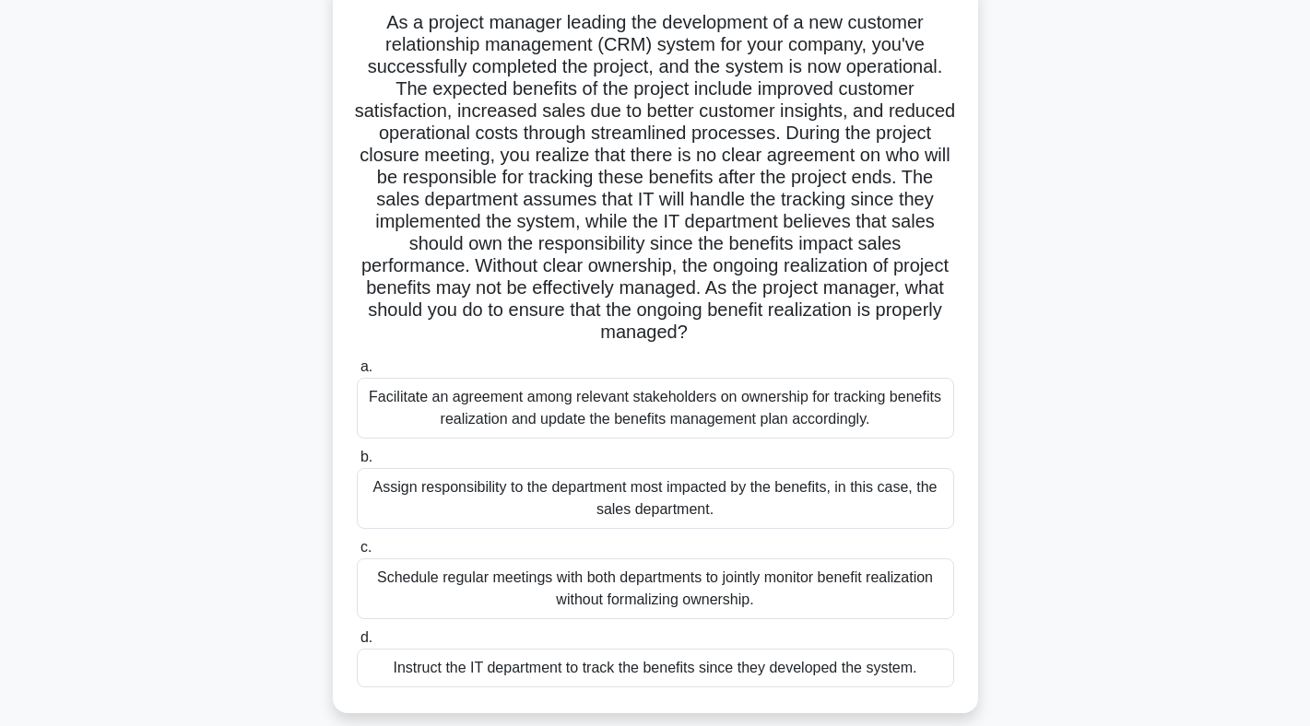
click at [723, 411] on div "Facilitate an agreement among relevant stakeholders on ownership for tracking b…" at bounding box center [655, 408] width 597 height 61
click at [357, 373] on input "a. Facilitate an agreement among relevant stakeholders on ownership for trackin…" at bounding box center [357, 367] width 0 height 12
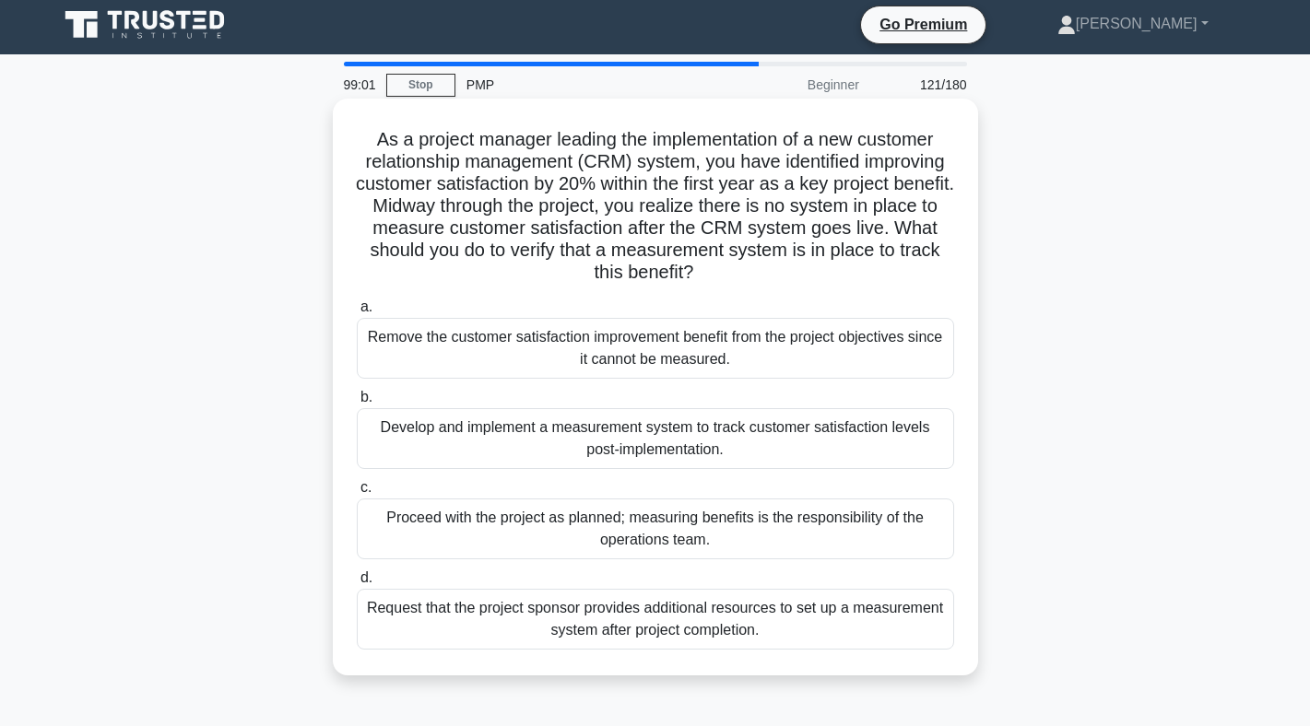
scroll to position [0, 0]
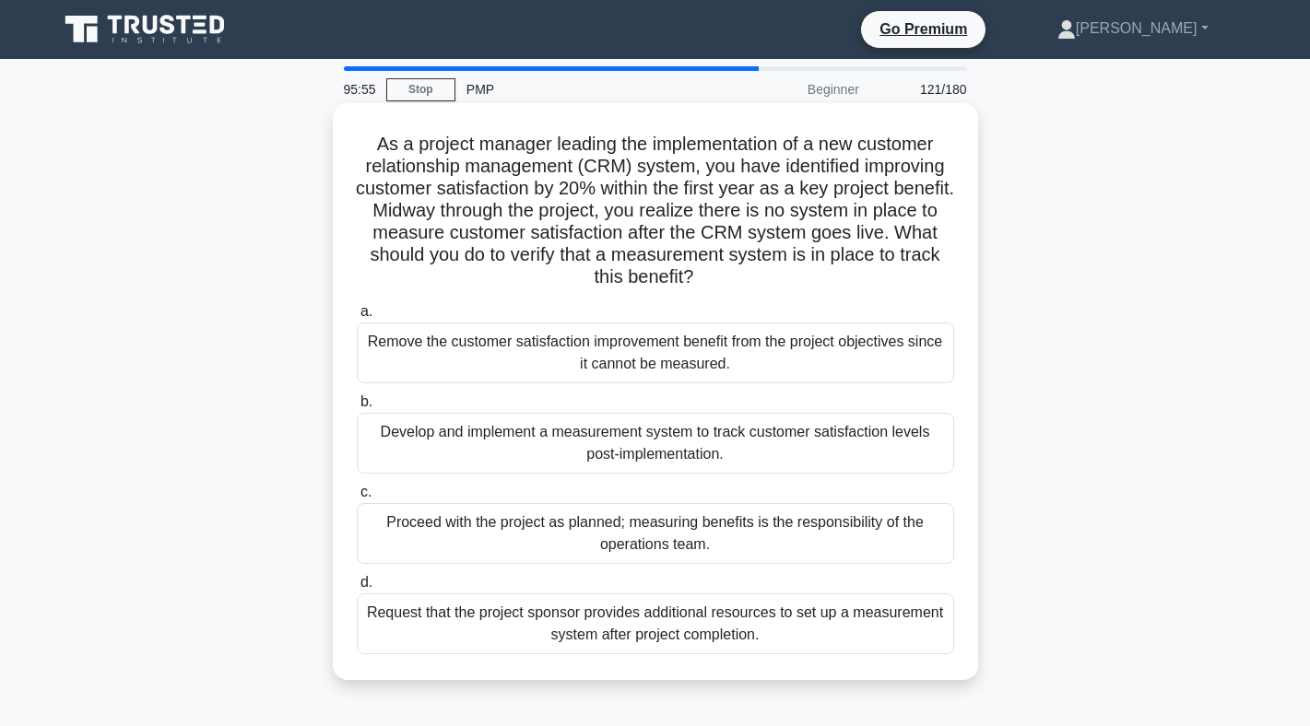
click at [801, 447] on div "Develop and implement a measurement system to track customer satisfaction level…" at bounding box center [655, 443] width 597 height 61
click at [357, 408] on input "b. Develop and implement a measurement system to track customer satisfaction le…" at bounding box center [357, 402] width 0 height 12
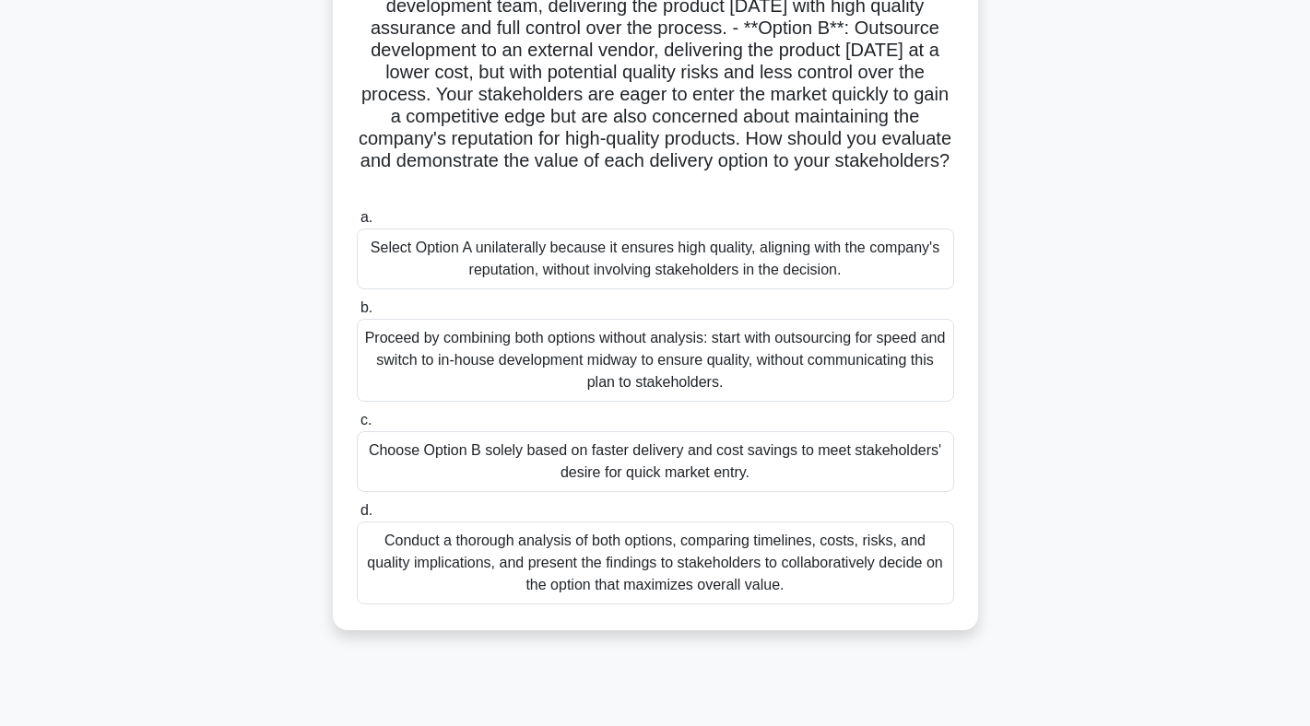
scroll to position [188, 0]
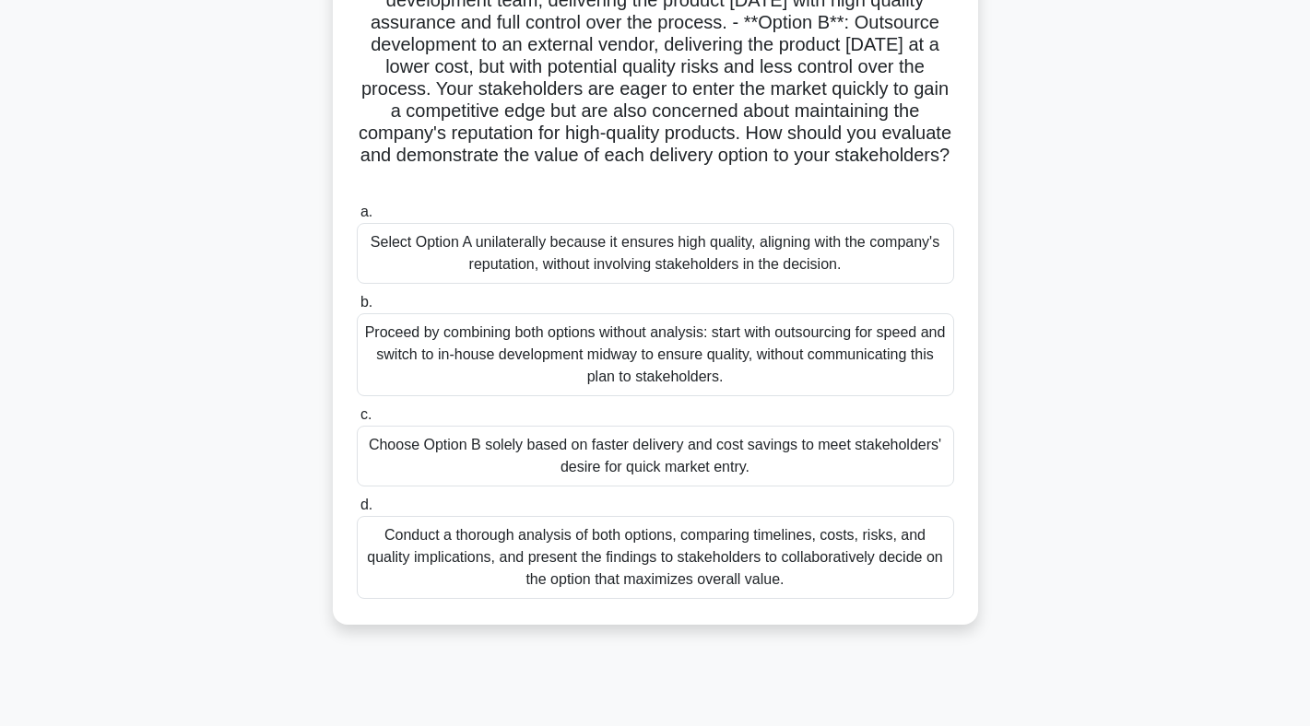
click at [860, 599] on div "Conduct a thorough analysis of both options, comparing timelines, costs, risks,…" at bounding box center [655, 557] width 597 height 83
click at [357, 512] on input "d. Conduct a thorough analysis of both options, comparing timelines, costs, ris…" at bounding box center [357, 506] width 0 height 12
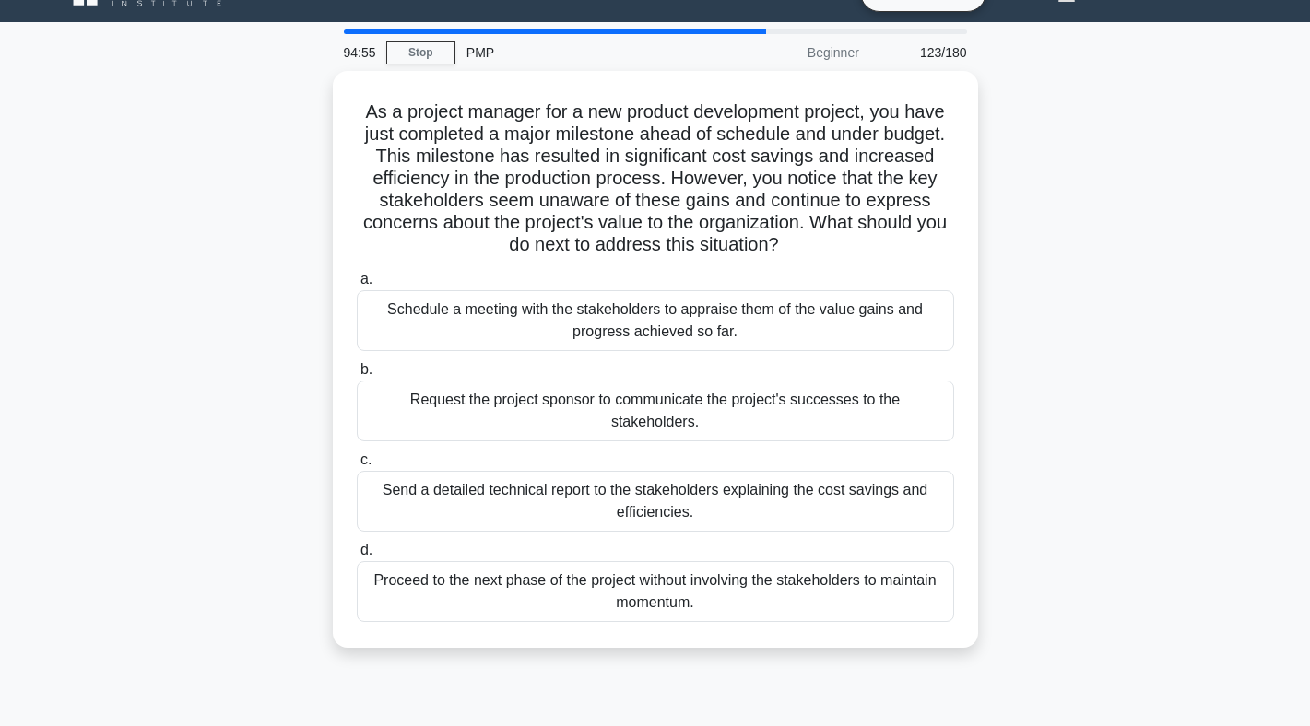
scroll to position [0, 0]
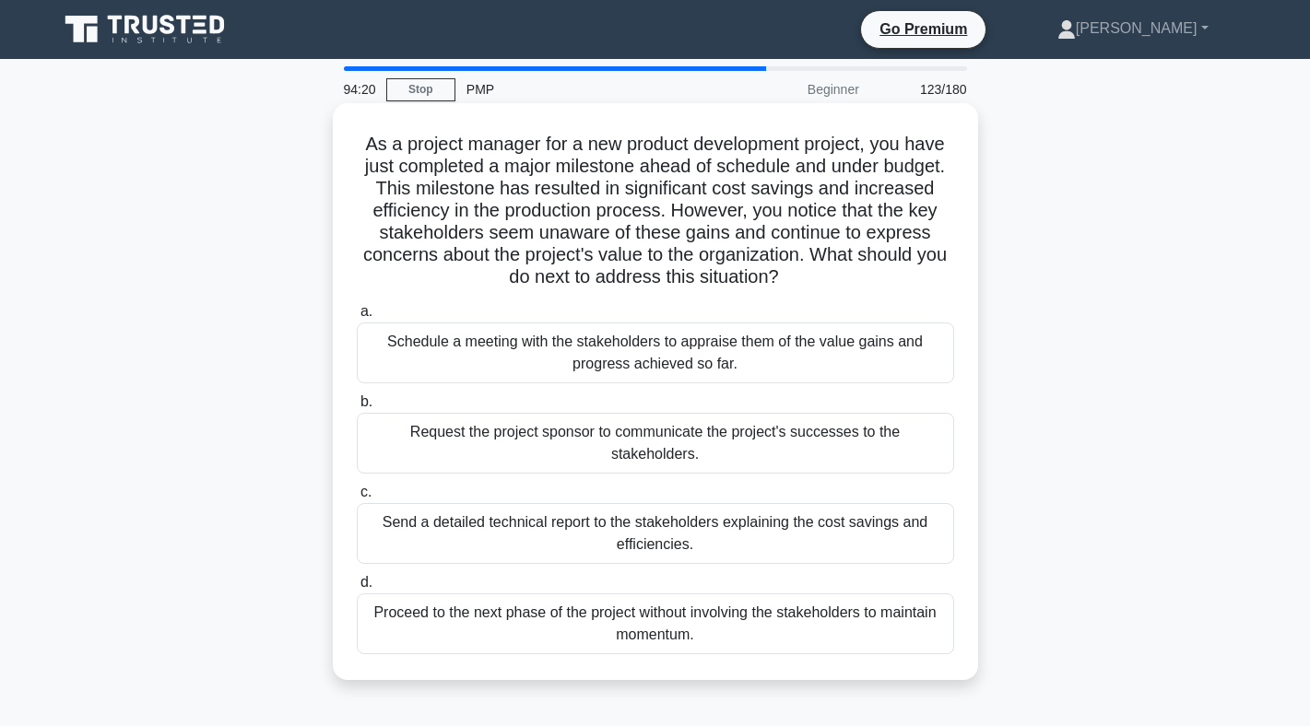
click at [718, 369] on div "Schedule a meeting with the stakeholders to appraise them of the value gains an…" at bounding box center [655, 353] width 597 height 61
click at [357, 318] on input "a. Schedule a meeting with the stakeholders to appraise them of the value gains…" at bounding box center [357, 312] width 0 height 12
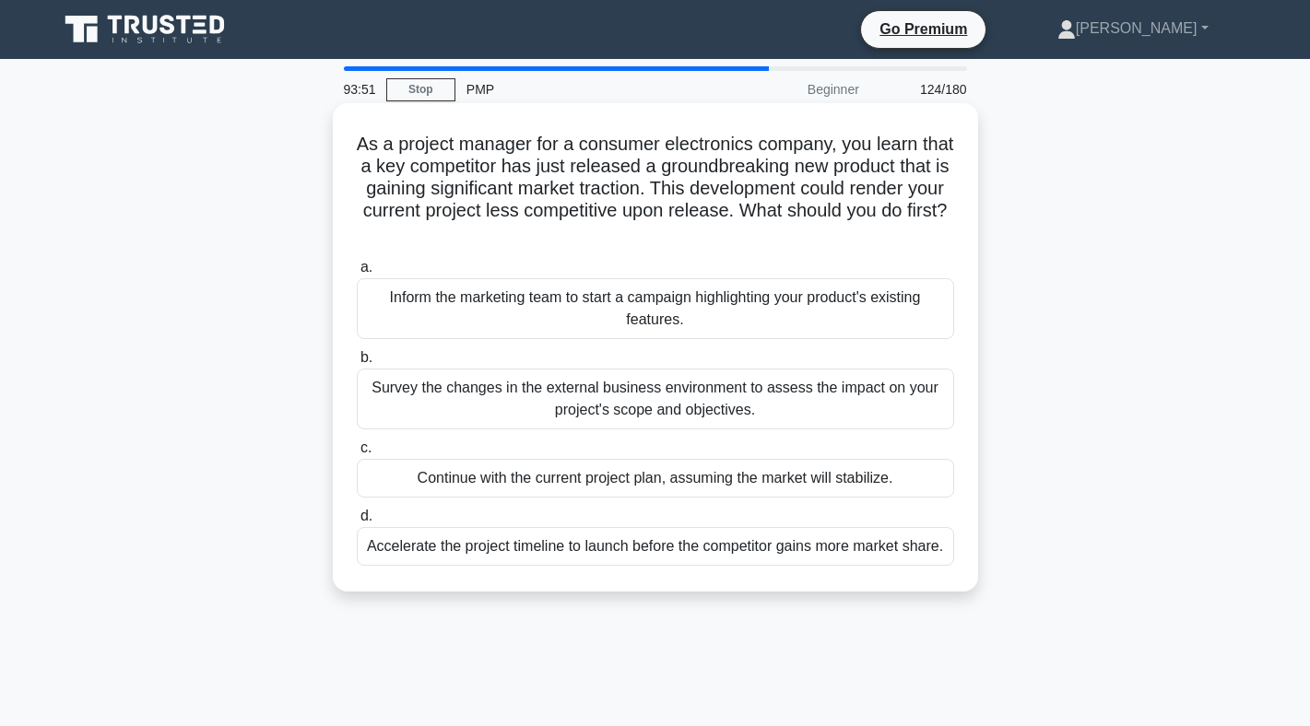
click at [699, 411] on div "Survey the changes in the external business environment to assess the impact on…" at bounding box center [655, 399] width 597 height 61
click at [357, 364] on input "b. Survey the changes in the external business environment to assess the impact…" at bounding box center [357, 358] width 0 height 12
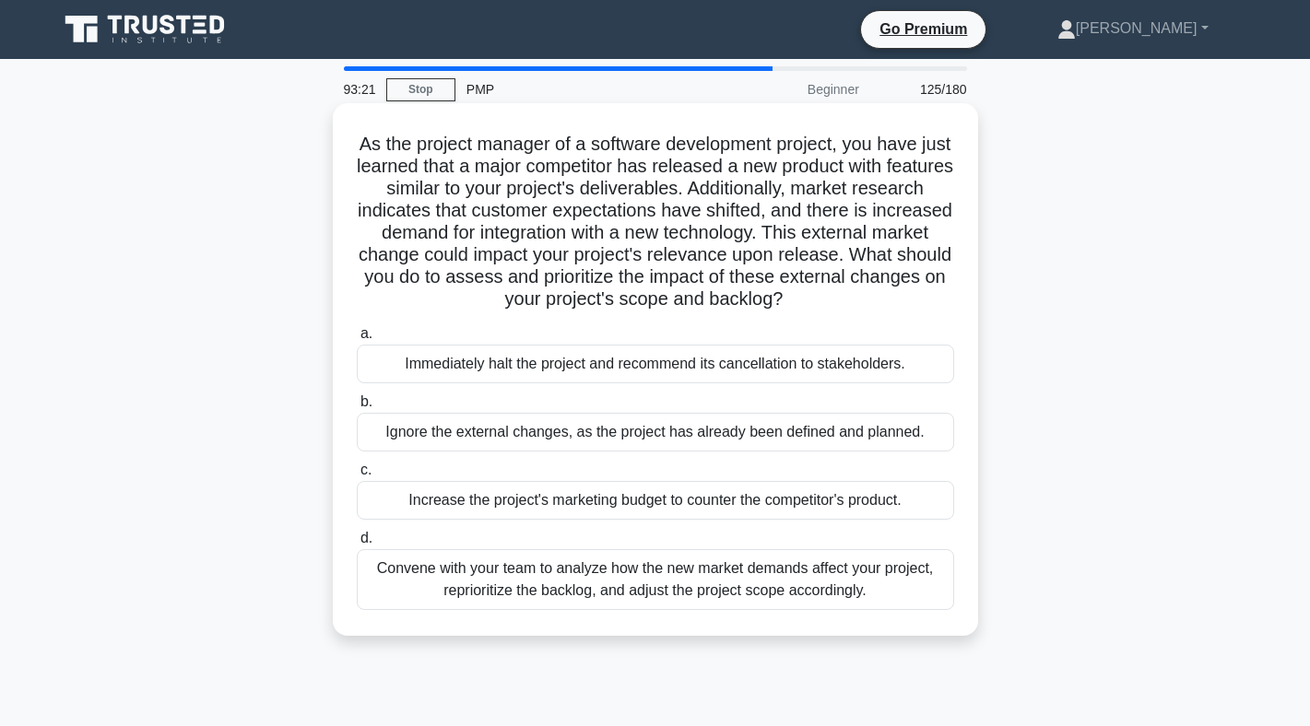
click at [633, 586] on div "Convene with your team to analyze how the new market demands affect your projec…" at bounding box center [655, 579] width 597 height 61
click at [357, 545] on input "d. Convene with your team to analyze how the new market demands affect your pro…" at bounding box center [357, 539] width 0 height 12
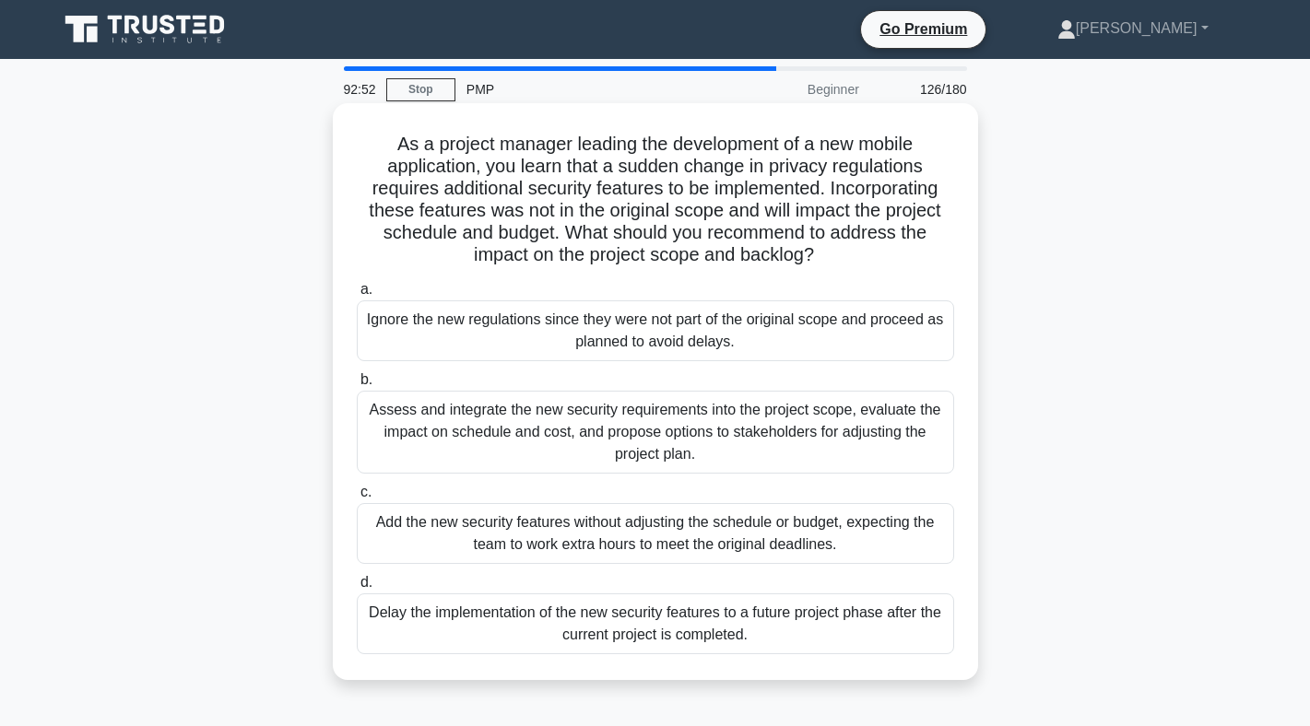
click at [678, 450] on div "Assess and integrate the new security requirements into the project scope, eval…" at bounding box center [655, 432] width 597 height 83
click at [357, 386] on input "b. Assess and integrate the new security requirements into the project scope, e…" at bounding box center [357, 380] width 0 height 12
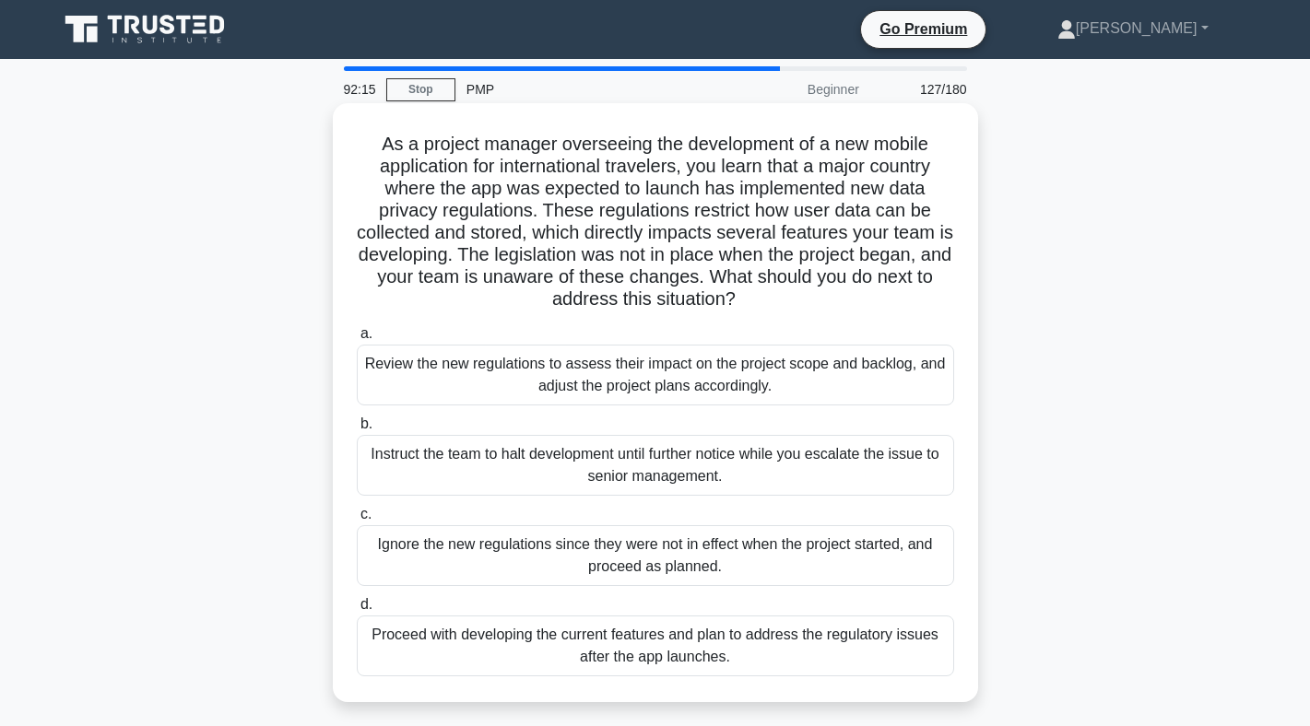
click at [664, 396] on div "Review the new regulations to assess their impact on the project scope and back…" at bounding box center [655, 375] width 597 height 61
click at [357, 340] on input "a. Review the new regulations to assess their impact on the project scope and b…" at bounding box center [357, 334] width 0 height 12
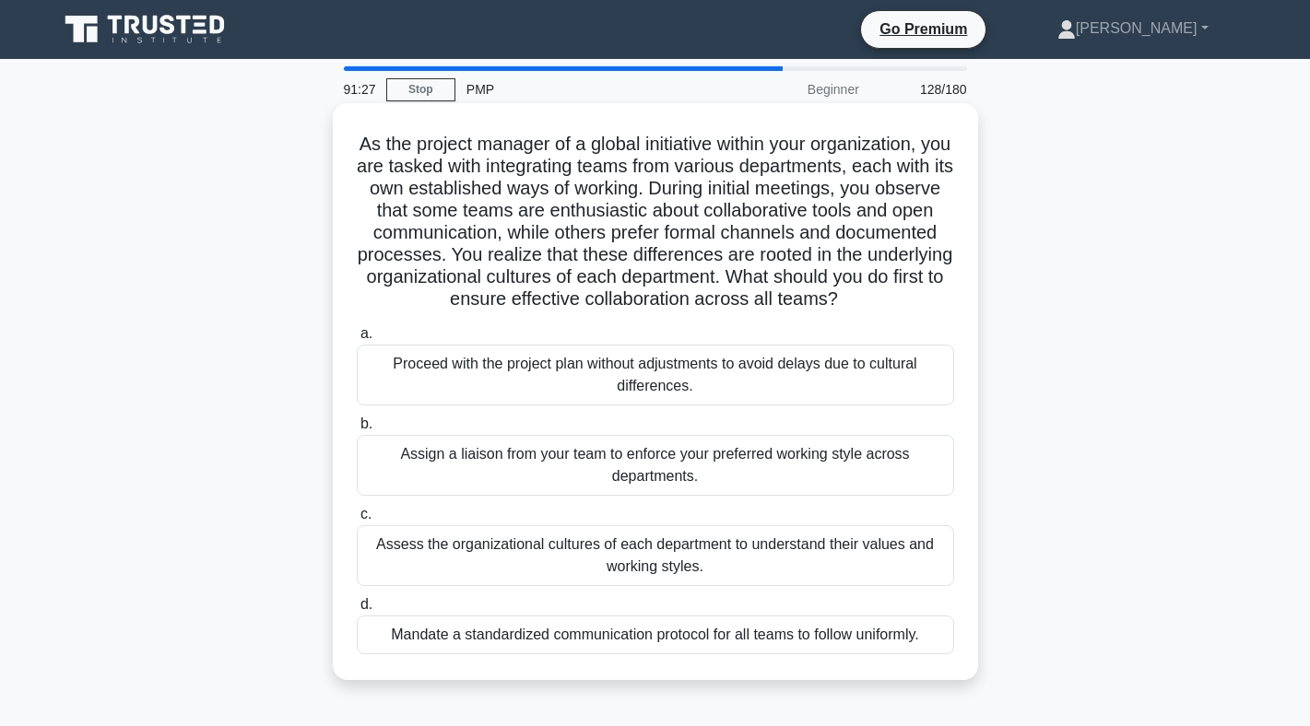
click at [635, 541] on div "Assess the organizational cultures of each department to understand their value…" at bounding box center [655, 555] width 597 height 61
click at [357, 521] on input "c. Assess the organizational cultures of each department to understand their va…" at bounding box center [357, 515] width 0 height 12
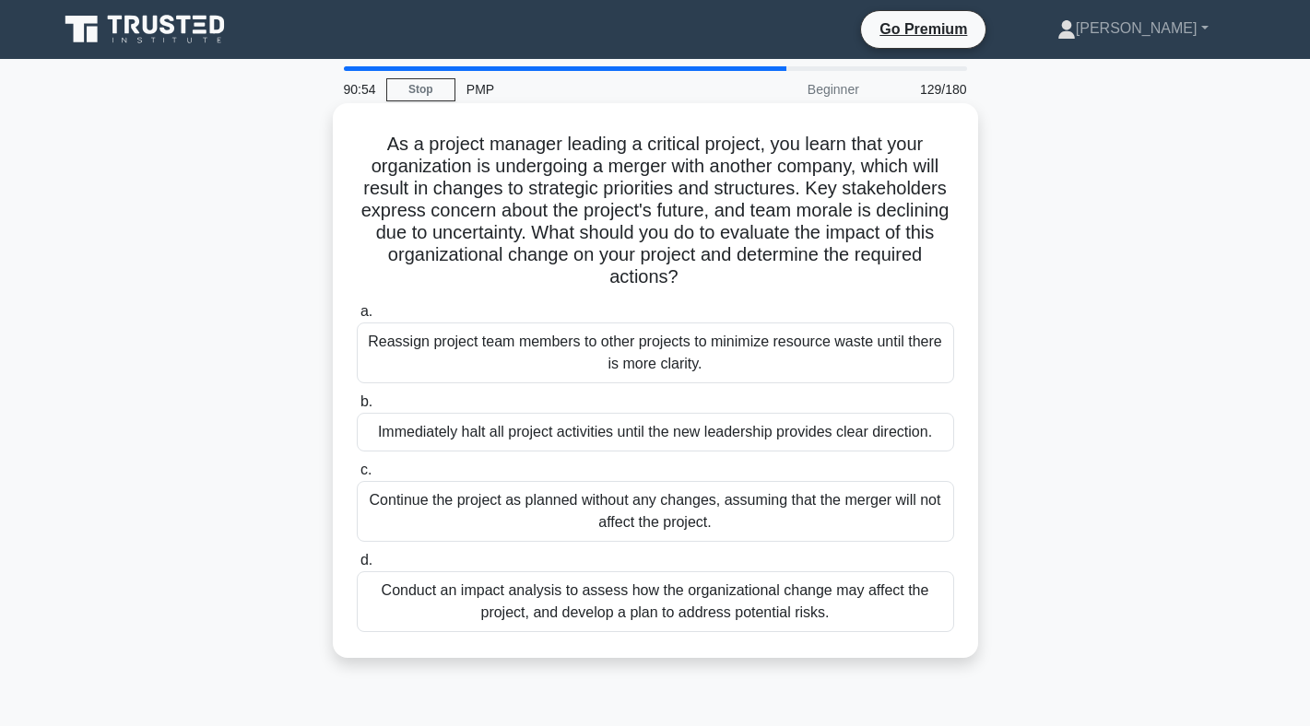
click at [633, 605] on div "Conduct an impact analysis to assess how the organizational change may affect t…" at bounding box center [655, 601] width 597 height 61
click at [357, 567] on input "d. Conduct an impact analysis to assess how the organizational change may affec…" at bounding box center [357, 561] width 0 height 12
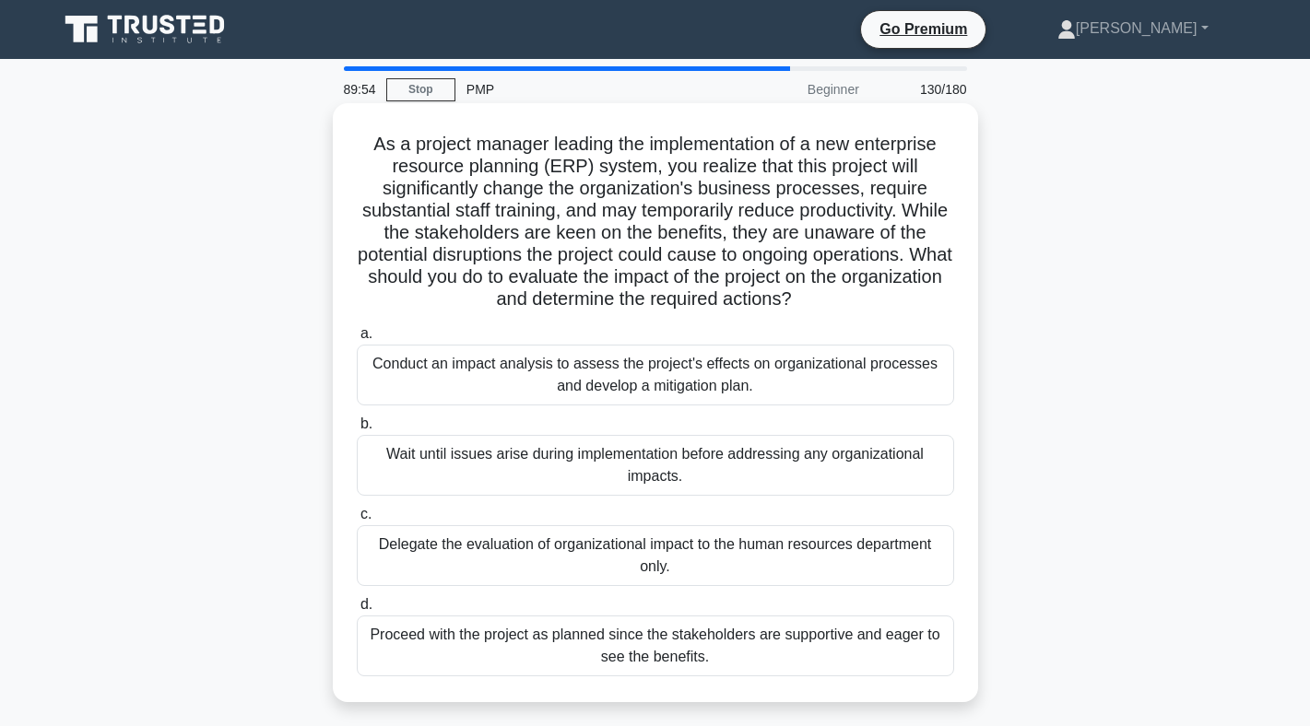
click at [586, 380] on div "Conduct an impact analysis to assess the project's effects on organizational pr…" at bounding box center [655, 375] width 597 height 61
click at [357, 340] on input "a. Conduct an impact analysis to assess the project's effects on organizational…" at bounding box center [357, 334] width 0 height 12
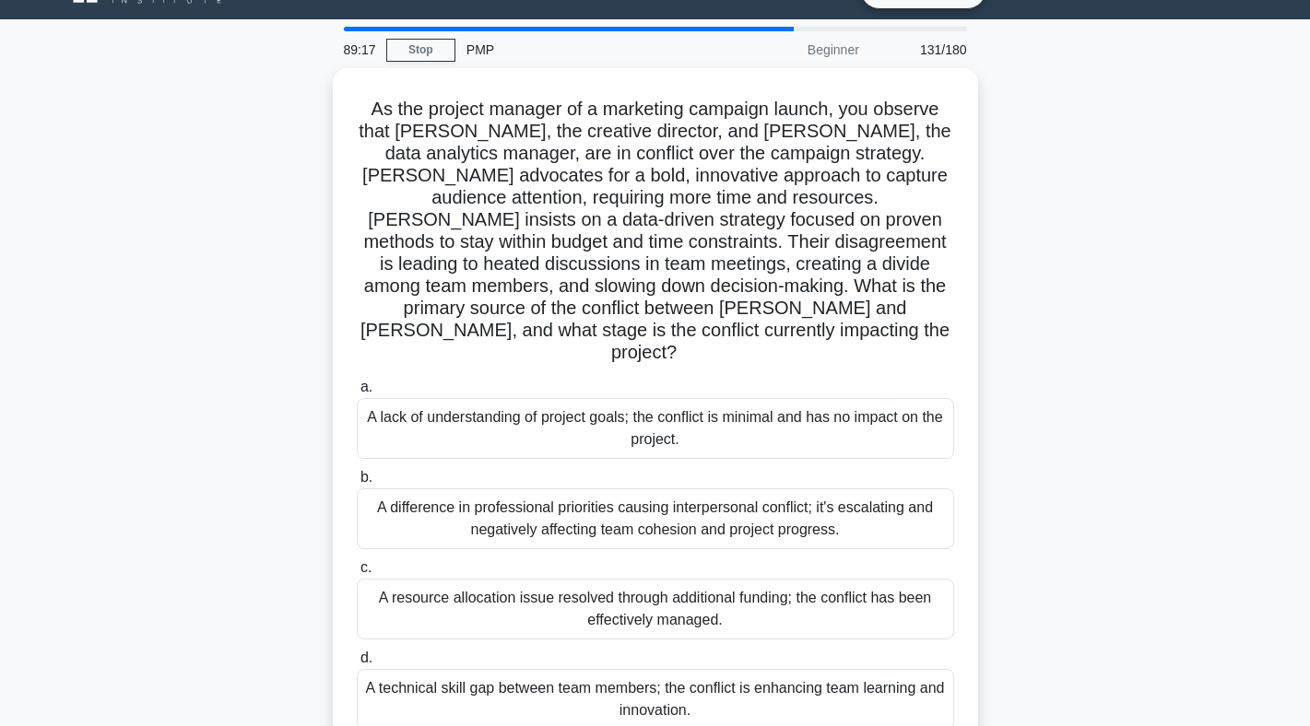
scroll to position [53, 0]
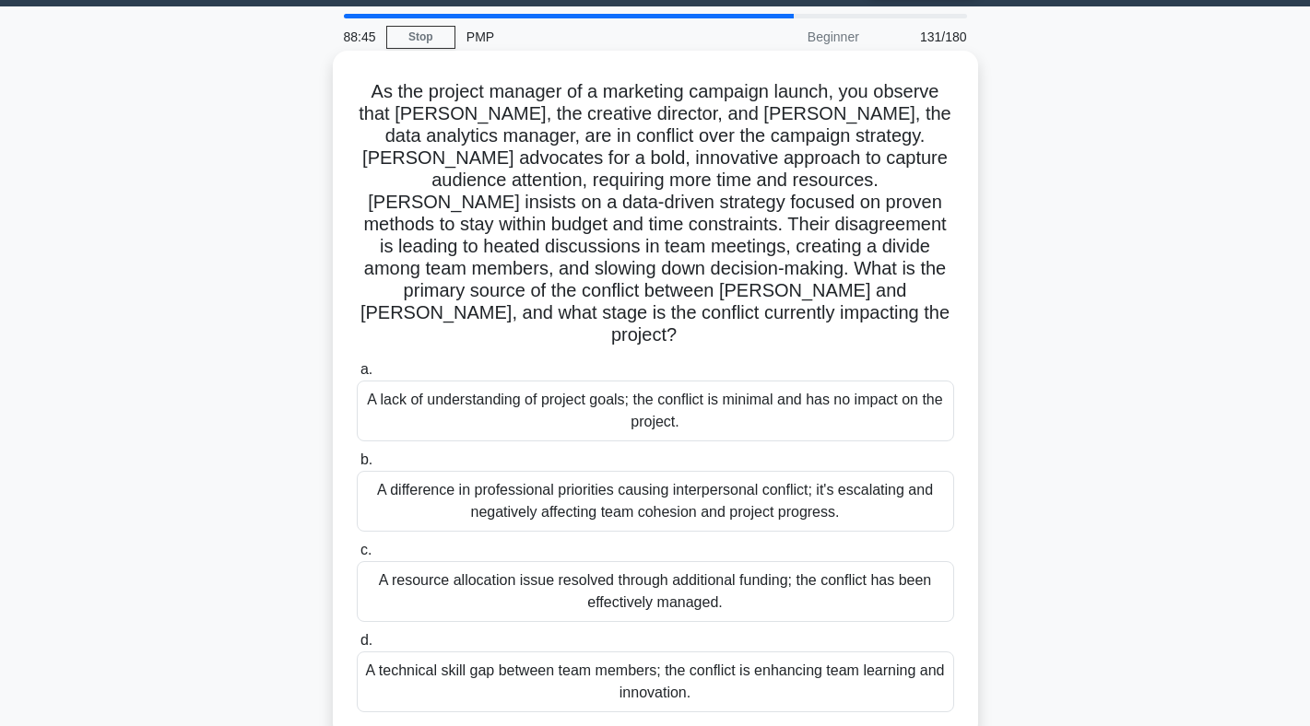
click at [579, 475] on div "A difference in professional priorities causing interpersonal conflict; it's es…" at bounding box center [655, 501] width 597 height 61
click at [357, 466] on input "b. A difference in professional priorities causing interpersonal conflict; it's…" at bounding box center [357, 460] width 0 height 12
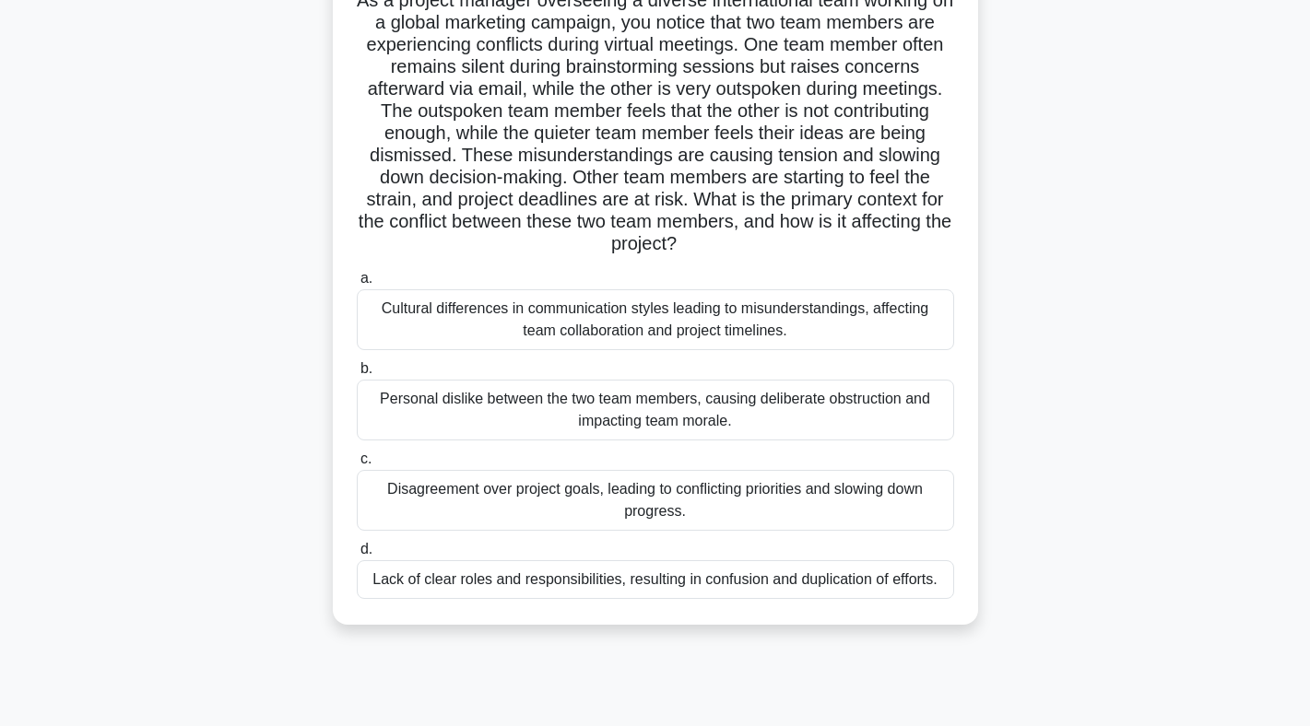
scroll to position [152, 0]
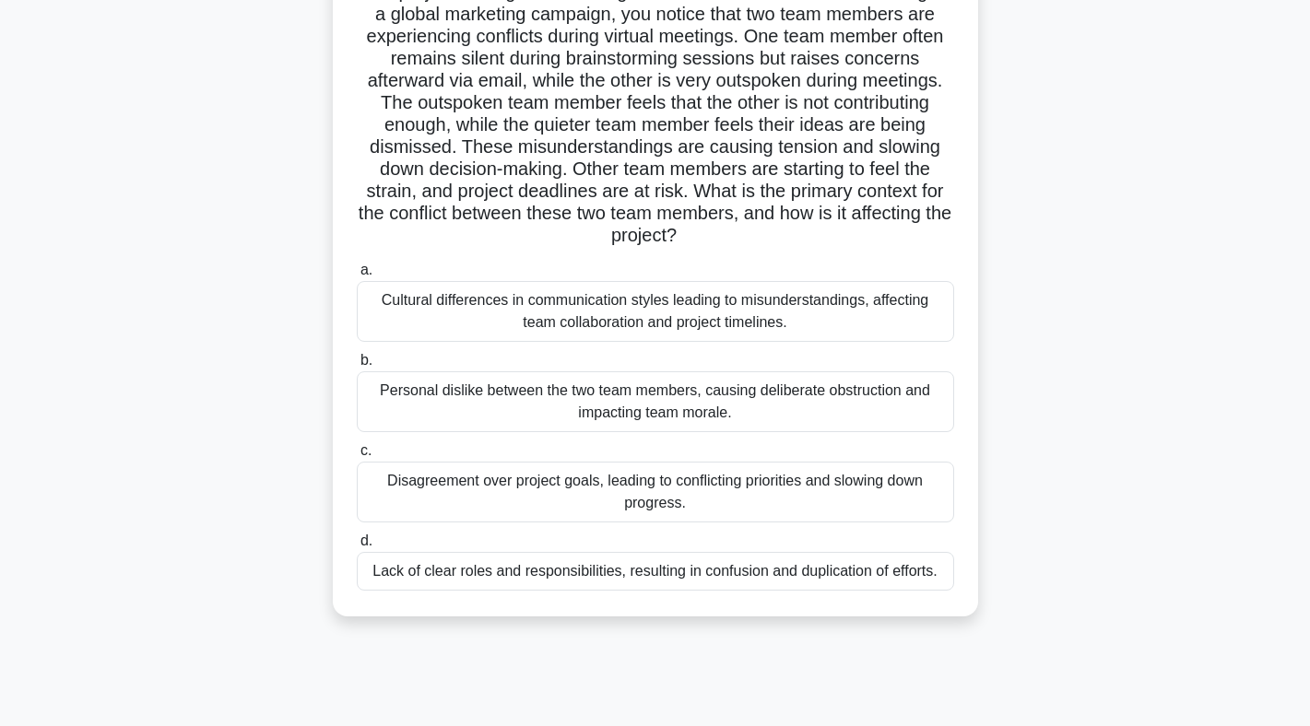
click at [741, 328] on div "Cultural differences in communication styles leading to misunderstandings, affe…" at bounding box center [655, 311] width 597 height 61
click at [357, 277] on input "a. Cultural differences in communication styles leading to misunderstandings, a…" at bounding box center [357, 271] width 0 height 12
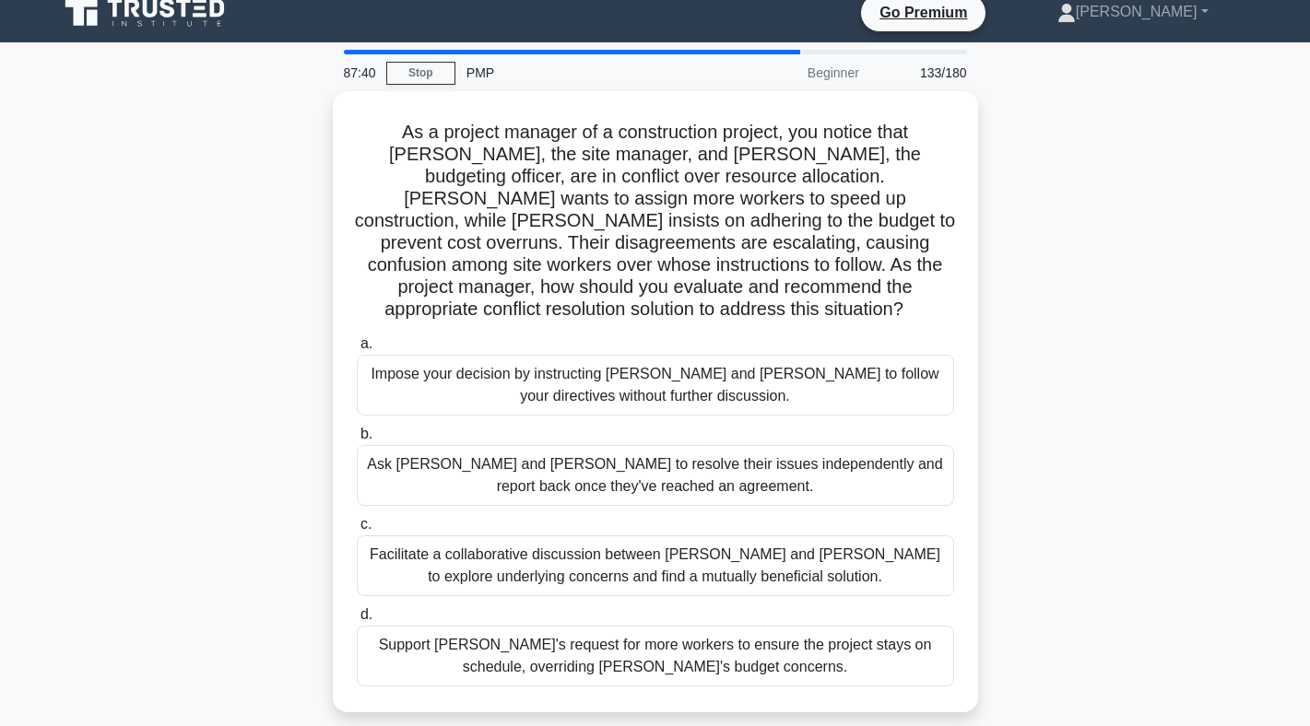
scroll to position [0, 0]
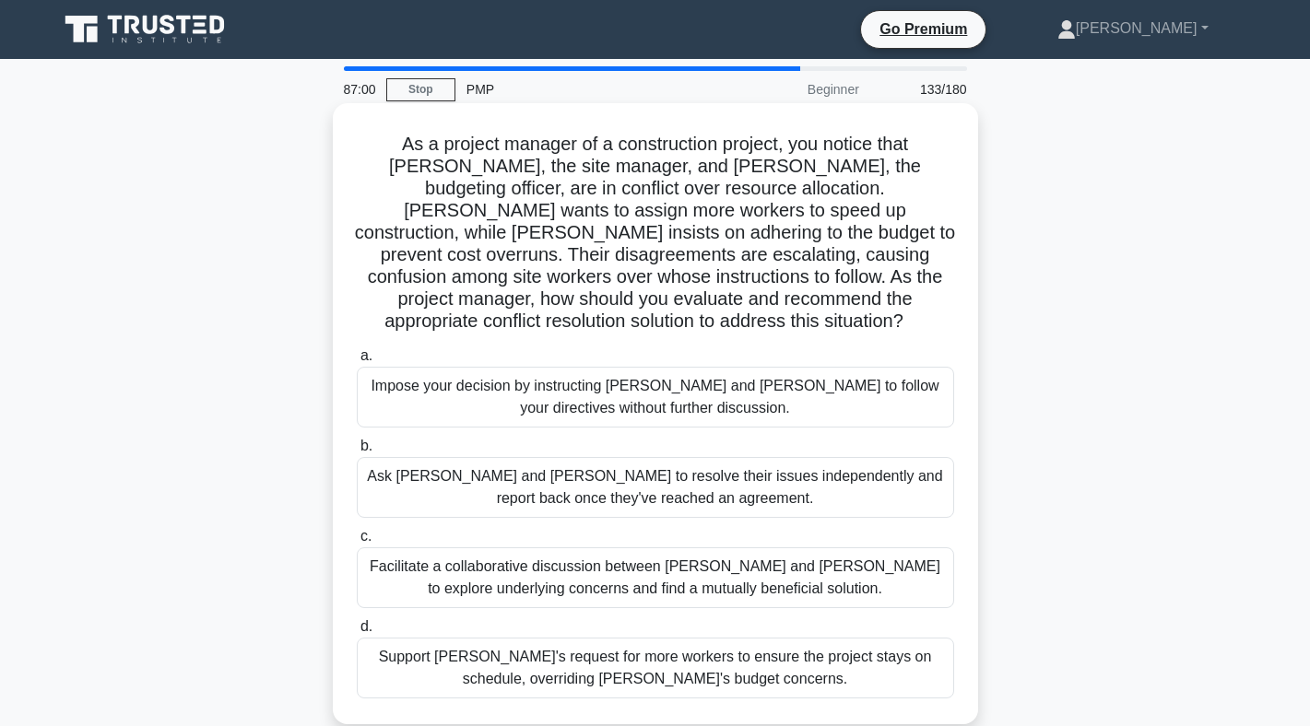
click at [594, 565] on div "Facilitate a collaborative discussion between [PERSON_NAME] and [PERSON_NAME] t…" at bounding box center [655, 578] width 597 height 61
click at [357, 543] on input "c. Facilitate a collaborative discussion between [PERSON_NAME] and [PERSON_NAME…" at bounding box center [357, 537] width 0 height 12
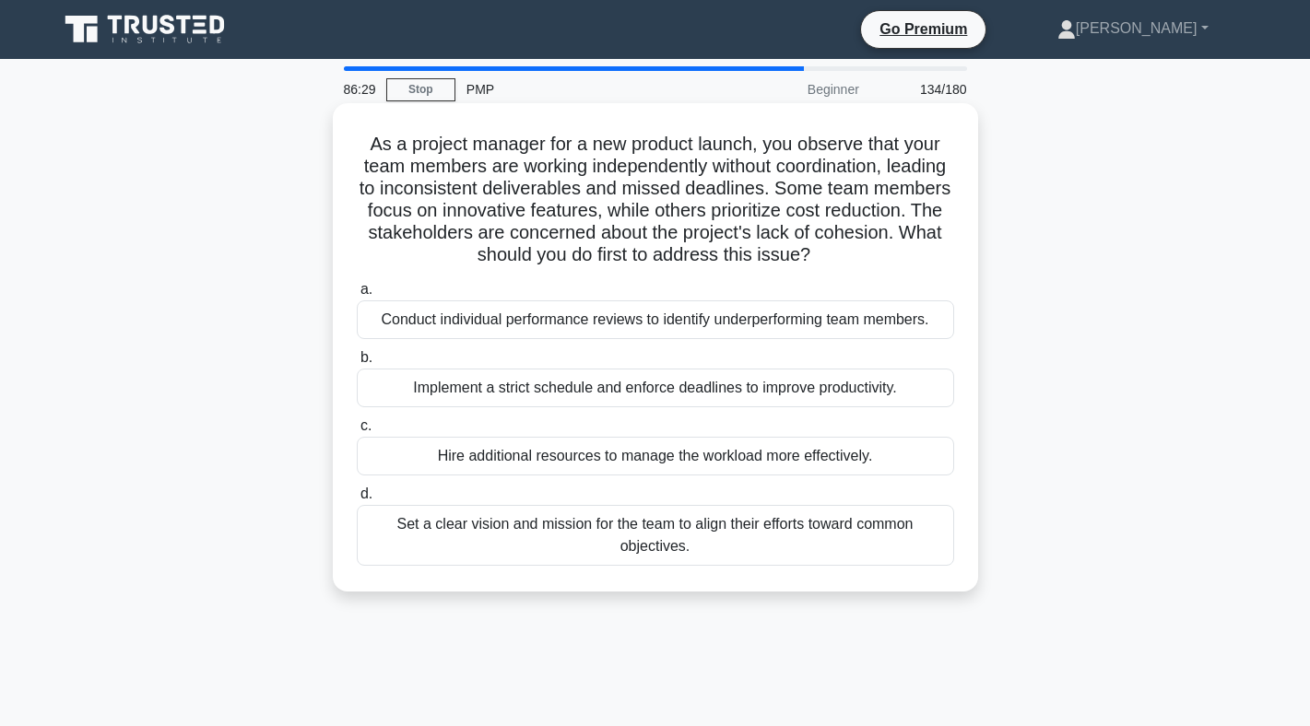
click at [616, 536] on div "Set a clear vision and mission for the team to align their efforts toward commo…" at bounding box center [655, 535] width 597 height 61
click at [357, 501] on input "d. Set a clear vision and mission for the team to align their efforts toward co…" at bounding box center [357, 495] width 0 height 12
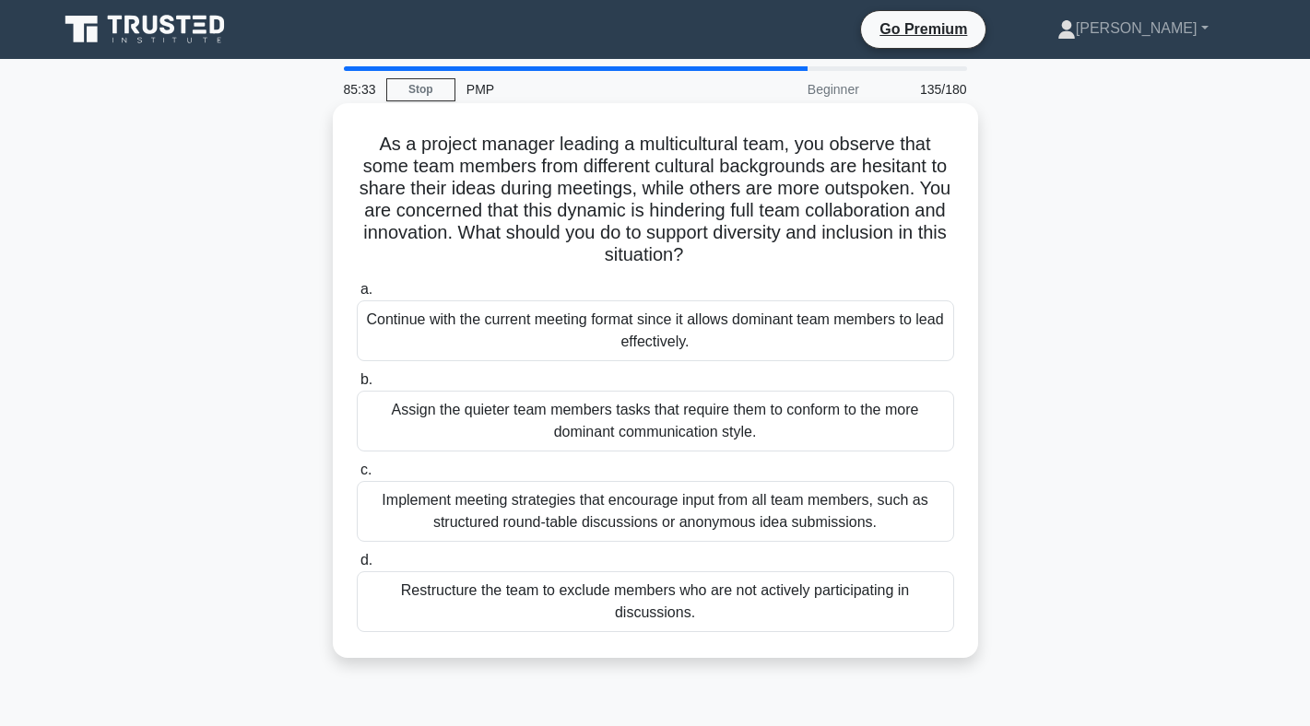
click at [649, 510] on div "Implement meeting strategies that encourage input from all team members, such a…" at bounding box center [655, 511] width 597 height 61
click at [357, 477] on input "c. Implement meeting strategies that encourage input from all team members, suc…" at bounding box center [357, 471] width 0 height 12
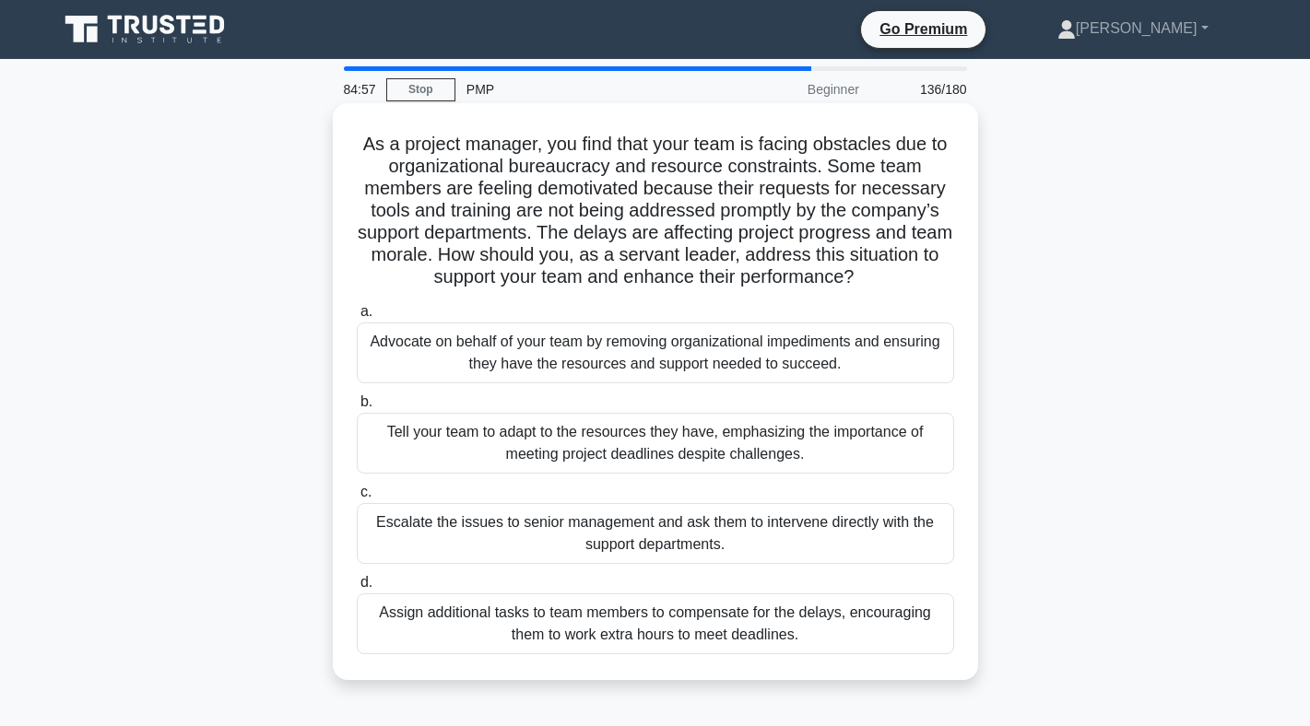
click at [629, 360] on div "Advocate on behalf of your team by removing organizational impediments and ensu…" at bounding box center [655, 353] width 597 height 61
click at [357, 318] on input "a. Advocate on behalf of your team by removing organizational impediments and e…" at bounding box center [357, 312] width 0 height 12
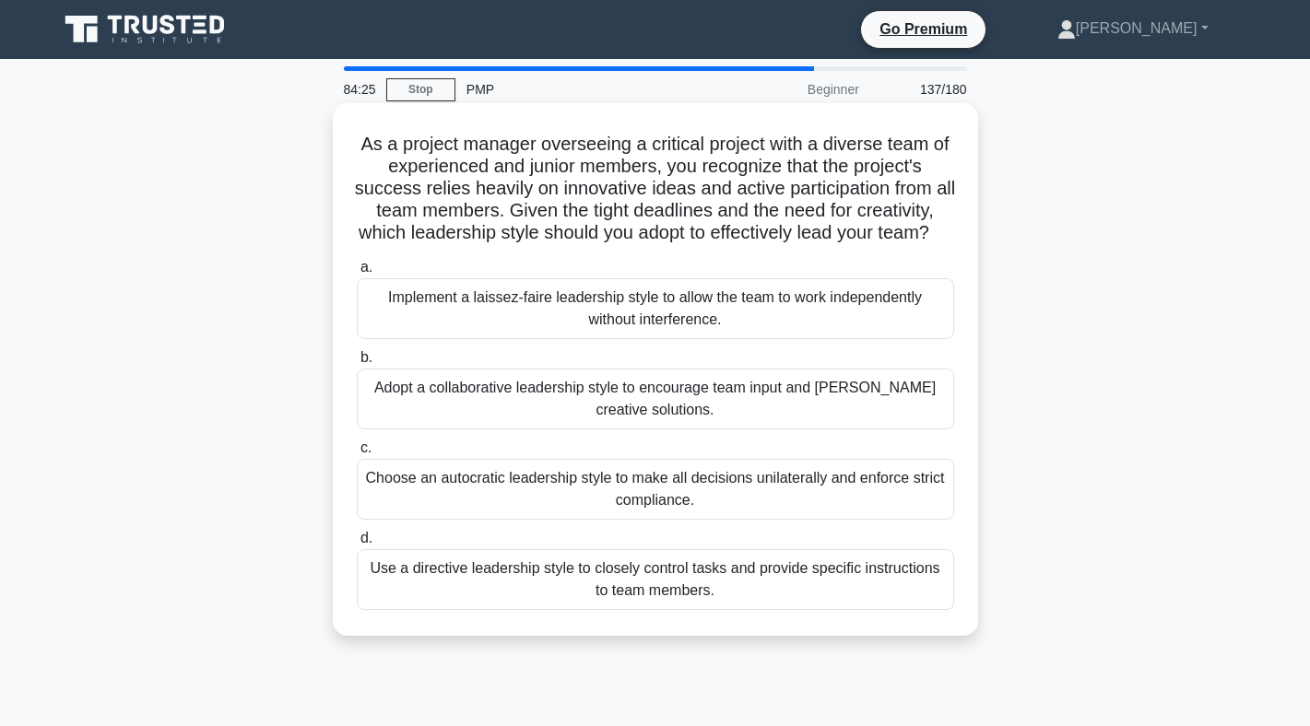
click at [638, 404] on div "Adopt a collaborative leadership style to encourage team input and [PERSON_NAME…" at bounding box center [655, 399] width 597 height 61
click at [357, 364] on input "b. Adopt a collaborative leadership style to encourage team input and [PERSON_N…" at bounding box center [357, 358] width 0 height 12
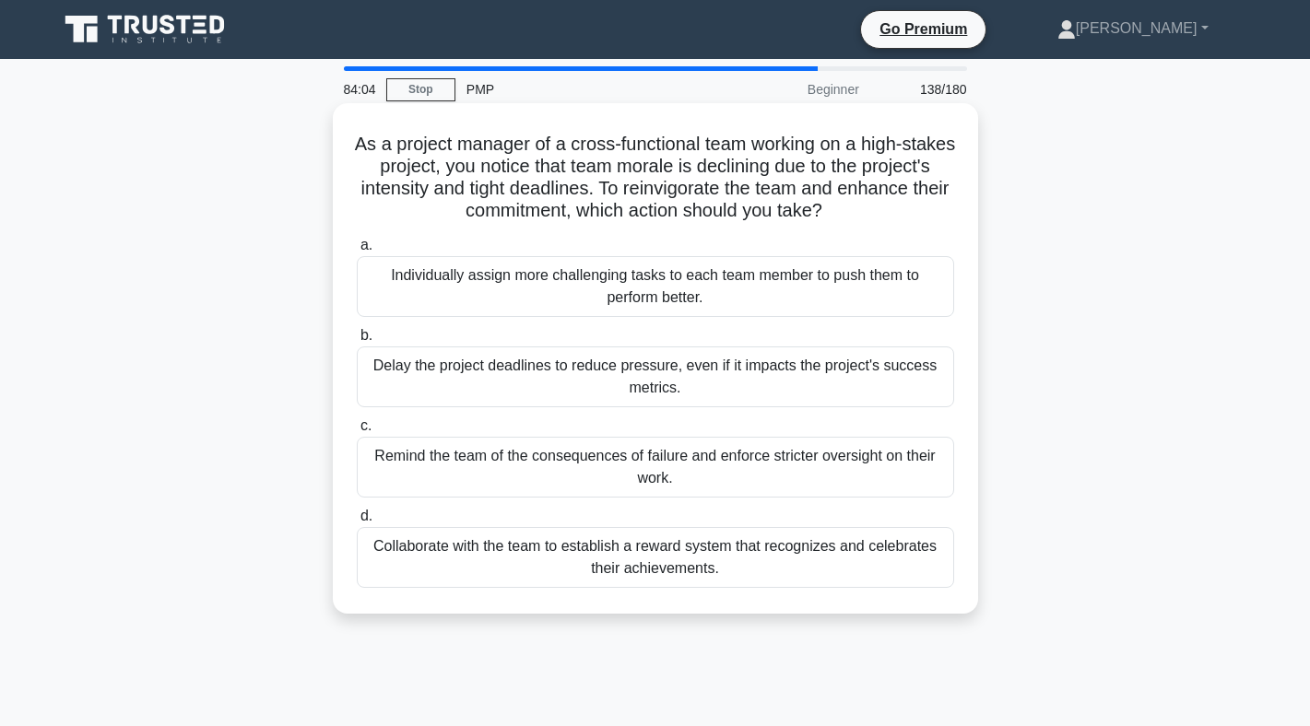
click at [645, 582] on div "Collaborate with the team to establish a reward system that recognizes and cele…" at bounding box center [655, 557] width 597 height 61
click at [357, 523] on input "d. Collaborate with the team to establish a reward system that recognizes and c…" at bounding box center [357, 517] width 0 height 12
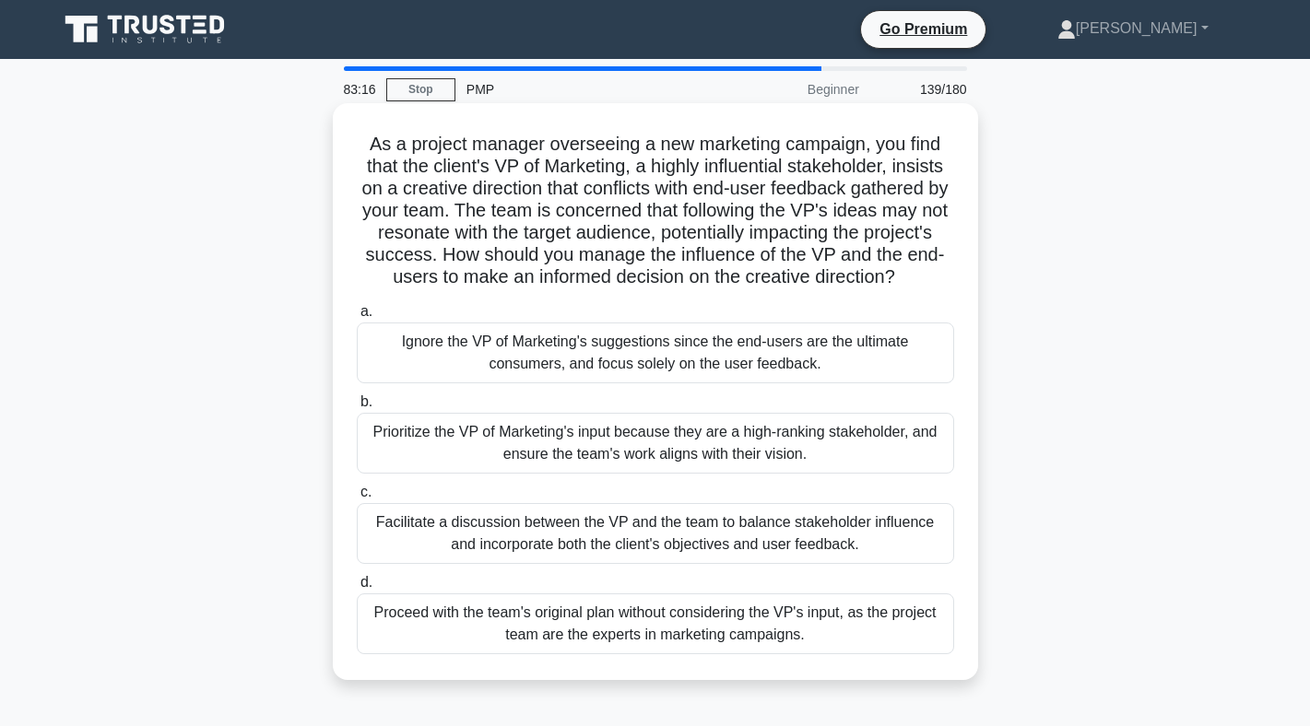
click at [649, 546] on div "Facilitate a discussion between the VP and the team to balance stakeholder infl…" at bounding box center [655, 533] width 597 height 61
click at [357, 499] on input "c. Facilitate a discussion between the VP and the team to balance stakeholder i…" at bounding box center [357, 493] width 0 height 12
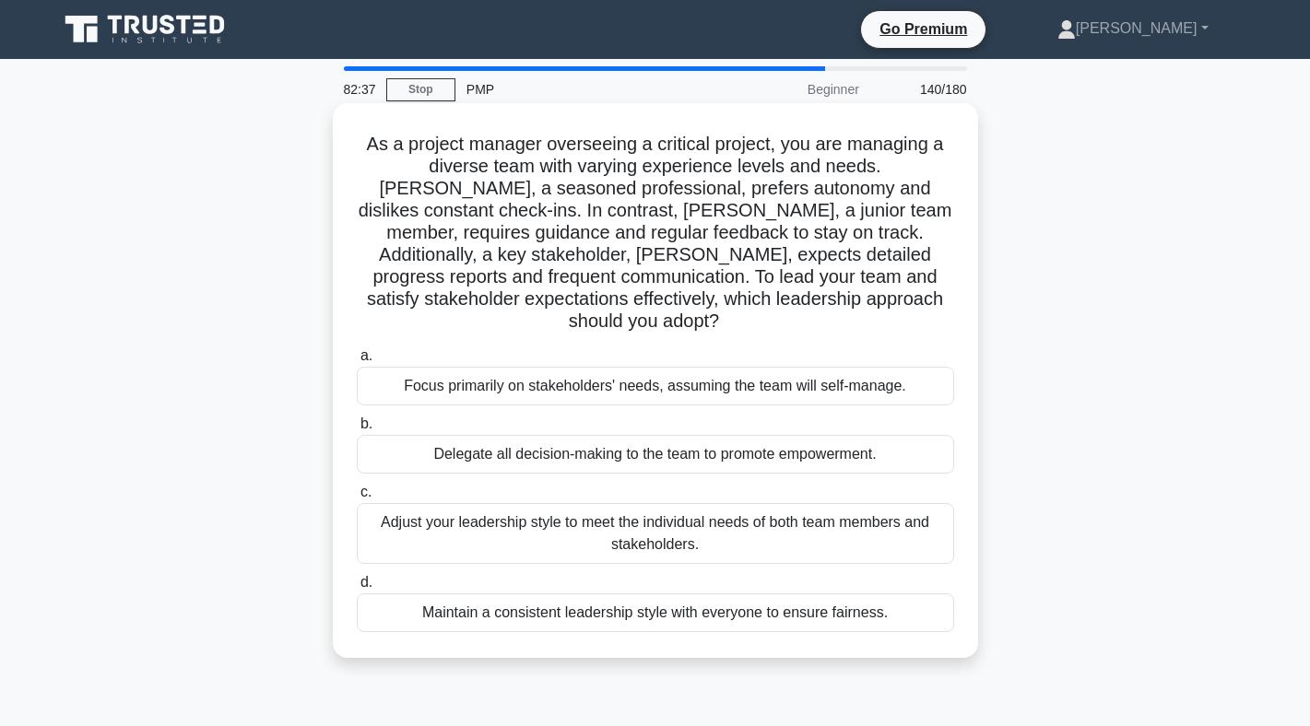
click at [653, 519] on div "Adjust your leadership style to meet the individual needs of both team members …" at bounding box center [655, 533] width 597 height 61
click at [357, 499] on input "c. Adjust your leadership style to meet the individual needs of both team membe…" at bounding box center [357, 493] width 0 height 12
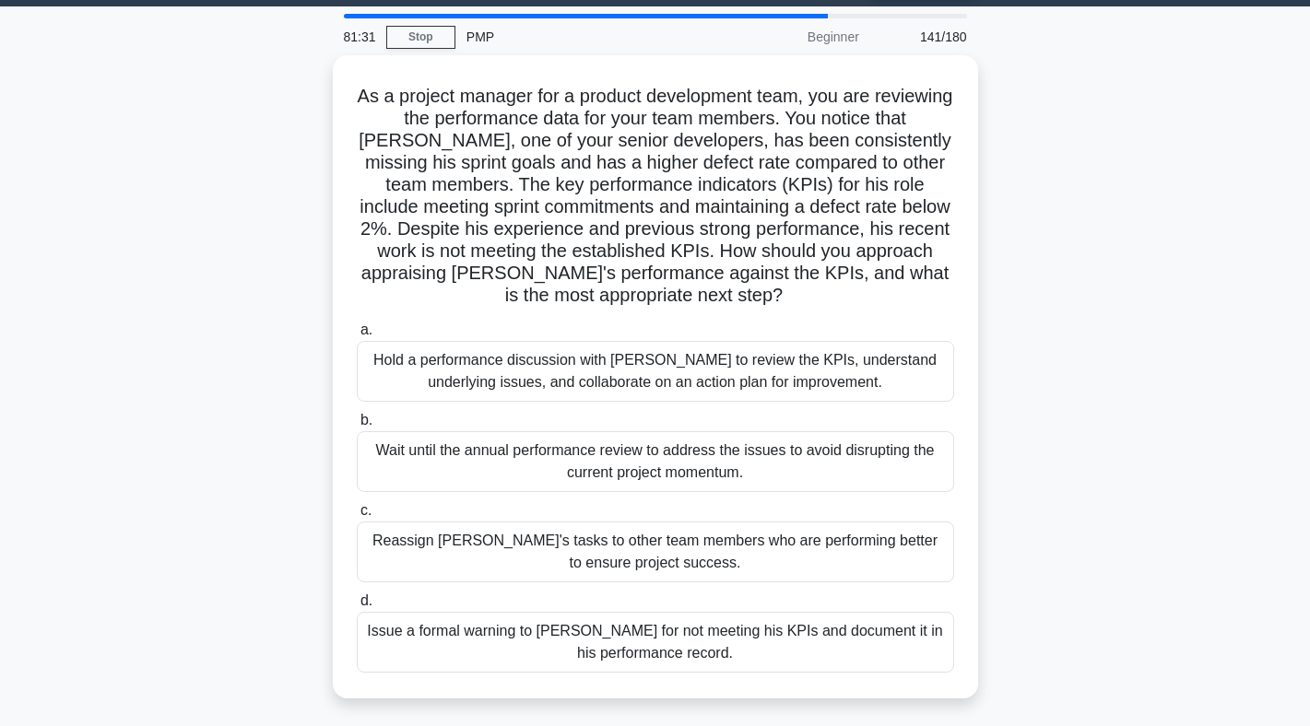
scroll to position [58, 0]
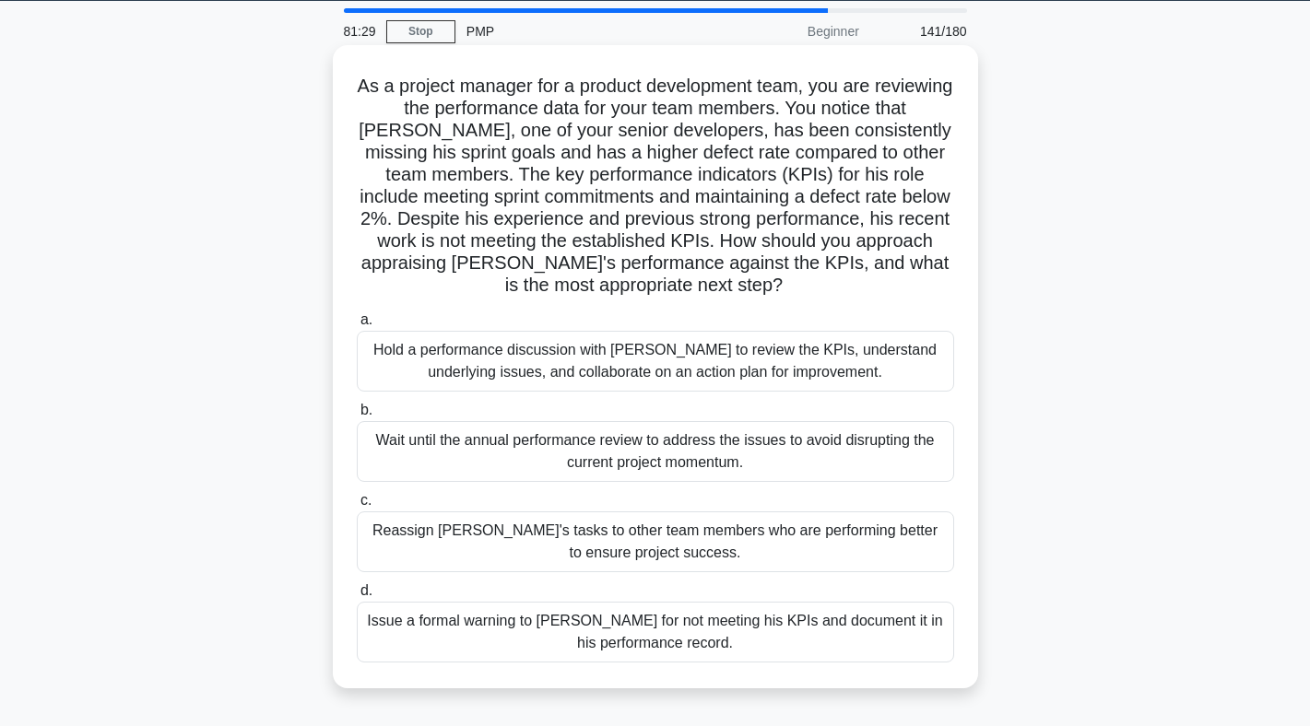
click at [690, 376] on div "Hold a performance discussion with [PERSON_NAME] to review the KPIs, understand…" at bounding box center [655, 361] width 597 height 61
click at [357, 326] on input "a. Hold a performance discussion with [PERSON_NAME] to review the KPIs, underst…" at bounding box center [357, 320] width 0 height 12
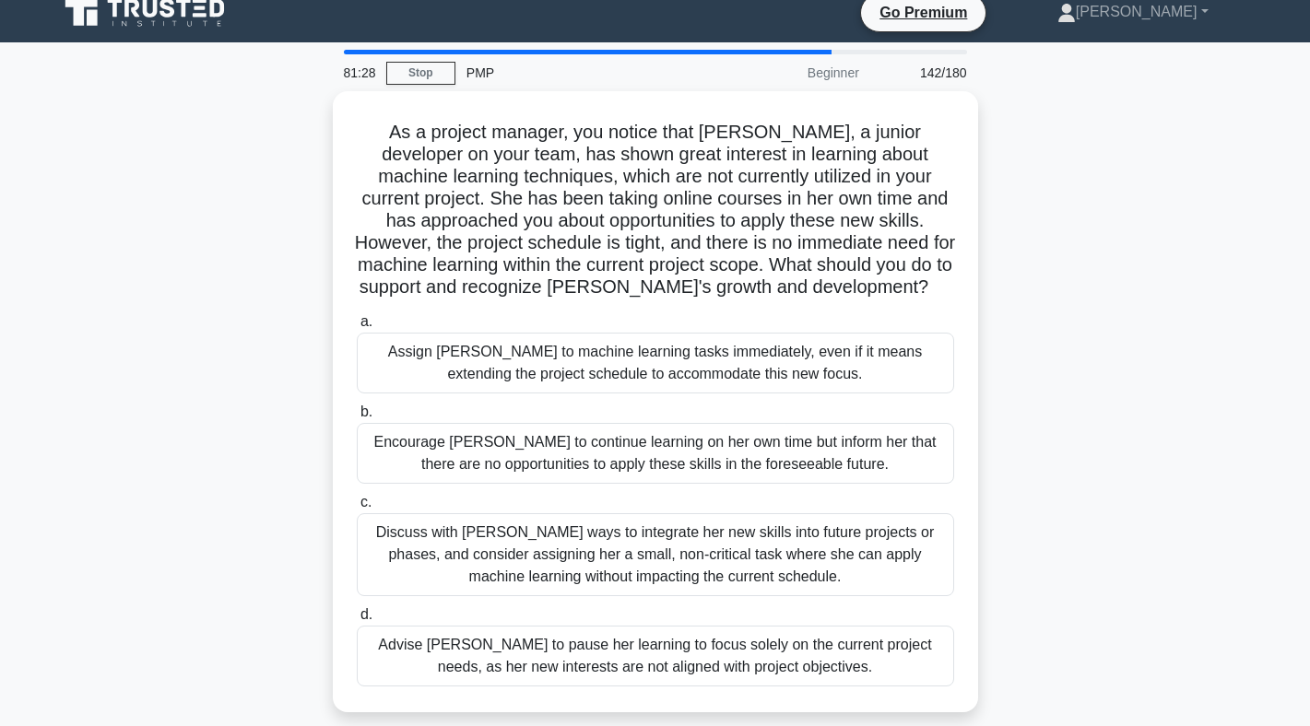
scroll to position [0, 0]
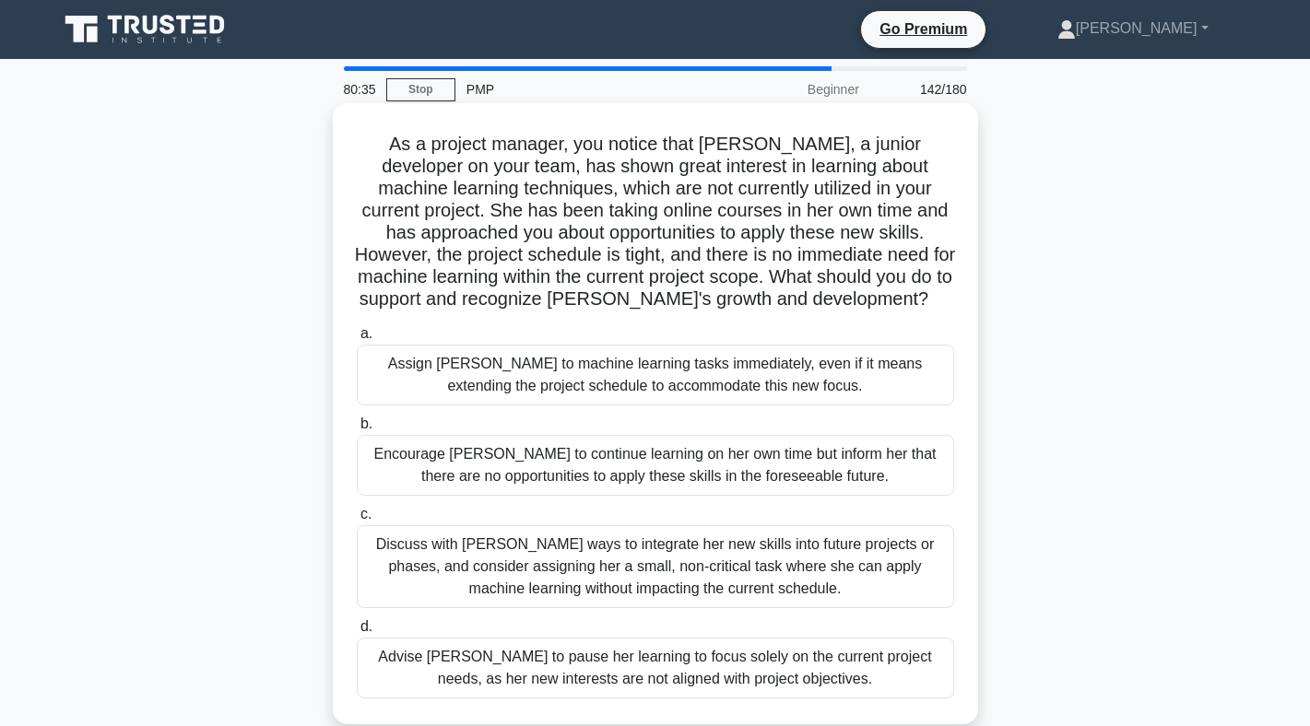
click at [626, 544] on div "Discuss with [PERSON_NAME] ways to integrate her new skills into future project…" at bounding box center [655, 566] width 597 height 83
click at [357, 521] on input "c. Discuss with [PERSON_NAME] ways to integrate her new skills into future proj…" at bounding box center [357, 515] width 0 height 12
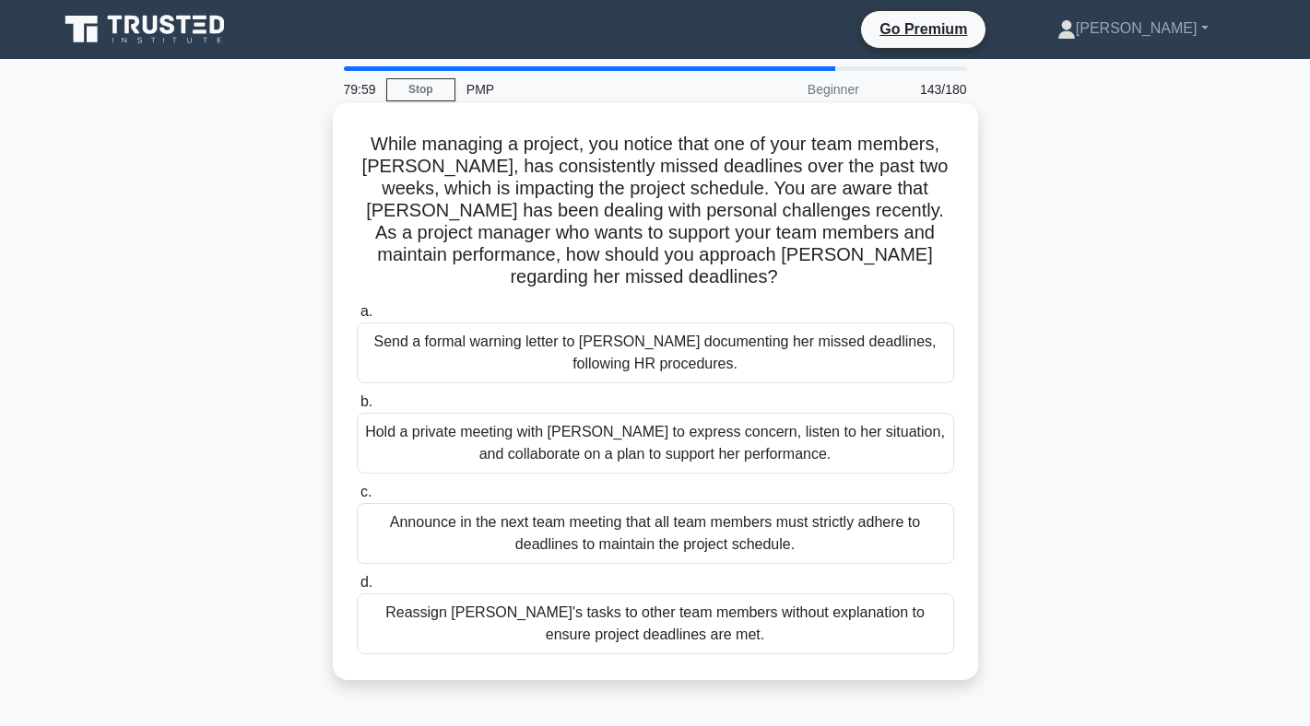
click at [635, 442] on div "Hold a private meeting with [PERSON_NAME] to express concern, listen to her sit…" at bounding box center [655, 443] width 597 height 61
click at [357, 408] on input "b. Hold a private meeting with [PERSON_NAME] to express concern, listen to her …" at bounding box center [357, 402] width 0 height 12
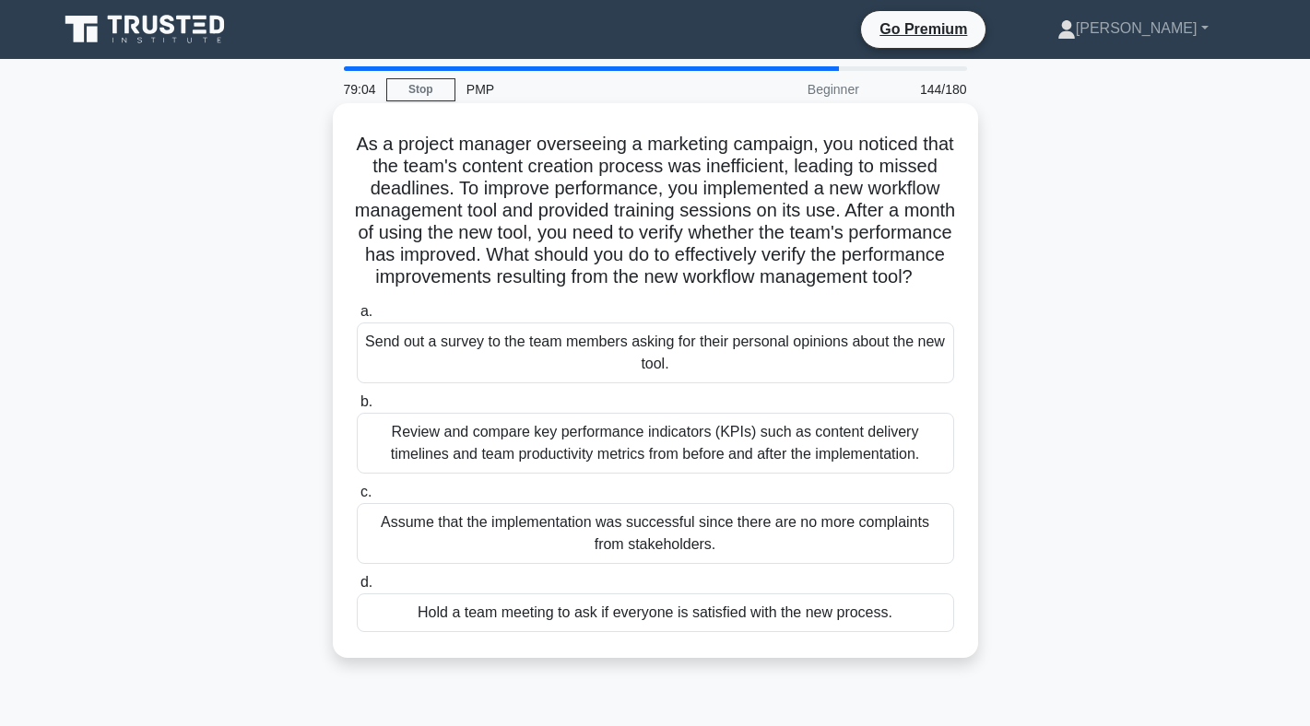
click at [638, 457] on div "Review and compare key performance indicators (KPIs) such as content delivery t…" at bounding box center [655, 443] width 597 height 61
click at [357, 408] on input "b. Review and compare key performance indicators (KPIs) such as content deliver…" at bounding box center [357, 402] width 0 height 12
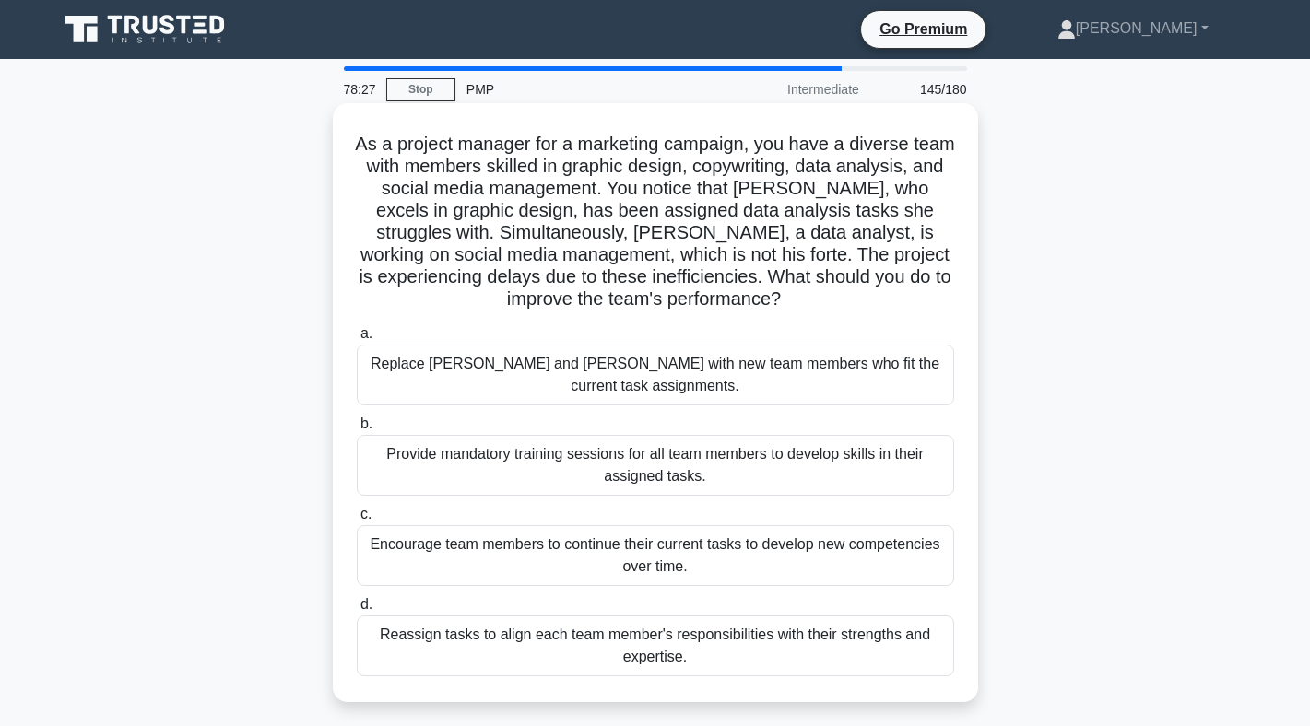
click at [595, 616] on div "Reassign tasks to align each team member's responsibilities with their strength…" at bounding box center [655, 646] width 597 height 61
click at [357, 611] on input "d. Reassign tasks to align each team member's responsibilities with their stren…" at bounding box center [357, 605] width 0 height 12
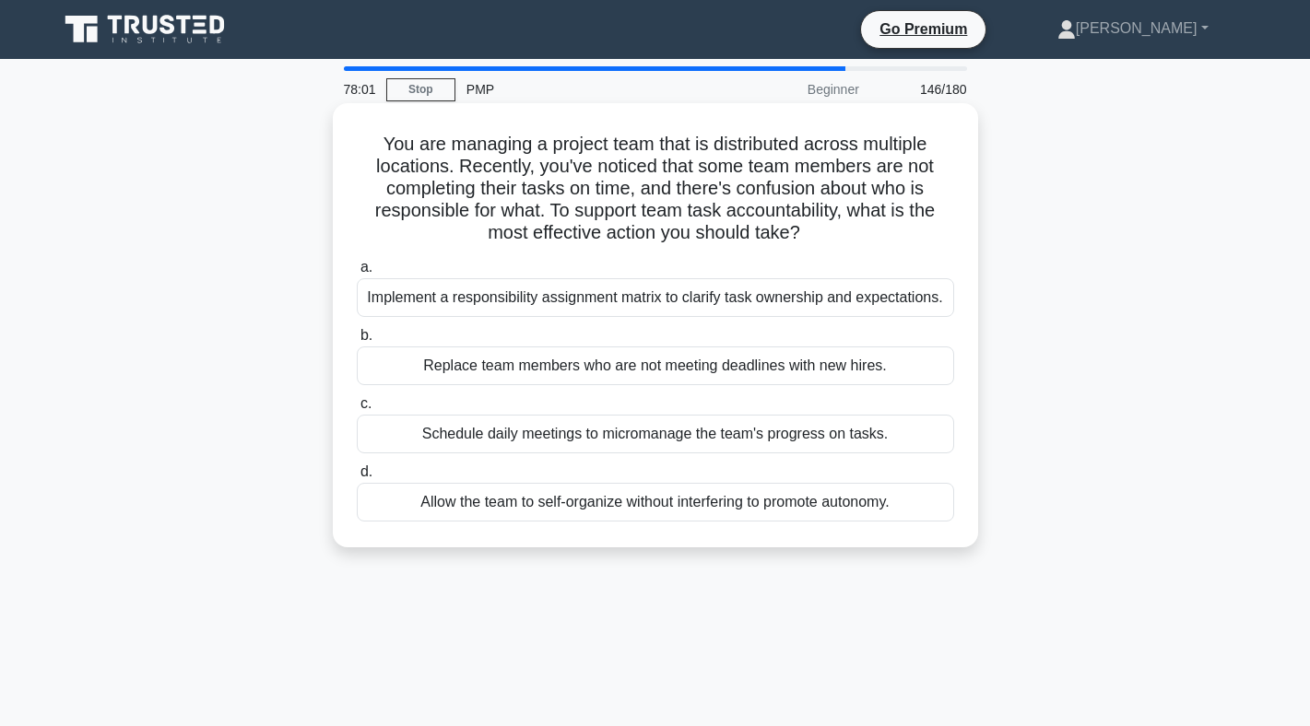
click at [718, 301] on div "Implement a responsibility assignment matrix to clarify task ownership and expe…" at bounding box center [655, 297] width 597 height 39
click at [357, 274] on input "a. Implement a responsibility assignment matrix to clarify task ownership and e…" at bounding box center [357, 268] width 0 height 12
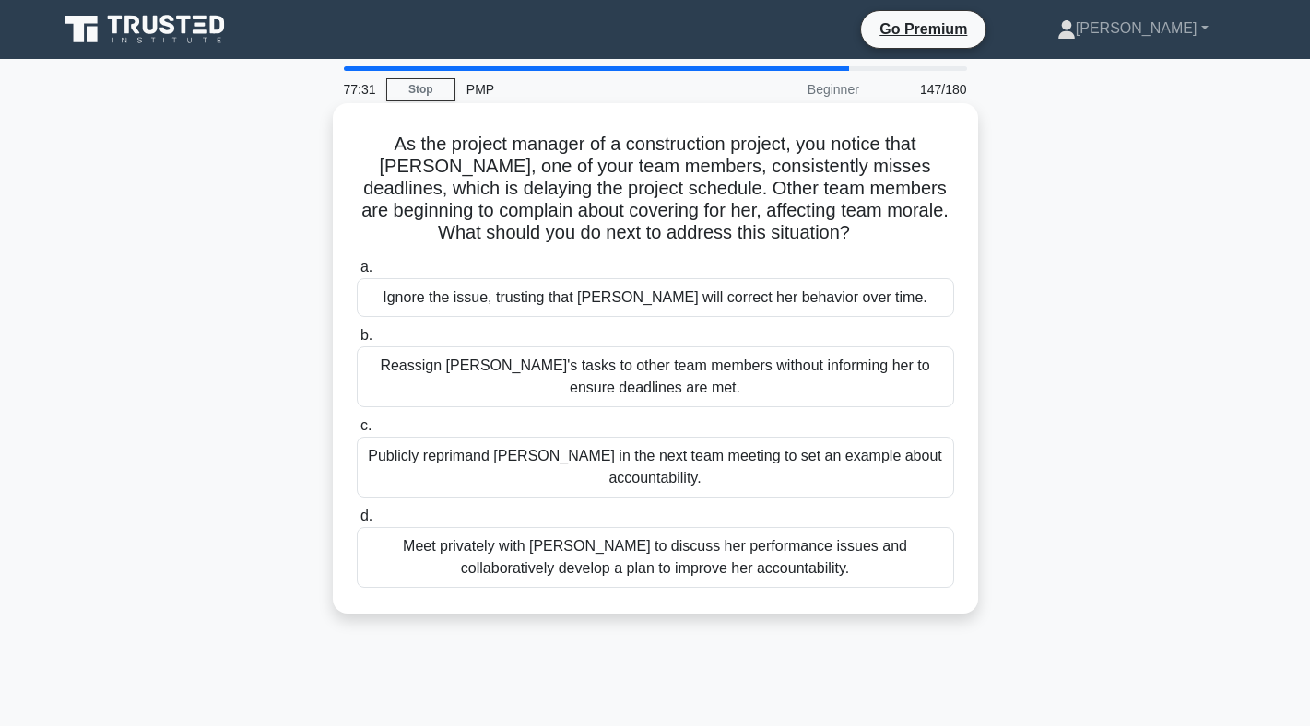
click at [591, 553] on div "Meet privately with [PERSON_NAME] to discuss her performance issues and collabo…" at bounding box center [655, 557] width 597 height 61
click at [357, 523] on input "d. Meet privately with [PERSON_NAME] to discuss her performance issues and coll…" at bounding box center [357, 517] width 0 height 12
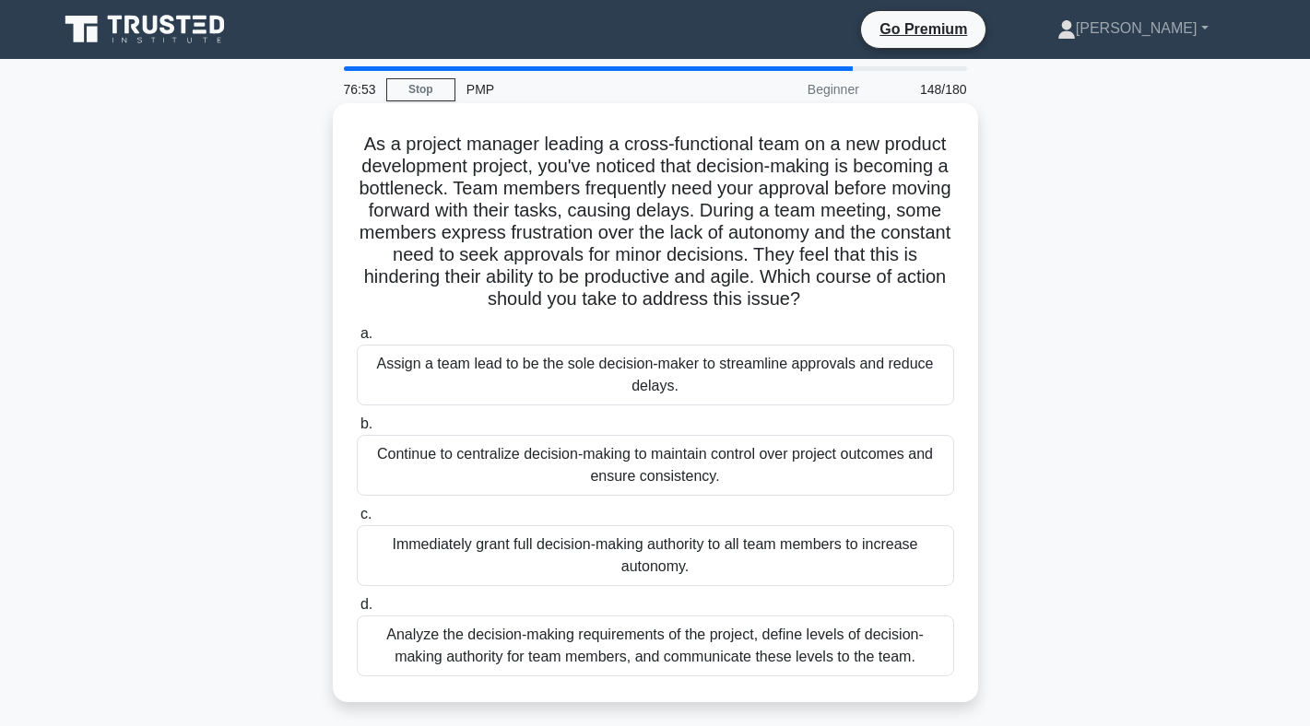
click at [611, 650] on div "Analyze the decision-making requirements of the project, define levels of decis…" at bounding box center [655, 646] width 597 height 61
click at [357, 611] on input "d. Analyze the decision-making requirements of the project, define levels of de…" at bounding box center [357, 605] width 0 height 12
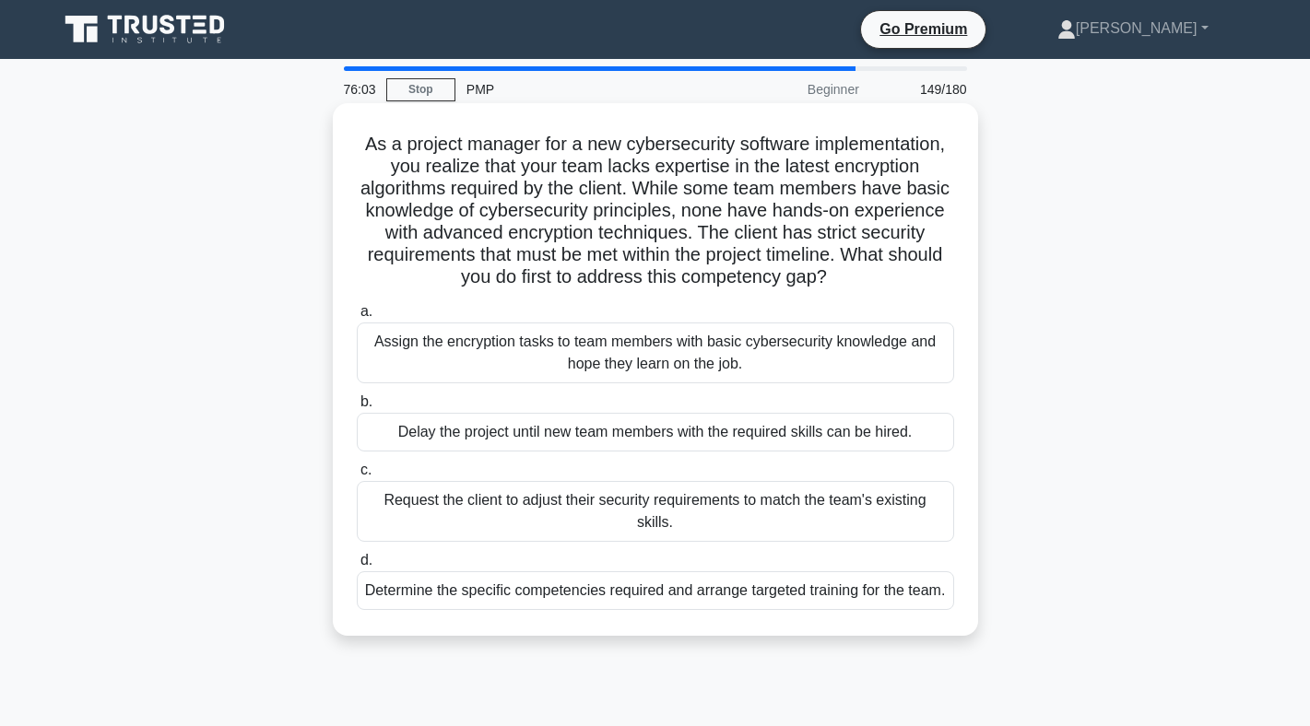
click at [637, 603] on div "Determine the specific competencies required and arrange targeted training for …" at bounding box center [655, 590] width 597 height 39
click at [357, 567] on input "d. Determine the specific competencies required and arrange targeted training f…" at bounding box center [357, 561] width 0 height 12
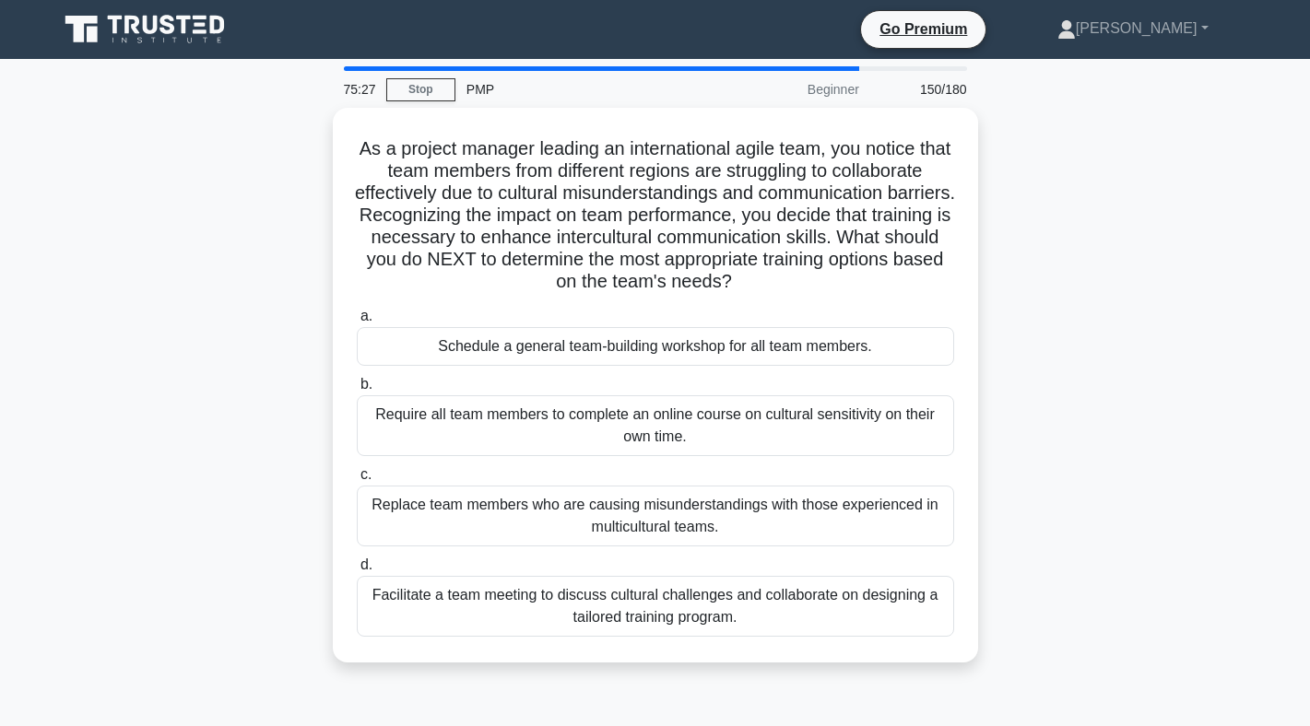
click at [637, 603] on div "Facilitate a team meeting to discuss cultural challenges and collaborate on des…" at bounding box center [655, 606] width 597 height 61
click at [357, 571] on input "d. Facilitate a team meeting to discuss cultural challenges and collaborate on …" at bounding box center [357, 566] width 0 height 12
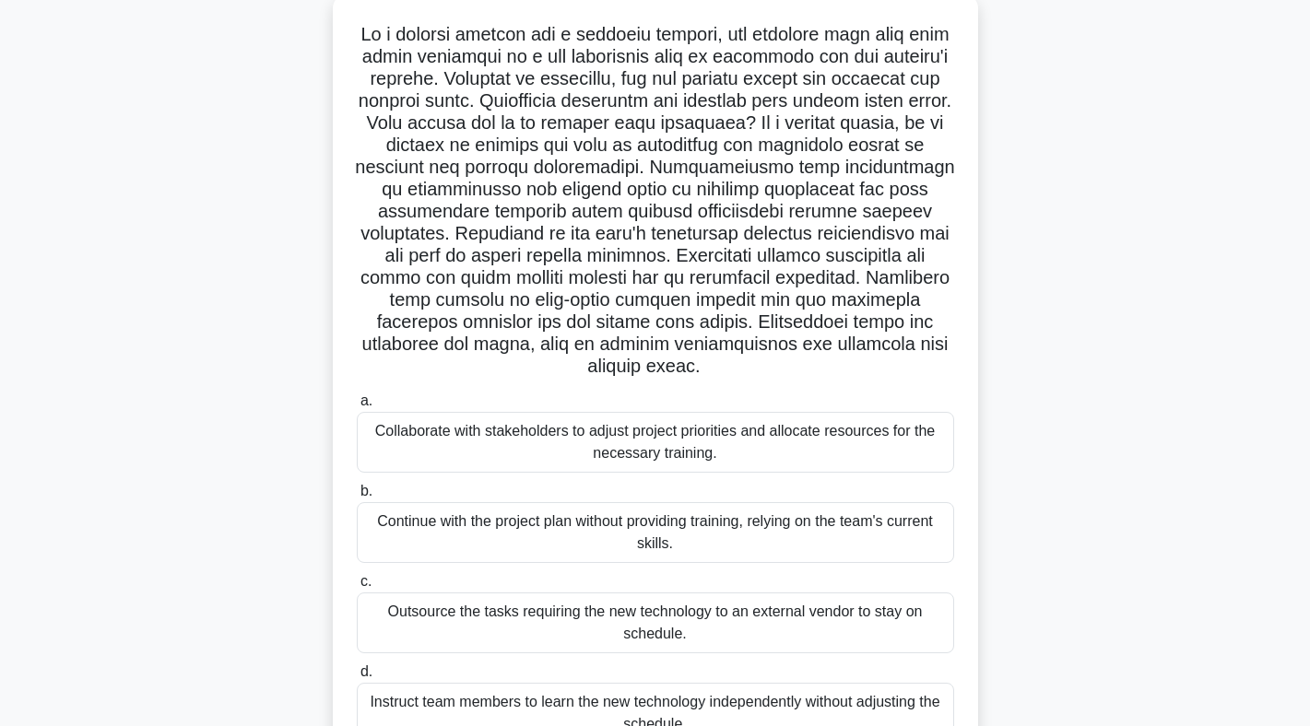
scroll to position [124, 0]
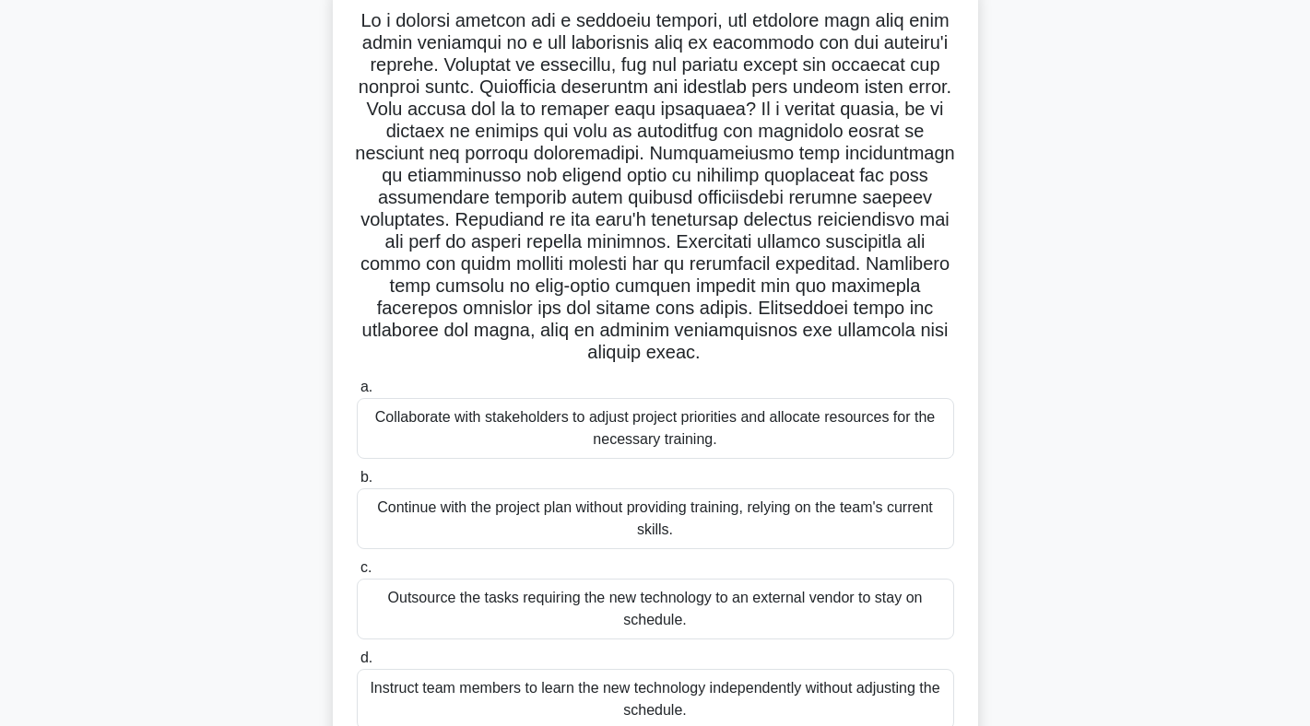
click at [704, 421] on div "Collaborate with stakeholders to adjust project priorities and allocate resourc…" at bounding box center [655, 428] width 597 height 61
click at [357, 394] on input "a. Collaborate with stakeholders to adjust project priorities and allocate reso…" at bounding box center [357, 388] width 0 height 12
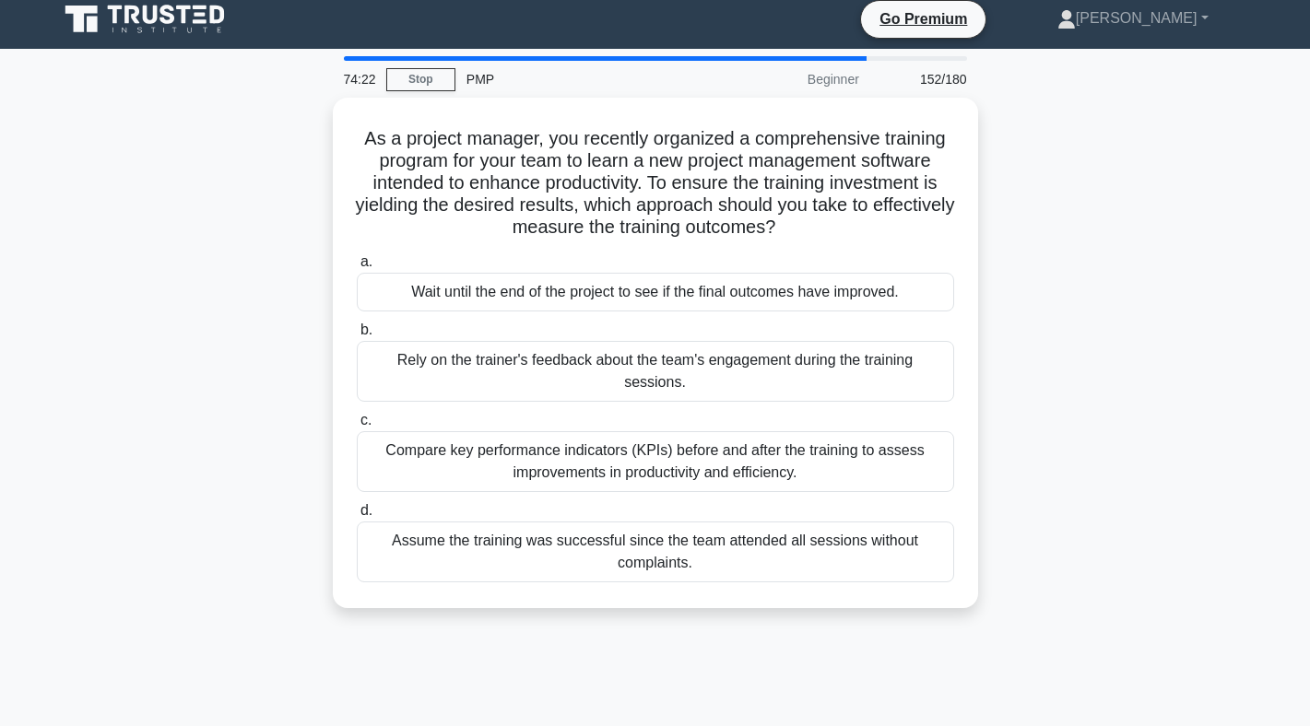
scroll to position [0, 0]
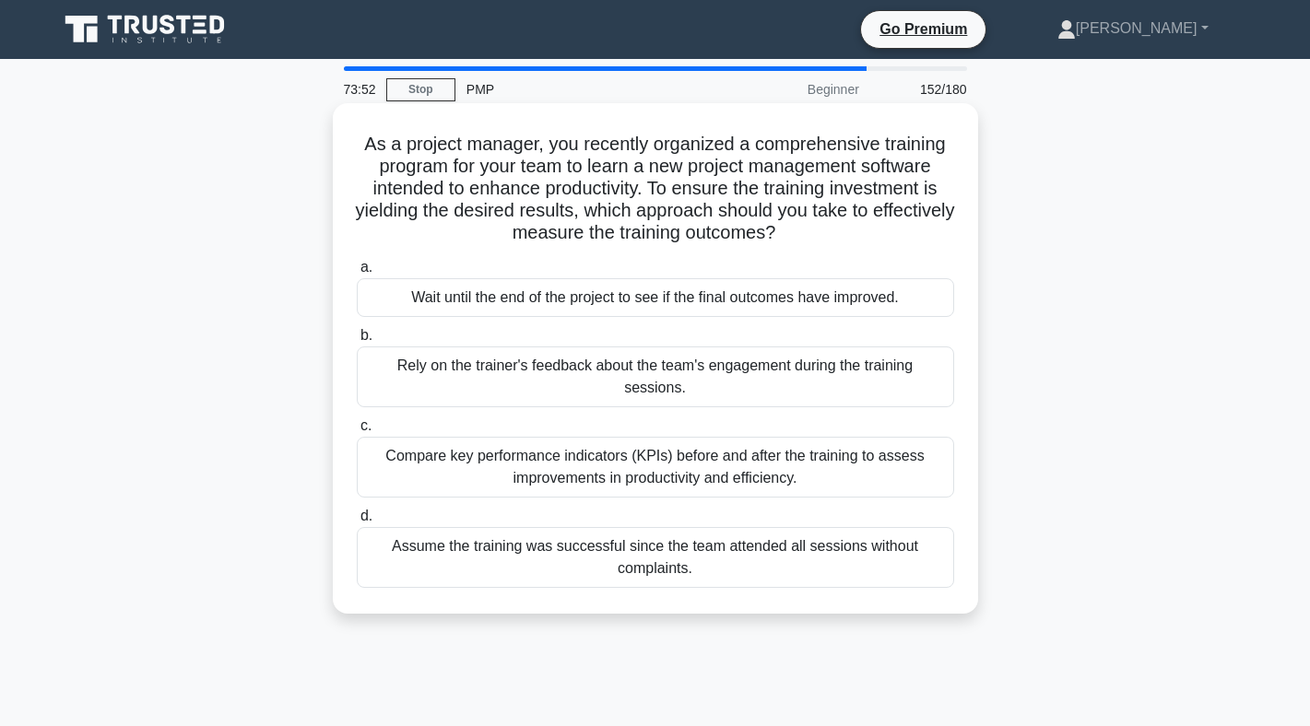
click at [712, 462] on div "Compare key performance indicators (KPIs) before and after the training to asse…" at bounding box center [655, 467] width 597 height 61
click at [357, 432] on input "c. Compare key performance indicators (KPIs) before and after the training to a…" at bounding box center [357, 426] width 0 height 12
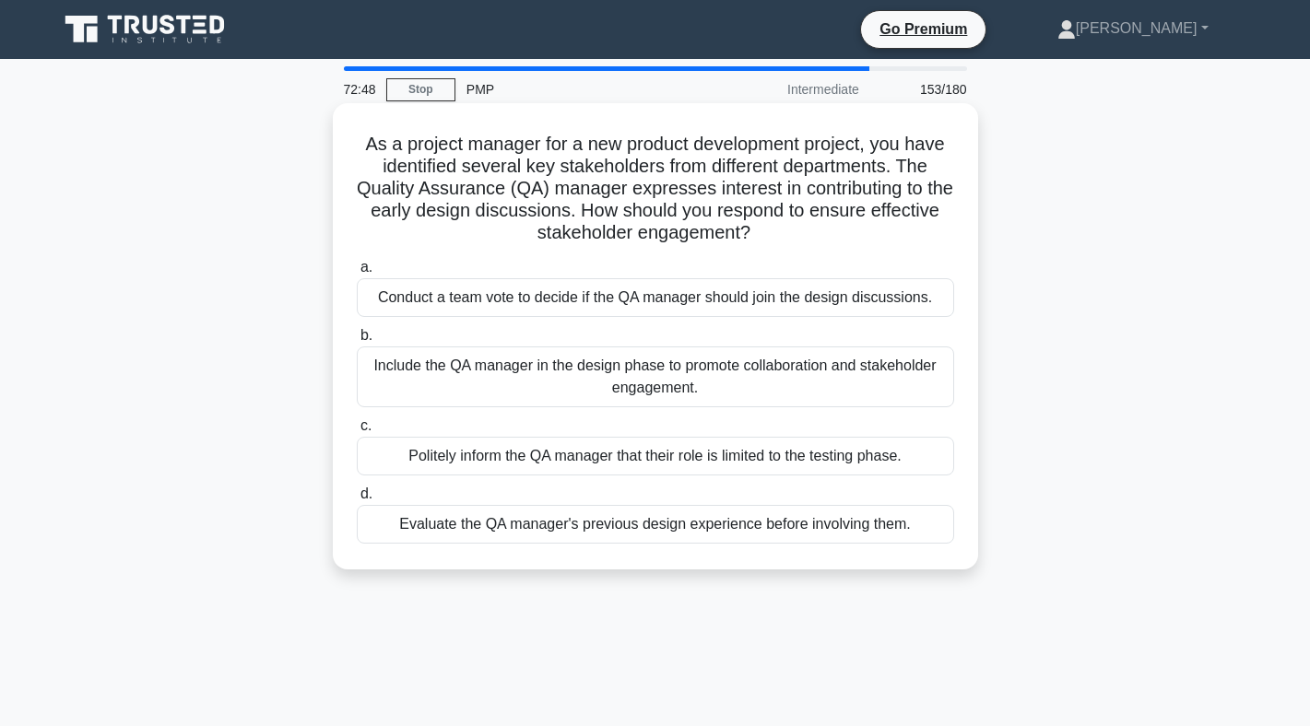
click at [773, 388] on div "Include the QA manager in the design phase to promote collaboration and stakeho…" at bounding box center [655, 377] width 597 height 61
click at [357, 342] on input "b. Include the QA manager in the design phase to promote collaboration and stak…" at bounding box center [357, 336] width 0 height 12
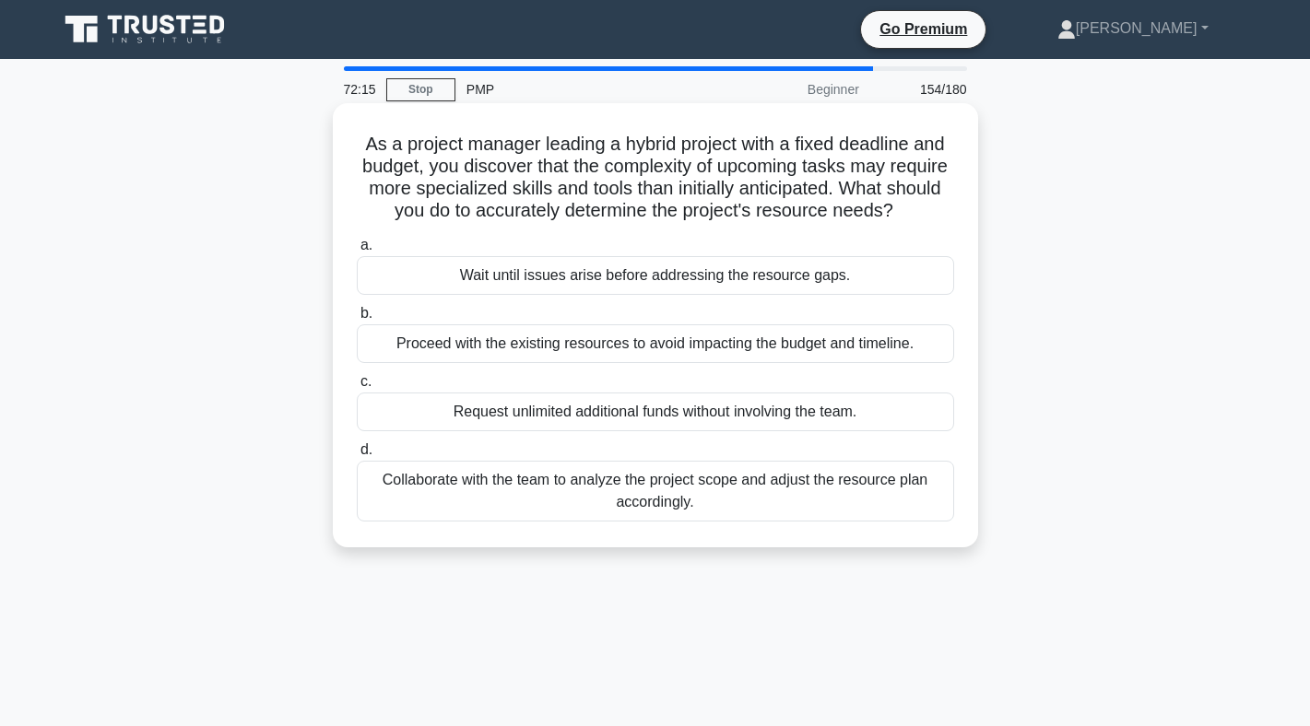
click at [708, 498] on div "Collaborate with the team to analyze the project scope and adjust the resource …" at bounding box center [655, 491] width 597 height 61
click at [357, 456] on input "d. Collaborate with the team to analyze the project scope and adjust the resour…" at bounding box center [357, 450] width 0 height 12
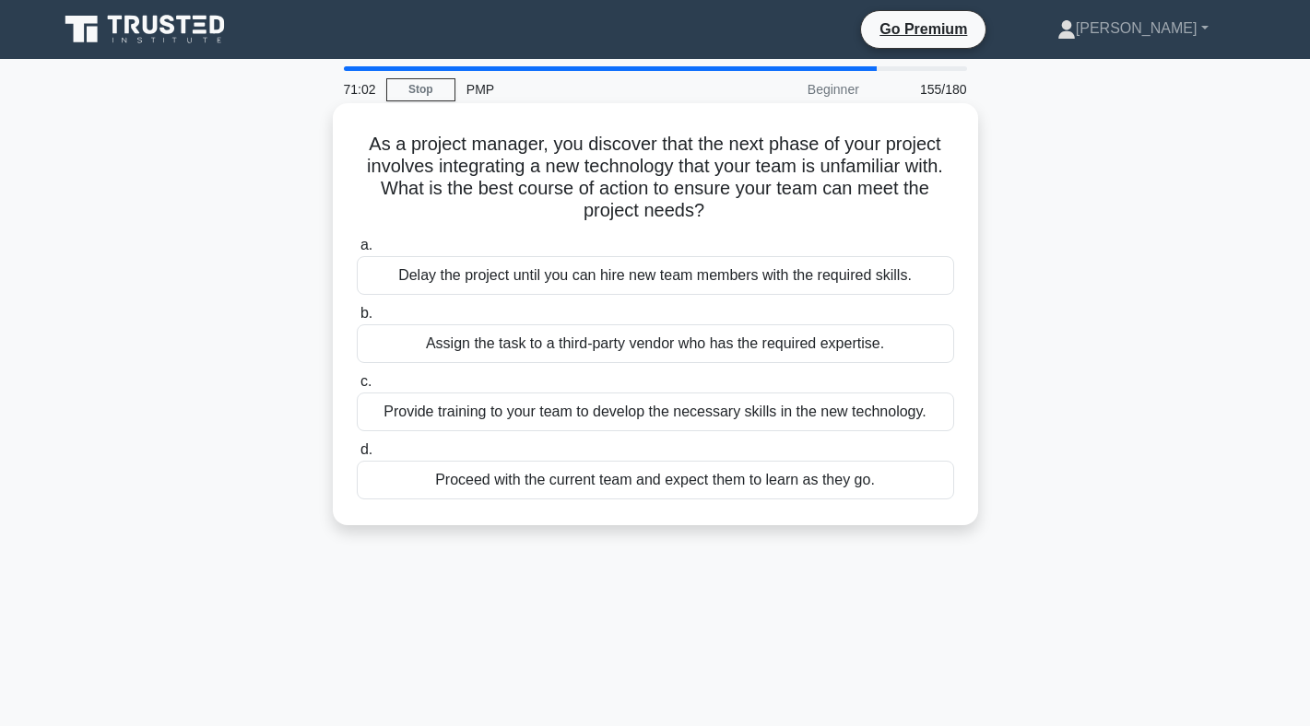
click at [763, 415] on div "Provide training to your team to develop the necessary skills in the new techno…" at bounding box center [655, 412] width 597 height 39
click at [357, 388] on input "c. Provide training to your team to develop the necessary skills in the new tec…" at bounding box center [357, 382] width 0 height 12
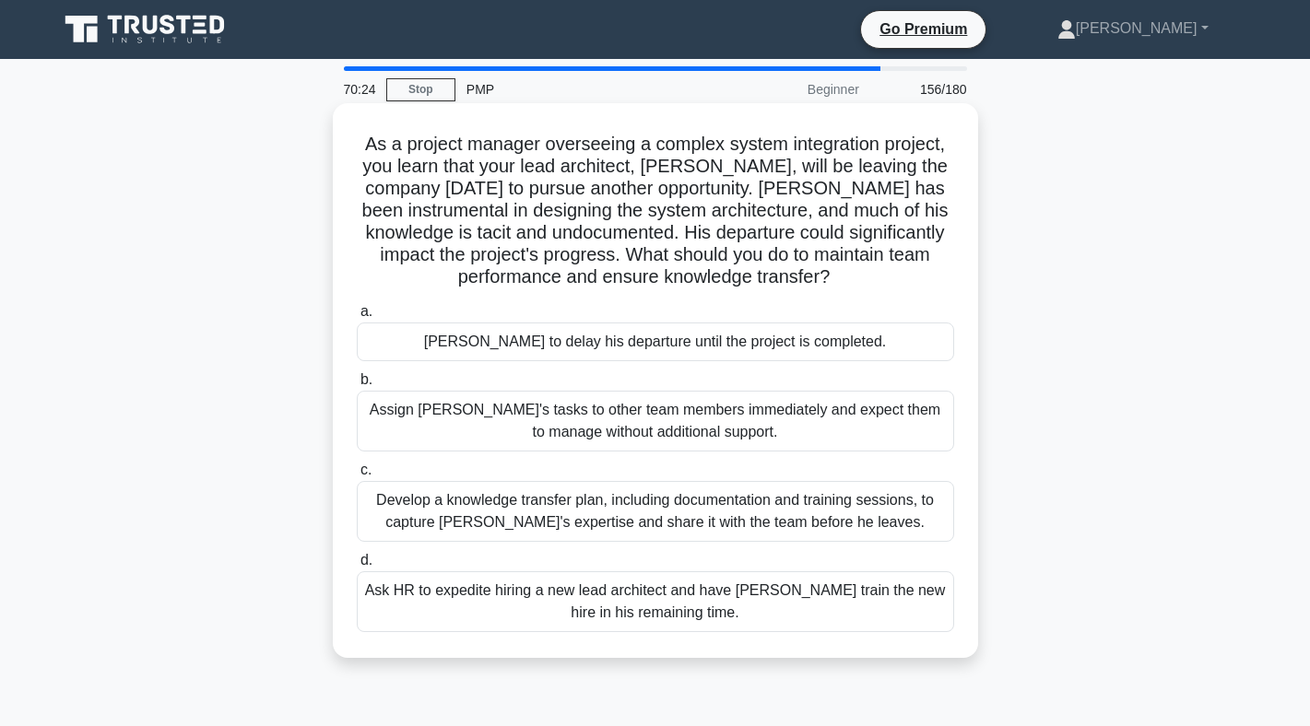
click at [728, 512] on div "Develop a knowledge transfer plan, including documentation and training session…" at bounding box center [655, 511] width 597 height 61
click at [357, 477] on input "c. Develop a knowledge transfer plan, including documentation and training sess…" at bounding box center [357, 471] width 0 height 12
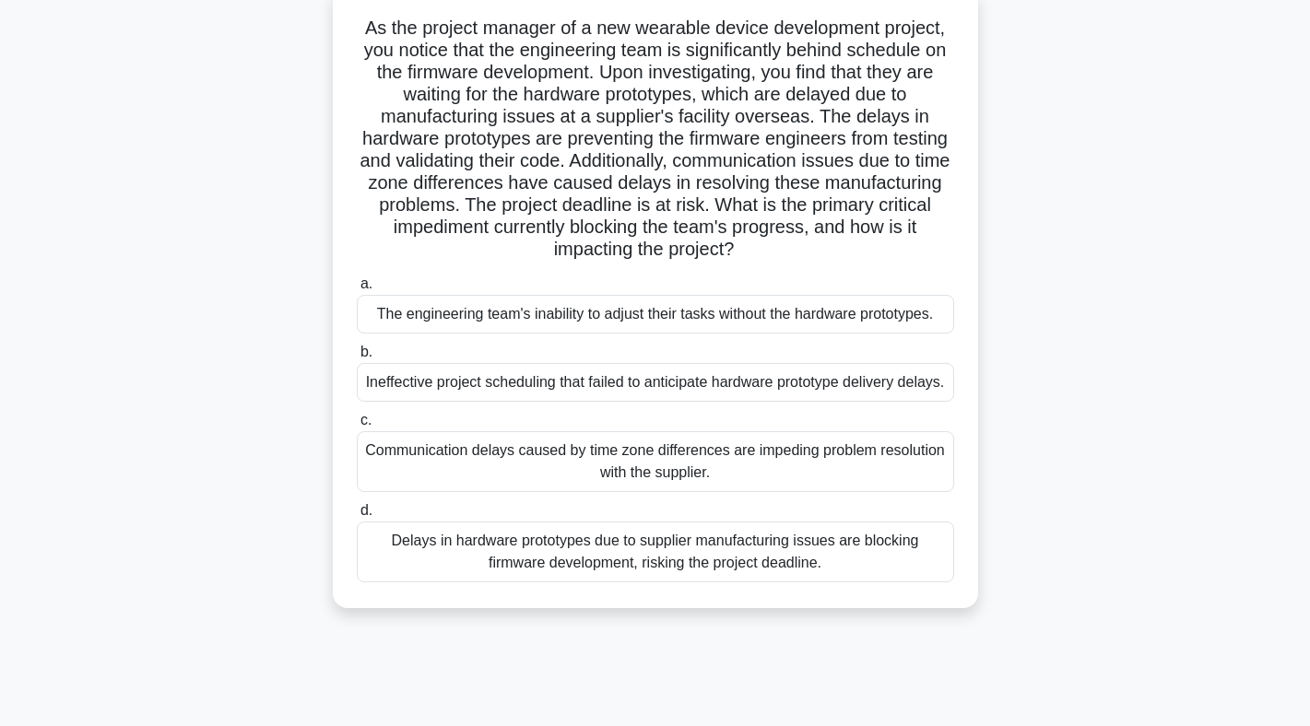
scroll to position [134, 0]
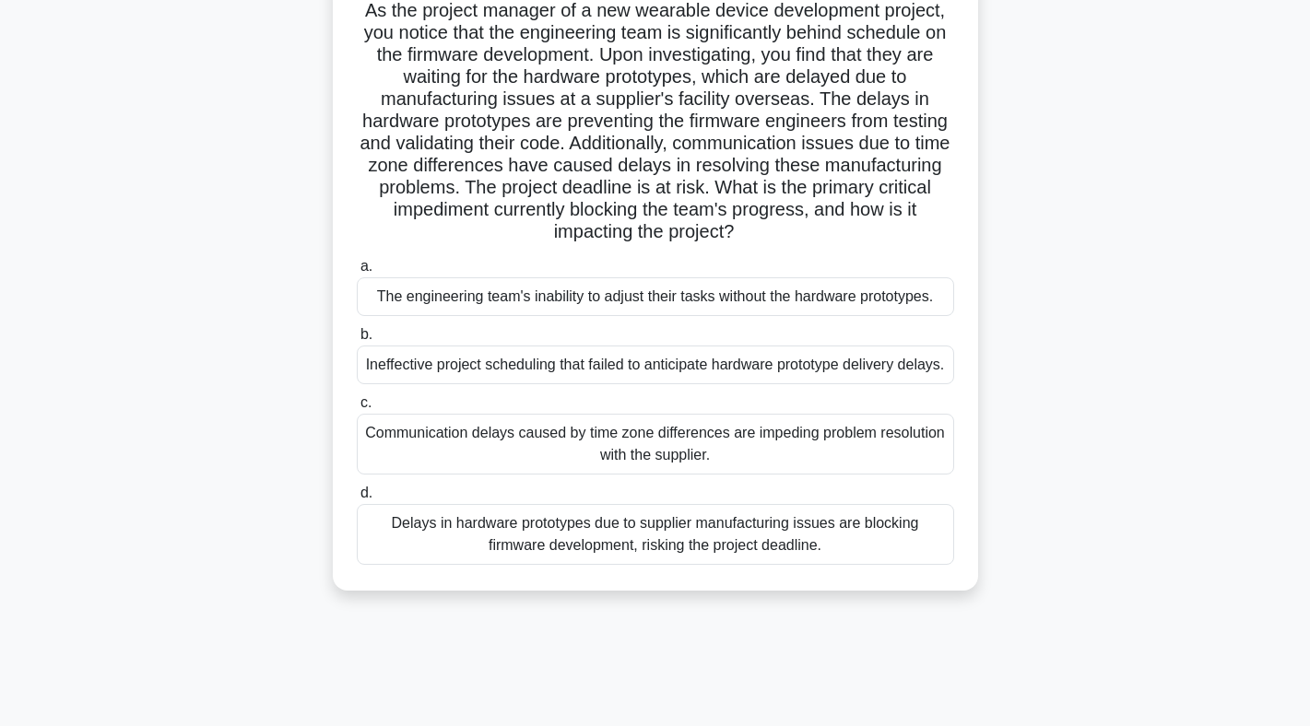
click at [714, 565] on div "Delays in hardware prototypes due to supplier manufacturing issues are blocking…" at bounding box center [655, 534] width 597 height 61
click at [357, 500] on input "d. Delays in hardware prototypes due to supplier manufacturing issues are block…" at bounding box center [357, 494] width 0 height 12
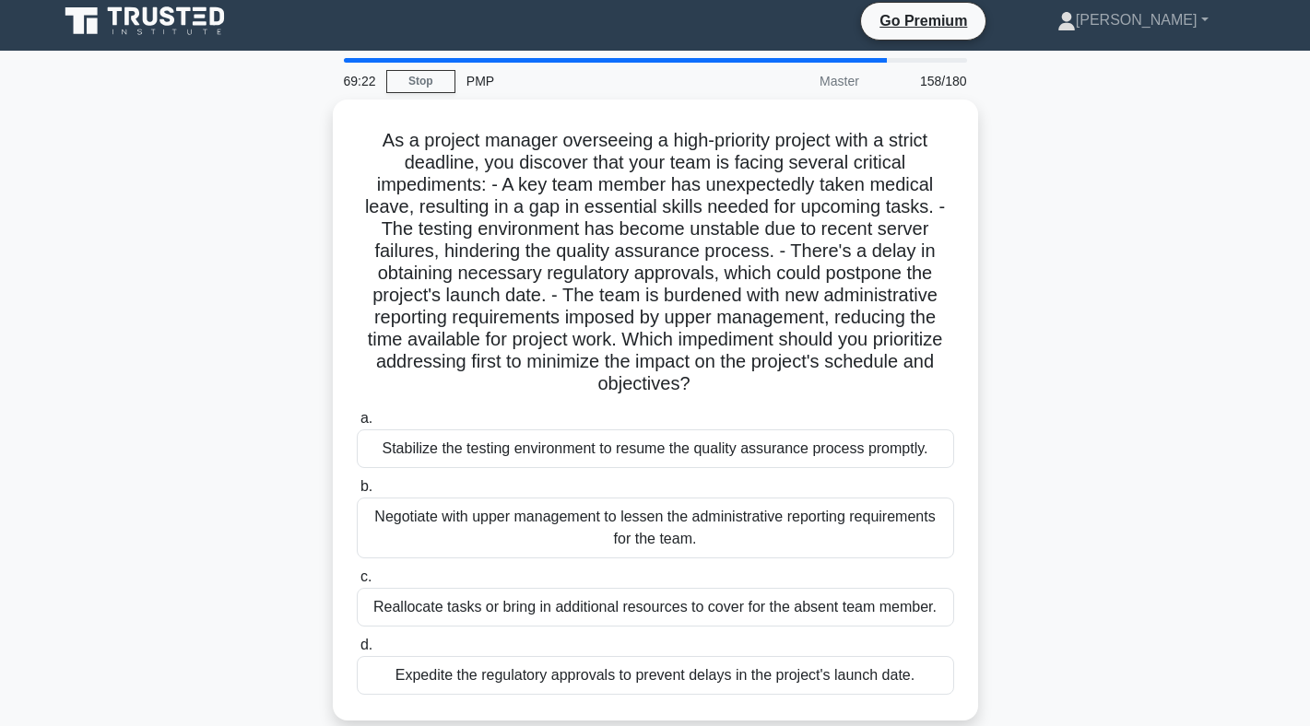
scroll to position [0, 0]
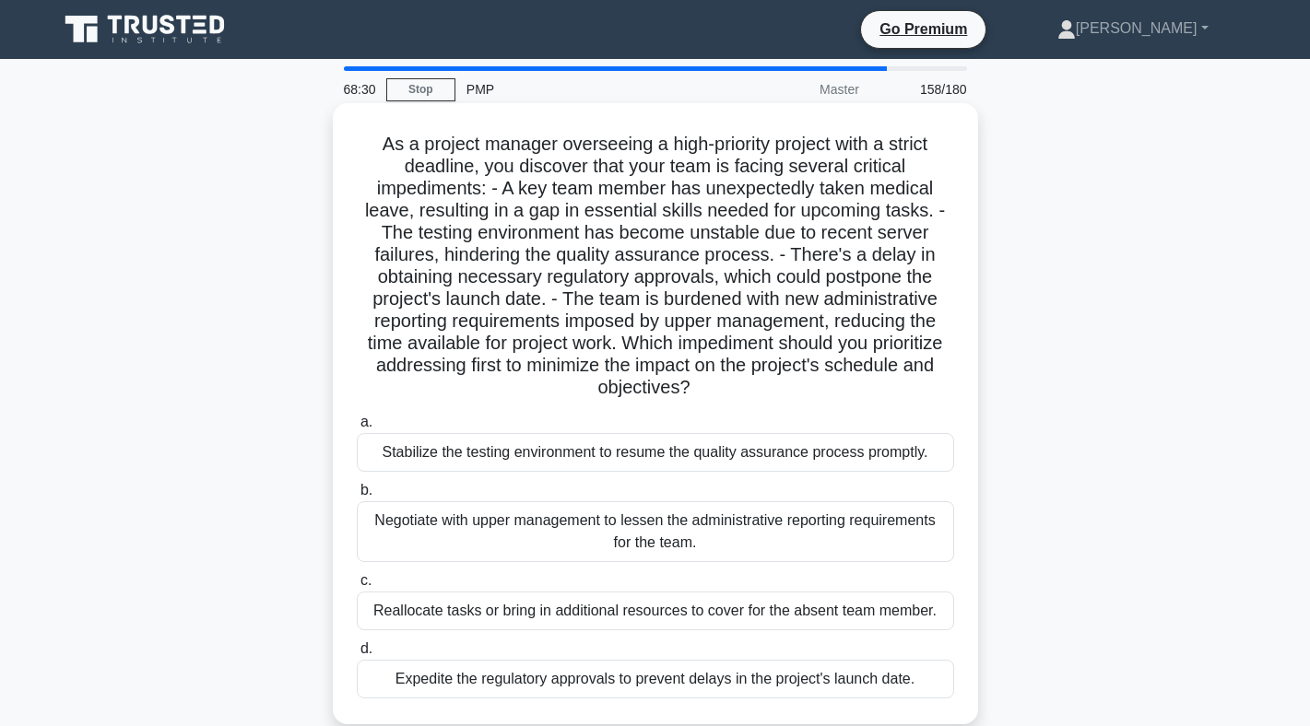
click at [727, 471] on div "Stabilize the testing environment to resume the quality assurance process promp…" at bounding box center [655, 452] width 597 height 39
click at [357, 429] on input "a. Stabilize the testing environment to resume the quality assurance process pr…" at bounding box center [357, 423] width 0 height 12
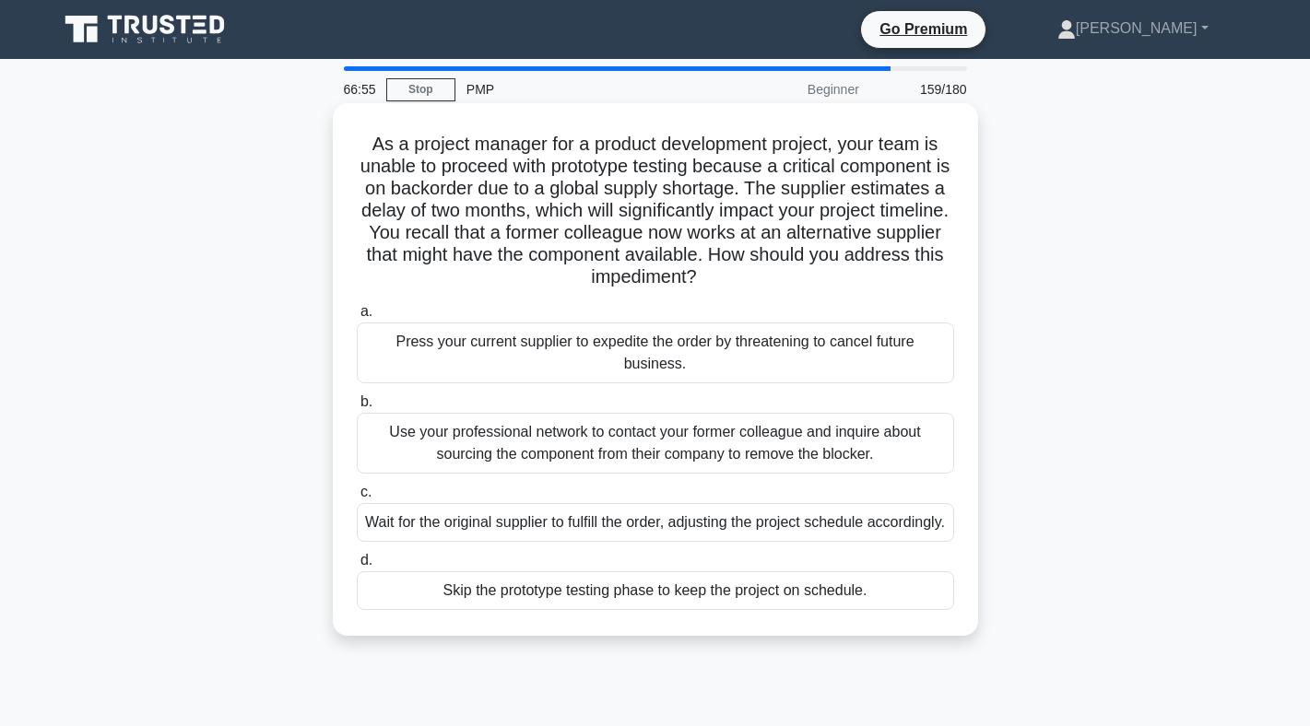
click at [619, 469] on div "Use your professional network to contact your former colleague and inquire abou…" at bounding box center [655, 443] width 597 height 61
click at [357, 408] on input "b. Use your professional network to contact your former colleague and inquire a…" at bounding box center [357, 402] width 0 height 12
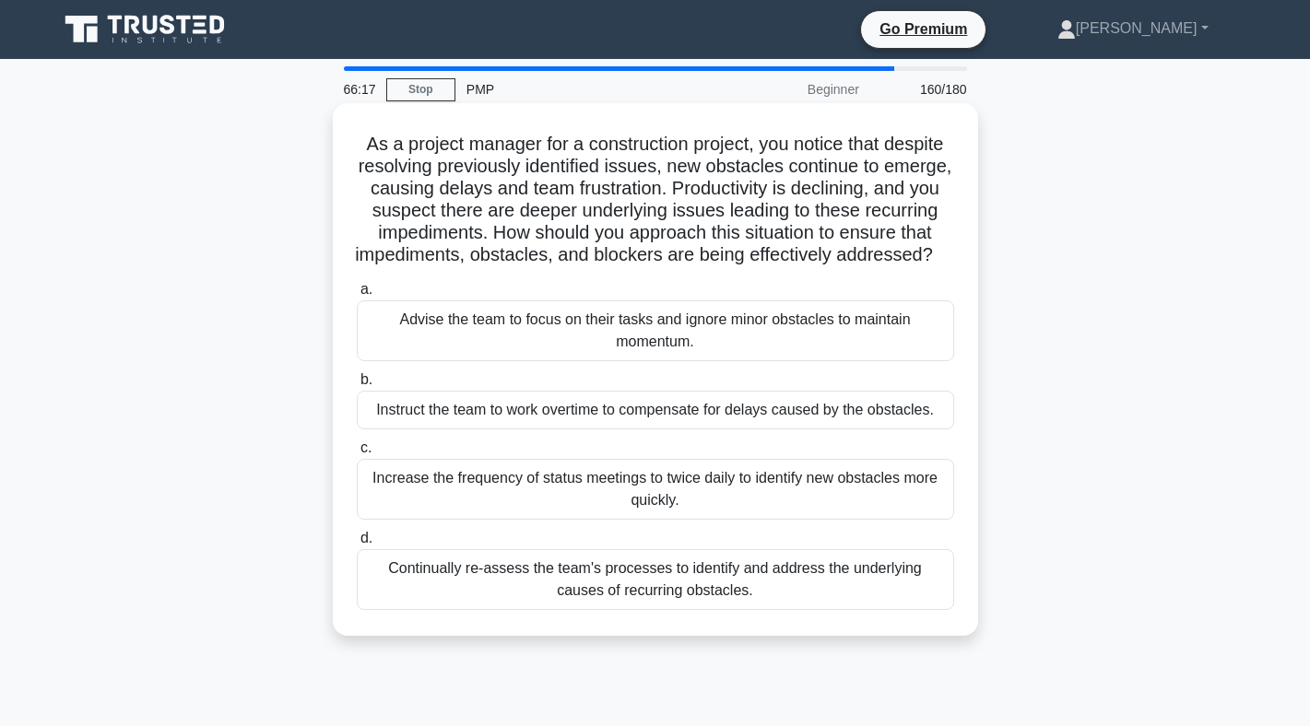
click at [771, 599] on div "Continually re-assess the team's processes to identify and address the underlyi…" at bounding box center [655, 579] width 597 height 61
click at [357, 545] on input "d. Continually re-assess the team's processes to identify and address the under…" at bounding box center [357, 539] width 0 height 12
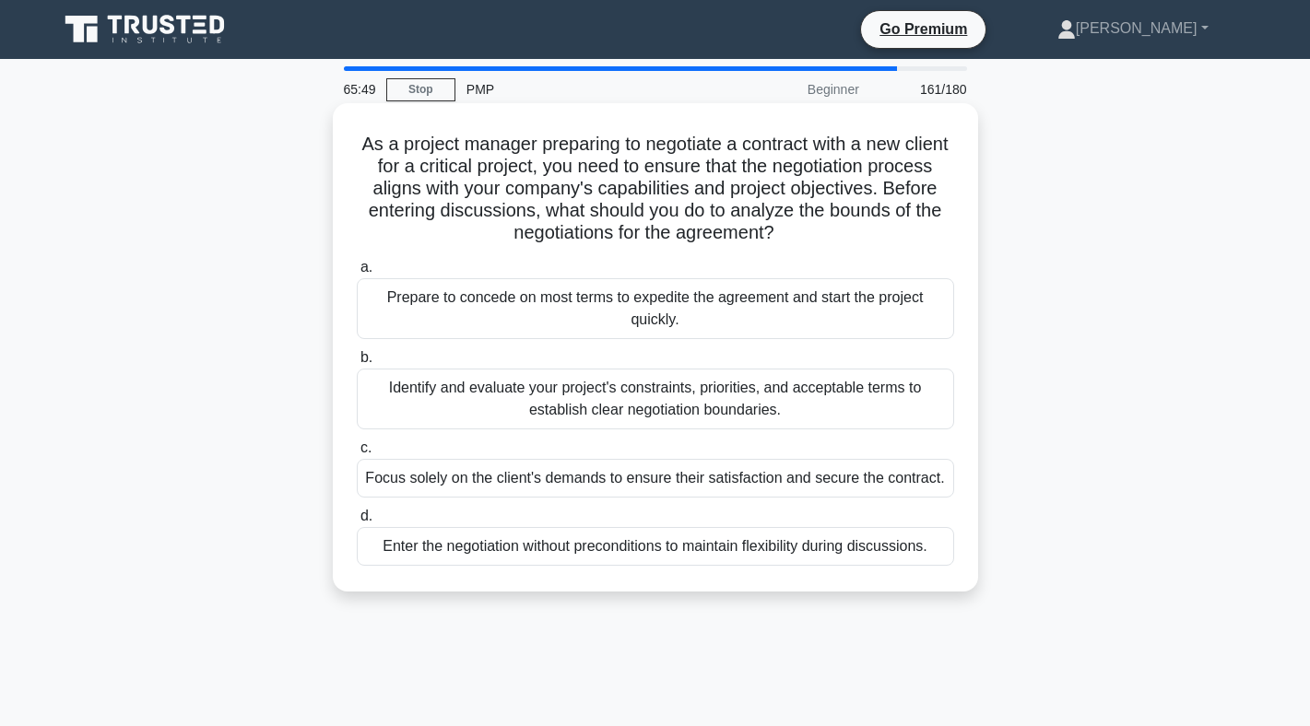
click at [657, 406] on div "Identify and evaluate your project's constraints, priorities, and acceptable te…" at bounding box center [655, 399] width 597 height 61
click at [357, 364] on input "b. Identify and evaluate your project's constraints, priorities, and acceptable…" at bounding box center [357, 358] width 0 height 12
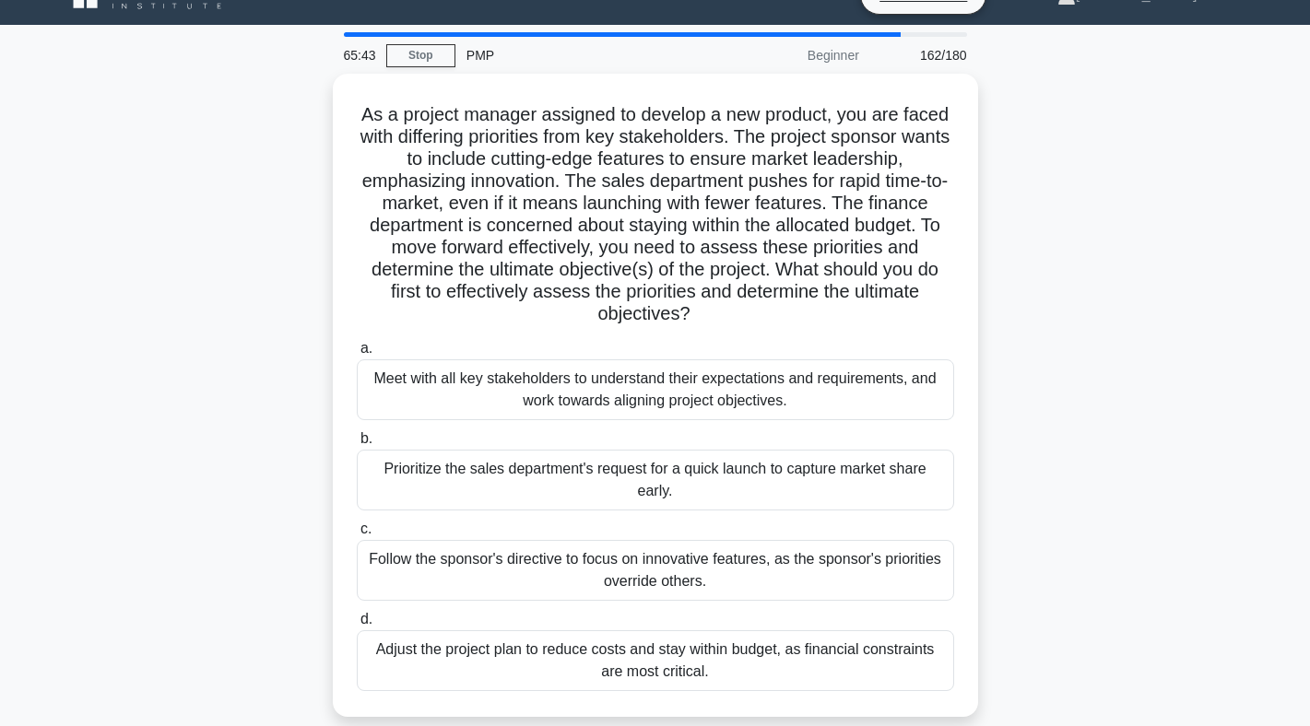
scroll to position [50, 0]
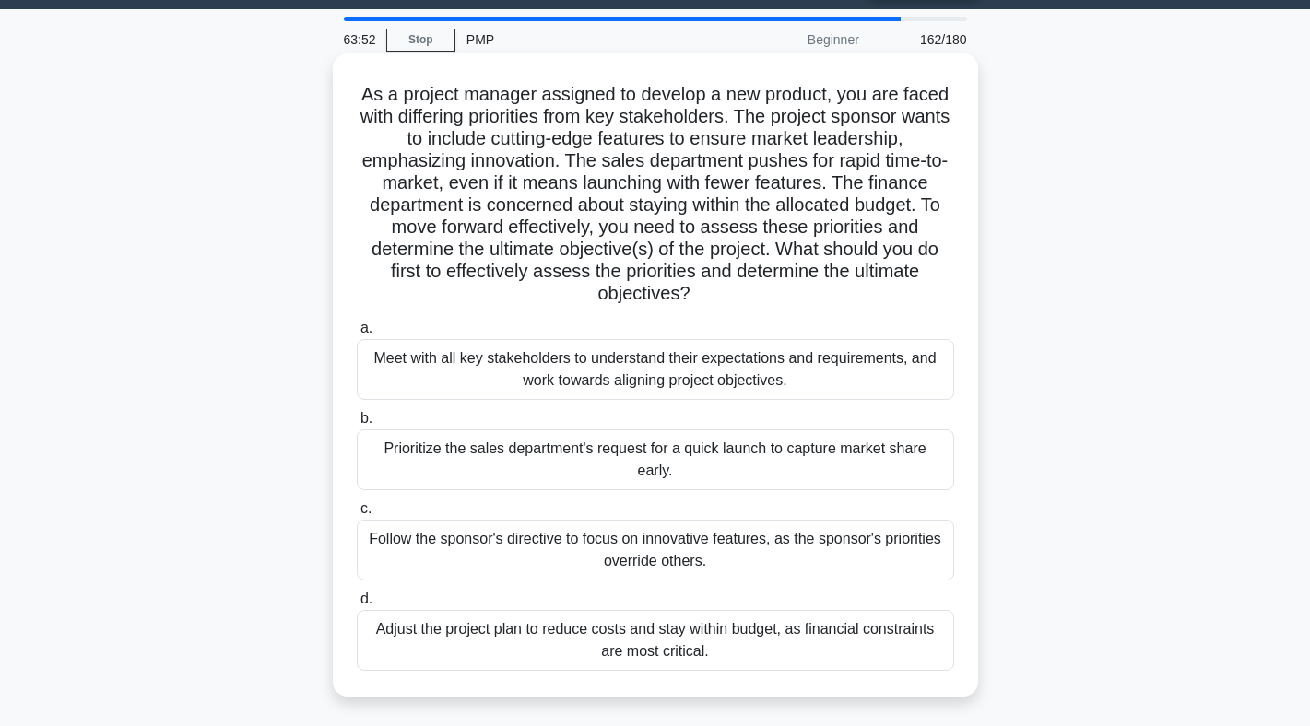
click at [609, 567] on div "Follow the sponsor's directive to focus on innovative features, as the sponsor'…" at bounding box center [655, 550] width 597 height 61
click at [357, 515] on input "c. Follow the sponsor's directive to focus on innovative features, as the spons…" at bounding box center [357, 509] width 0 height 12
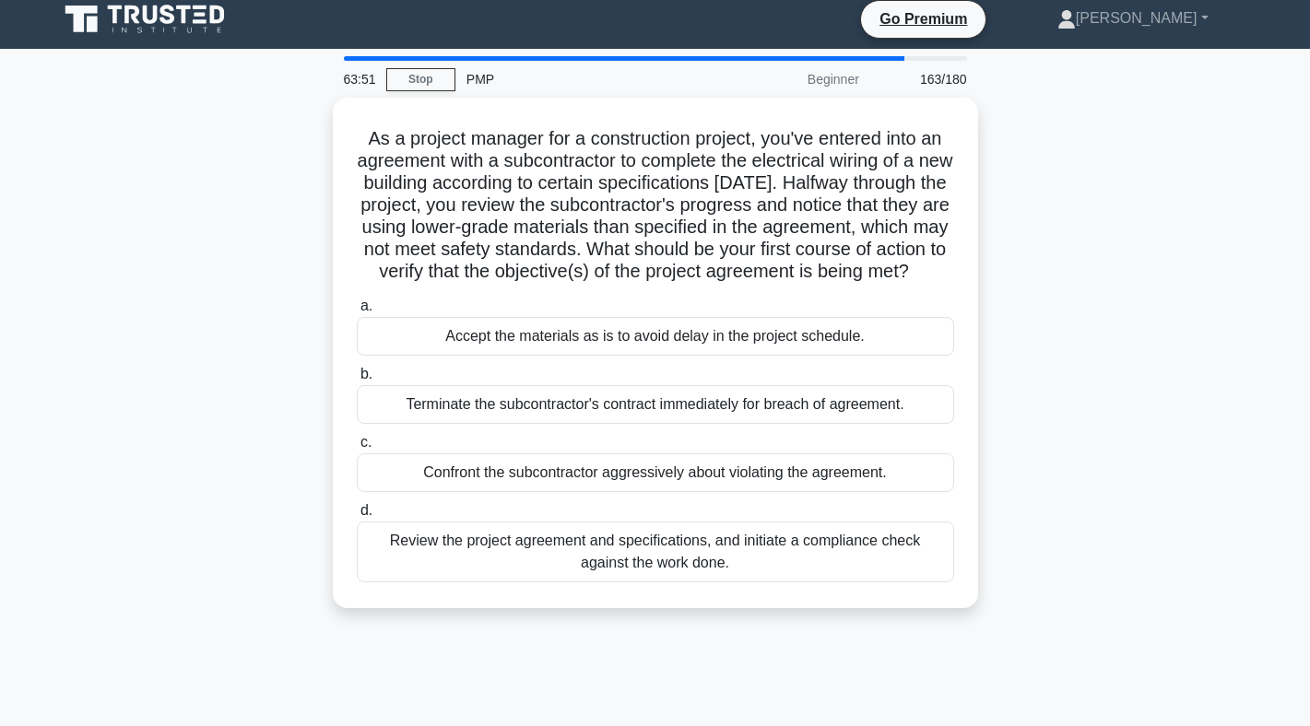
scroll to position [0, 0]
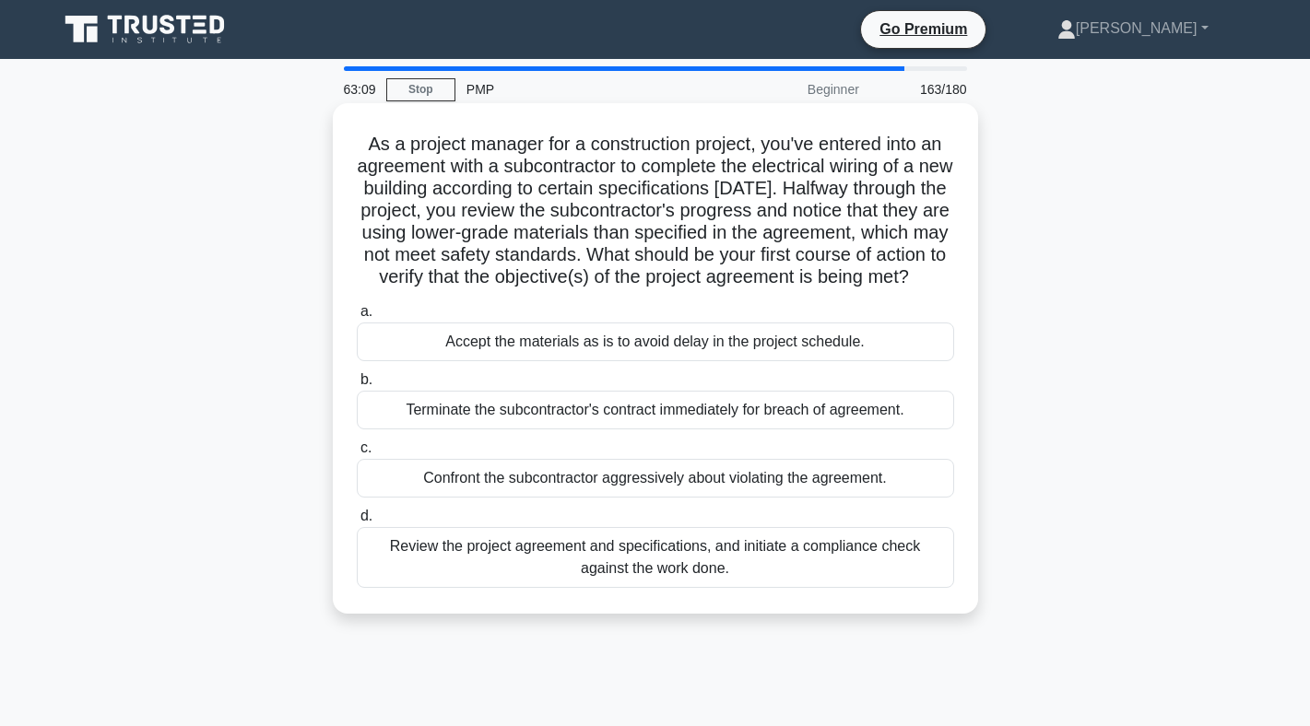
click at [613, 576] on div "Review the project agreement and specifications, and initiate a compliance chec…" at bounding box center [655, 557] width 597 height 61
click at [430, 578] on div "Review the project agreement and specifications, and initiate a compliance chec…" at bounding box center [655, 557] width 597 height 61
click at [357, 523] on input "d. Review the project agreement and specifications, and initiate a compliance c…" at bounding box center [357, 517] width 0 height 12
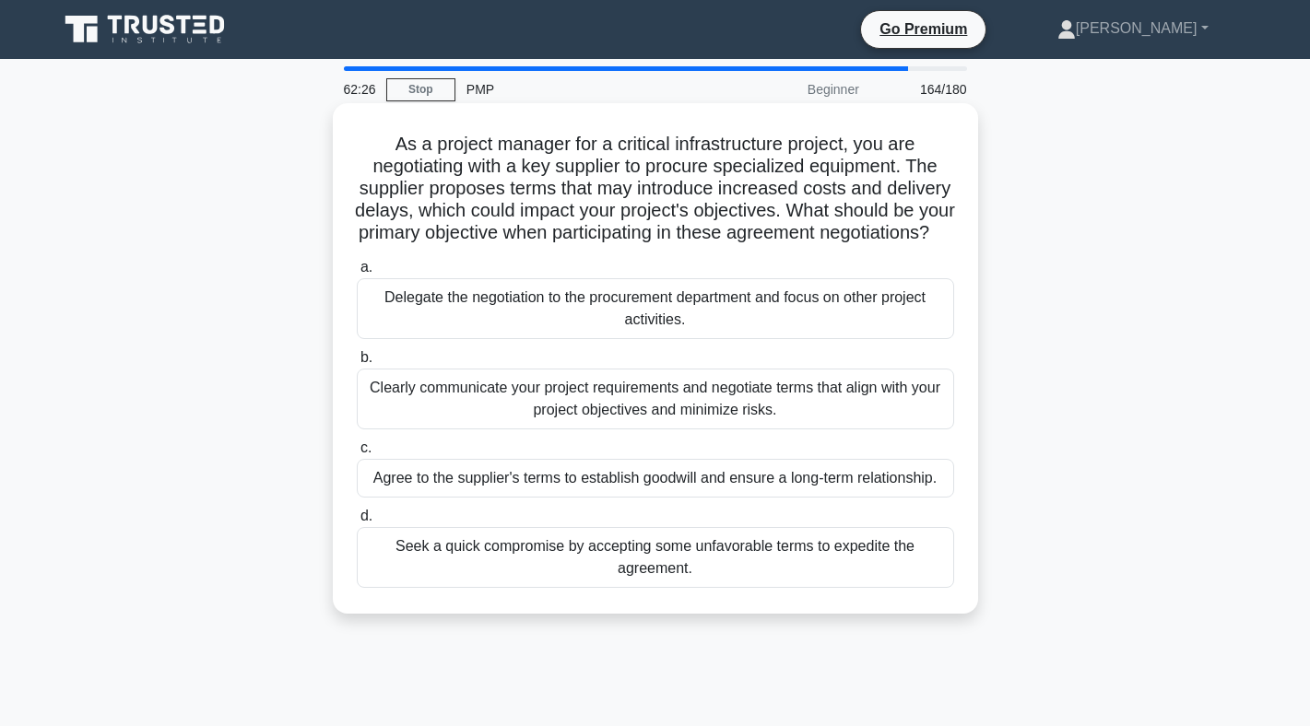
click at [489, 427] on div "Clearly communicate your project requirements and negotiate terms that align wi…" at bounding box center [655, 399] width 597 height 61
click at [357, 364] on input "b. Clearly communicate your project requirements and negotiate terms that align…" at bounding box center [357, 358] width 0 height 12
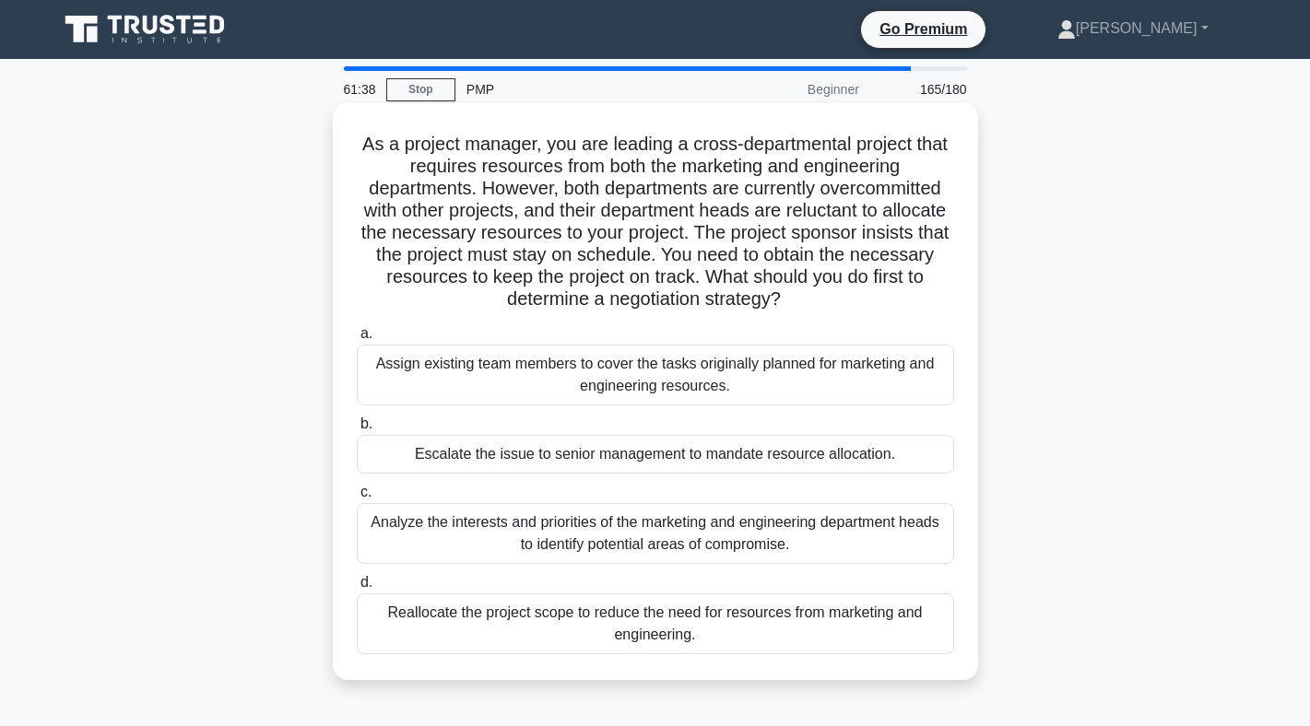
click at [590, 449] on div "Escalate the issue to senior management to mandate resource allocation." at bounding box center [655, 454] width 597 height 39
click at [357, 430] on input "b. Escalate the issue to senior management to mandate resource allocation." at bounding box center [357, 424] width 0 height 12
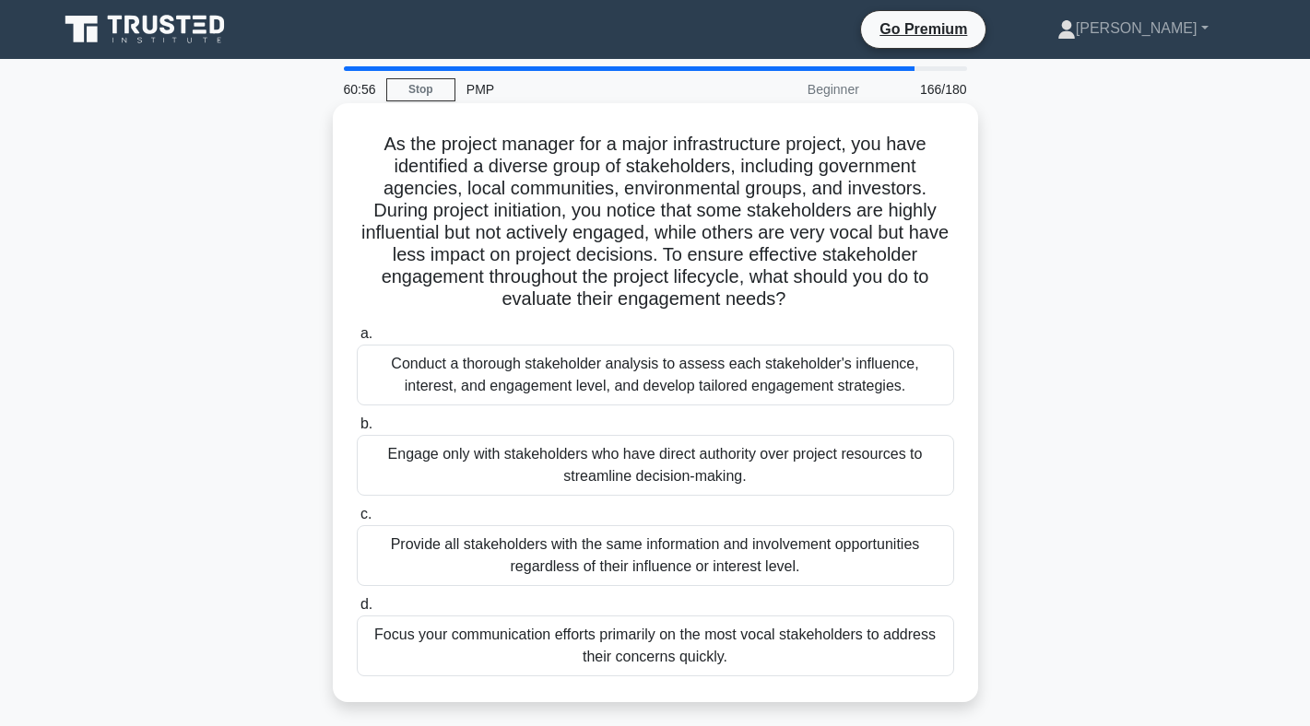
click at [576, 385] on div "Conduct a thorough stakeholder analysis to assess each stakeholder's influence,…" at bounding box center [655, 375] width 597 height 61
click at [357, 340] on input "a. Conduct a thorough stakeholder analysis to assess each stakeholder's influen…" at bounding box center [357, 334] width 0 height 12
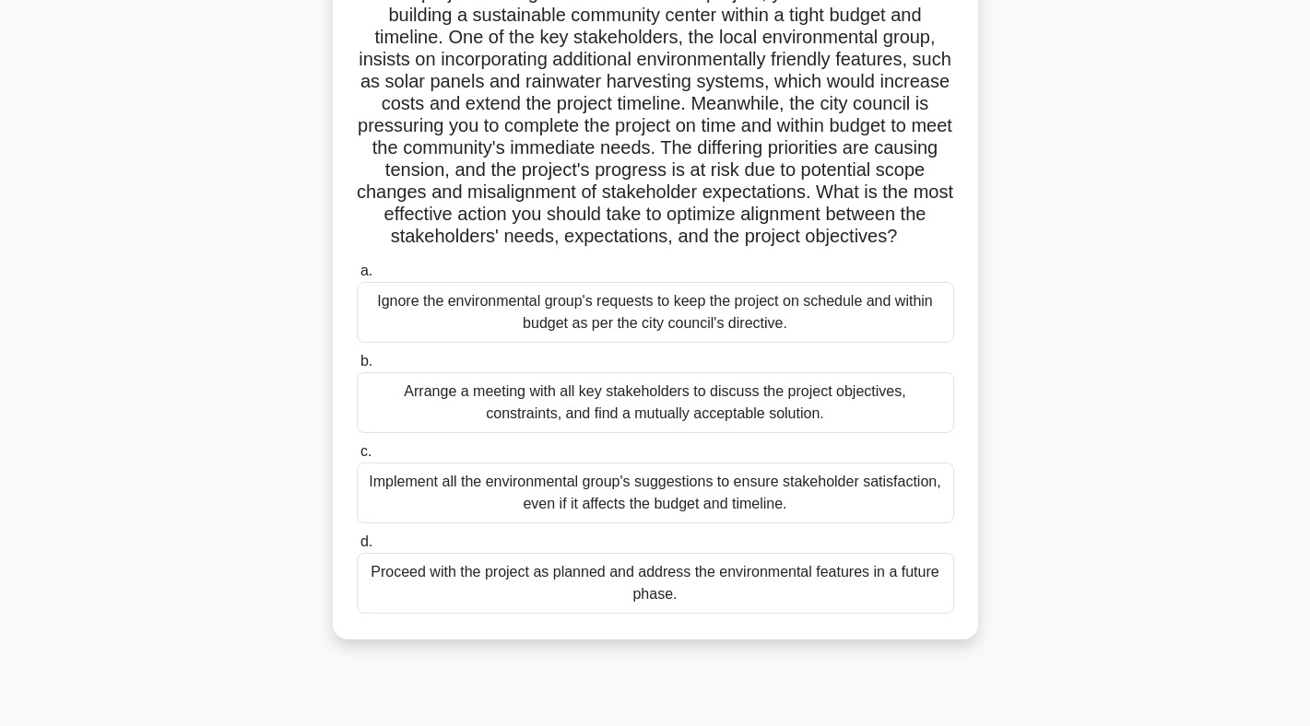
scroll to position [158, 0]
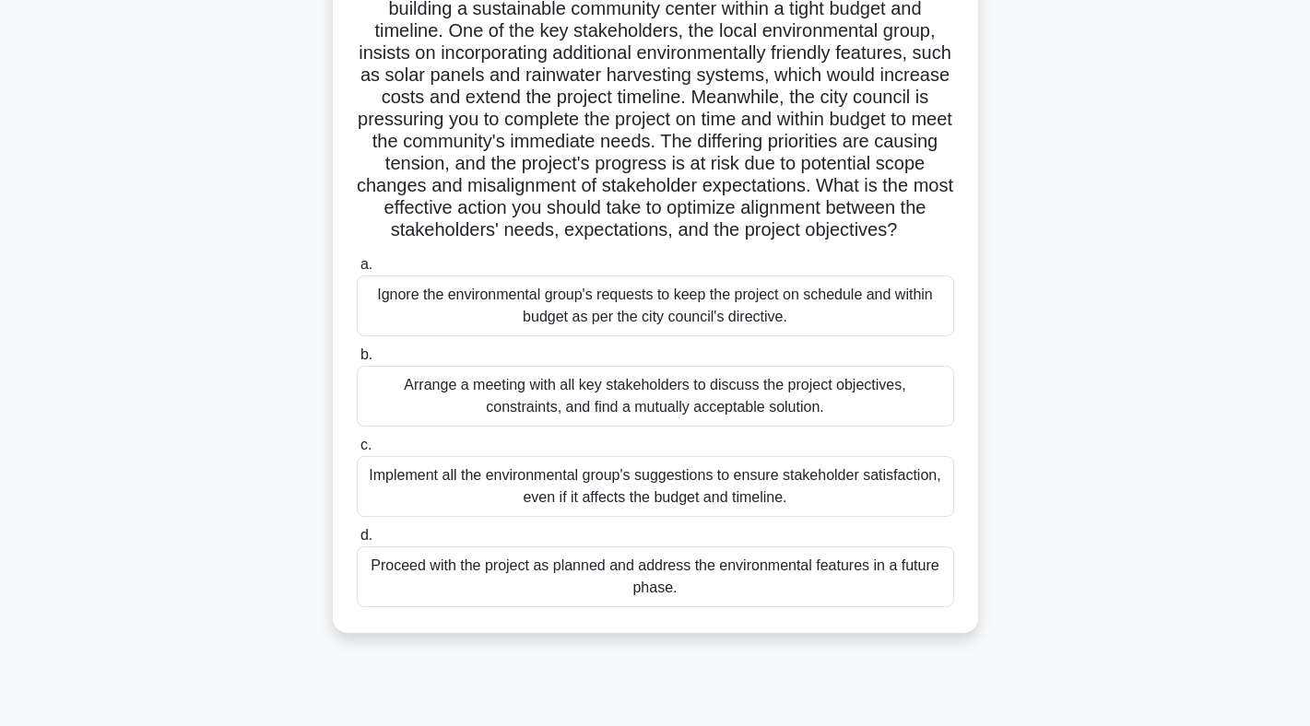
click at [577, 391] on div "Arrange a meeting with all key stakeholders to discuss the project objectives, …" at bounding box center [655, 396] width 597 height 61
click at [357, 361] on input "b. Arrange a meeting with all key stakeholders to discuss the project objective…" at bounding box center [357, 355] width 0 height 12
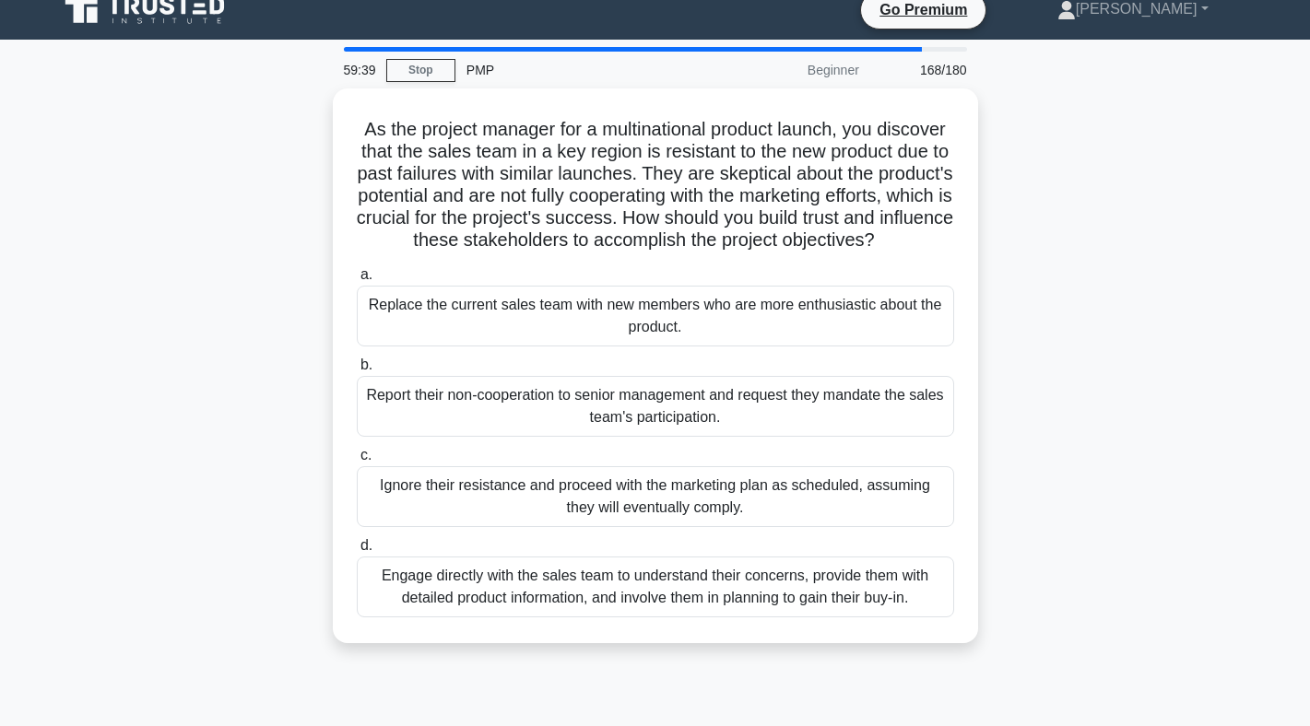
scroll to position [0, 0]
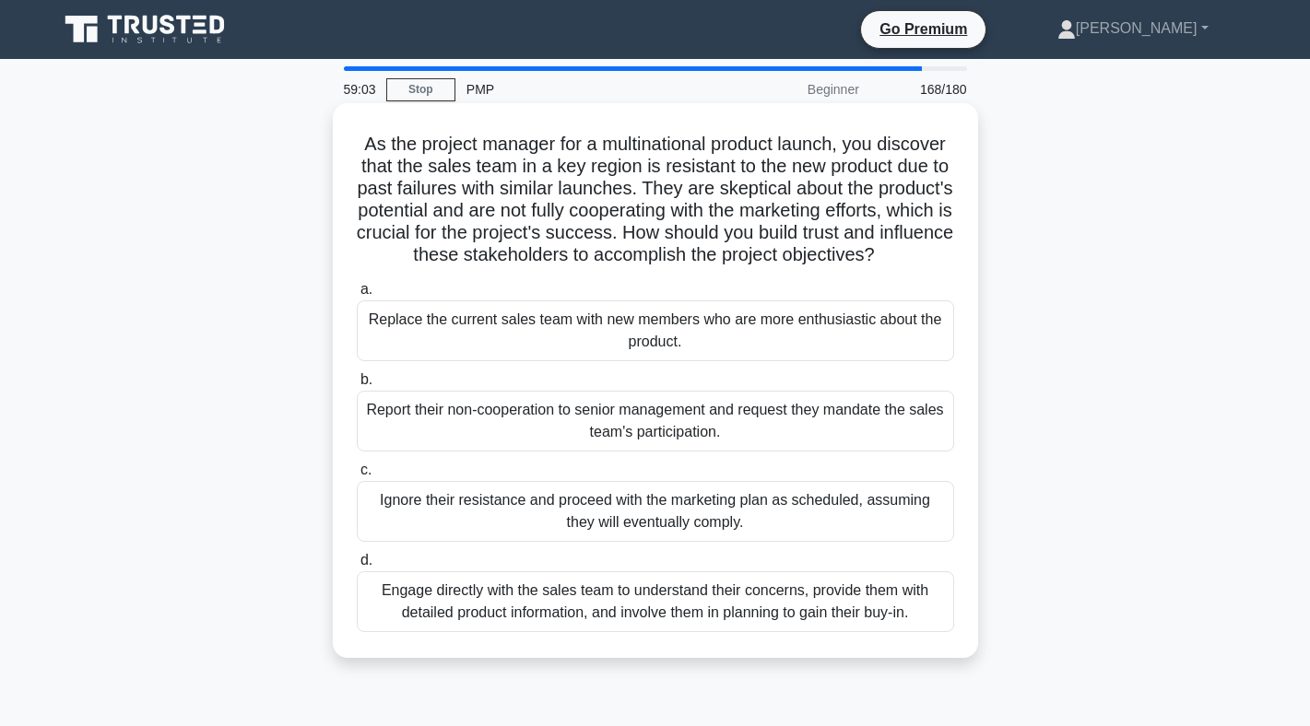
click at [590, 593] on div "Engage directly with the sales team to understand their concerns, provide them …" at bounding box center [655, 601] width 597 height 61
click at [357, 567] on input "d. Engage directly with the sales team to understand their concerns, provide th…" at bounding box center [357, 561] width 0 height 12
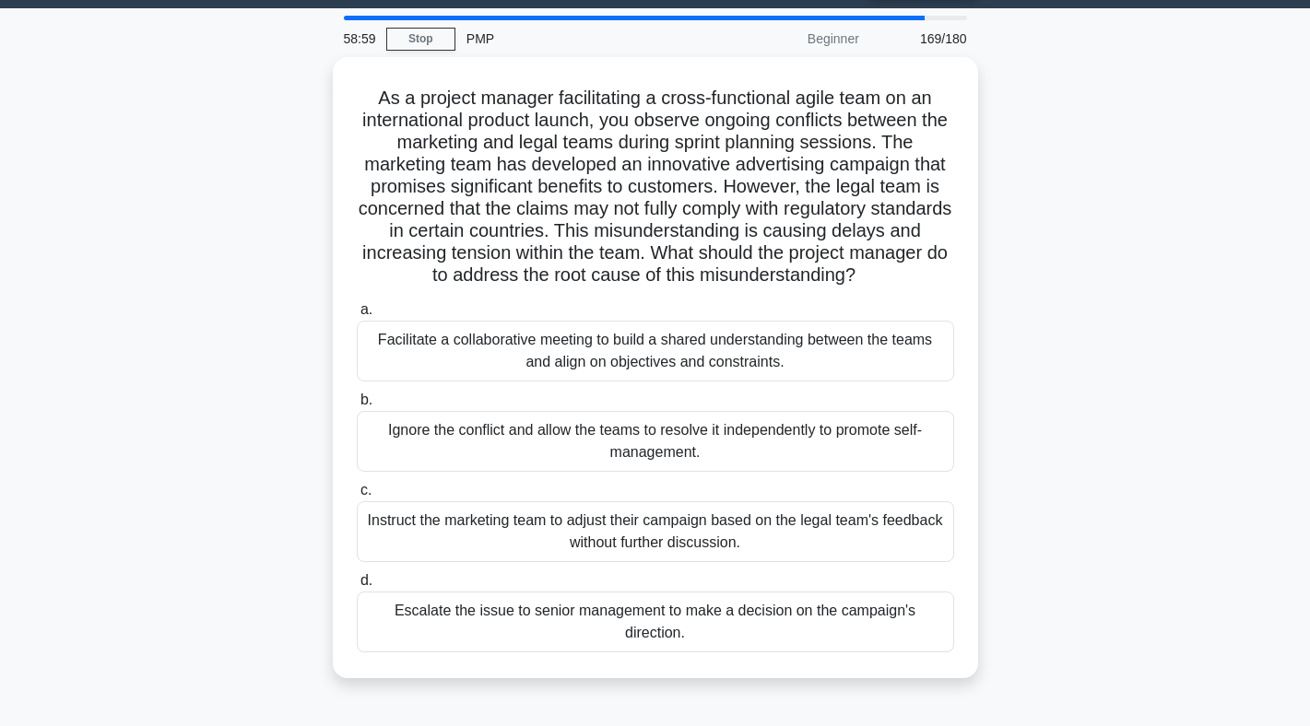
scroll to position [52, 0]
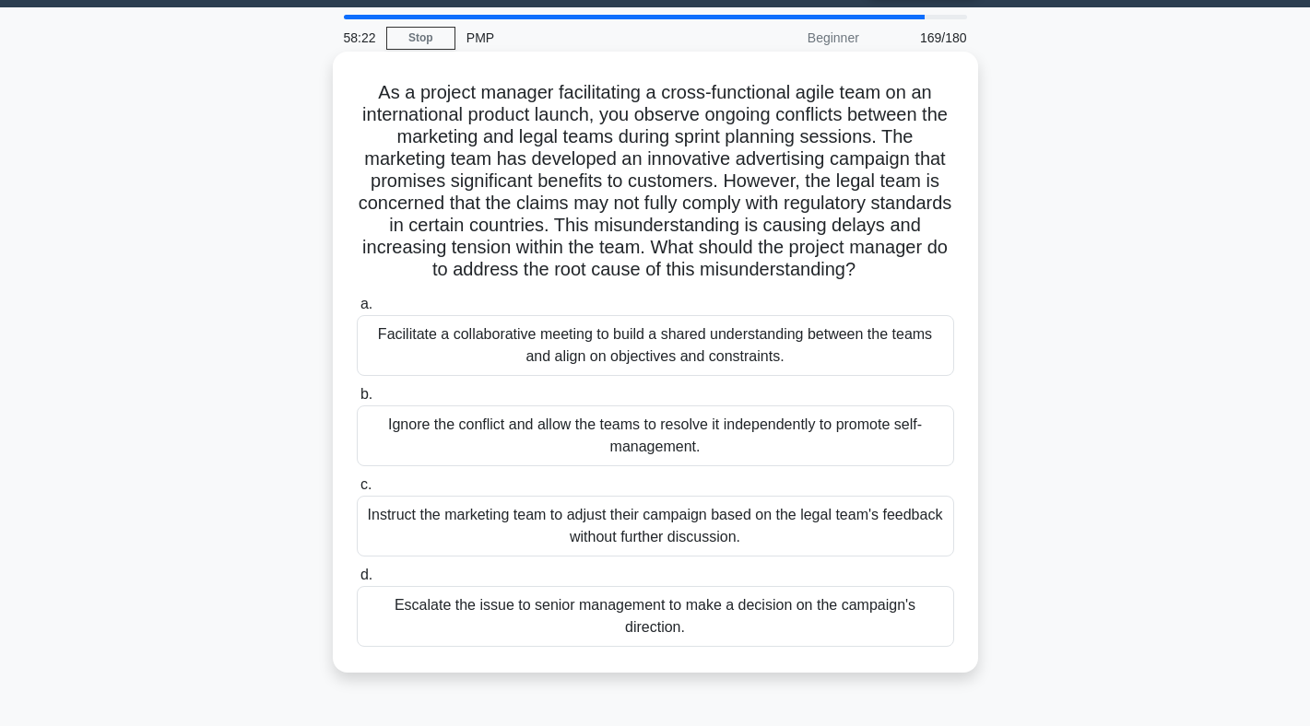
click at [698, 348] on div "Facilitate a collaborative meeting to build a shared understanding between the …" at bounding box center [655, 345] width 597 height 61
click at [357, 311] on input "a. Facilitate a collaborative meeting to build a shared understanding between t…" at bounding box center [357, 305] width 0 height 12
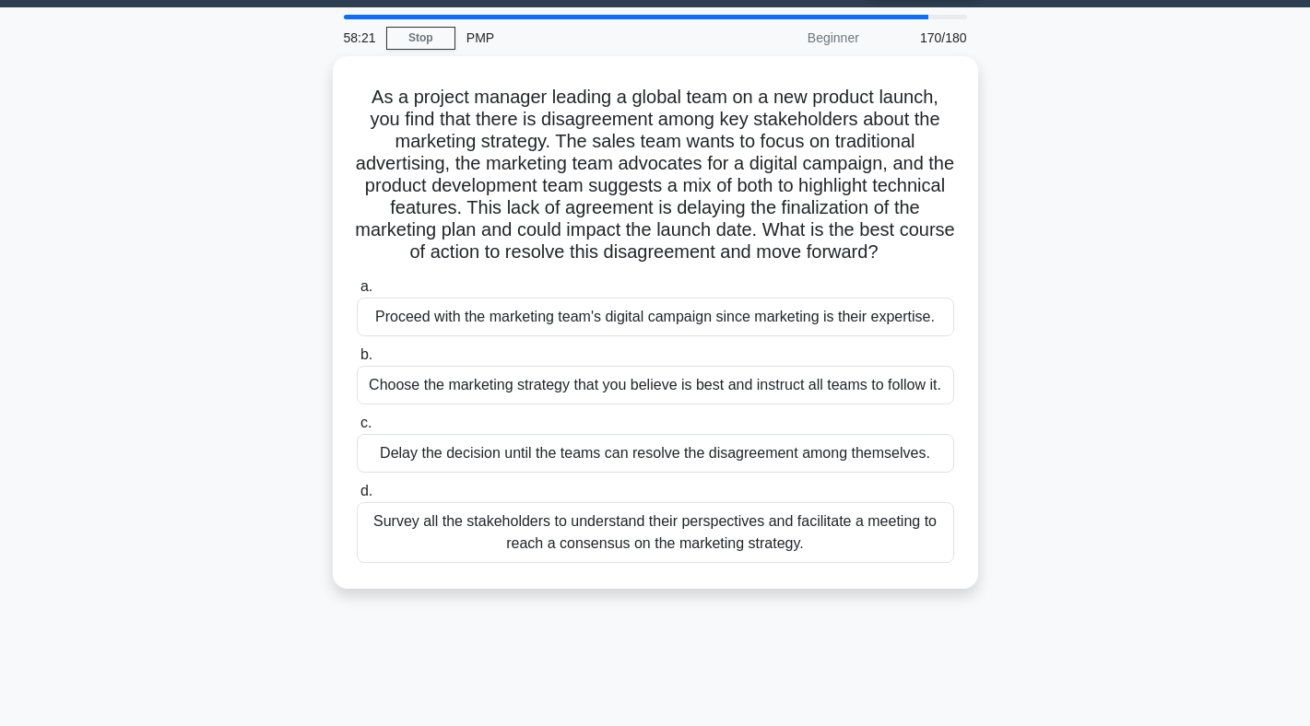
scroll to position [0, 0]
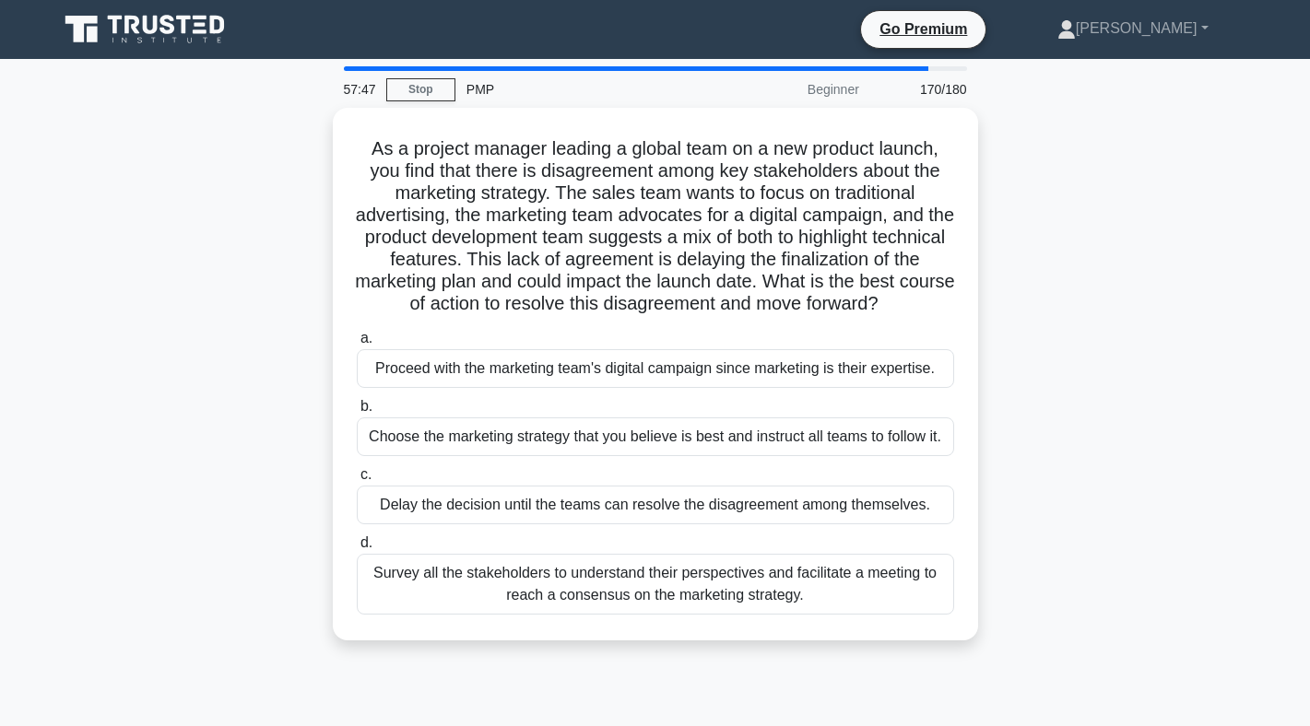
click at [662, 592] on div "Survey all the stakeholders to understand their perspectives and facilitate a m…" at bounding box center [655, 584] width 597 height 61
click at [357, 549] on input "d. Survey all the stakeholders to understand their perspectives and facilitate …" at bounding box center [357, 543] width 0 height 12
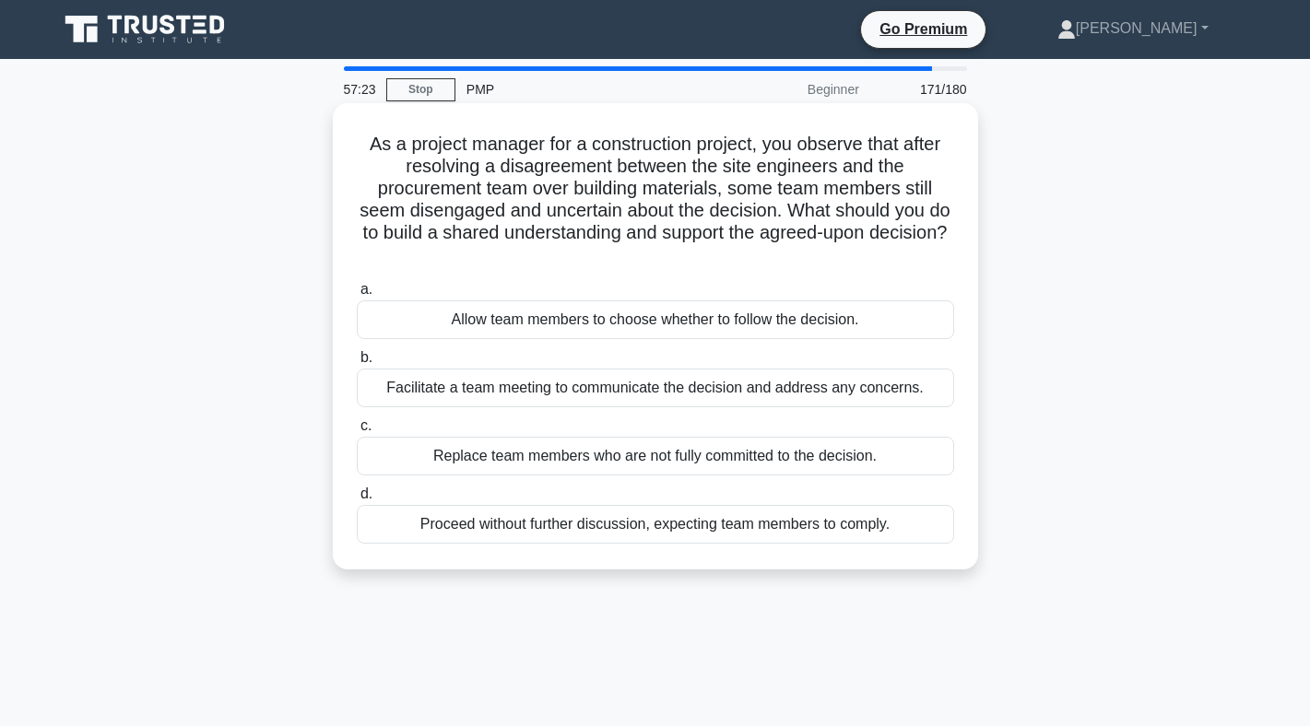
click at [701, 393] on div "Facilitate a team meeting to communicate the decision and address any concerns." at bounding box center [655, 388] width 597 height 39
click at [357, 364] on input "b. Facilitate a team meeting to communicate the decision and address any concer…" at bounding box center [357, 358] width 0 height 12
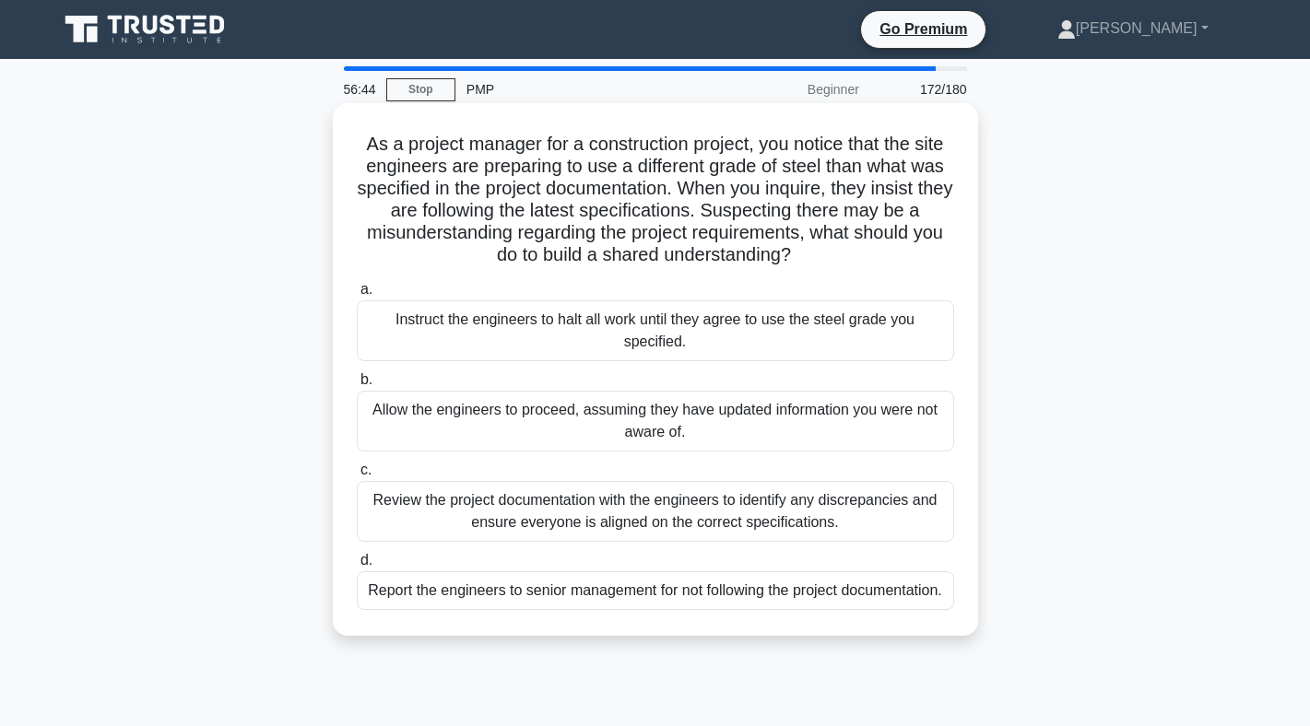
click at [724, 494] on div "Review the project documentation with the engineers to identify any discrepanci…" at bounding box center [655, 511] width 597 height 61
click at [357, 477] on input "c. Review the project documentation with the engineers to identify any discrepa…" at bounding box center [357, 471] width 0 height 12
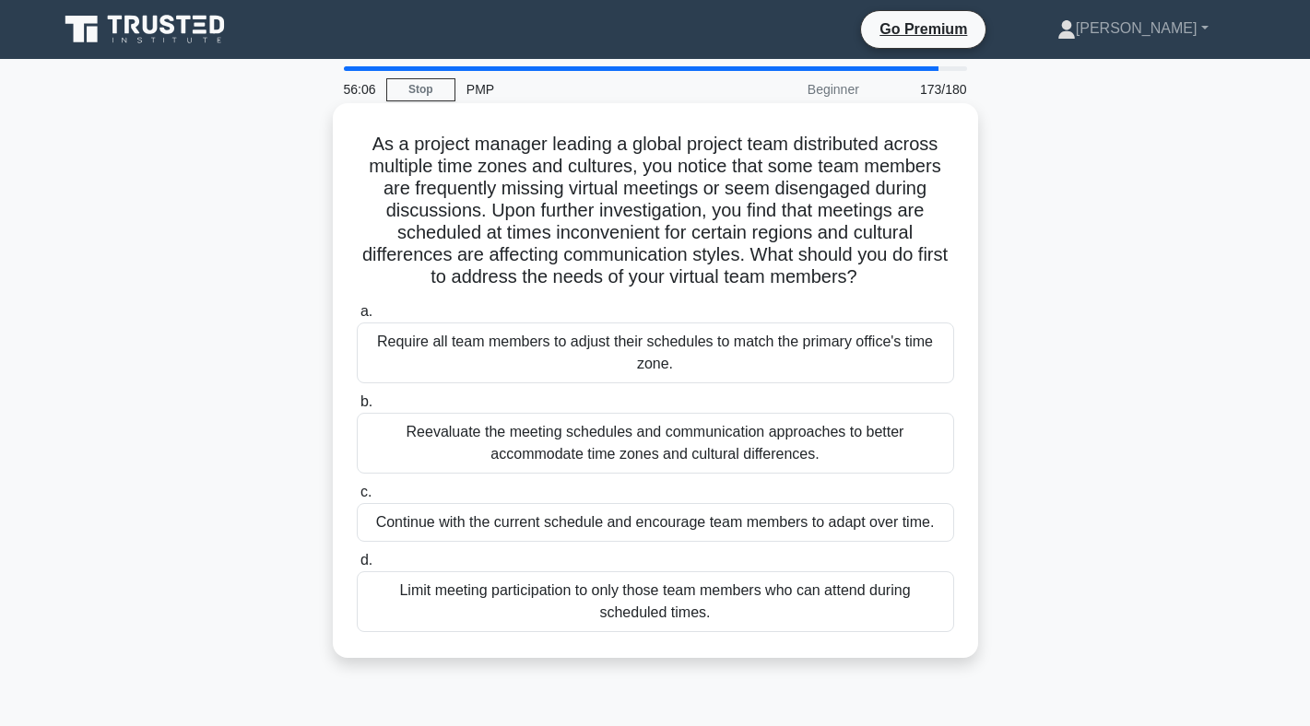
click at [763, 462] on div "Reevaluate the meeting schedules and communication approaches to better accommo…" at bounding box center [655, 443] width 597 height 61
click at [357, 408] on input "b. Reevaluate the meeting schedules and communication approaches to better acco…" at bounding box center [357, 402] width 0 height 12
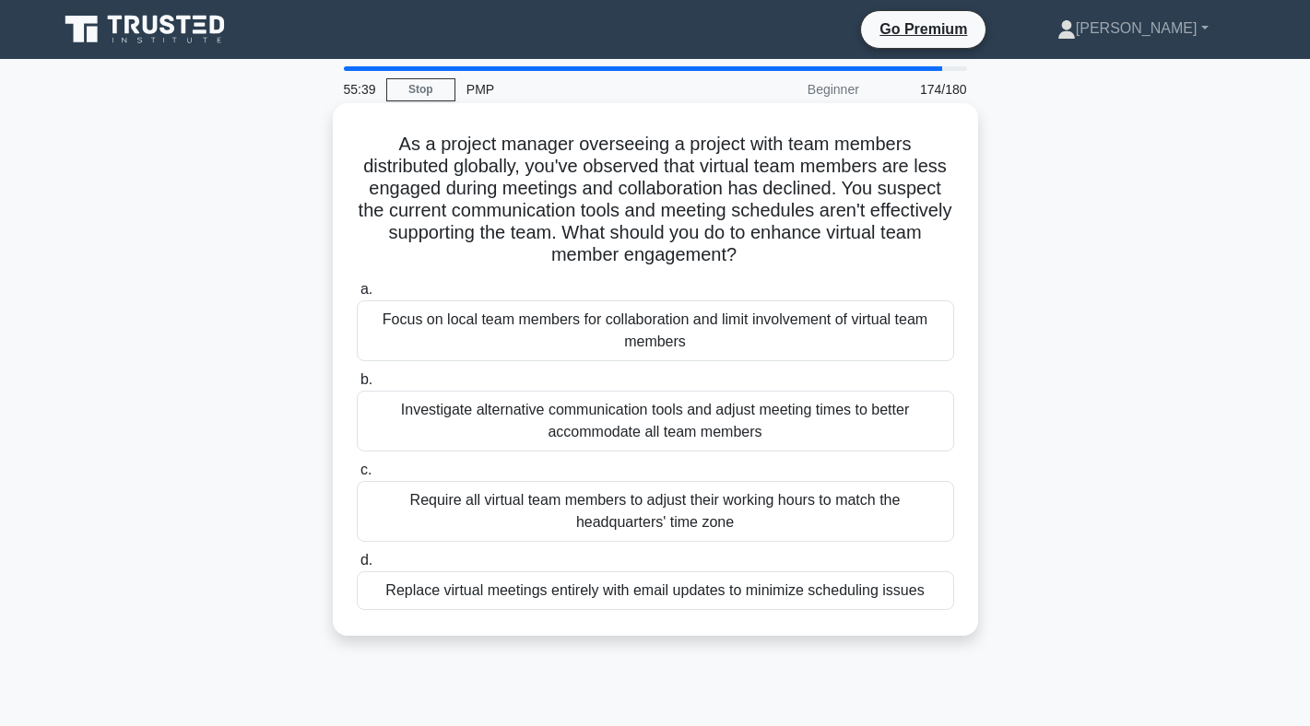
click at [768, 432] on div "Investigate alternative communication tools and adjust meeting times to better …" at bounding box center [655, 421] width 597 height 61
click at [357, 386] on input "b. Investigate alternative communication tools and adjust meeting times to bett…" at bounding box center [357, 380] width 0 height 12
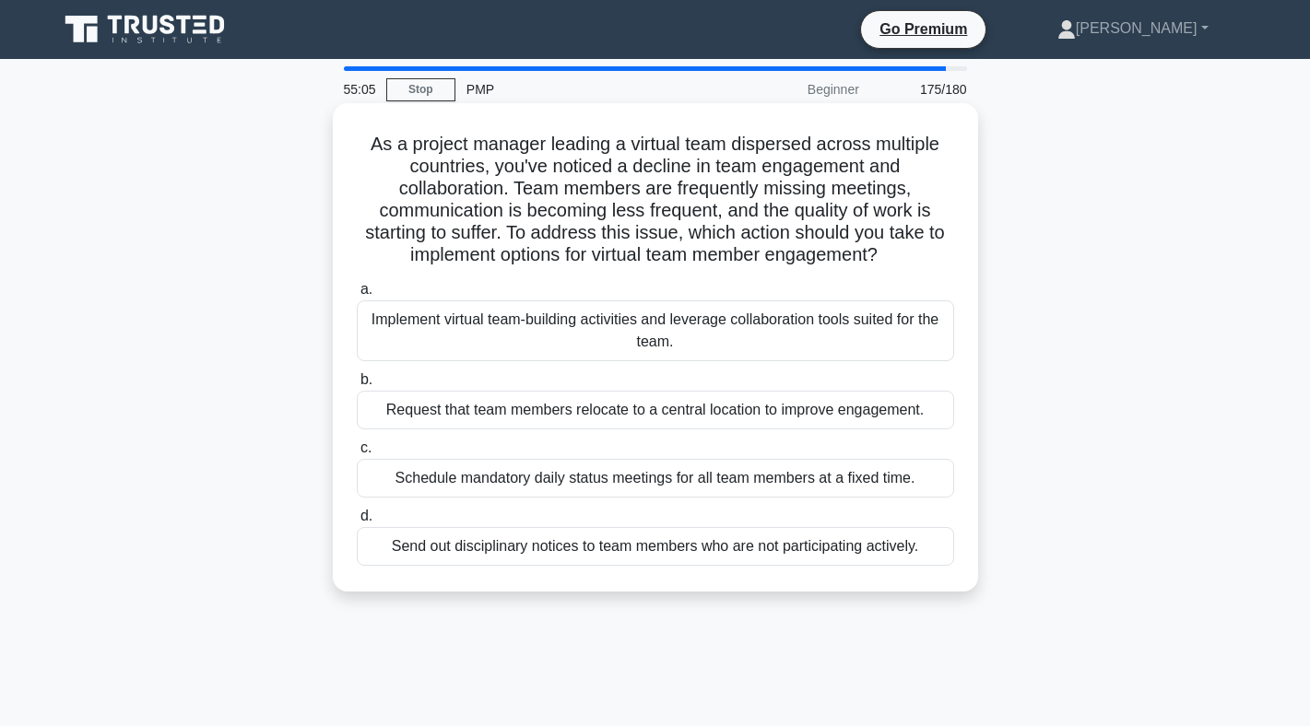
click at [801, 327] on div "Implement virtual team-building activities and leverage collaboration tools sui…" at bounding box center [655, 330] width 597 height 61
click at [357, 296] on input "a. Implement virtual team-building activities and leverage collaboration tools …" at bounding box center [357, 290] width 0 height 12
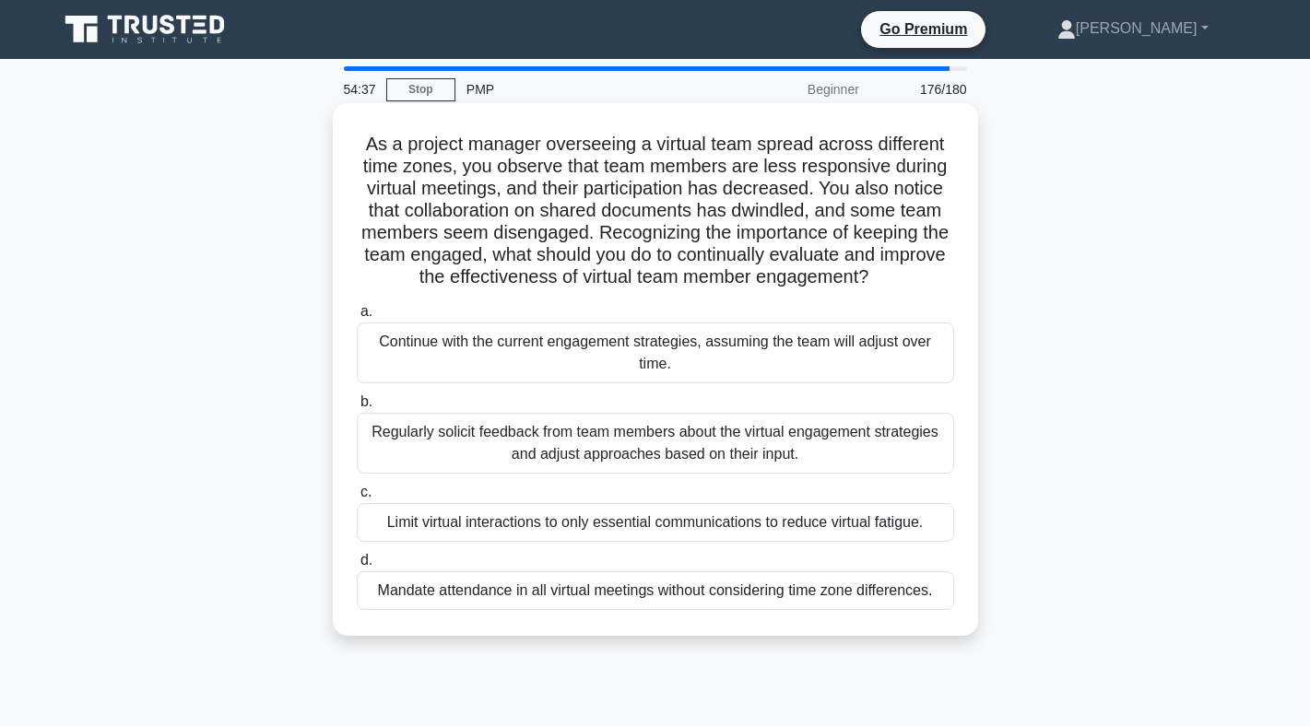
click at [737, 427] on div "Regularly solicit feedback from team members about the virtual engagement strat…" at bounding box center [655, 443] width 597 height 61
click at [357, 408] on input "b. Regularly solicit feedback from team members about the virtual engagement st…" at bounding box center [357, 402] width 0 height 12
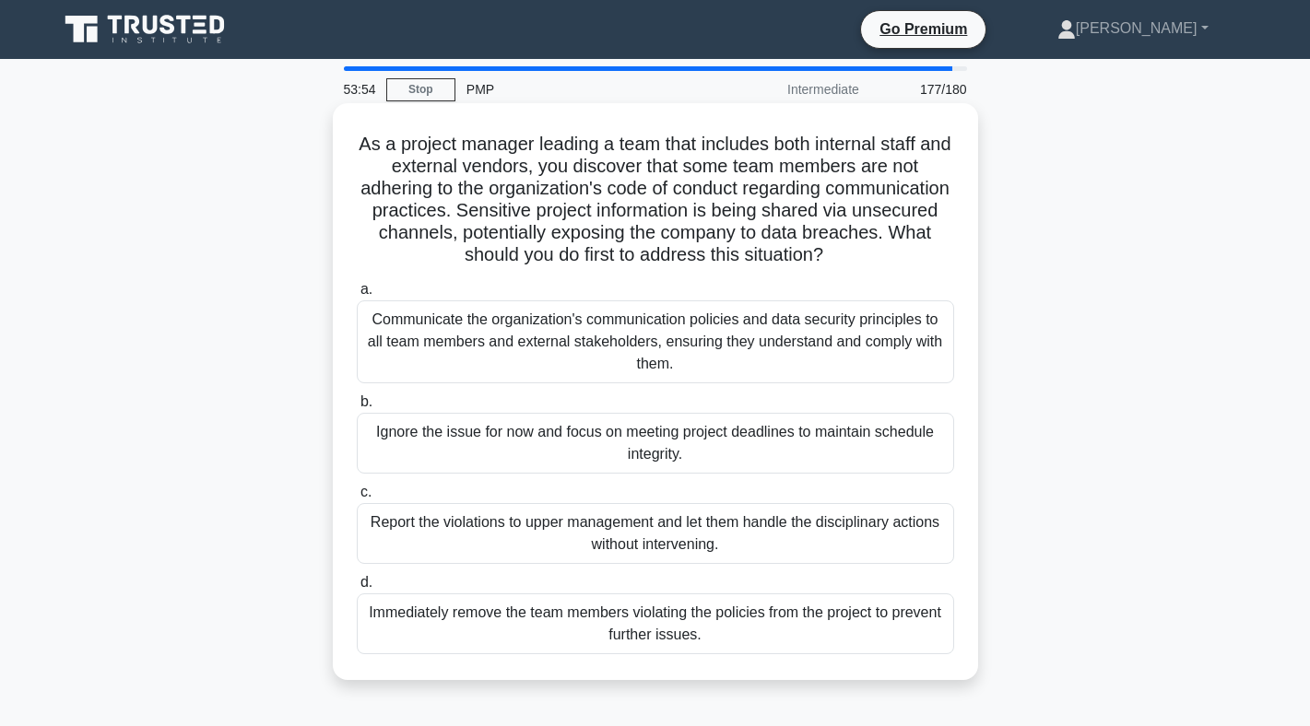
click at [621, 371] on div "Communicate the organization's communication policies and data security princip…" at bounding box center [655, 341] width 597 height 83
click at [357, 296] on input "a. Communicate the organization's communication policies and data security prin…" at bounding box center [357, 290] width 0 height 12
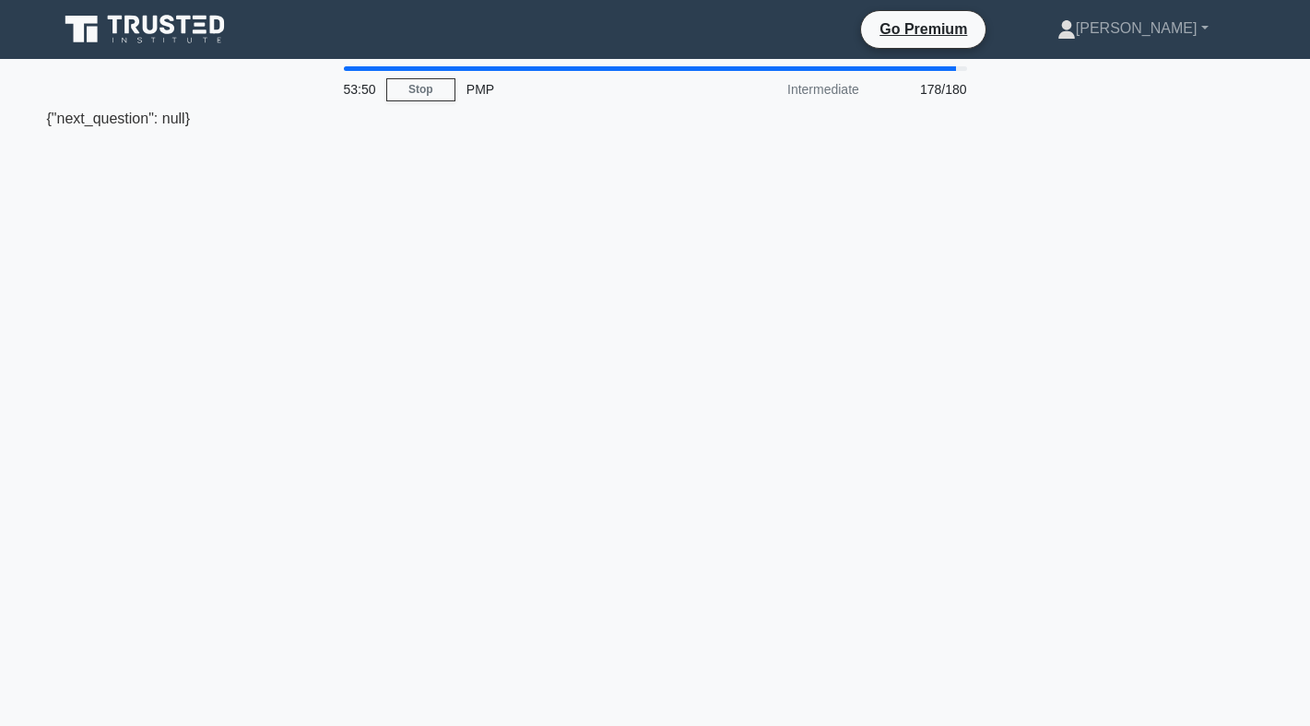
click at [171, 124] on div "{"next_question": null}" at bounding box center [655, 119] width 1217 height 22
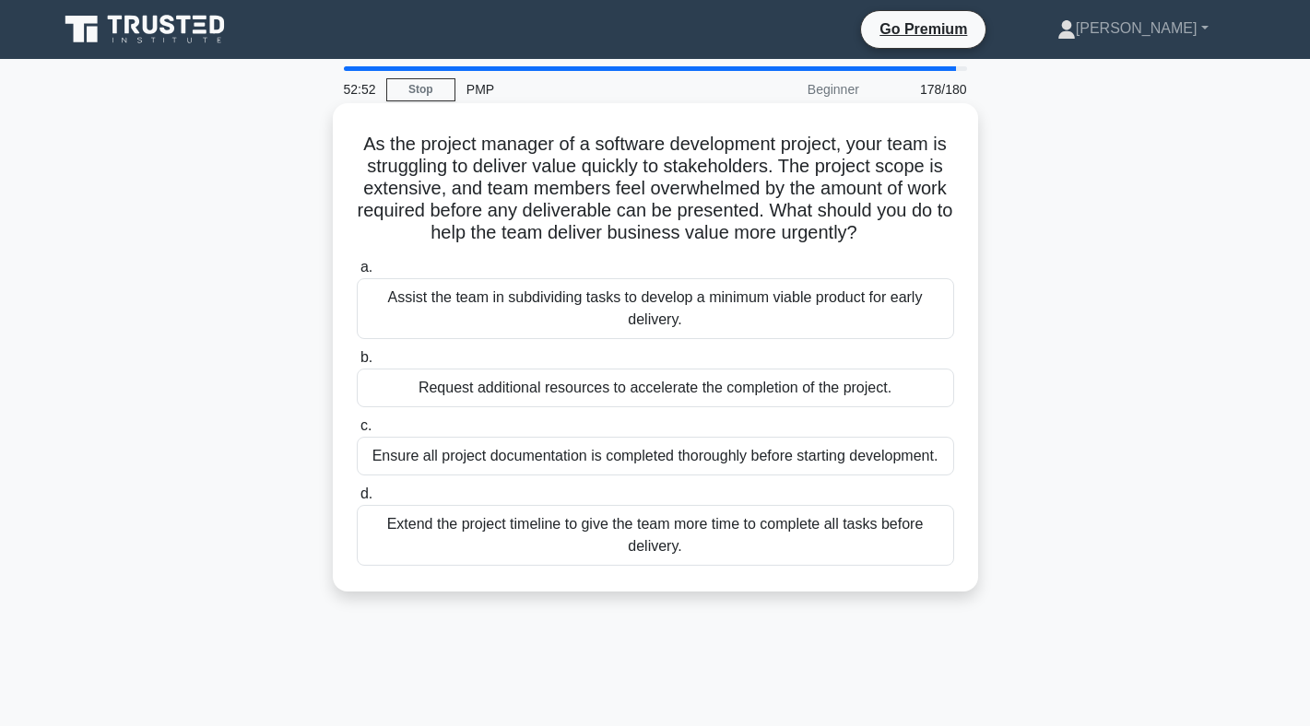
click at [417, 293] on div "Assist the team in subdividing tasks to develop a minimum viable product for ea…" at bounding box center [655, 308] width 597 height 61
click at [357, 274] on input "a. Assist the team in subdividing tasks to develop a minimum viable product for…" at bounding box center [357, 268] width 0 height 12
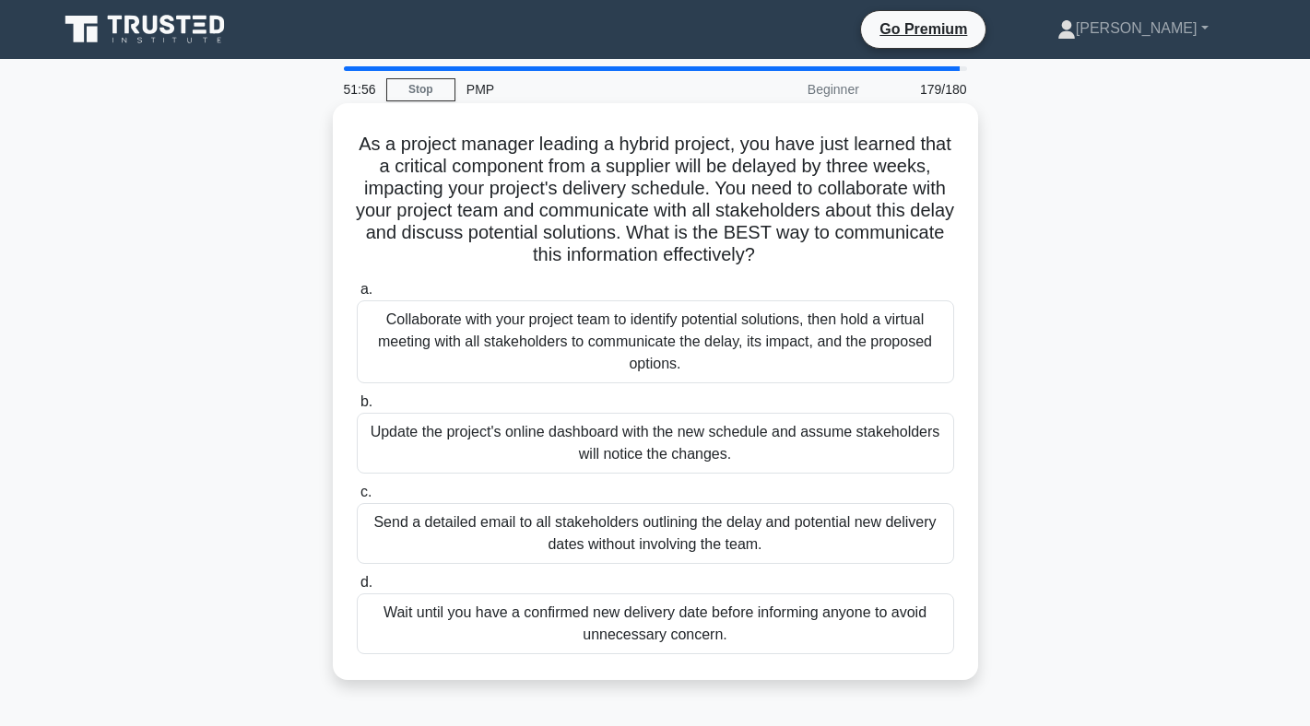
click at [402, 352] on div "Collaborate with your project team to identify potential solutions, then hold a…" at bounding box center [655, 341] width 597 height 83
click at [357, 296] on input "a. Collaborate with your project team to identify potential solutions, then hol…" at bounding box center [357, 290] width 0 height 12
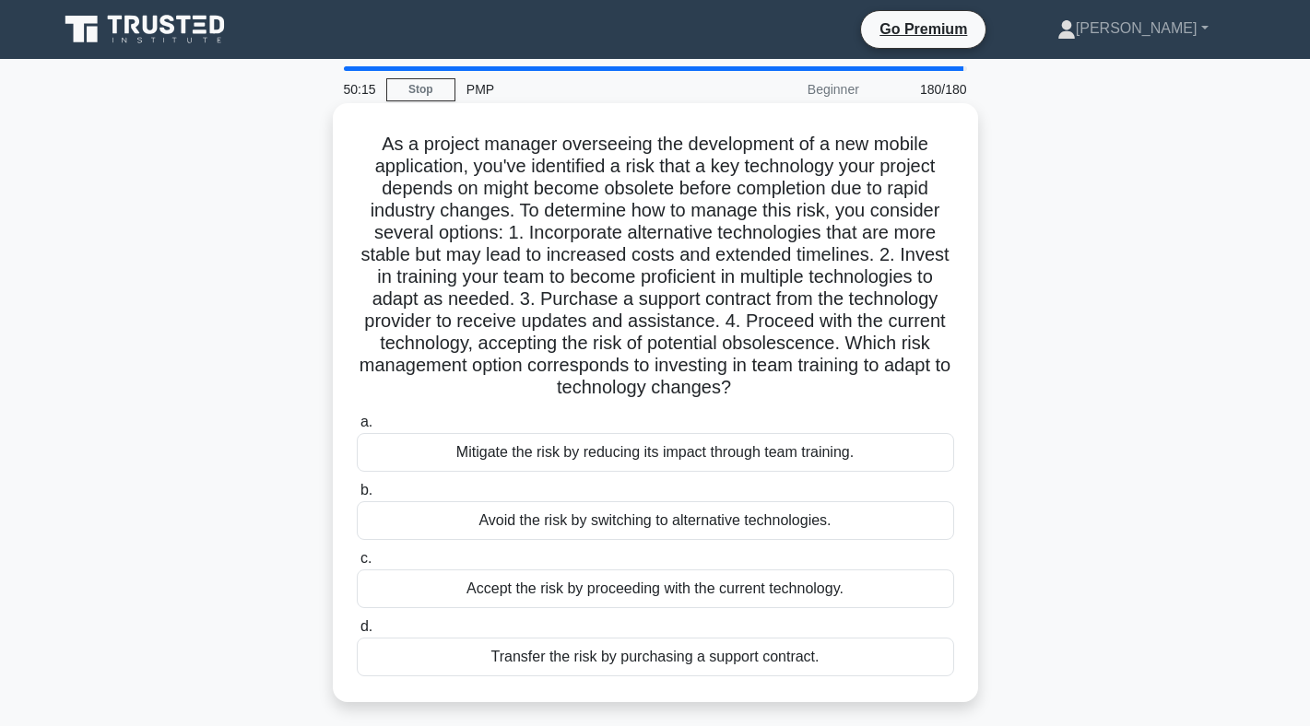
click at [498, 456] on div "Mitigate the risk by reducing its impact through team training." at bounding box center [655, 452] width 597 height 39
click at [357, 429] on input "a. Mitigate the risk by reducing its impact through team training." at bounding box center [357, 423] width 0 height 12
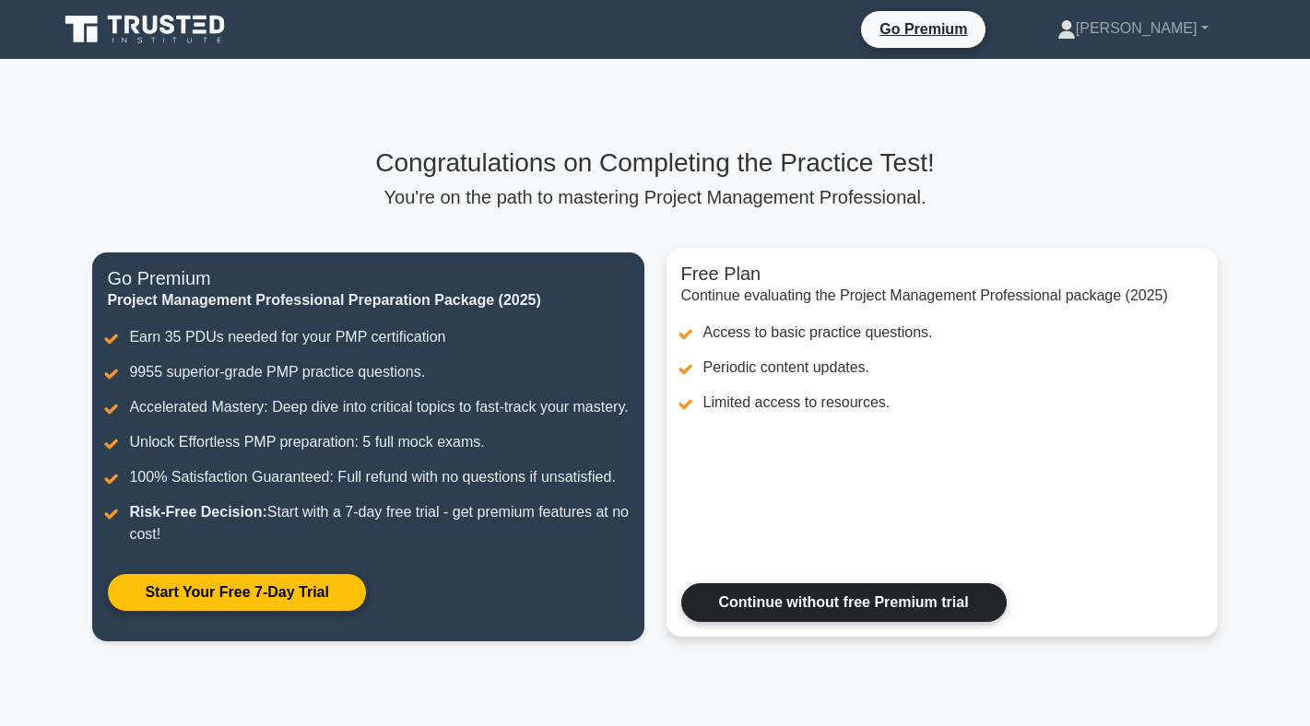
click at [809, 603] on link "Continue without free Premium trial" at bounding box center [843, 602] width 325 height 39
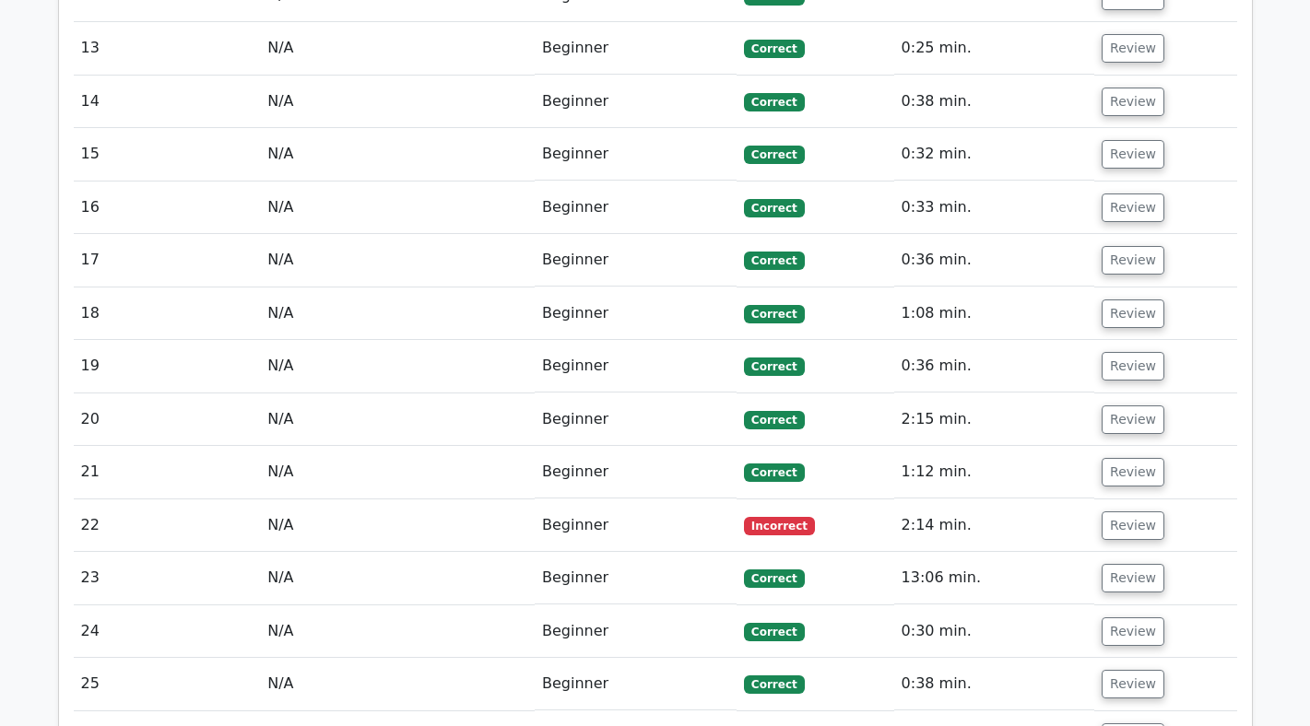
scroll to position [2933, 0]
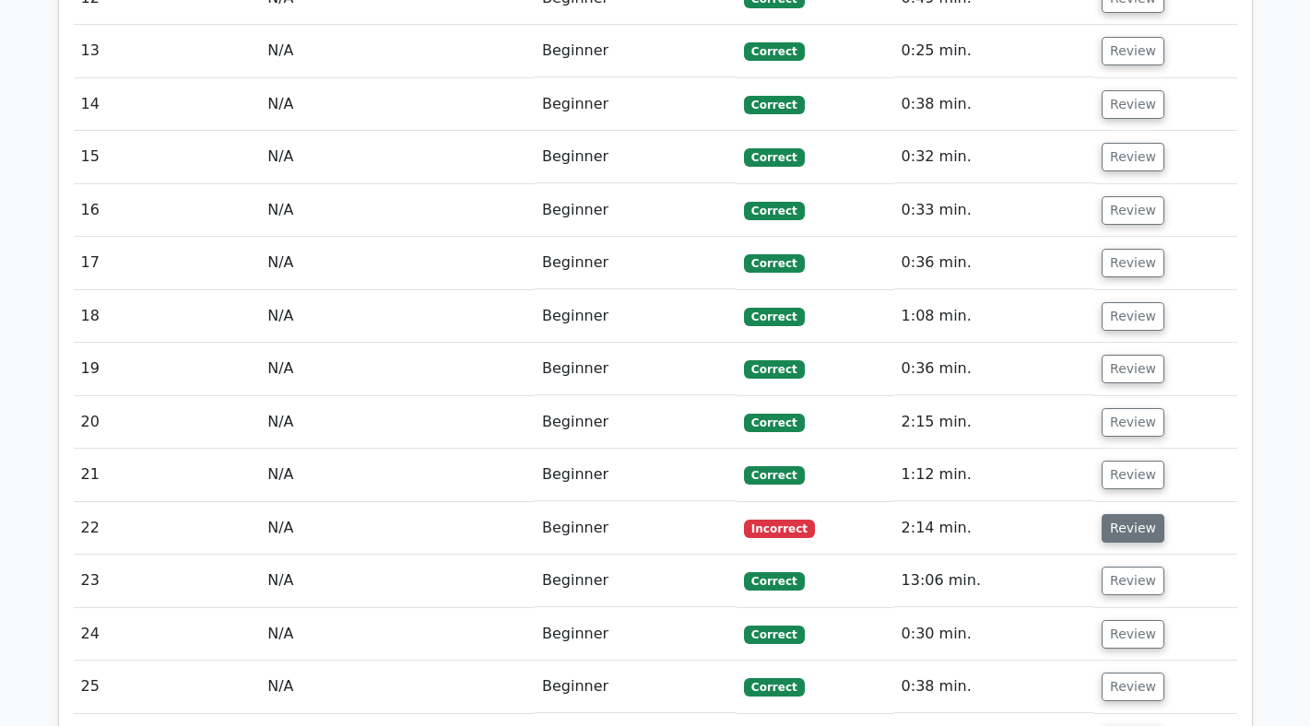
click at [1113, 514] on button "Review" at bounding box center [1132, 528] width 63 height 29
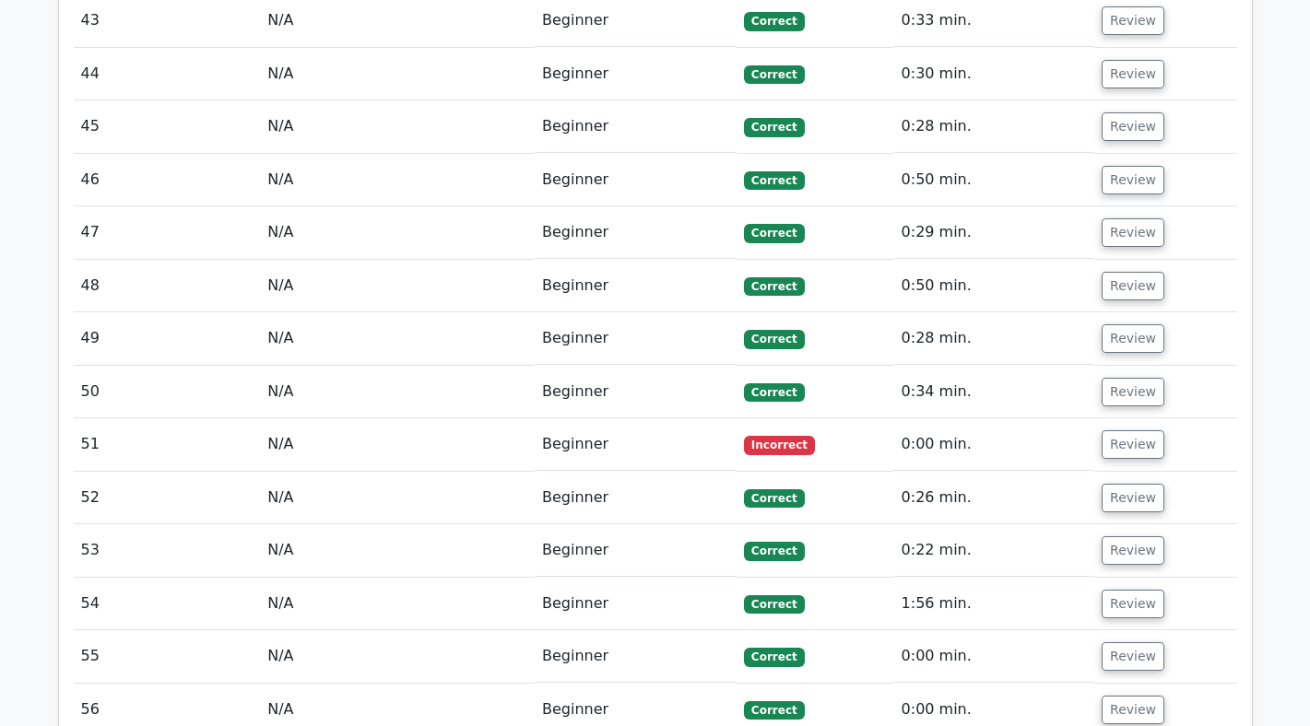
scroll to position [5424, 0]
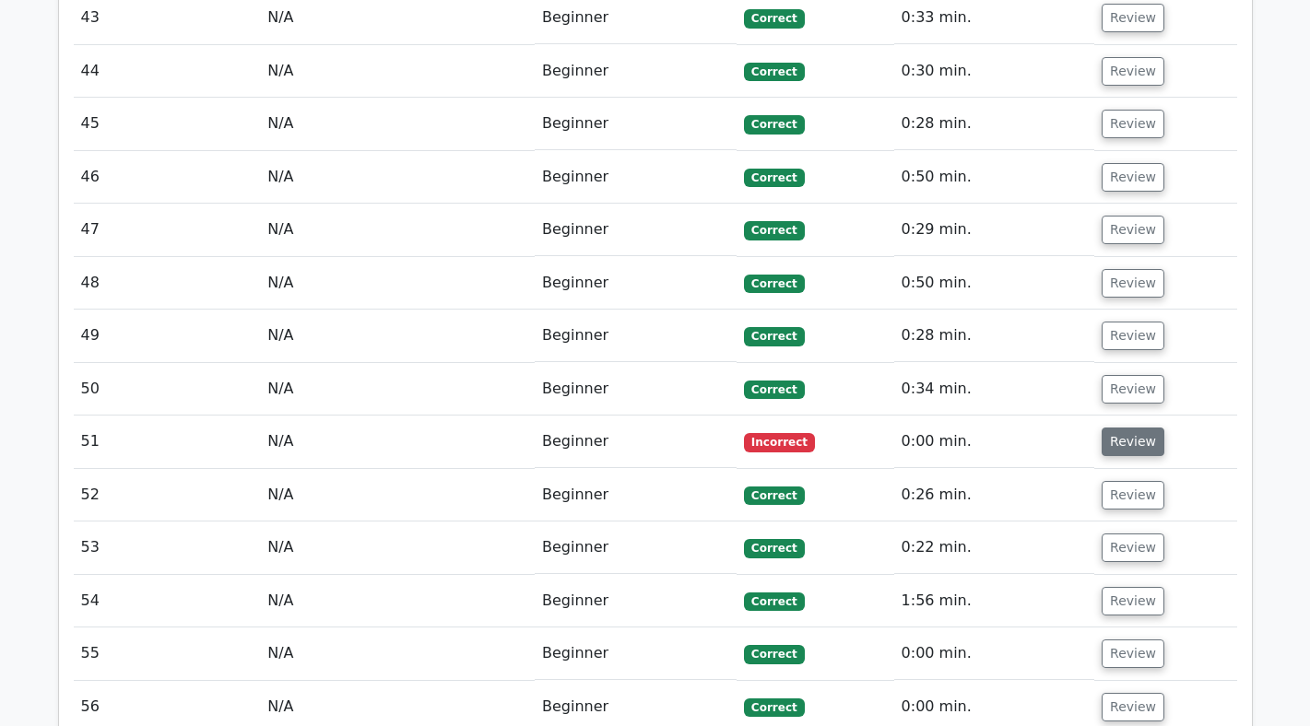
click at [1129, 428] on button "Review" at bounding box center [1132, 442] width 63 height 29
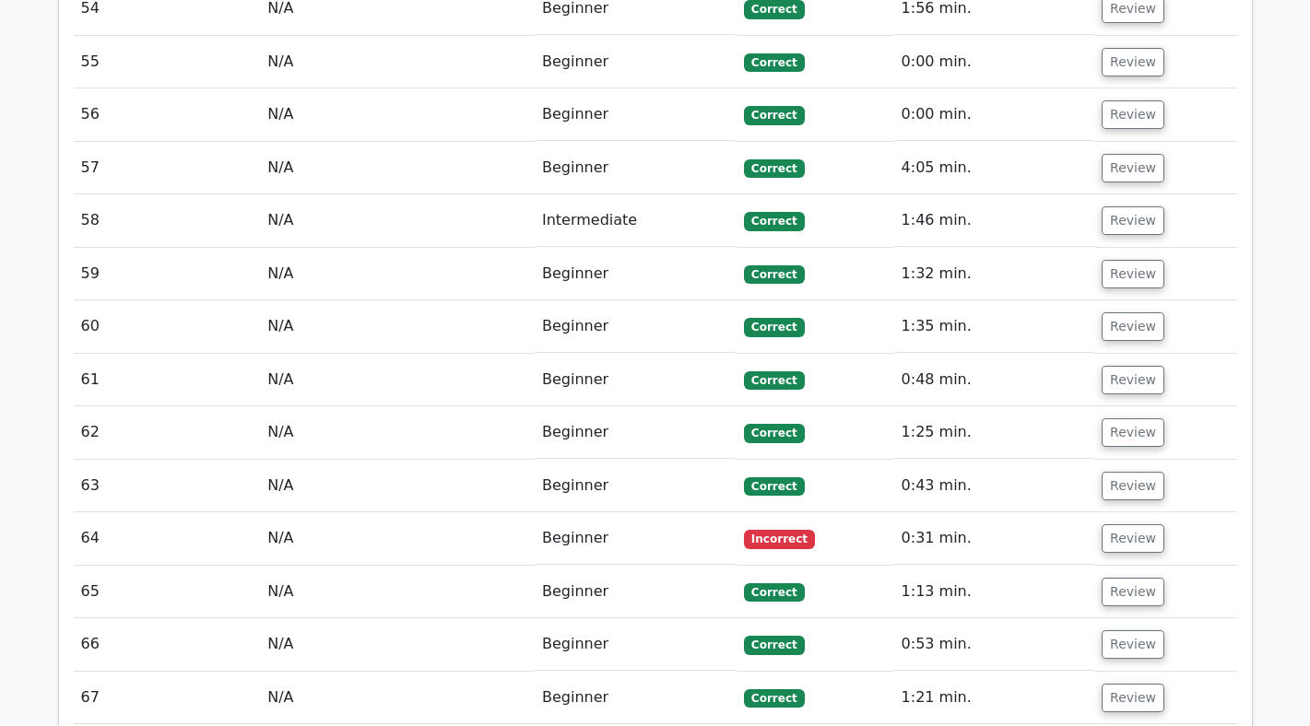
scroll to position [6907, 0]
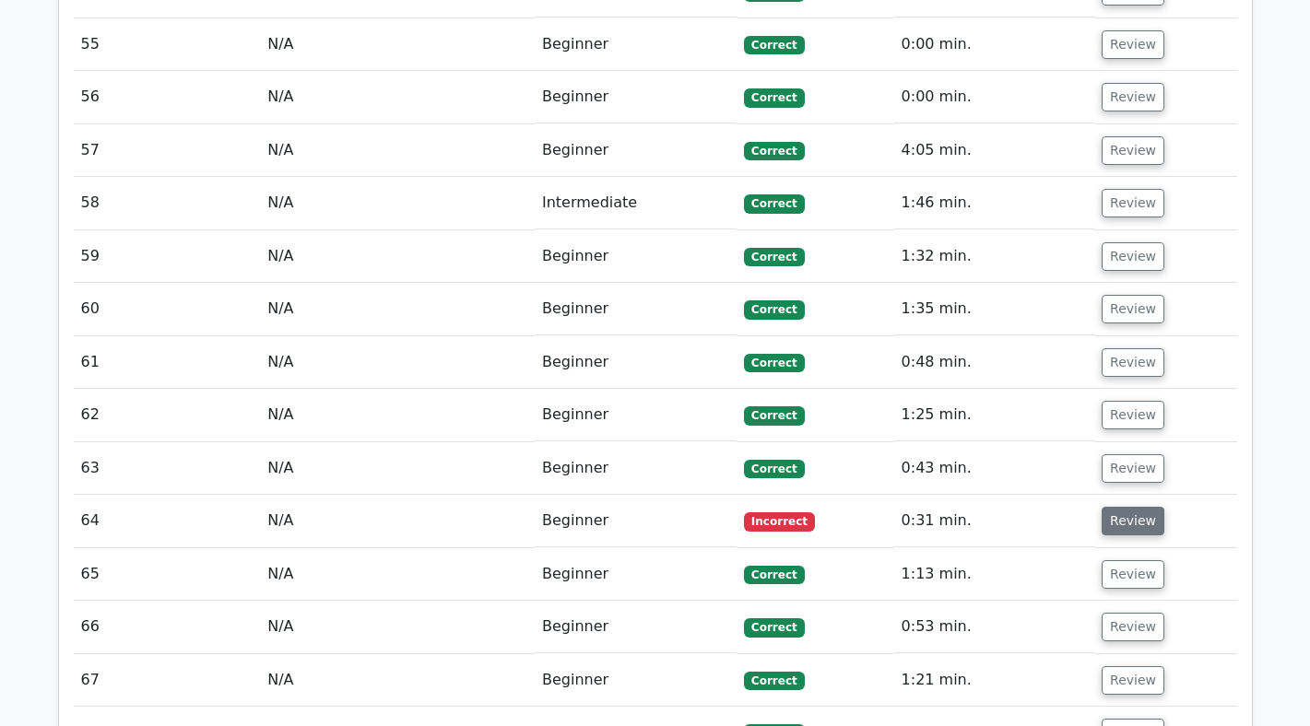
click at [1133, 507] on button "Review" at bounding box center [1132, 521] width 63 height 29
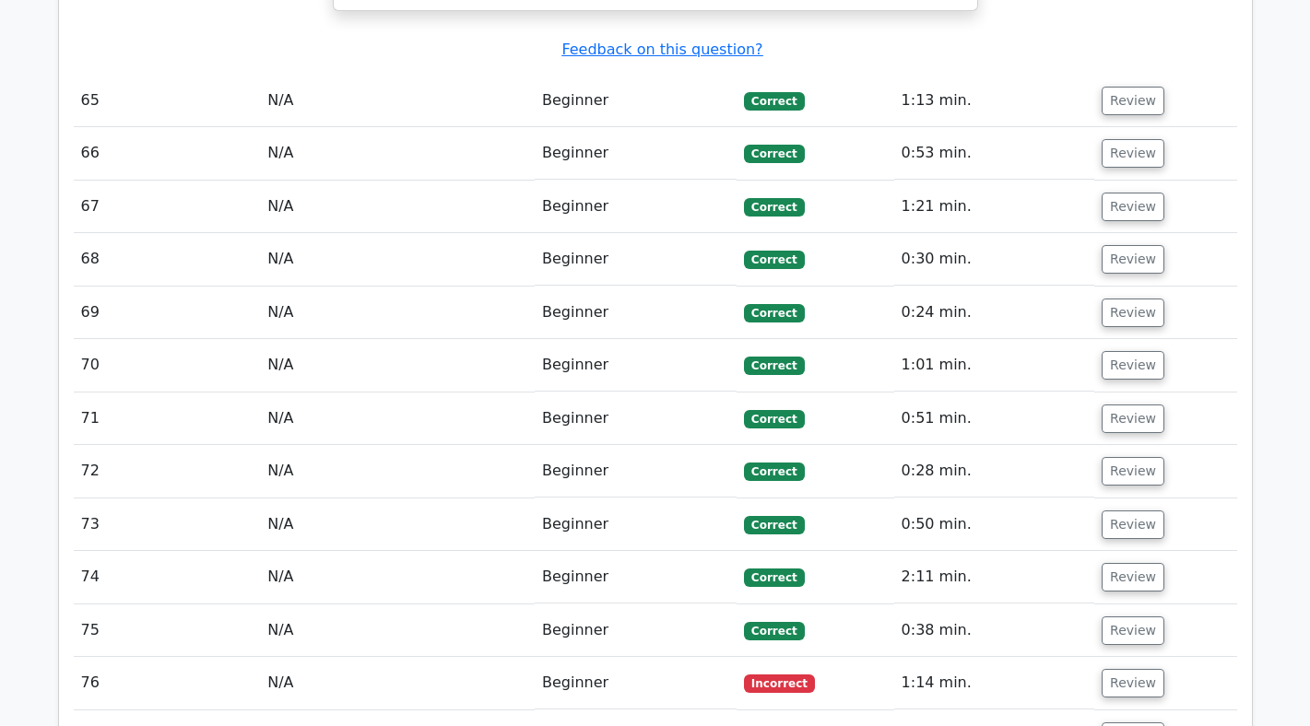
scroll to position [8332, 0]
click at [1114, 668] on button "Review" at bounding box center [1132, 682] width 63 height 29
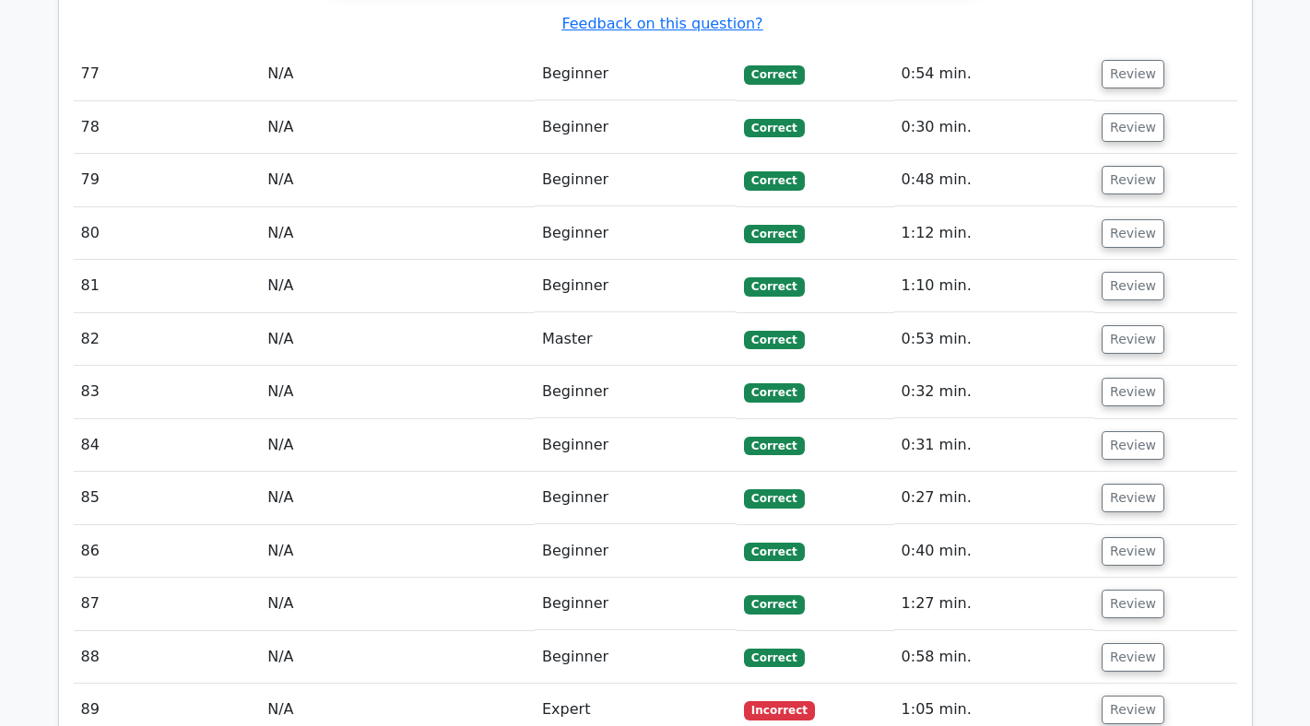
scroll to position [10117, 0]
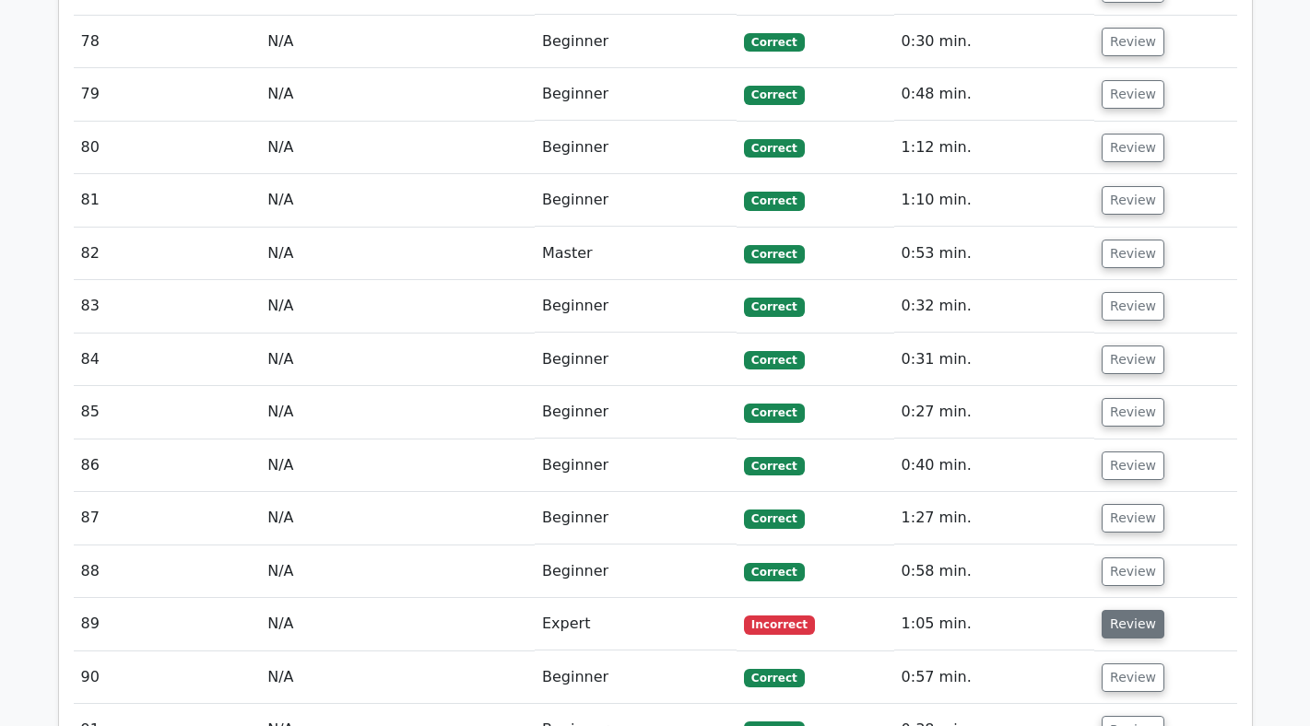
click at [1126, 610] on button "Review" at bounding box center [1132, 624] width 63 height 29
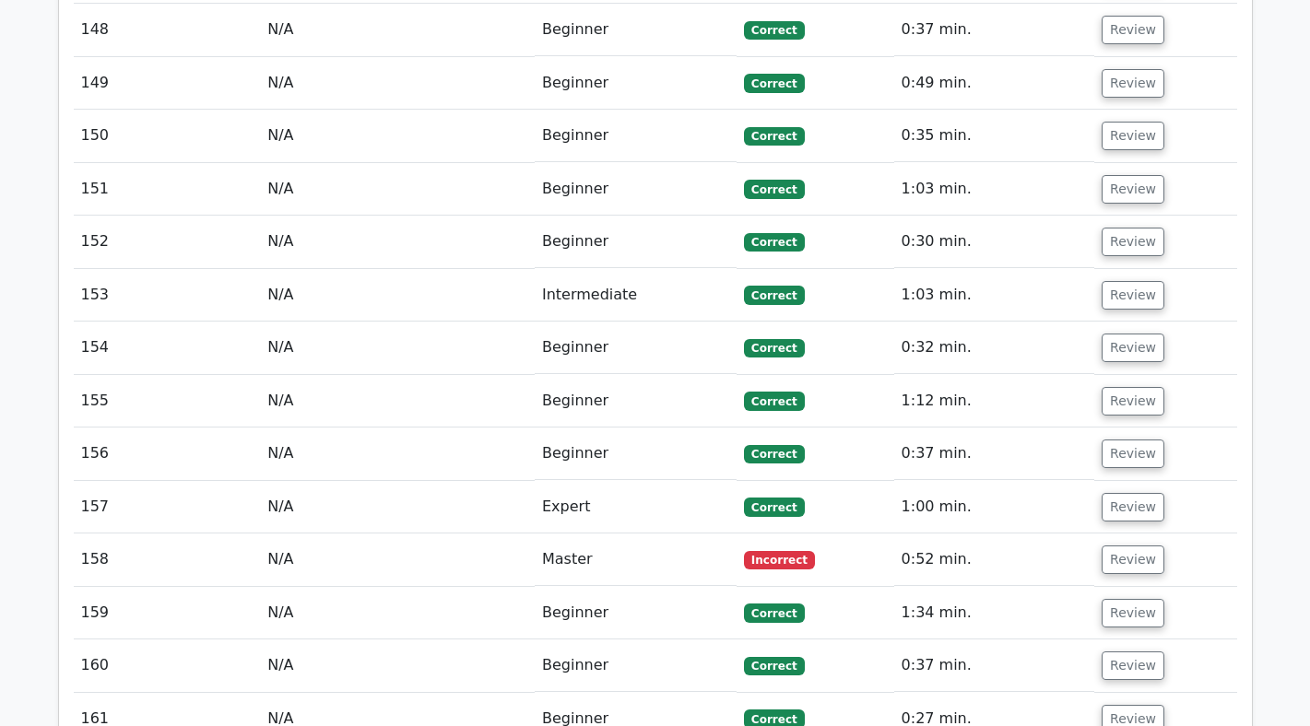
scroll to position [14719, 0]
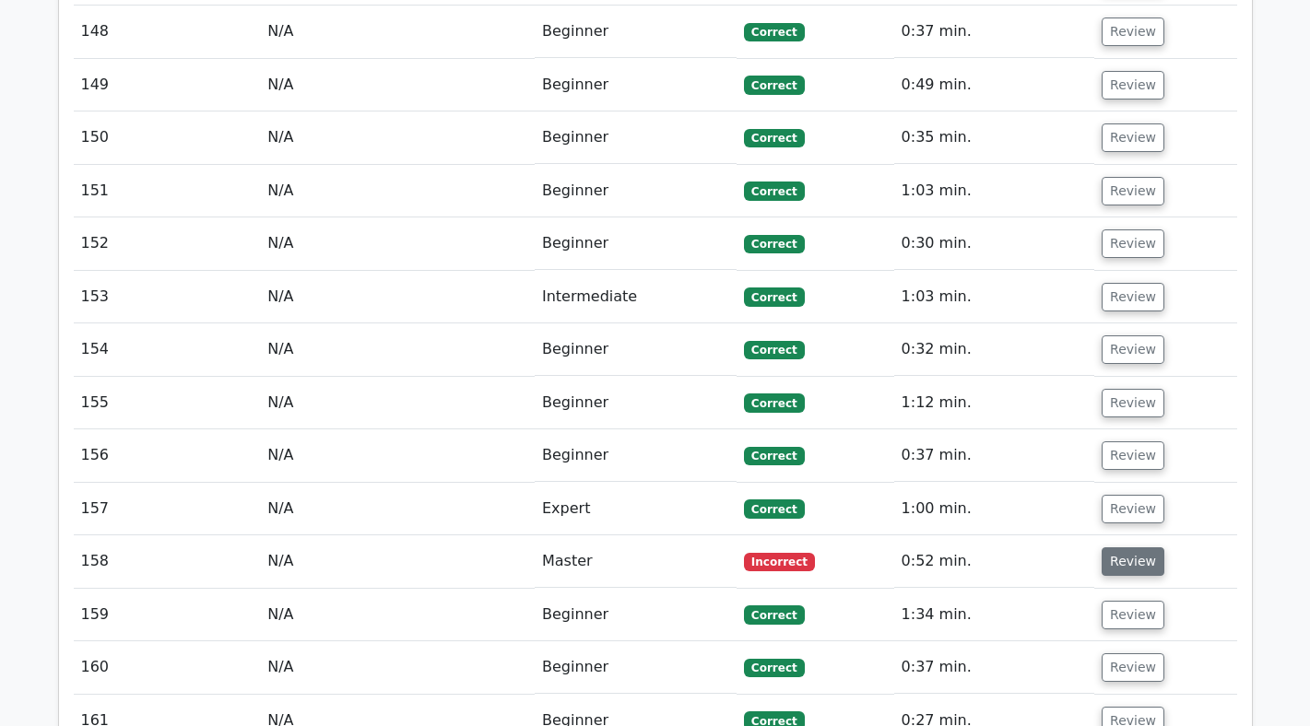
click at [1112, 548] on button "Review" at bounding box center [1132, 562] width 63 height 29
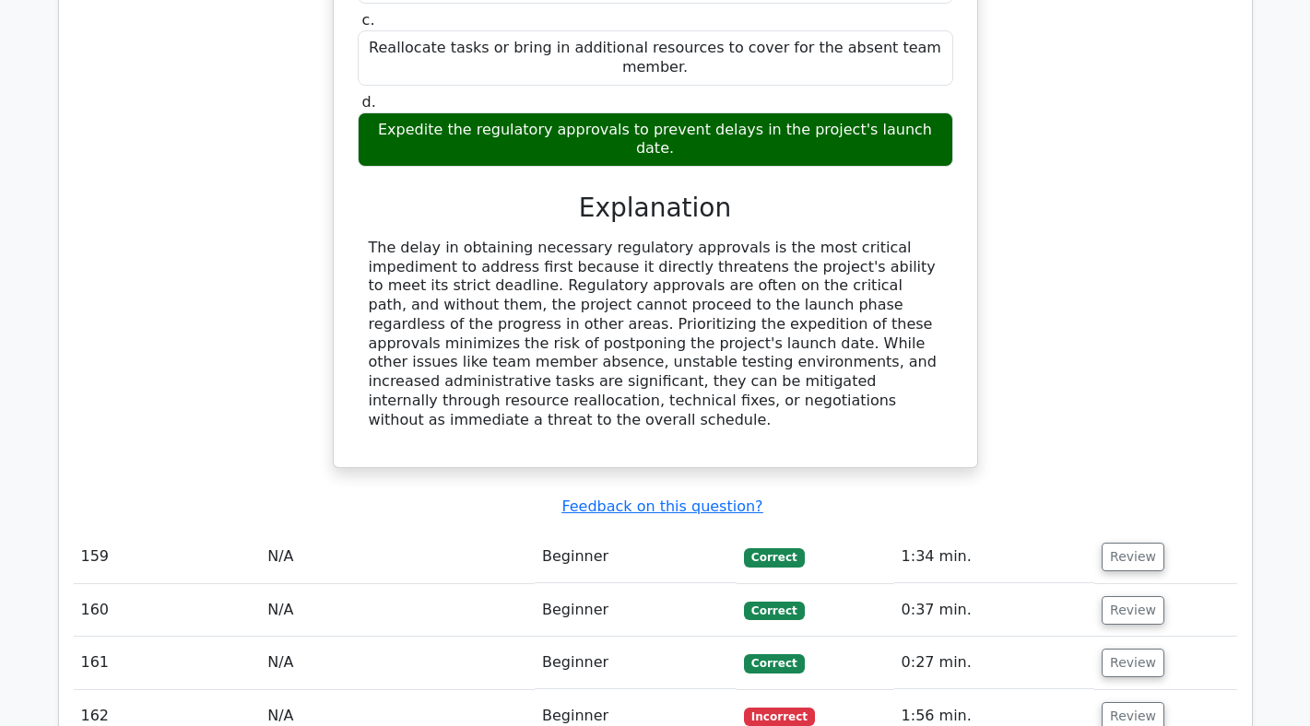
scroll to position [15791, 0]
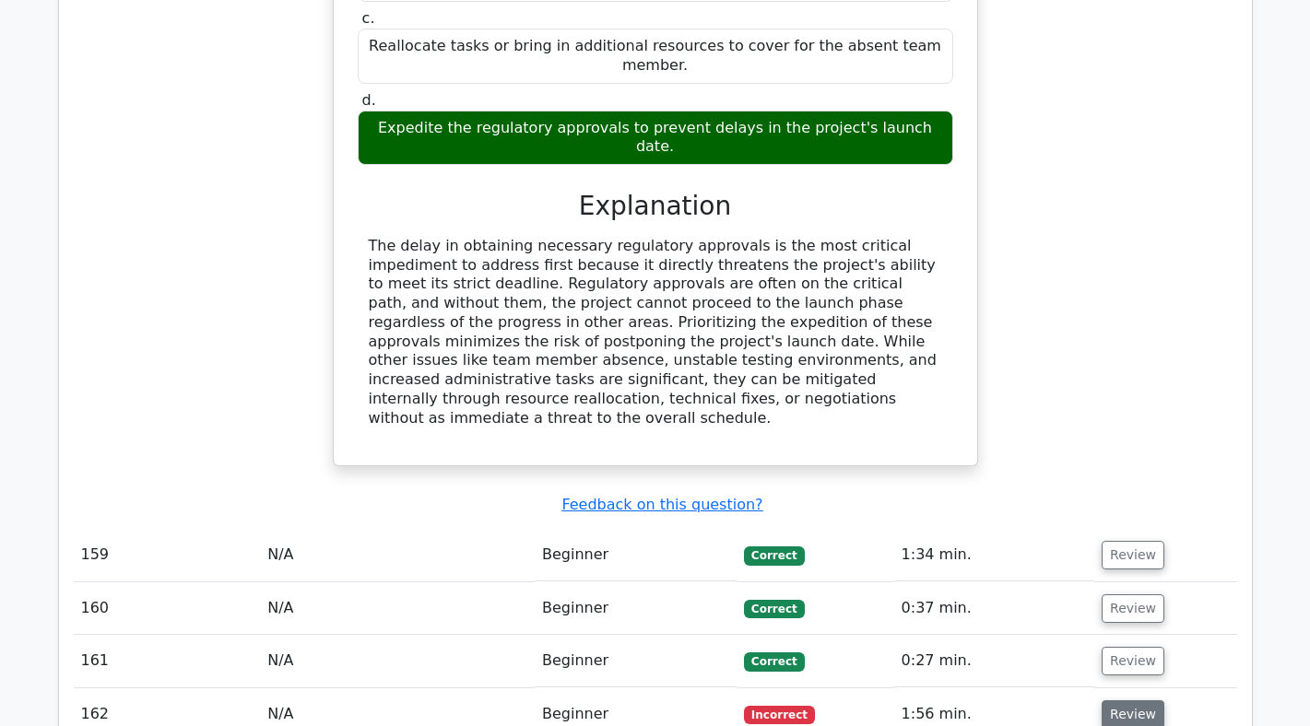
click at [1126, 701] on button "Review" at bounding box center [1132, 715] width 63 height 29
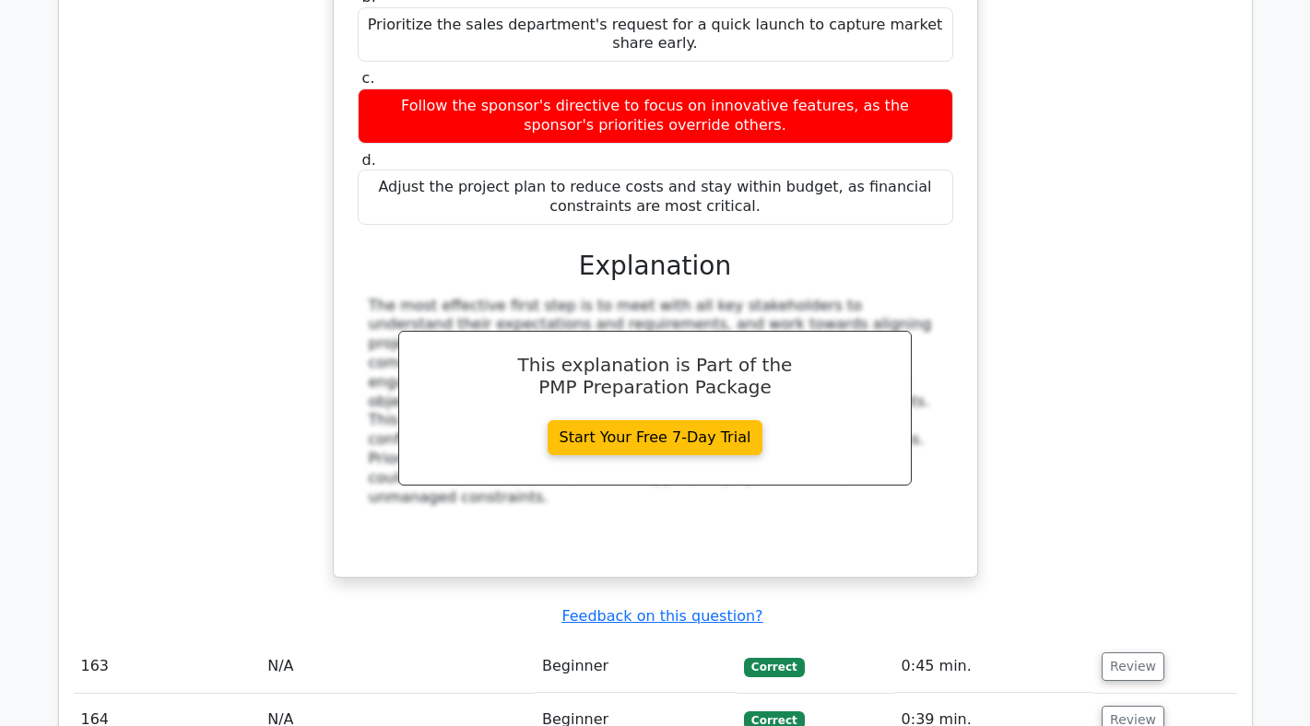
scroll to position [16910, 0]
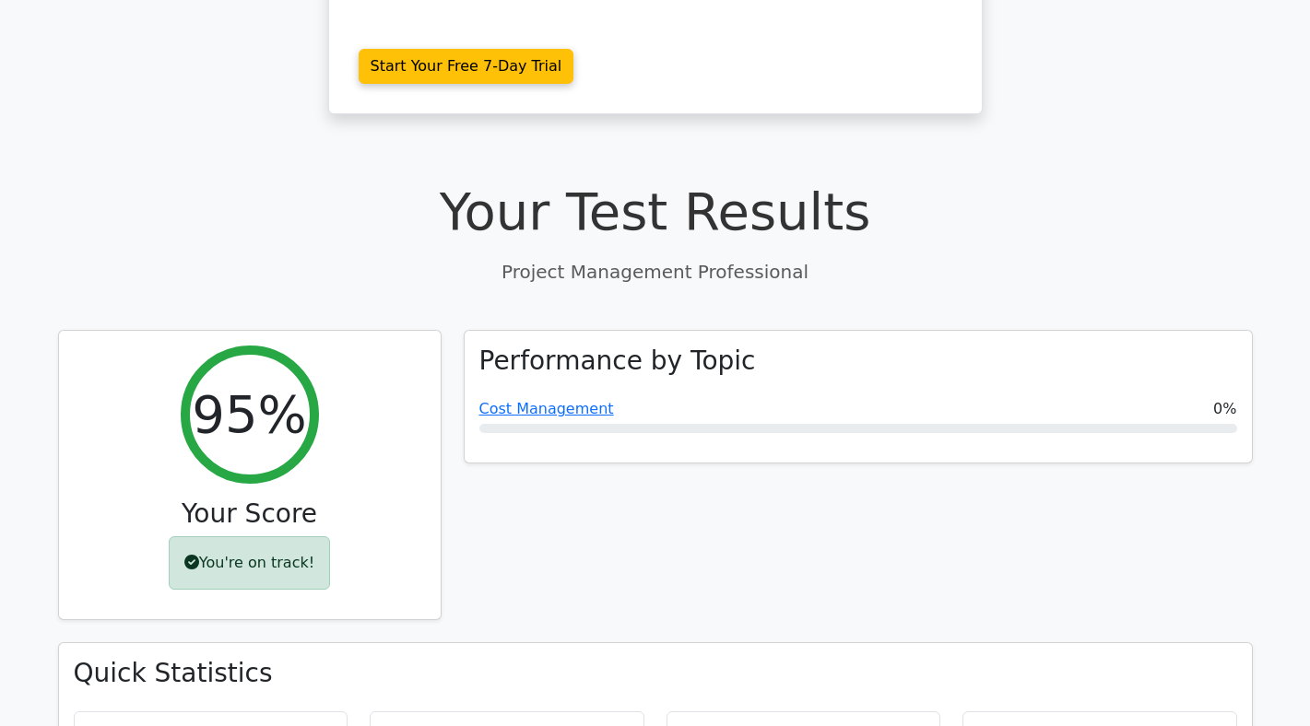
scroll to position [547, 0]
